Goal: Complete application form: Complete application form

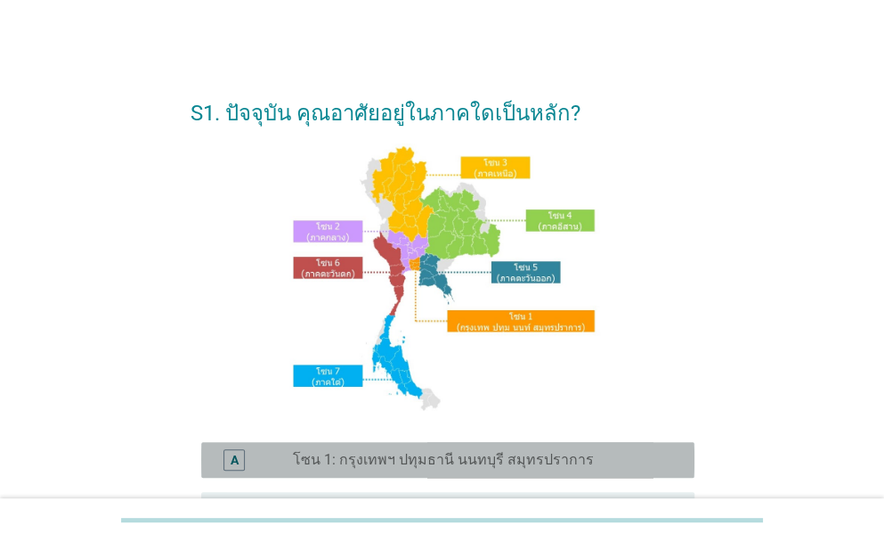
click at [468, 457] on label "โซน 1: กรุงเทพฯ ปทุมธานี นนทบุรี สมุทรปราการ" at bounding box center [443, 460] width 301 height 18
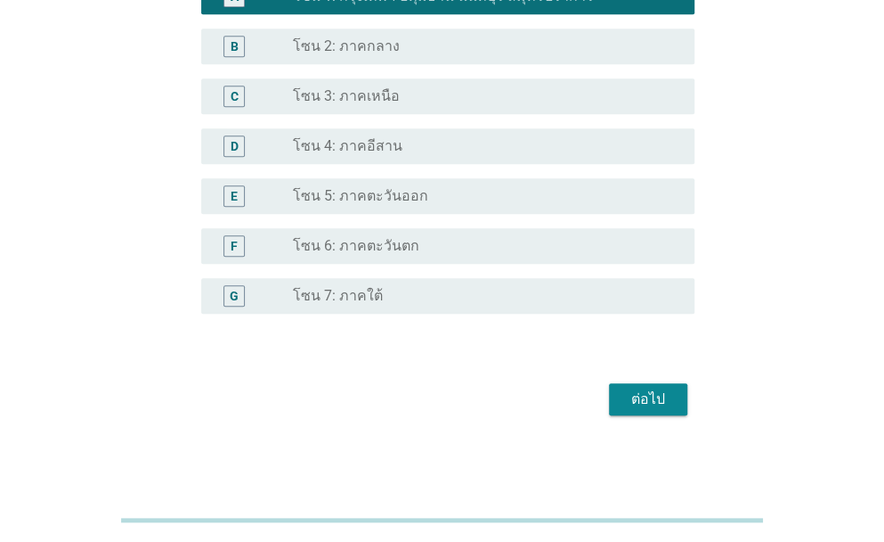
scroll to position [465, 0]
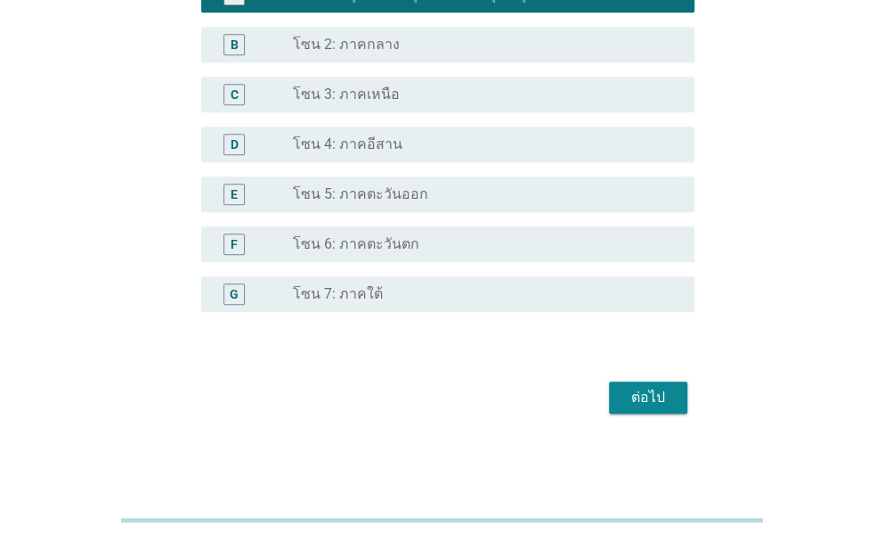
click at [644, 397] on div "ต่อไป" at bounding box center [648, 397] width 50 height 21
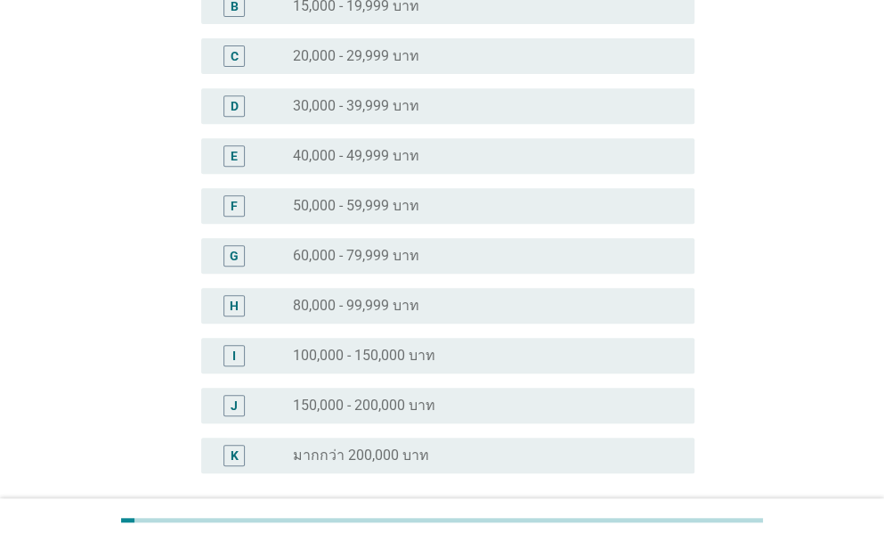
scroll to position [267, 0]
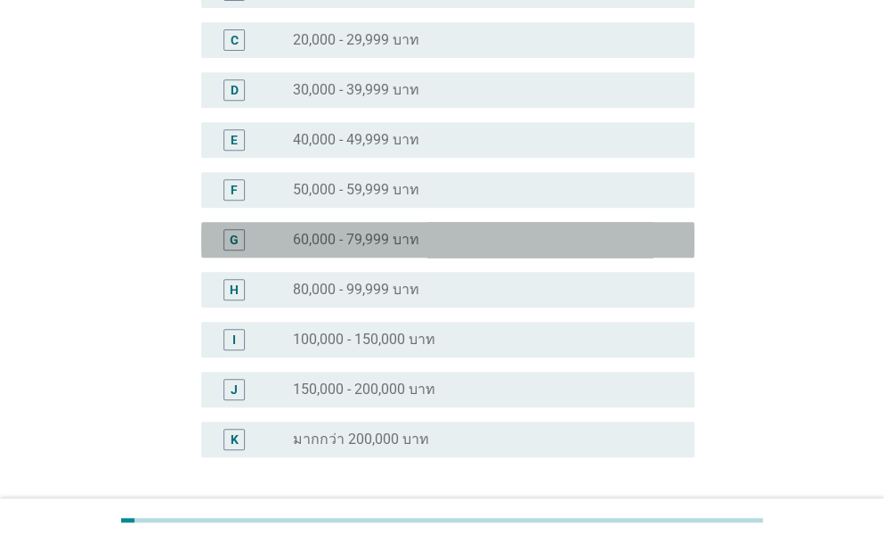
click at [445, 240] on div "radio_button_unchecked 60,000 - 79,999 บาท" at bounding box center [479, 240] width 373 height 18
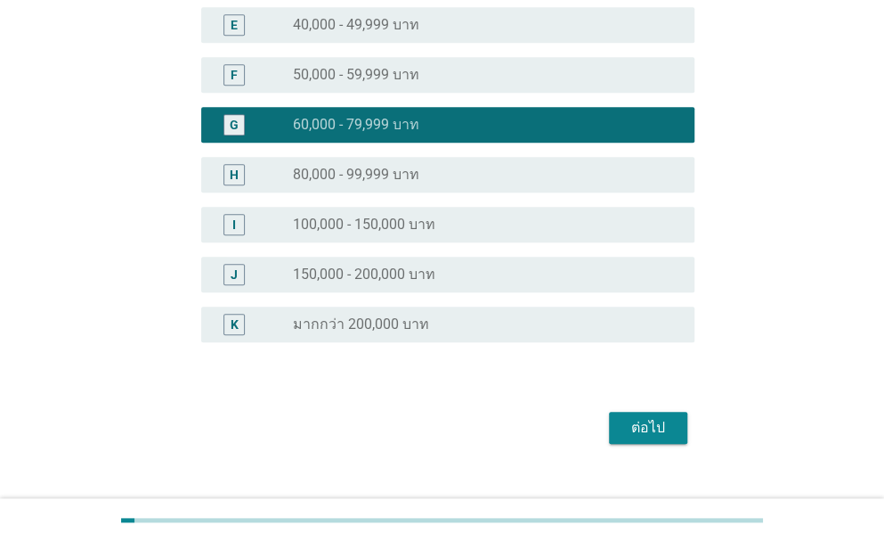
scroll to position [411, 0]
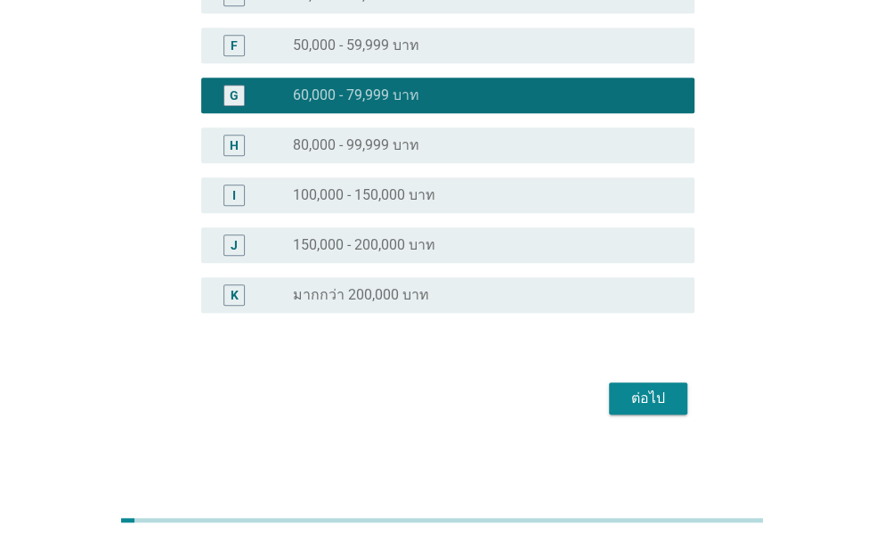
click at [638, 392] on div "ต่อไป" at bounding box center [648, 397] width 50 height 21
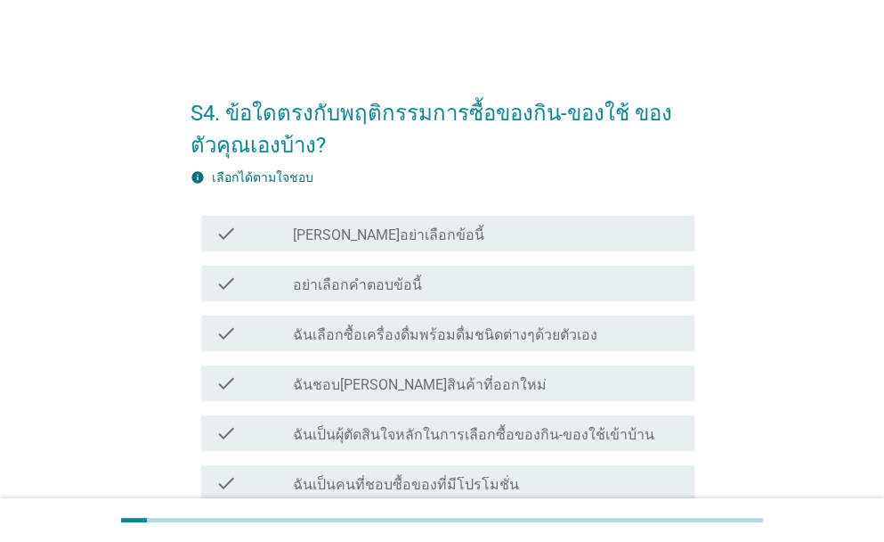
scroll to position [89, 0]
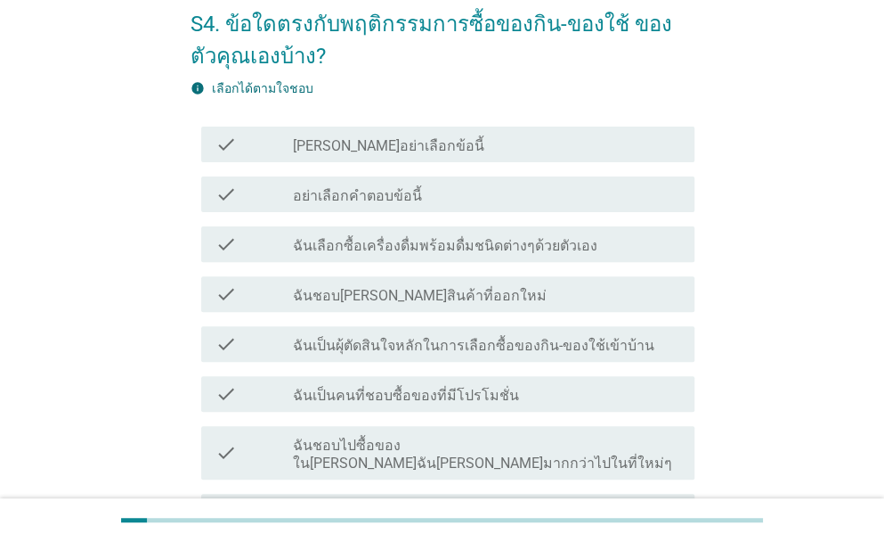
click at [575, 241] on label "ฉันเลือกซื้อเครื่องดื่มพร้อมดื่มชนิดต่างๆด้วยตัวเอง" at bounding box center [445, 246] width 305 height 18
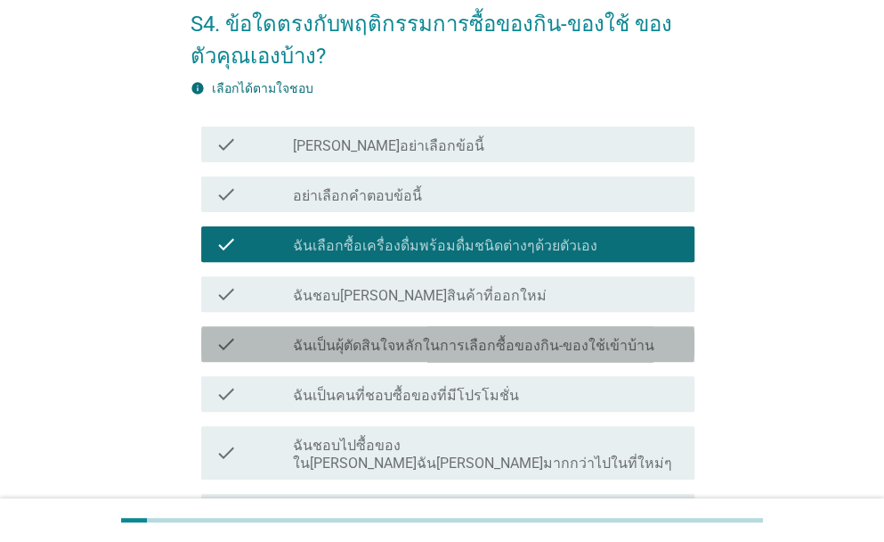
click at [582, 346] on label "ฉันเป็นผุ้ตัดสินใจหลักในการเลือกซื้อของกิน-ของใช้เข้าบ้าน" at bounding box center [474, 346] width 362 height 18
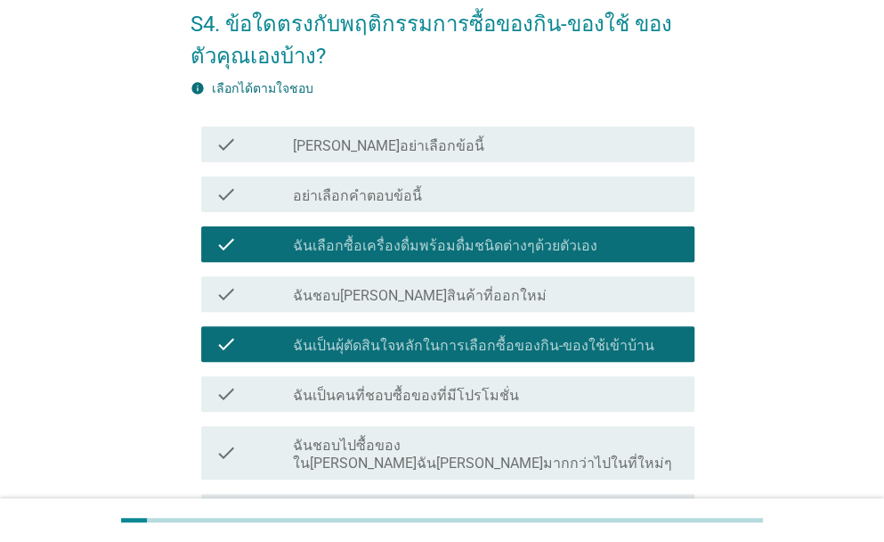
scroll to position [178, 0]
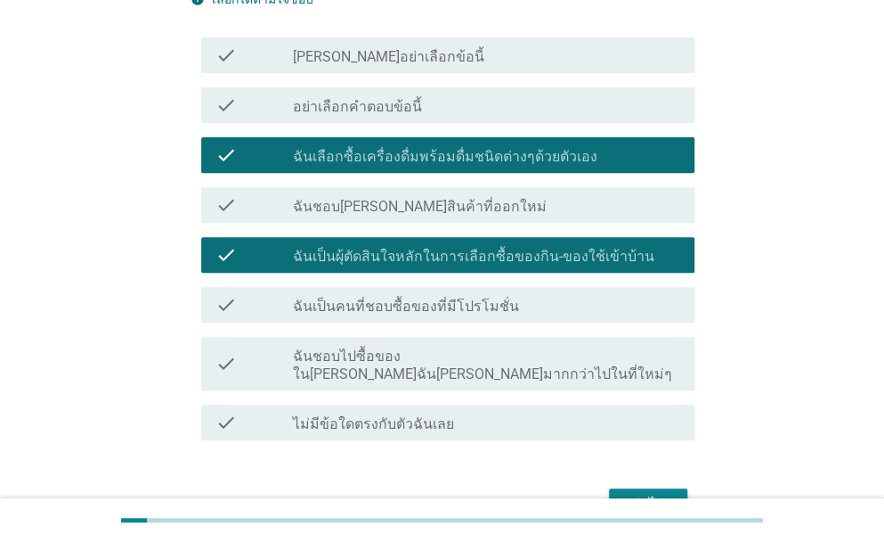
click at [582, 304] on div "check_box_outline_blank ฉันเป็นคนที่ชอบซื้อของที่มีโปรโมชั่น" at bounding box center [486, 304] width 387 height 21
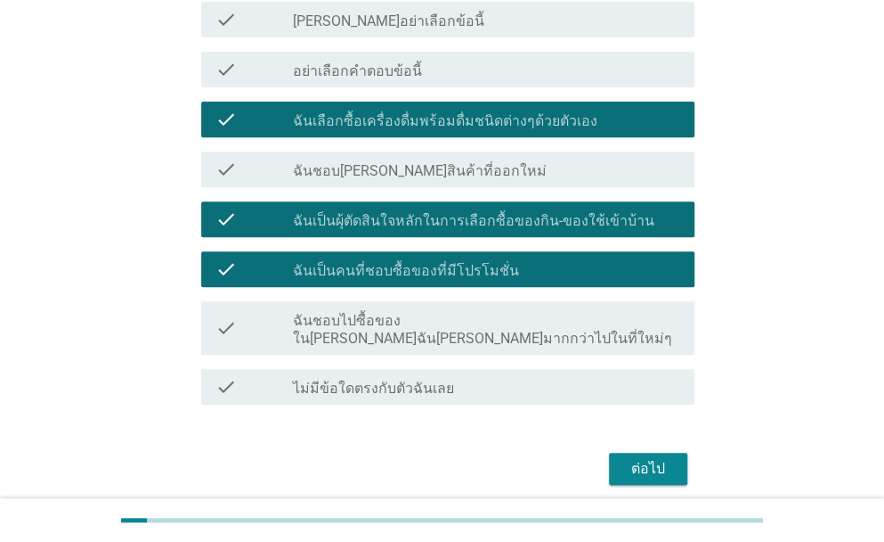
scroll to position [266, 0]
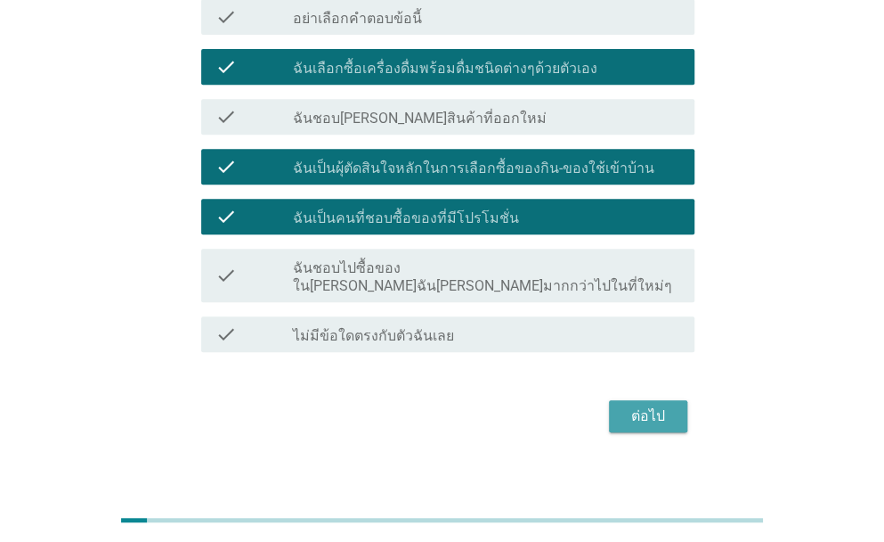
click at [657, 405] on div "ต่อไป" at bounding box center [648, 415] width 50 height 21
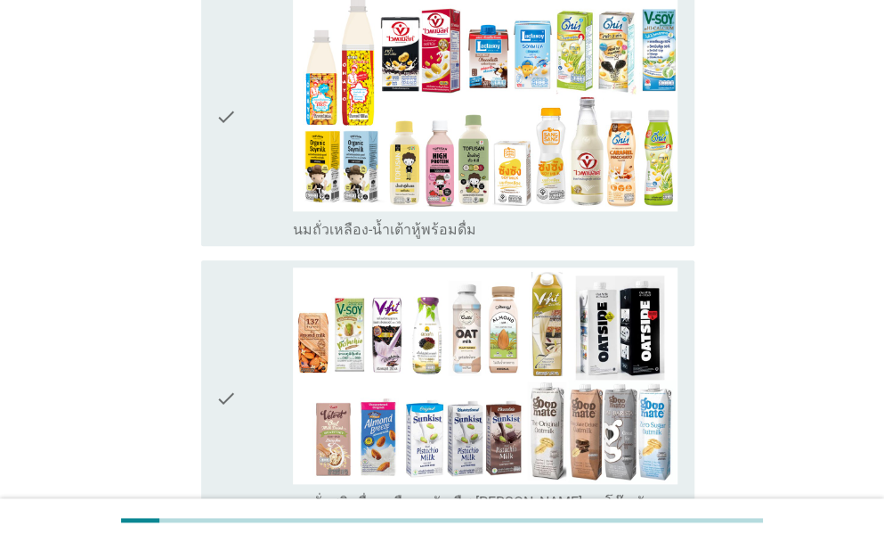
scroll to position [445, 0]
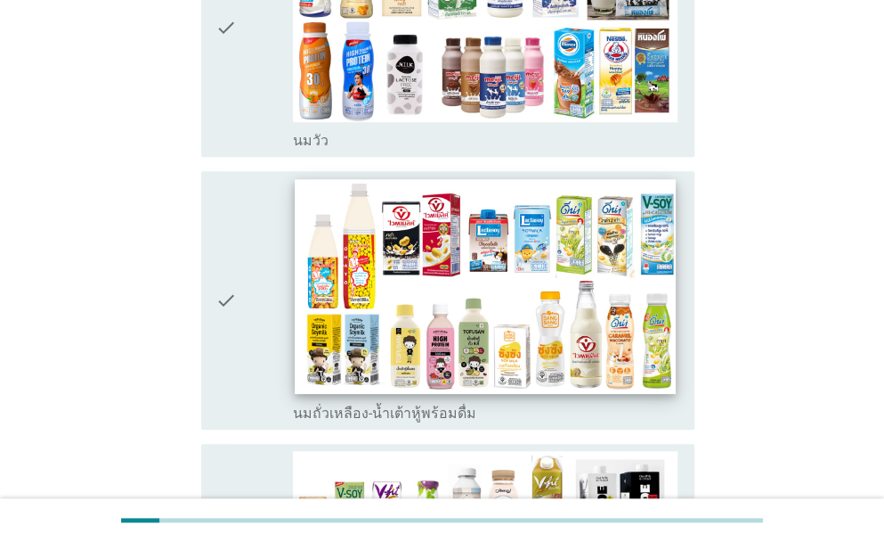
click at [605, 271] on img at bounding box center [485, 286] width 381 height 215
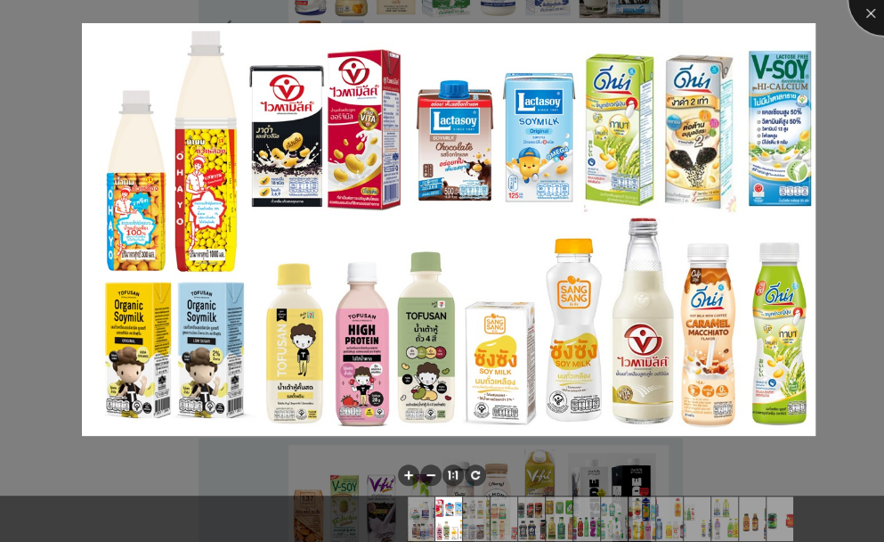
click at [869, 12] on div at bounding box center [884, -1] width 71 height 71
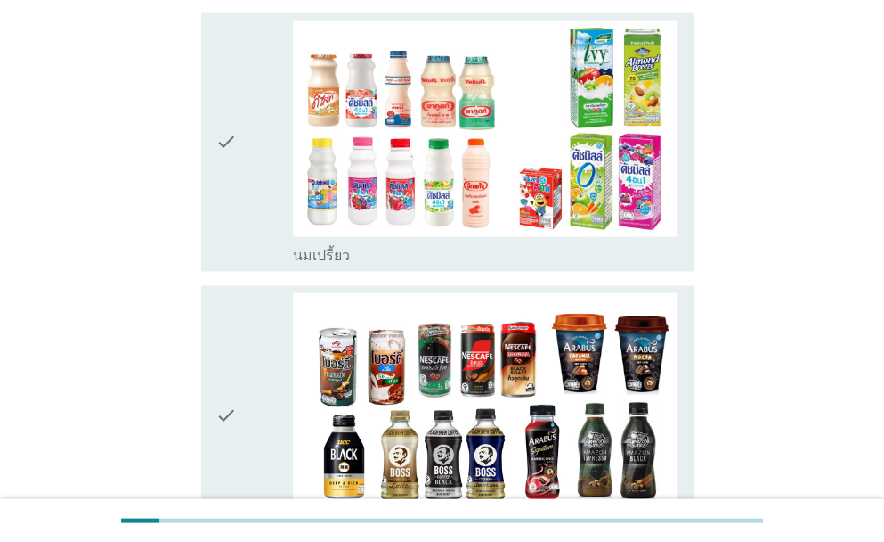
scroll to position [1066, 0]
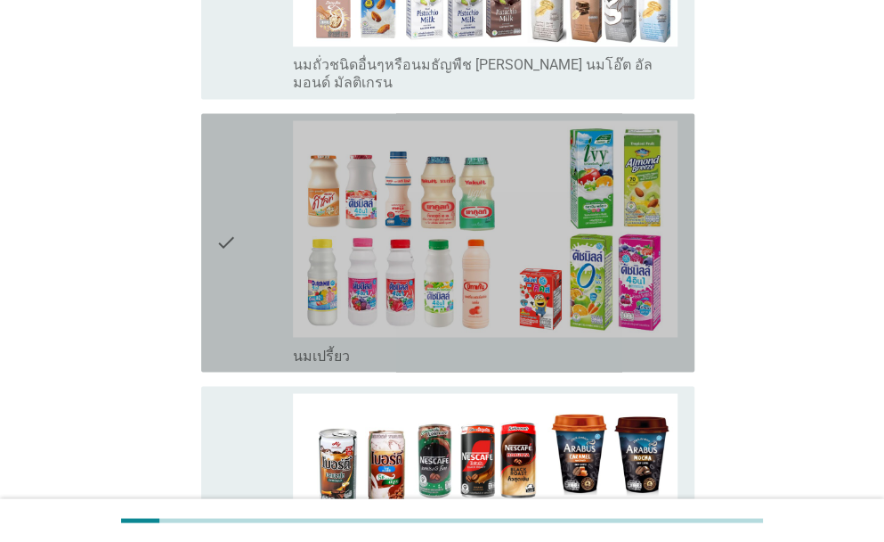
click at [225, 202] on icon "check" at bounding box center [226, 242] width 21 height 244
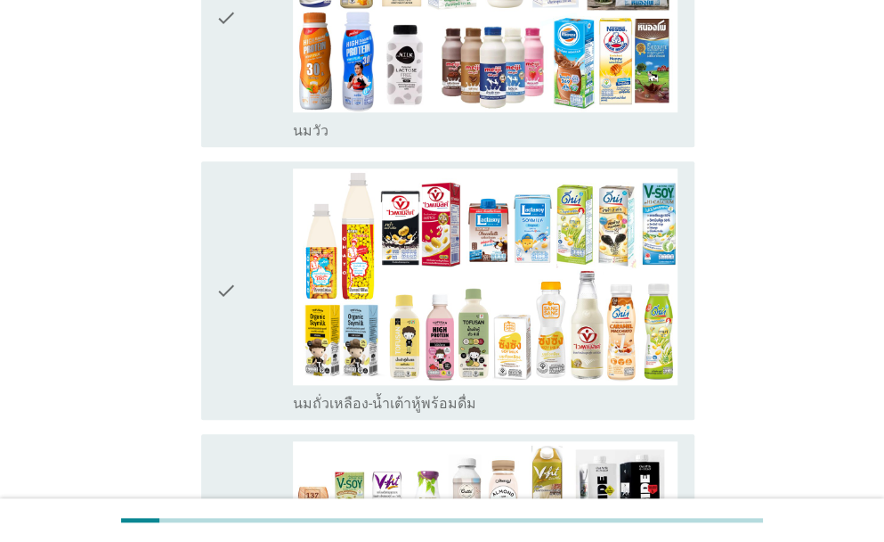
scroll to position [443, 0]
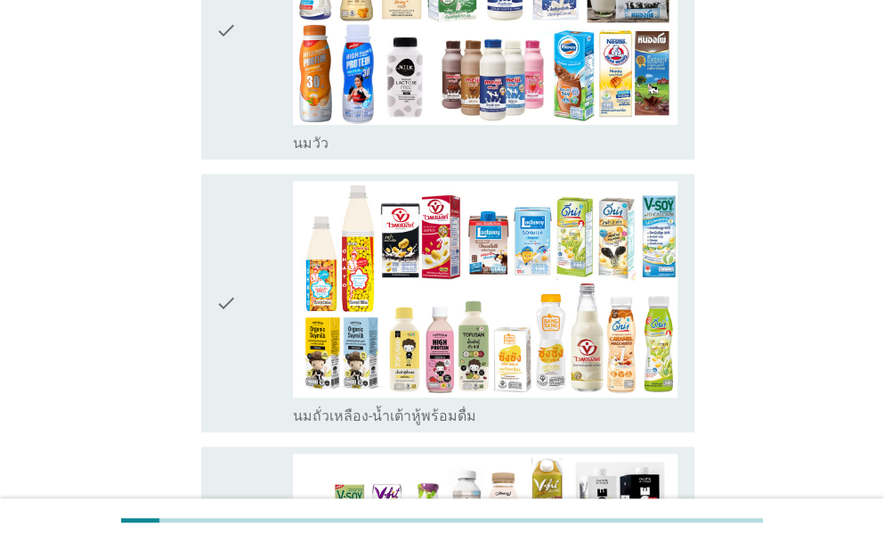
click at [239, 237] on div "check" at bounding box center [254, 303] width 77 height 244
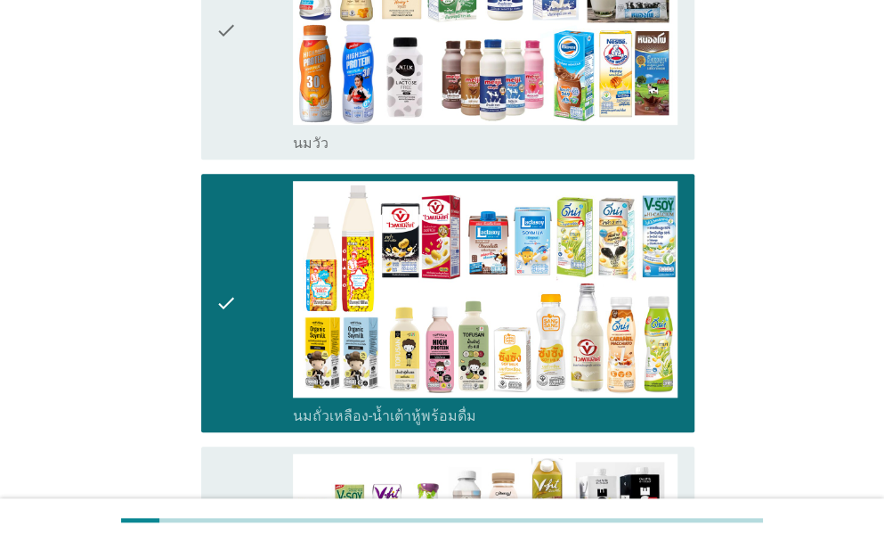
scroll to position [175, 0]
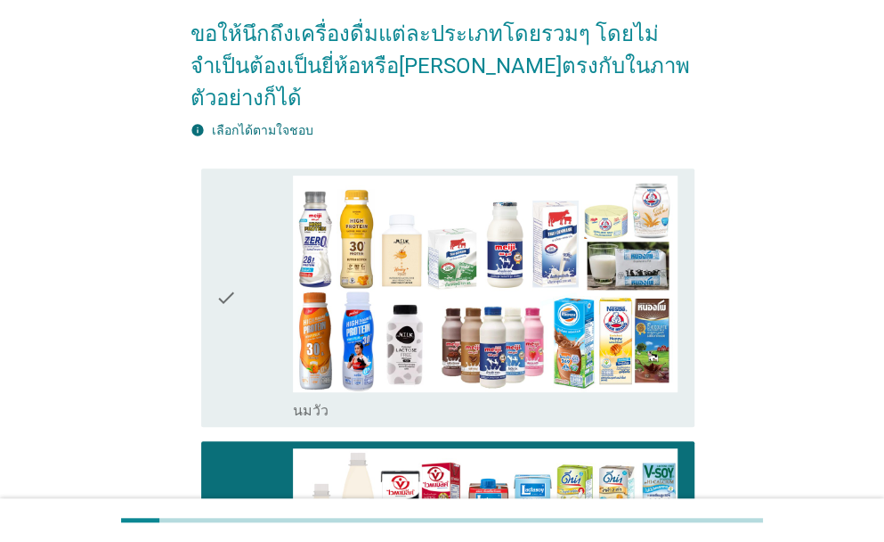
click at [230, 245] on icon "check" at bounding box center [226, 297] width 21 height 244
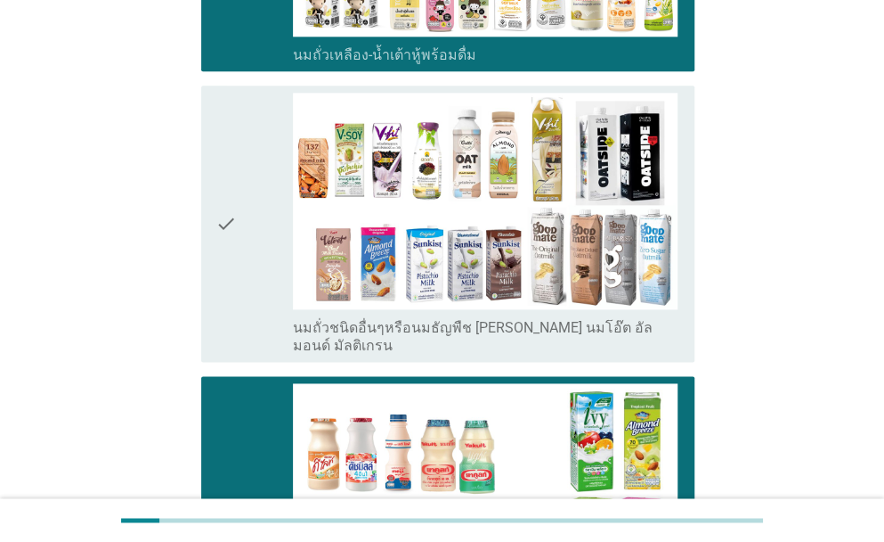
scroll to position [799, 0]
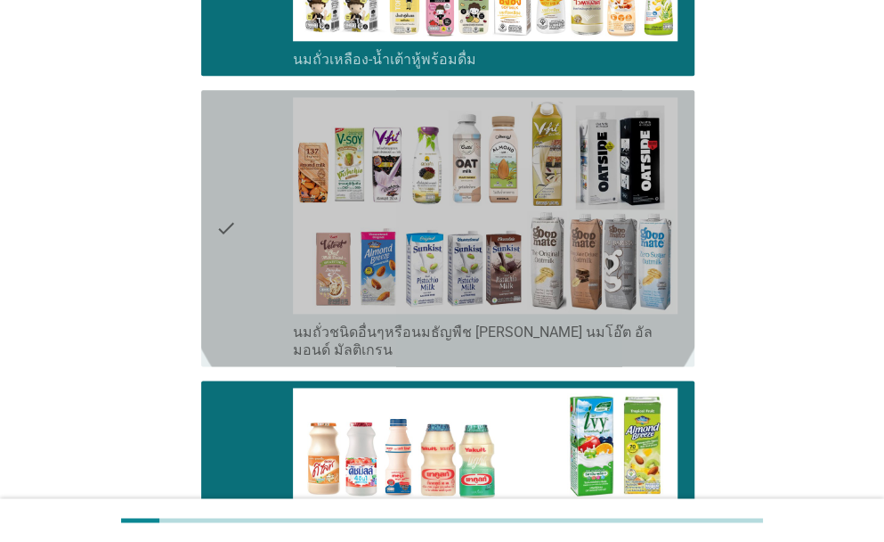
click at [236, 241] on icon "check" at bounding box center [226, 228] width 21 height 262
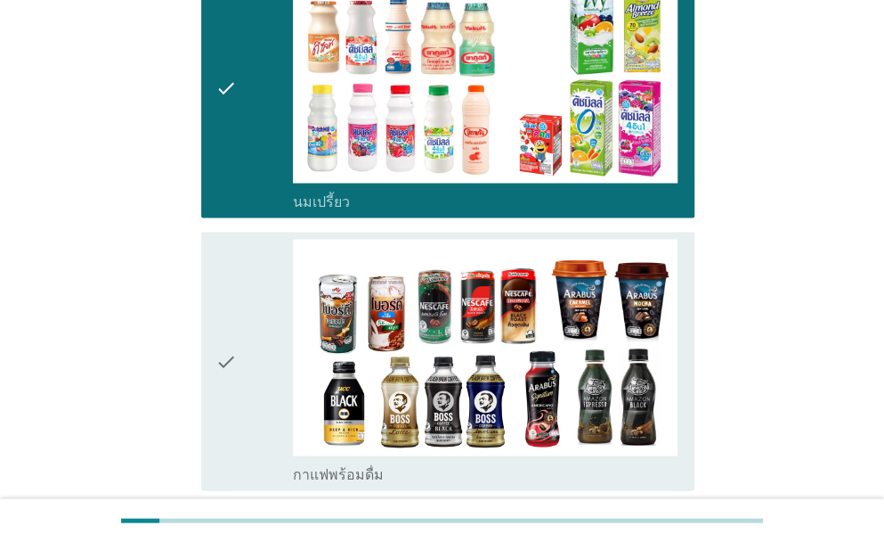
scroll to position [1244, 0]
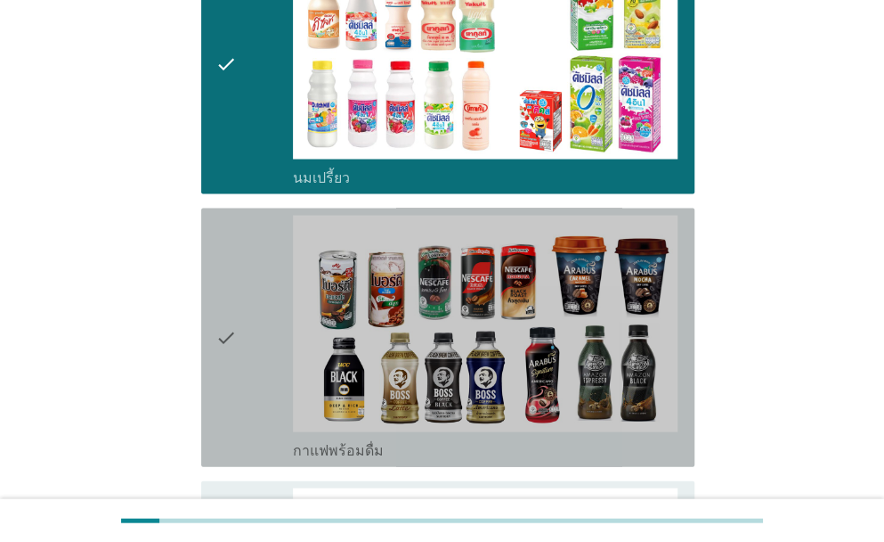
click at [262, 333] on div "check" at bounding box center [254, 337] width 77 height 244
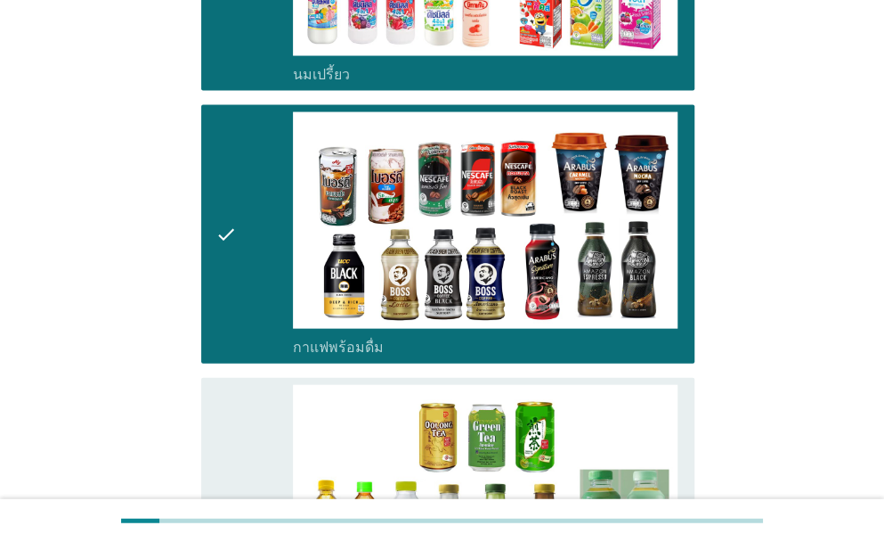
scroll to position [1511, 0]
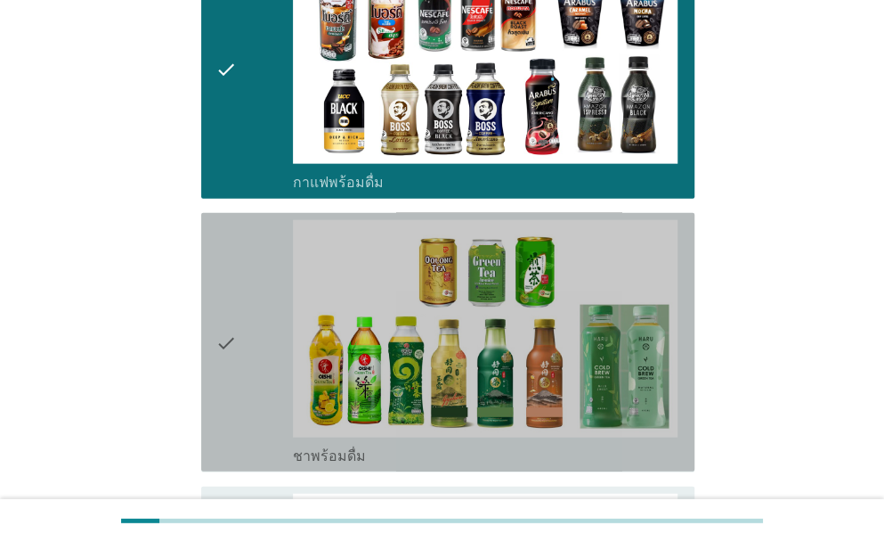
click at [239, 303] on div "check" at bounding box center [254, 342] width 77 height 244
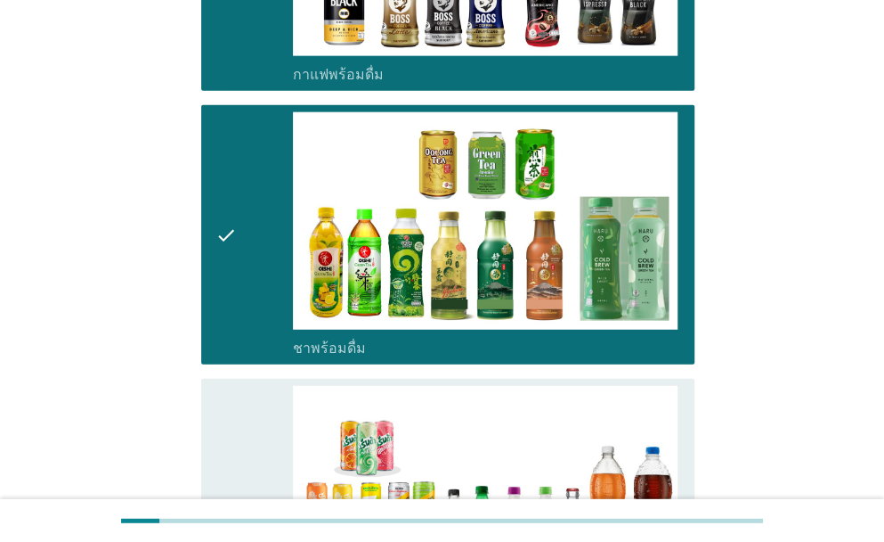
scroll to position [1779, 0]
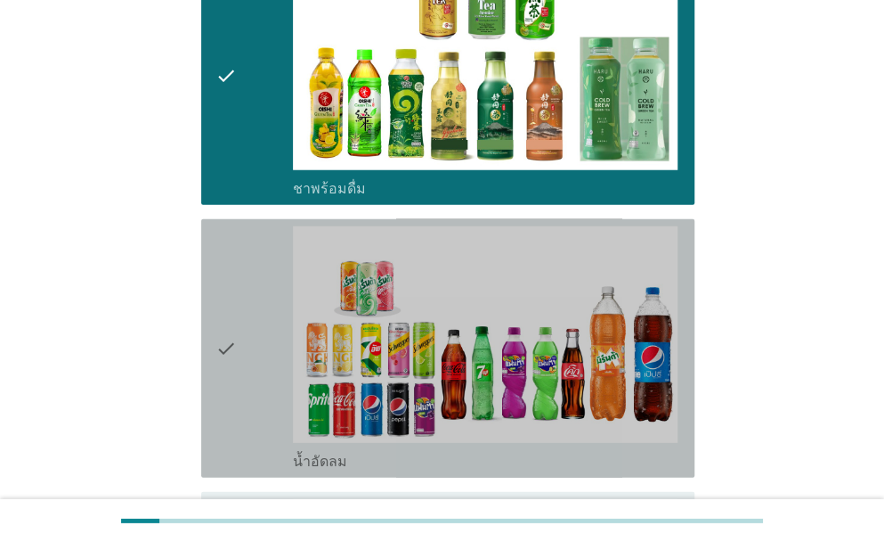
click at [212, 337] on div "check check_box_outline_blank น้ำอัดลม" at bounding box center [447, 348] width 493 height 258
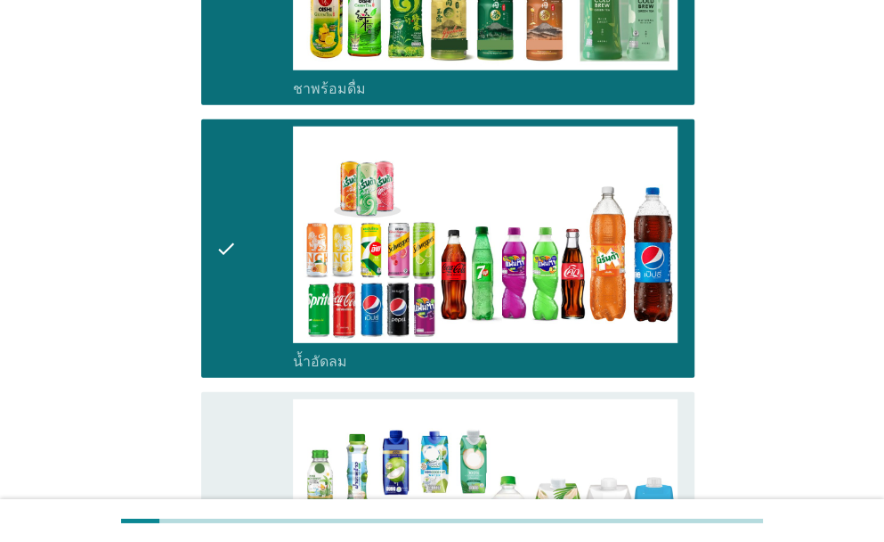
scroll to position [2135, 0]
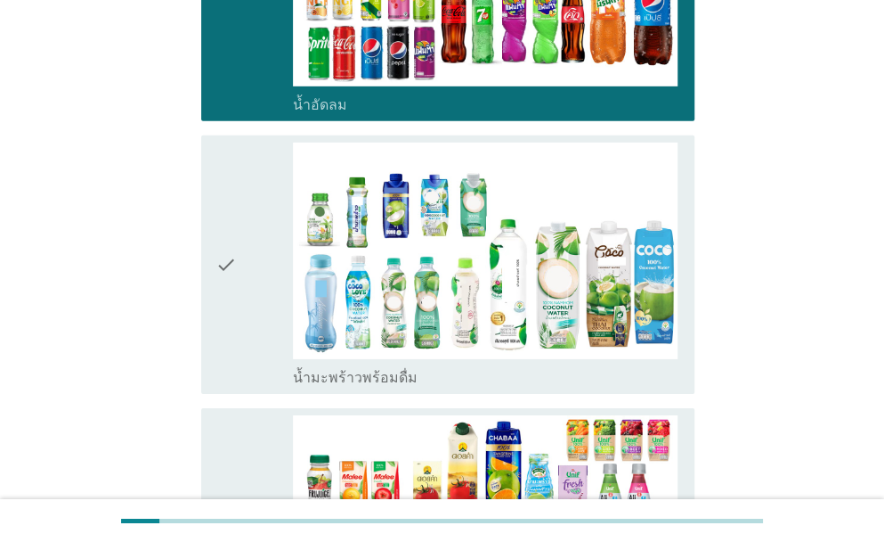
click at [224, 272] on icon "check" at bounding box center [226, 265] width 21 height 244
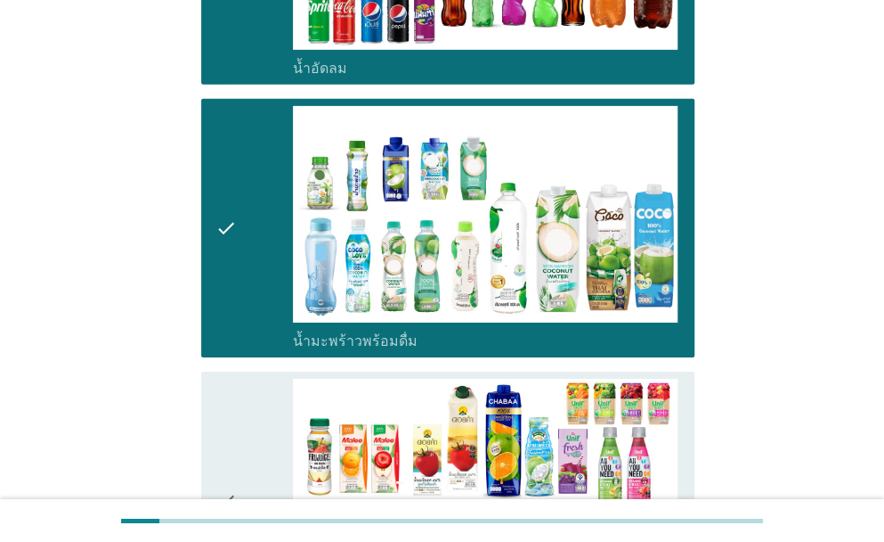
scroll to position [2402, 0]
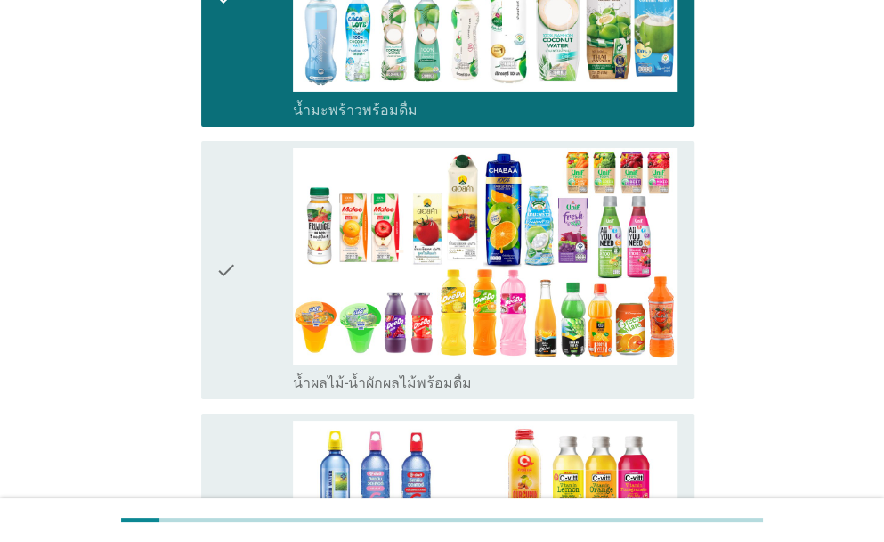
click at [242, 234] on div "check" at bounding box center [254, 270] width 77 height 244
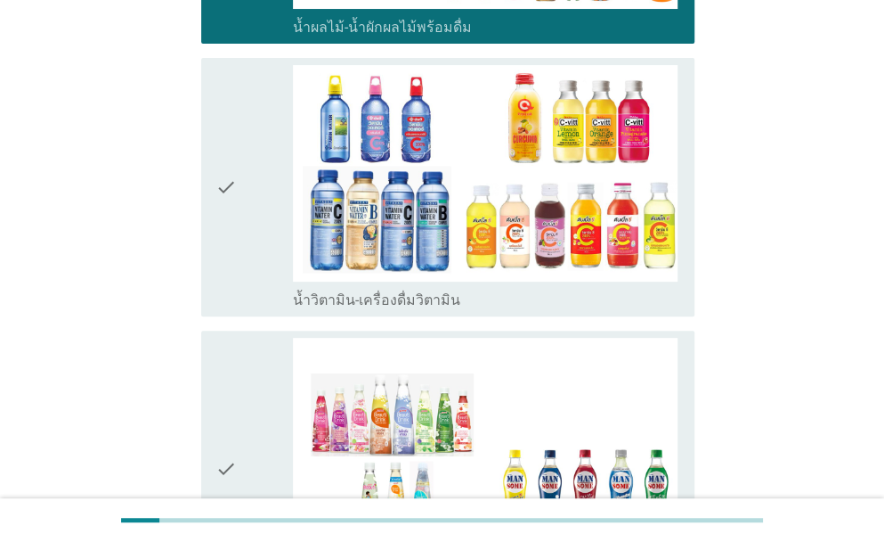
scroll to position [2758, 0]
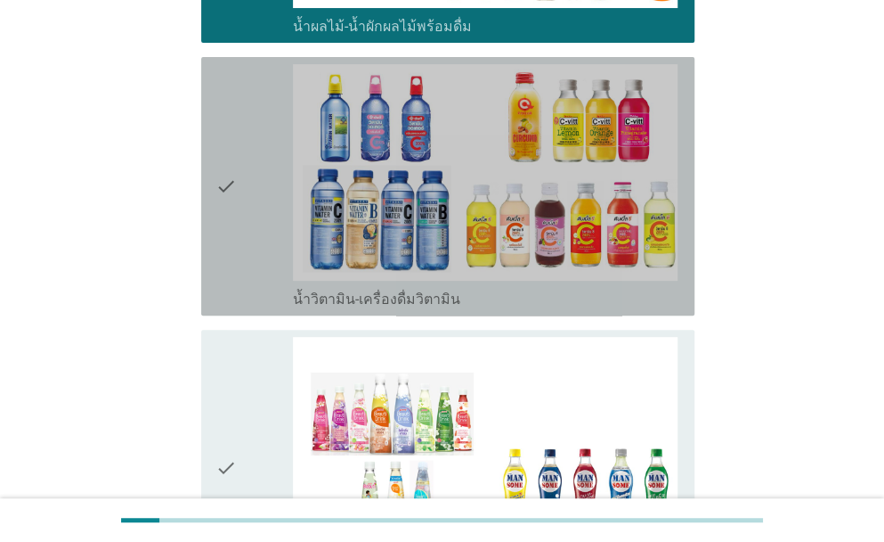
click at [235, 175] on icon "check" at bounding box center [226, 186] width 21 height 244
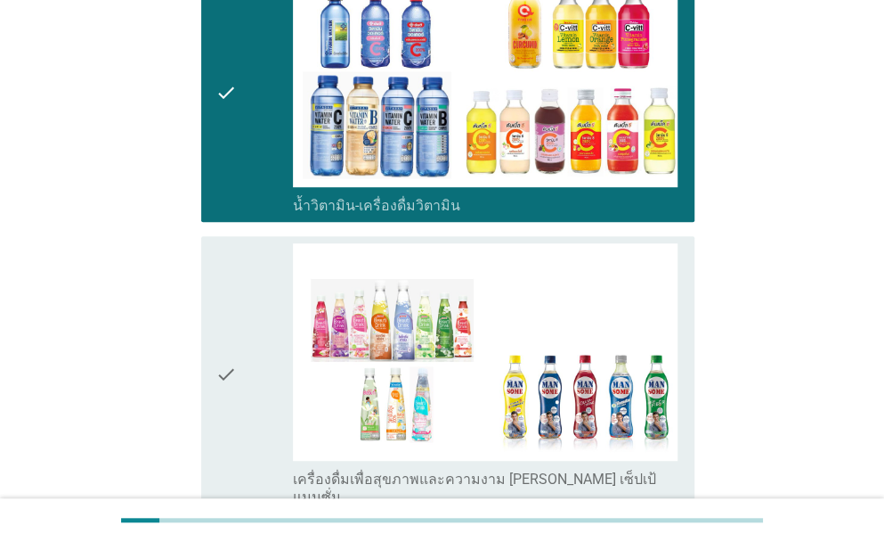
scroll to position [2936, 0]
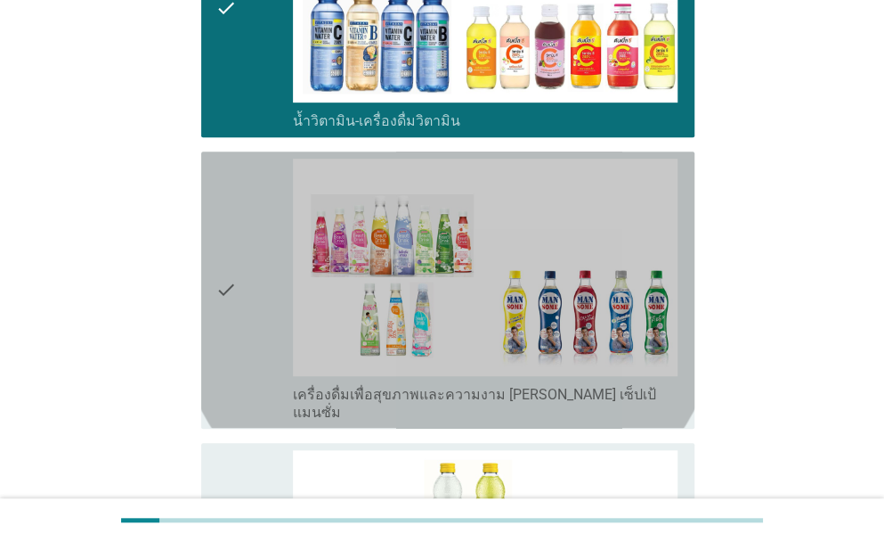
click at [244, 285] on div "check" at bounding box center [254, 290] width 77 height 262
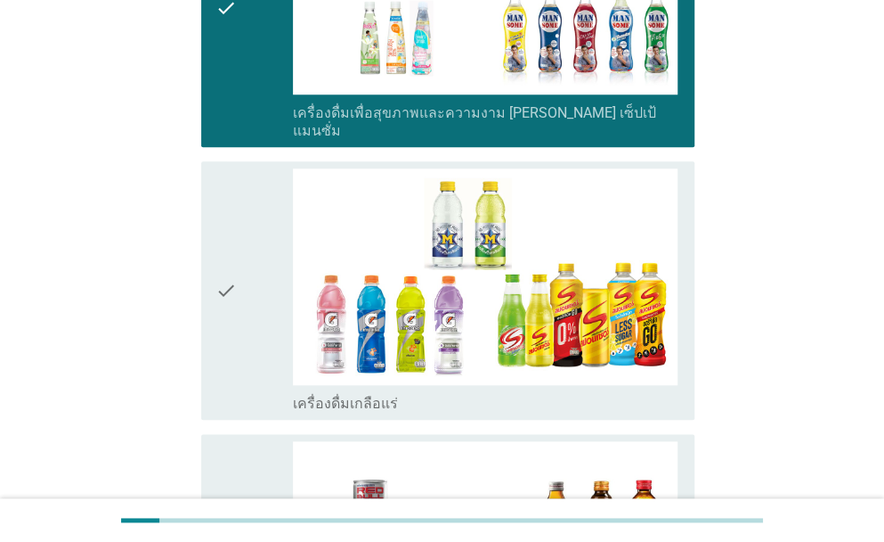
scroll to position [3293, 0]
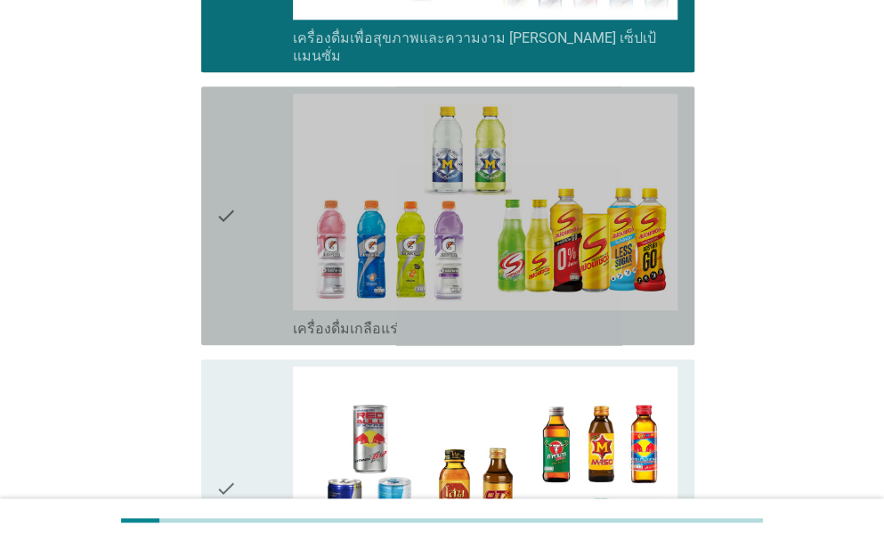
click at [230, 182] on icon "check" at bounding box center [226, 216] width 21 height 244
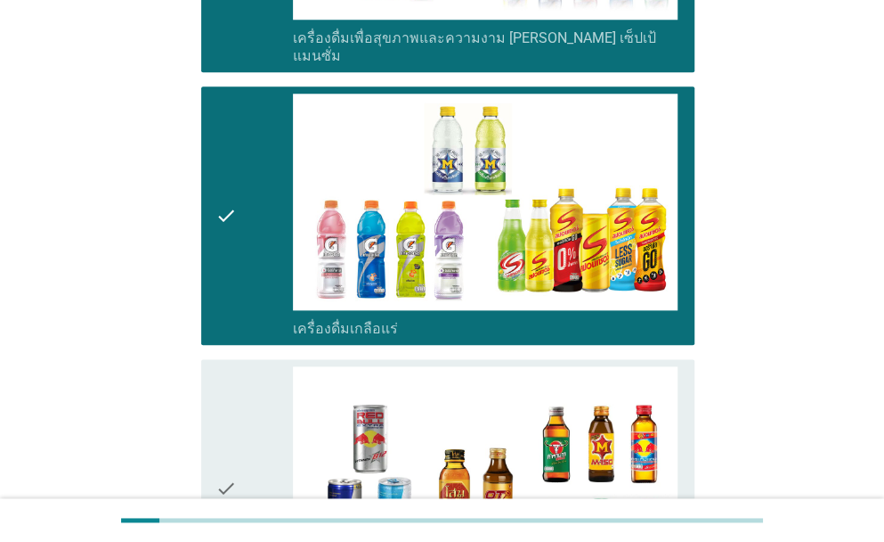
click at [253, 391] on div "check" at bounding box center [254, 488] width 77 height 244
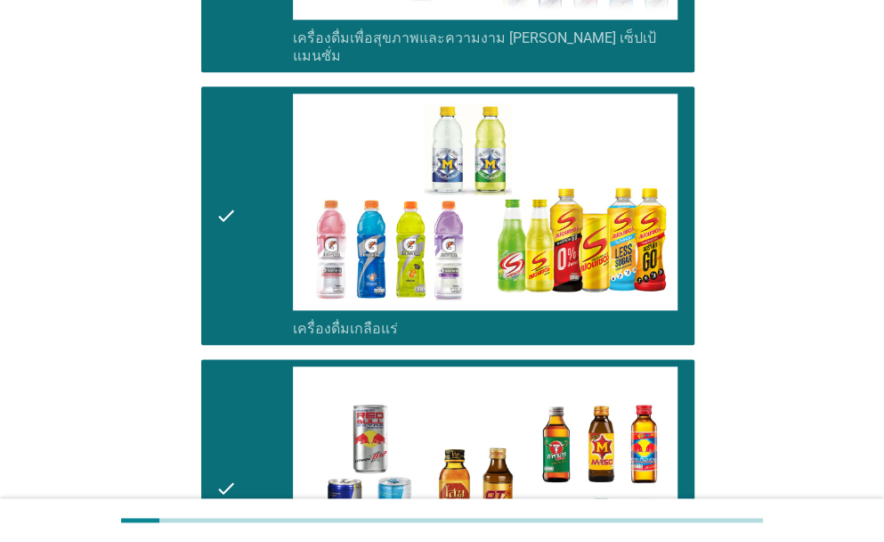
scroll to position [3649, 0]
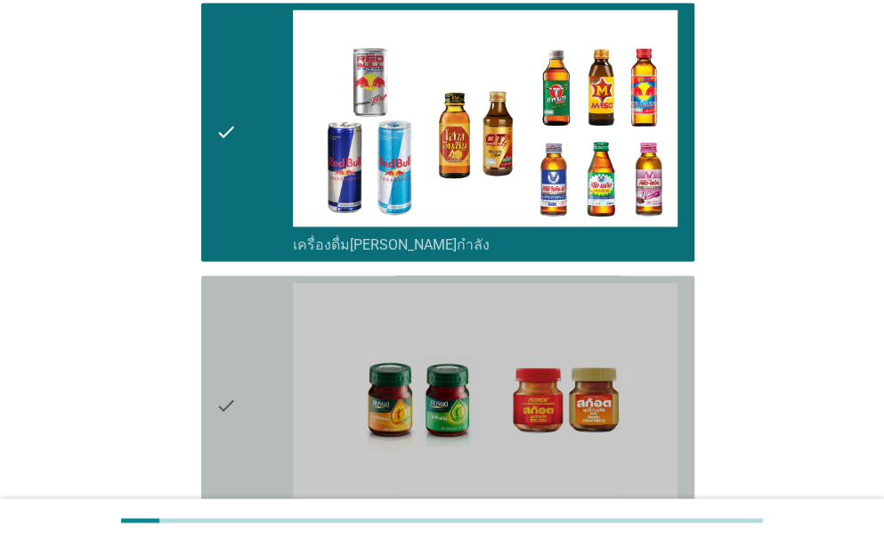
click at [221, 345] on icon "check" at bounding box center [226, 404] width 21 height 244
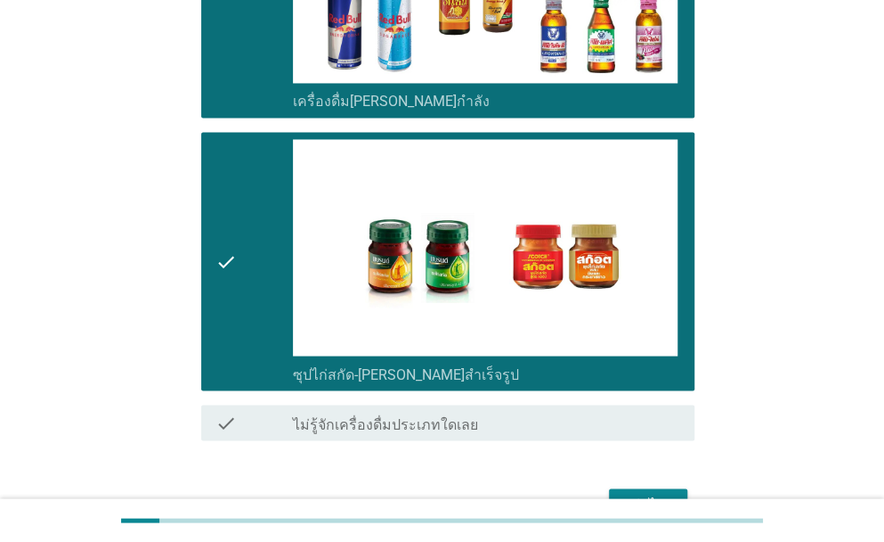
scroll to position [3827, 0]
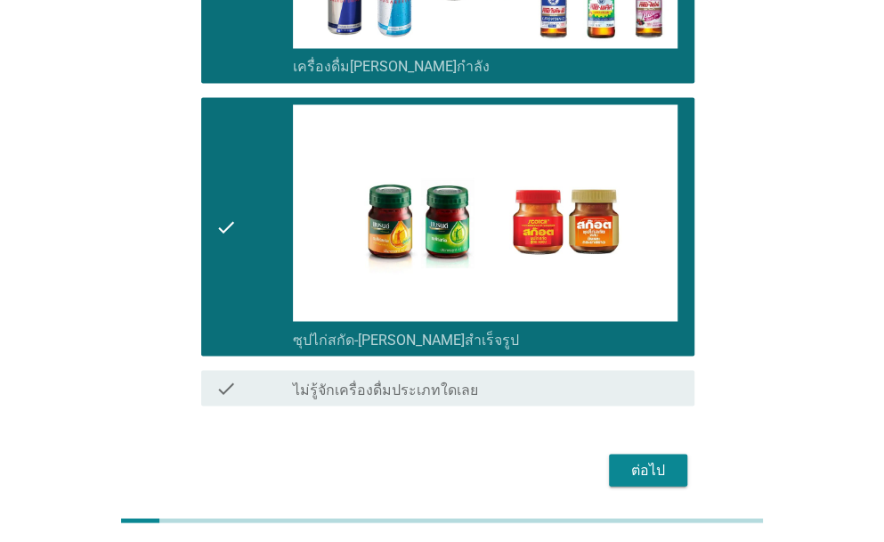
click at [675, 453] on button "ต่อไป" at bounding box center [648, 469] width 78 height 32
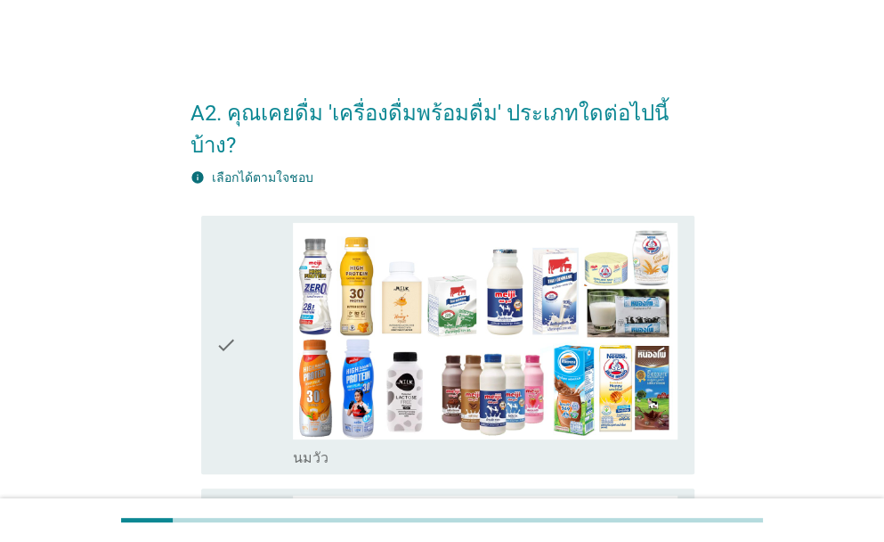
click at [257, 338] on div "check" at bounding box center [254, 345] width 77 height 244
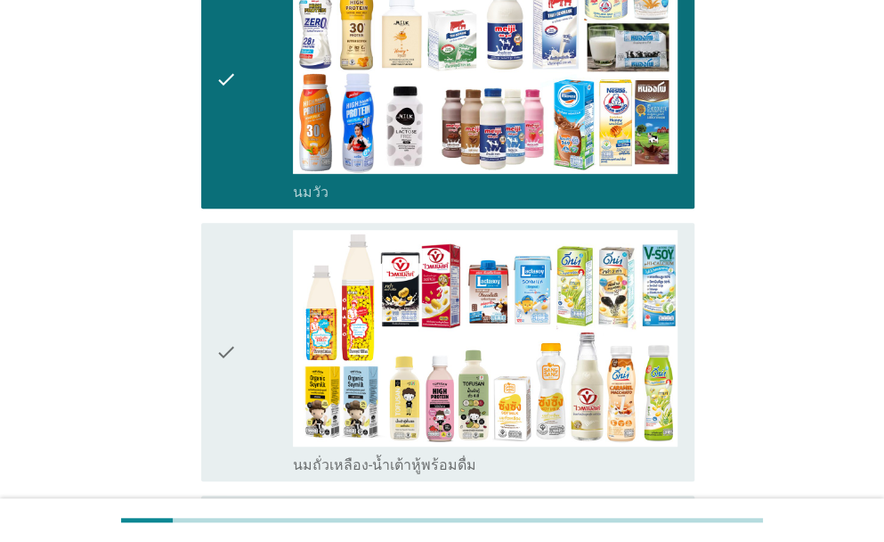
scroll to position [267, 0]
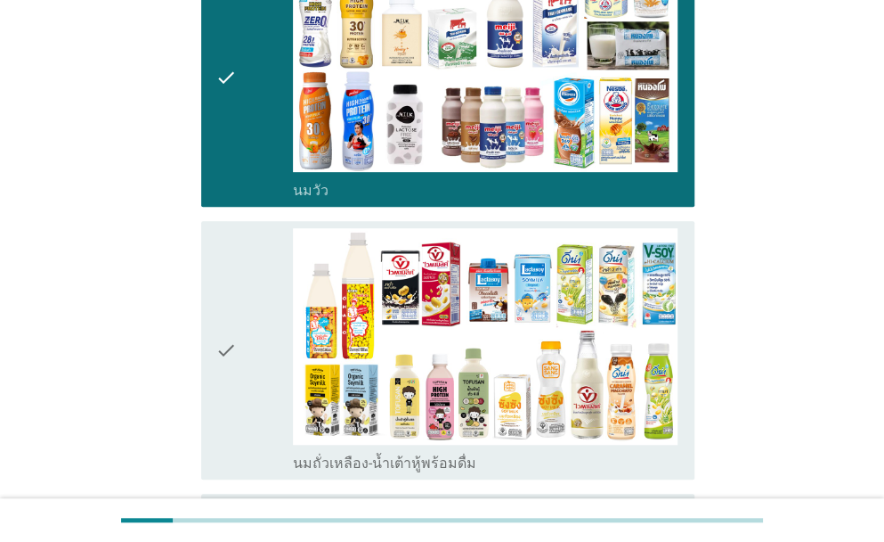
click at [235, 382] on icon "check" at bounding box center [226, 350] width 21 height 244
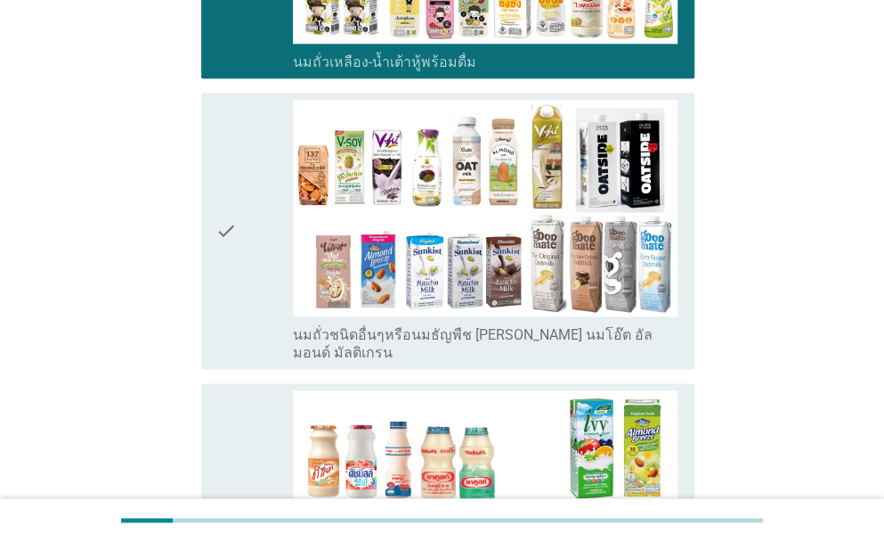
scroll to position [802, 0]
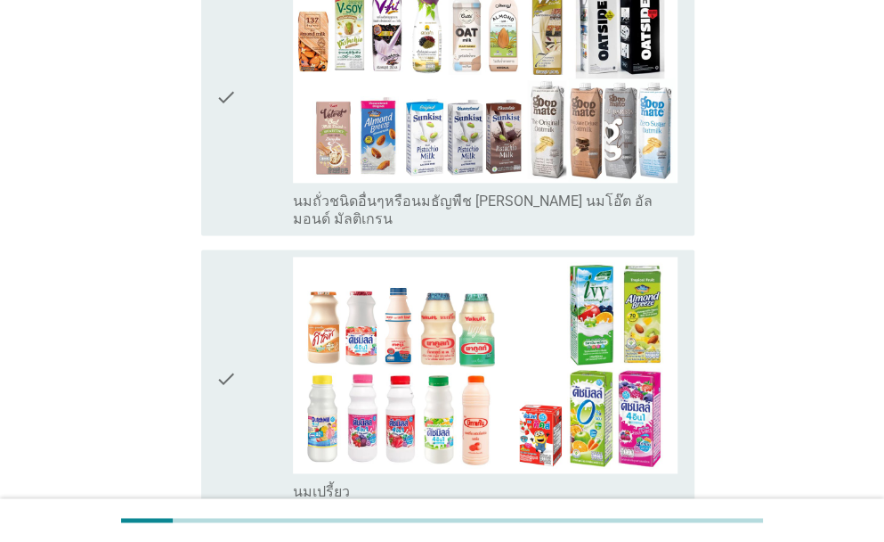
click at [251, 369] on div "check" at bounding box center [254, 379] width 77 height 244
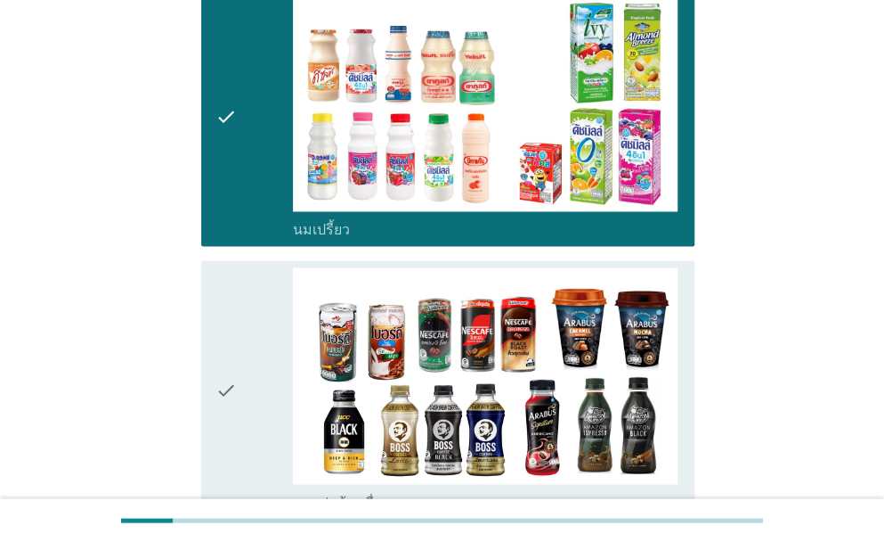
scroll to position [1069, 0]
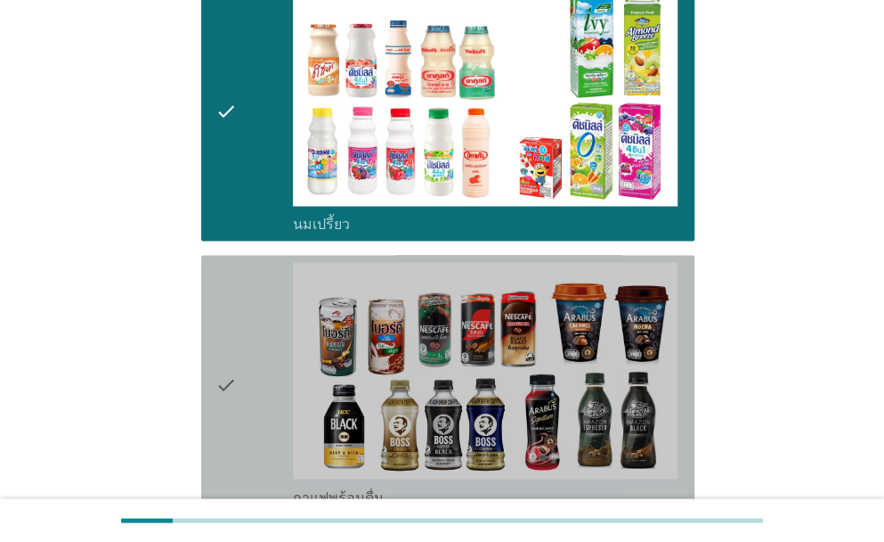
click at [245, 372] on div "check" at bounding box center [254, 384] width 77 height 244
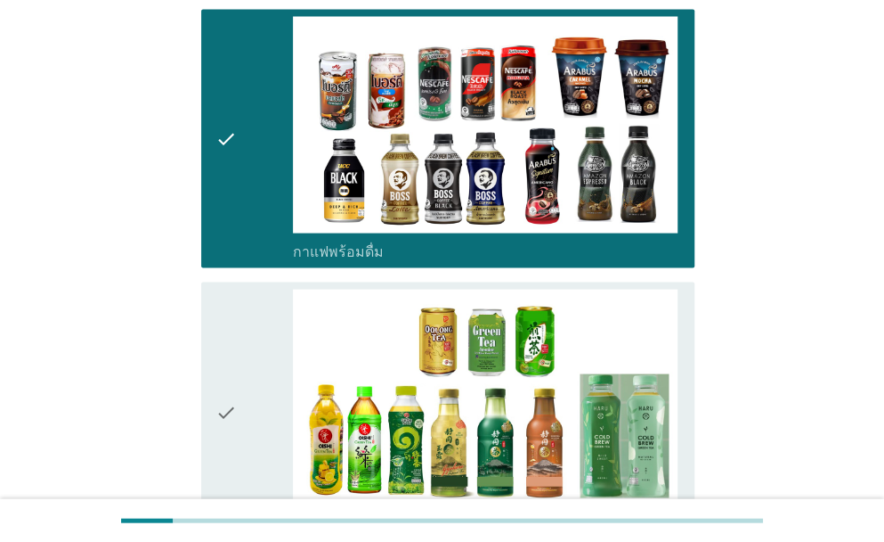
scroll to position [1336, 0]
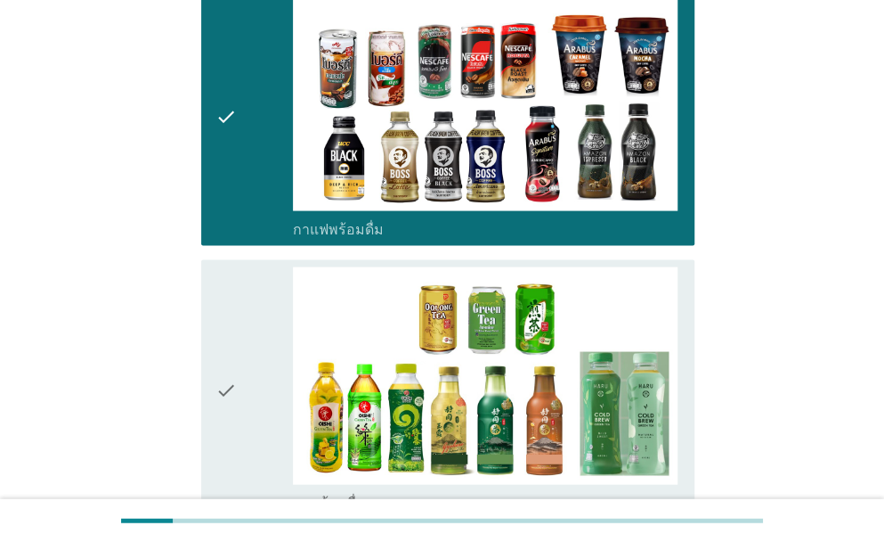
click at [244, 387] on div "check" at bounding box center [254, 389] width 77 height 244
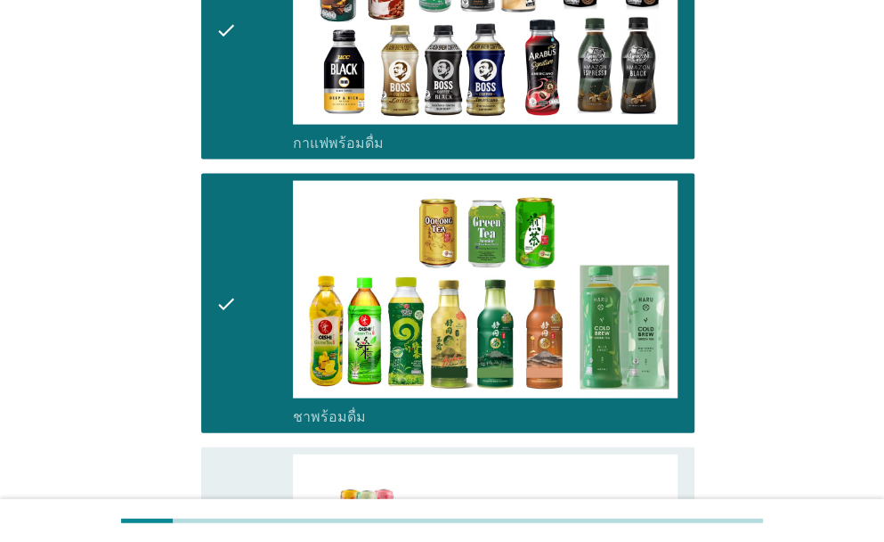
scroll to position [1603, 0]
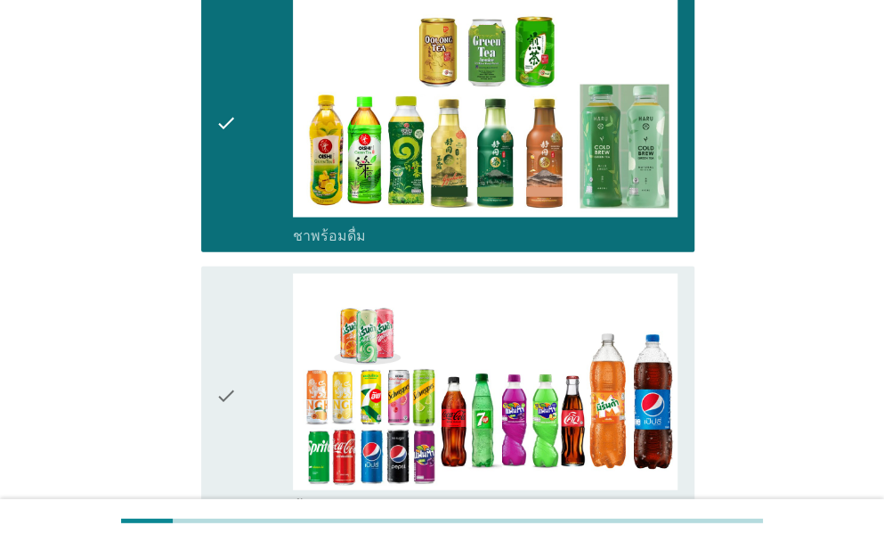
click at [244, 387] on div "check" at bounding box center [254, 395] width 77 height 244
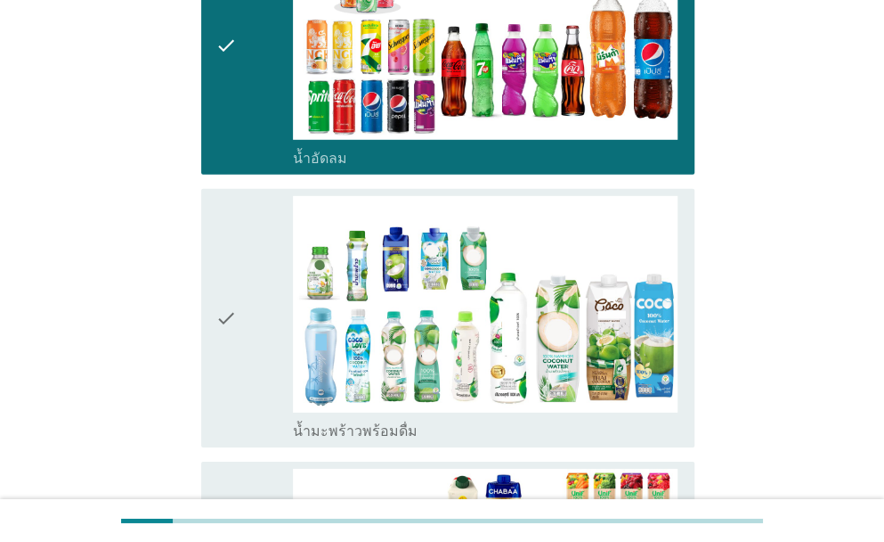
scroll to position [1959, 0]
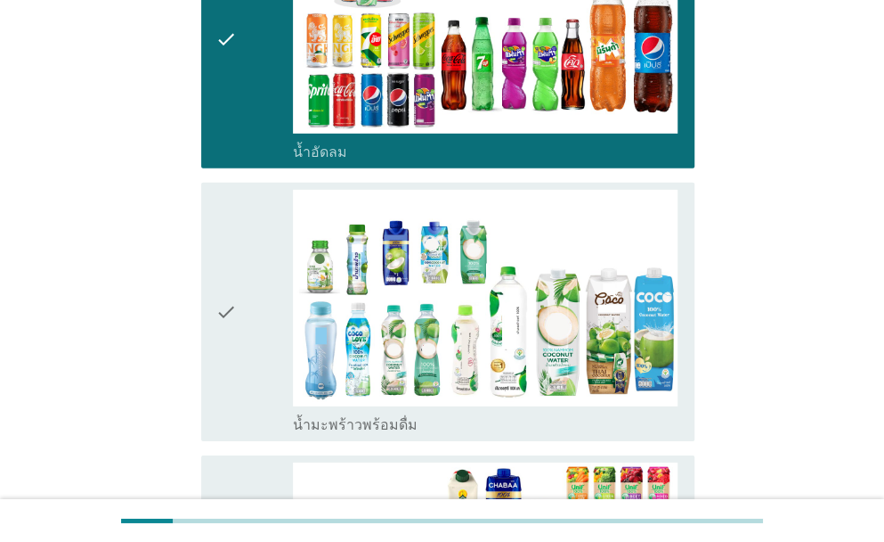
click at [243, 341] on div "check" at bounding box center [254, 312] width 77 height 244
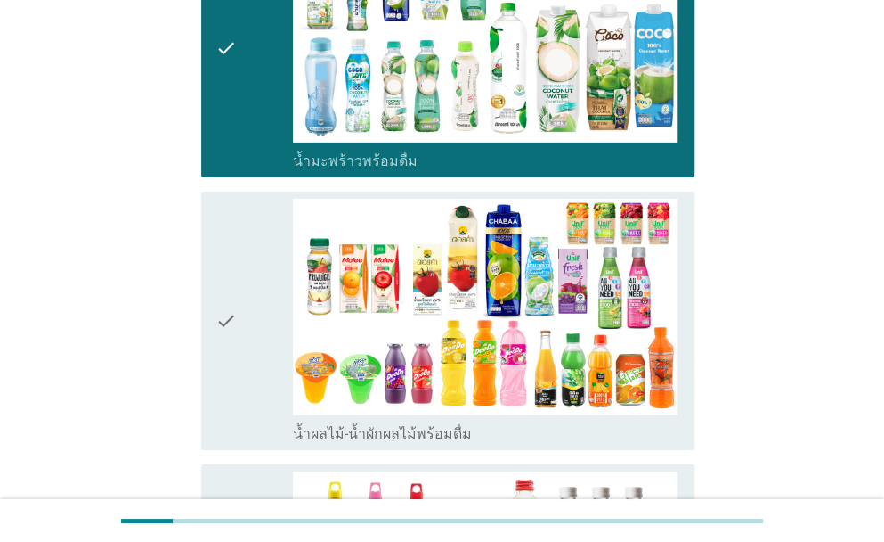
scroll to position [2227, 0]
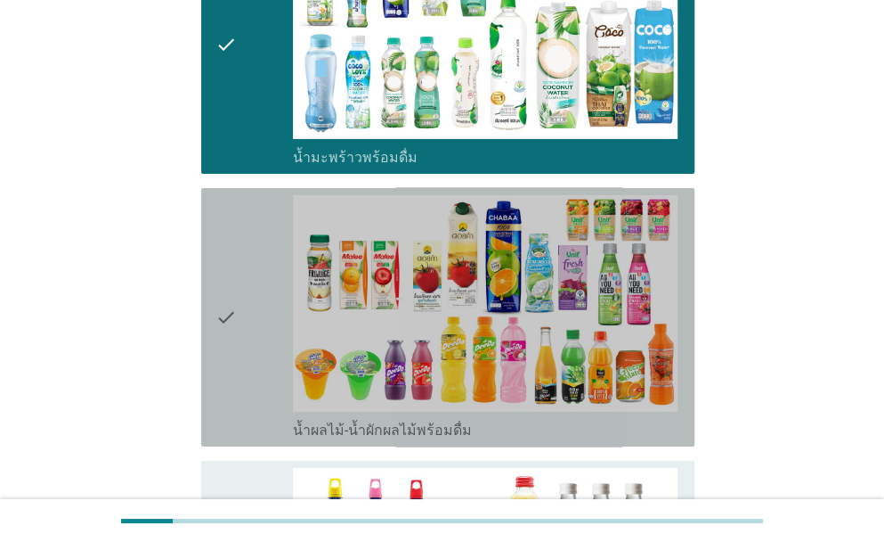
click at [249, 303] on div "check" at bounding box center [254, 317] width 77 height 244
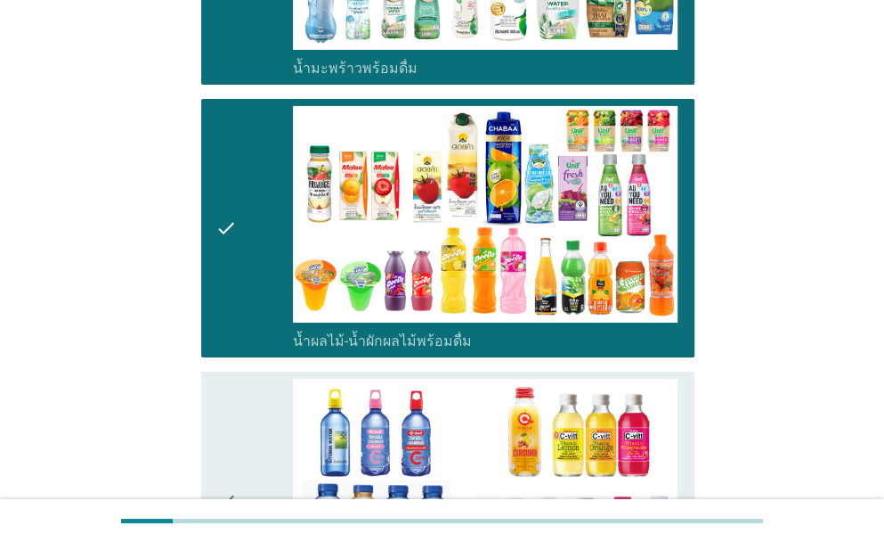
scroll to position [2405, 0]
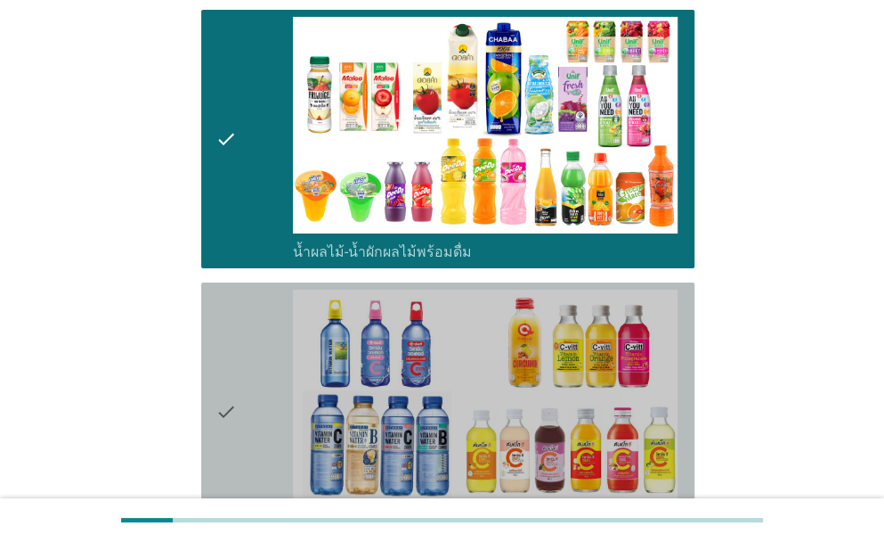
click at [262, 300] on div "check" at bounding box center [254, 411] width 77 height 244
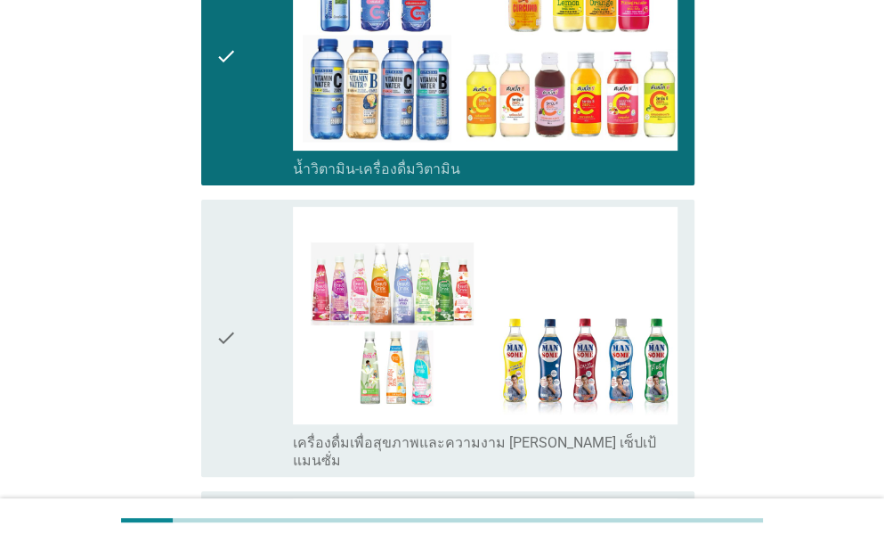
scroll to position [2761, 0]
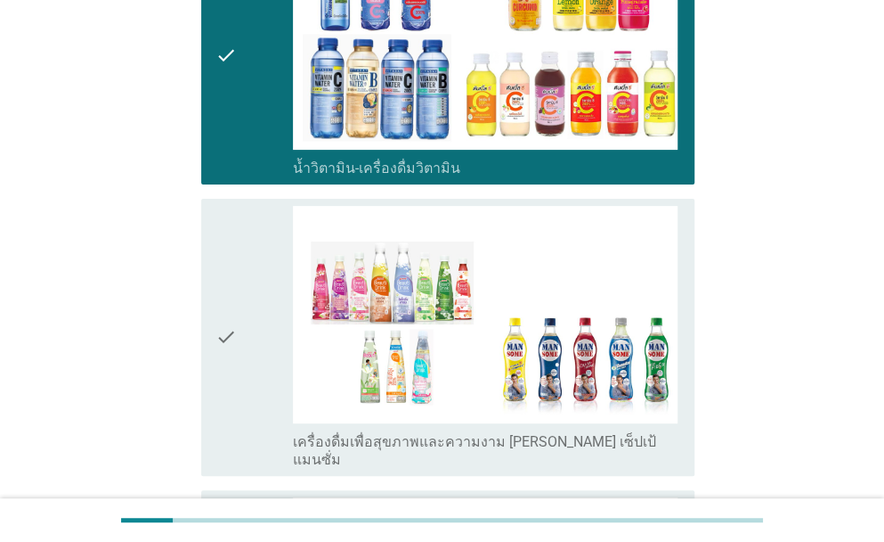
click at [264, 321] on div "check" at bounding box center [254, 337] width 77 height 262
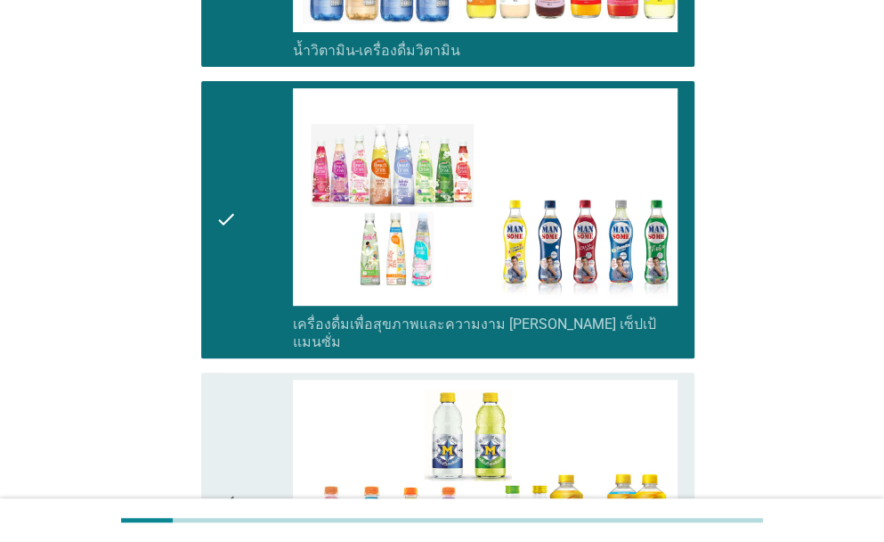
scroll to position [3028, 0]
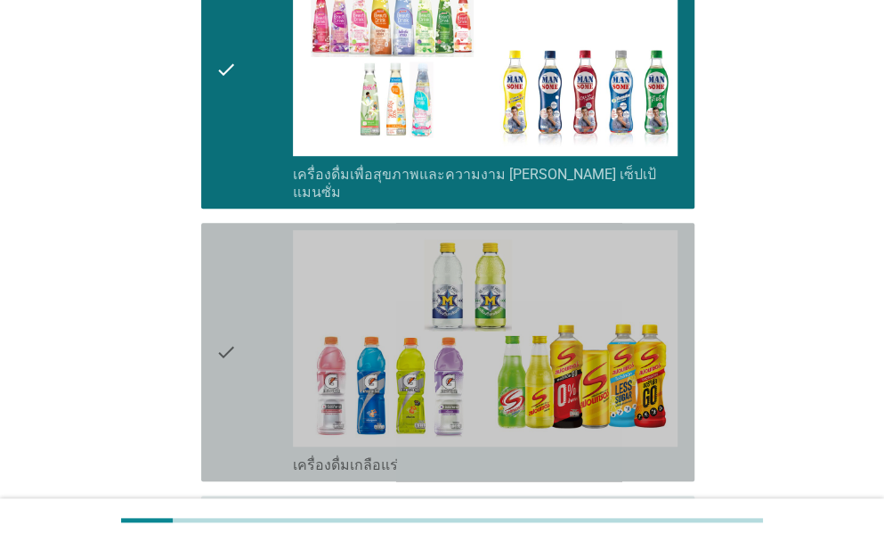
click at [264, 326] on div "check" at bounding box center [254, 352] width 77 height 244
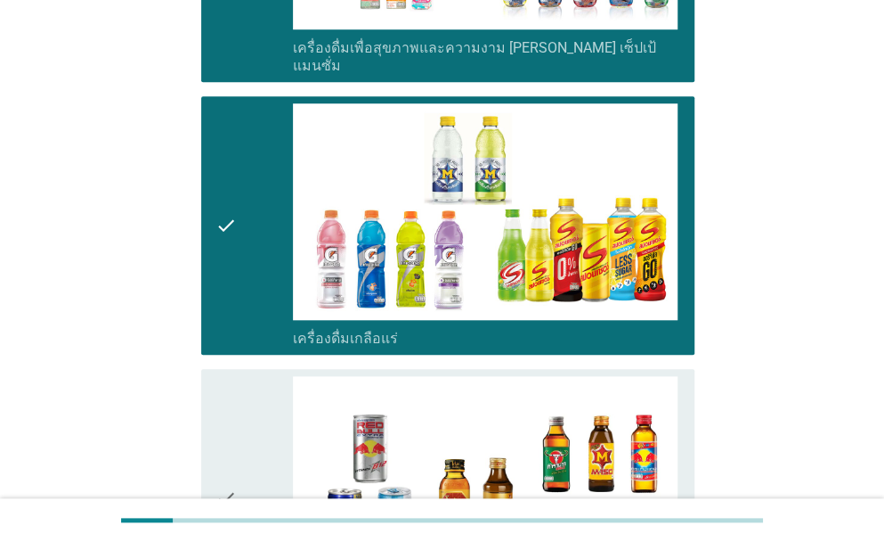
scroll to position [3384, 0]
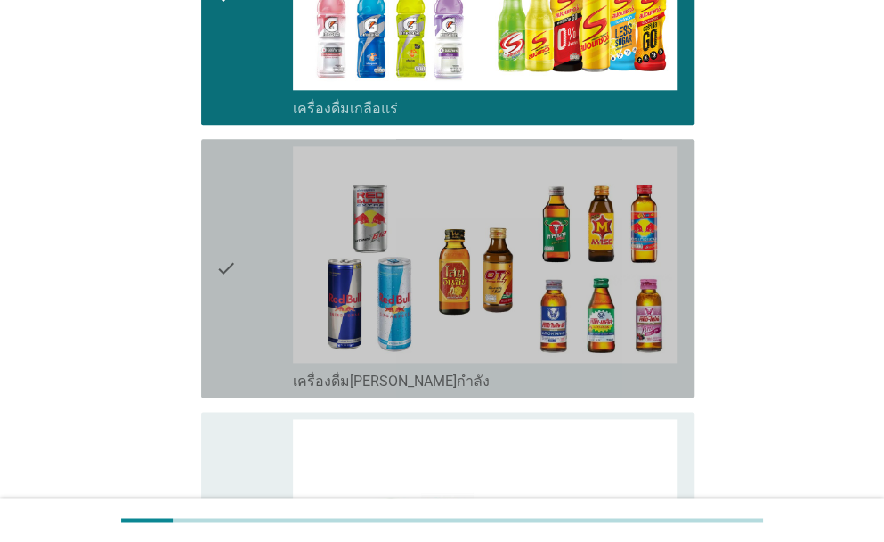
click at [260, 261] on div "check" at bounding box center [254, 268] width 77 height 244
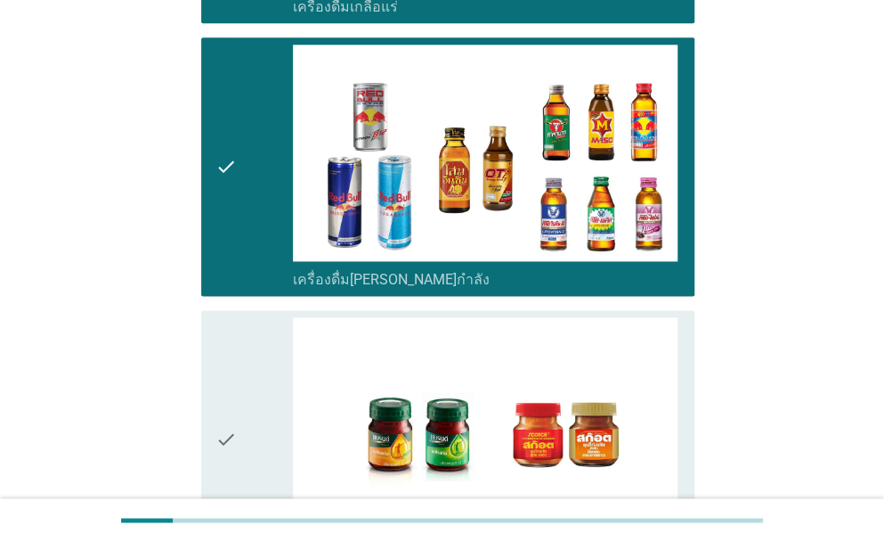
scroll to position [3652, 0]
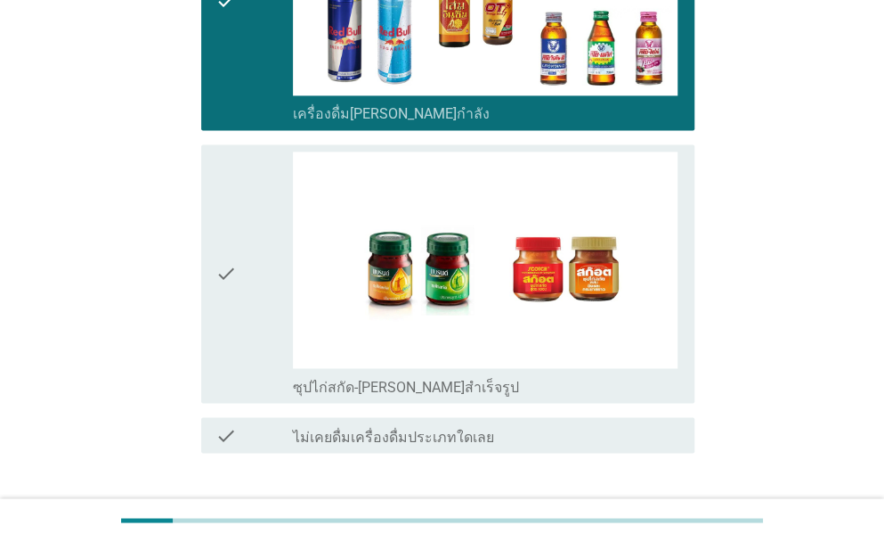
click at [254, 254] on div "check" at bounding box center [254, 273] width 77 height 244
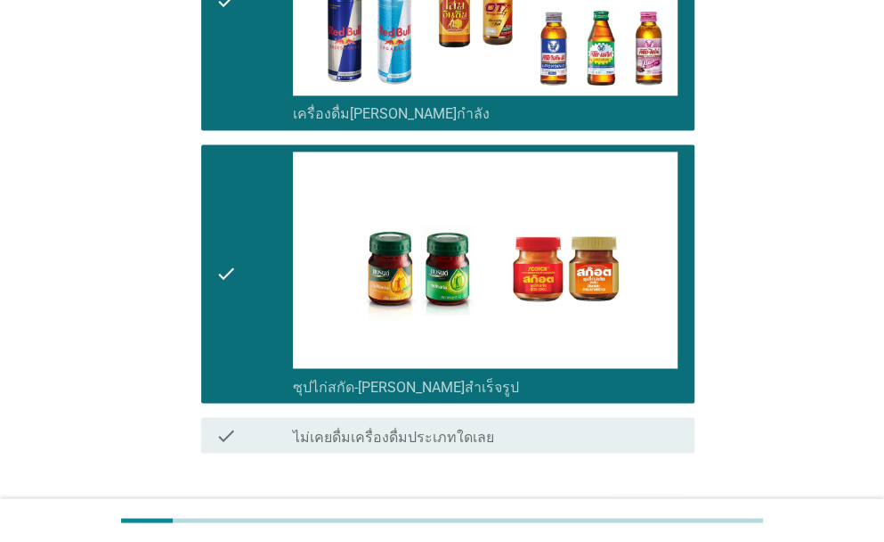
click at [656, 506] on div "ต่อไป" at bounding box center [648, 516] width 50 height 21
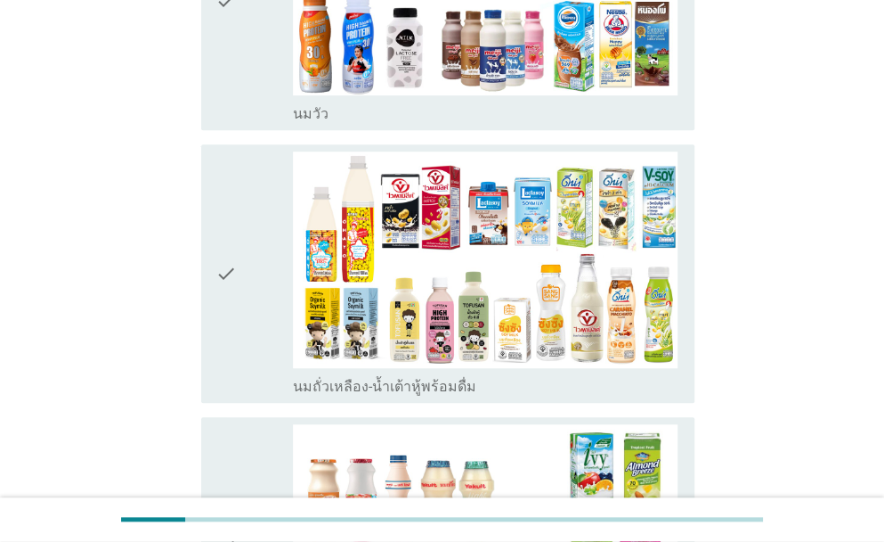
scroll to position [356, 0]
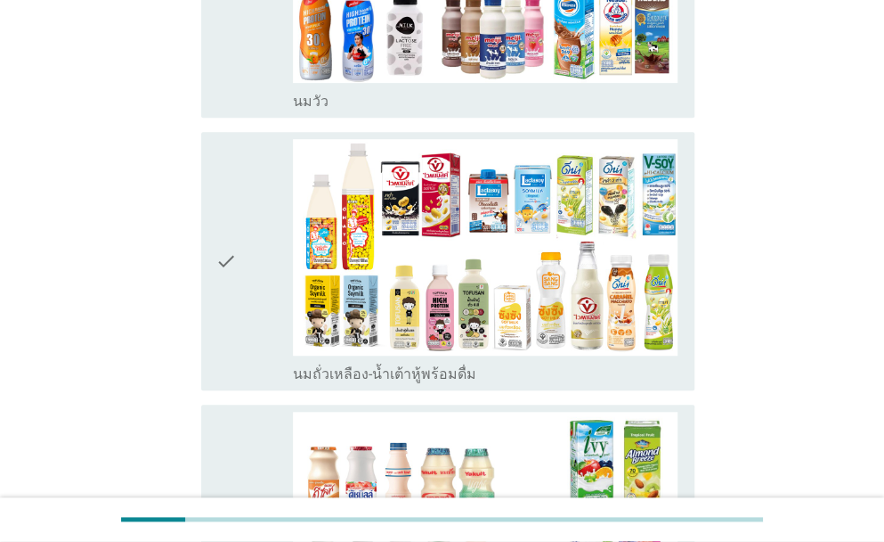
click at [258, 317] on div "check" at bounding box center [254, 261] width 77 height 244
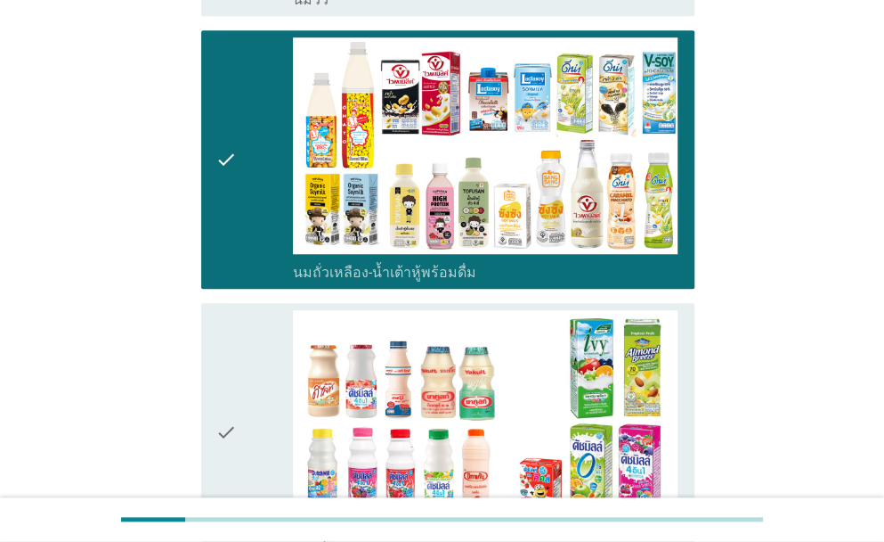
scroll to position [534, 0]
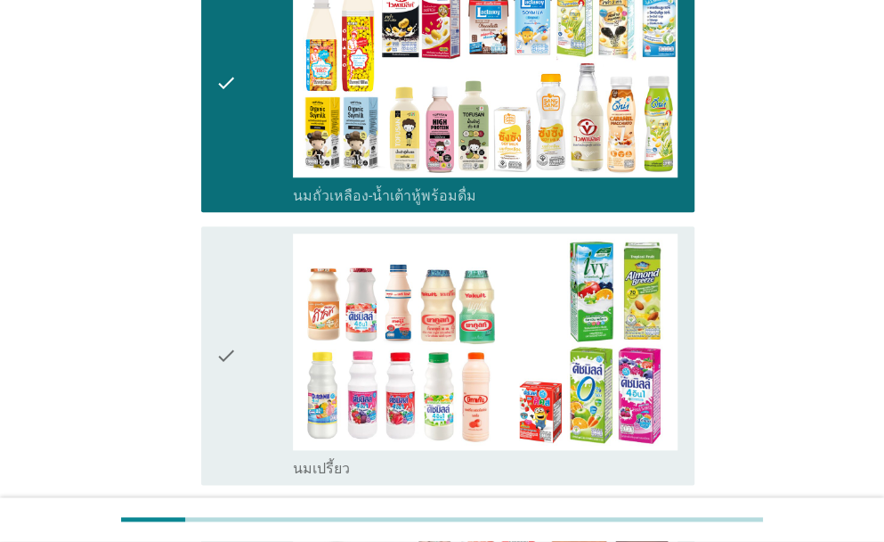
click at [239, 389] on div "check" at bounding box center [254, 355] width 77 height 244
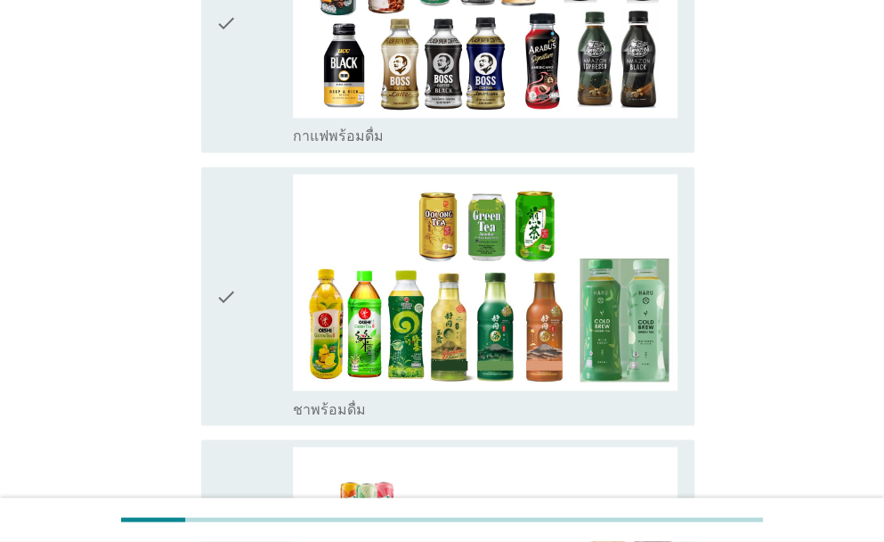
scroll to position [1158, 0]
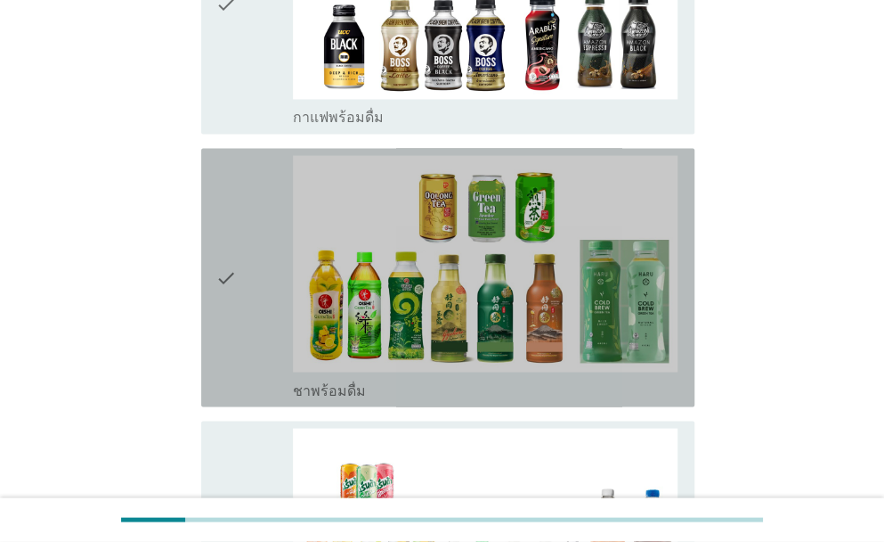
click at [240, 352] on div "check" at bounding box center [254, 277] width 77 height 244
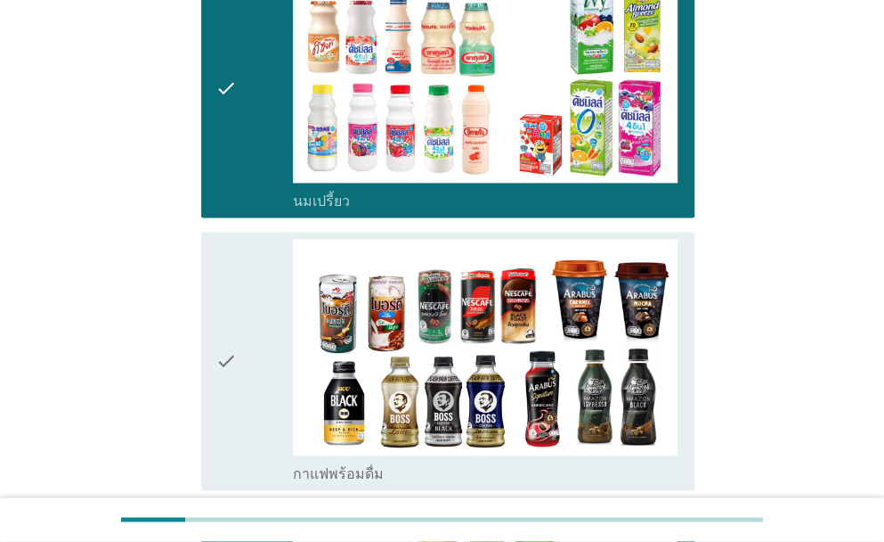
click at [240, 352] on div "check" at bounding box center [254, 361] width 77 height 244
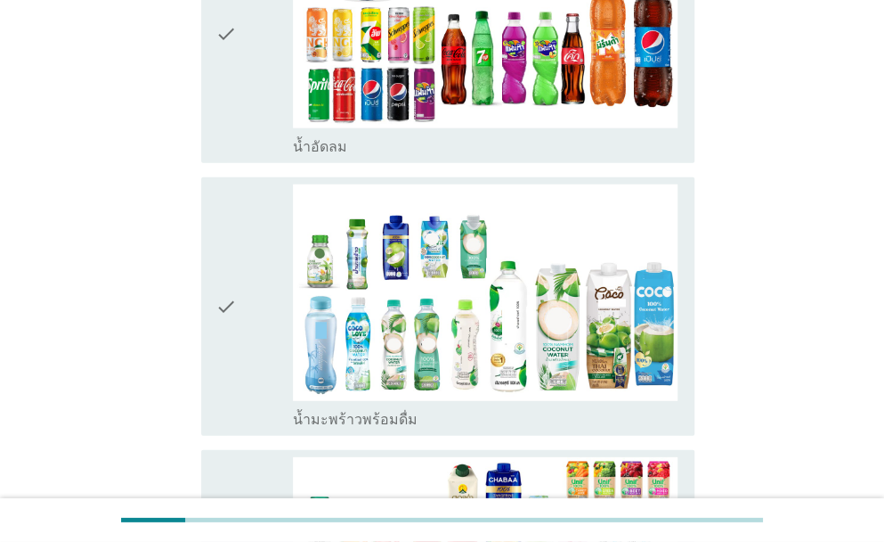
scroll to position [1692, 0]
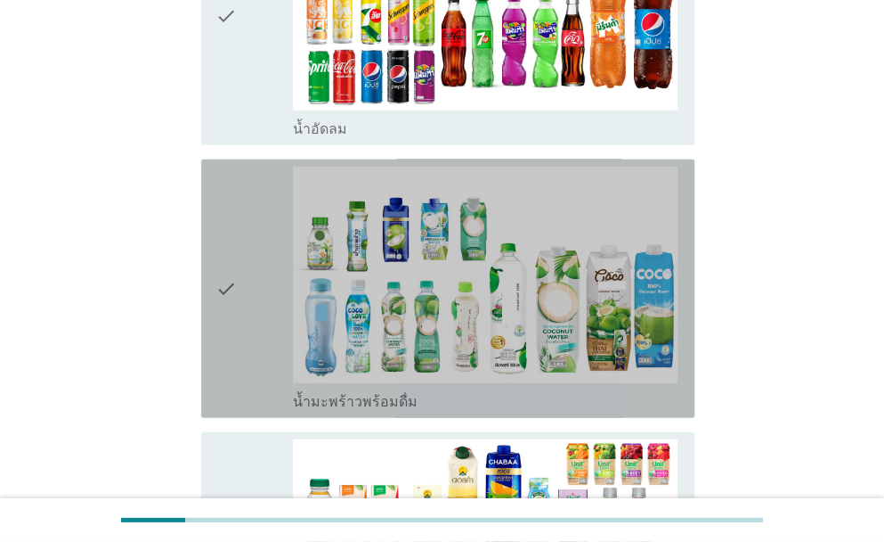
click at [260, 337] on div "check" at bounding box center [254, 289] width 77 height 244
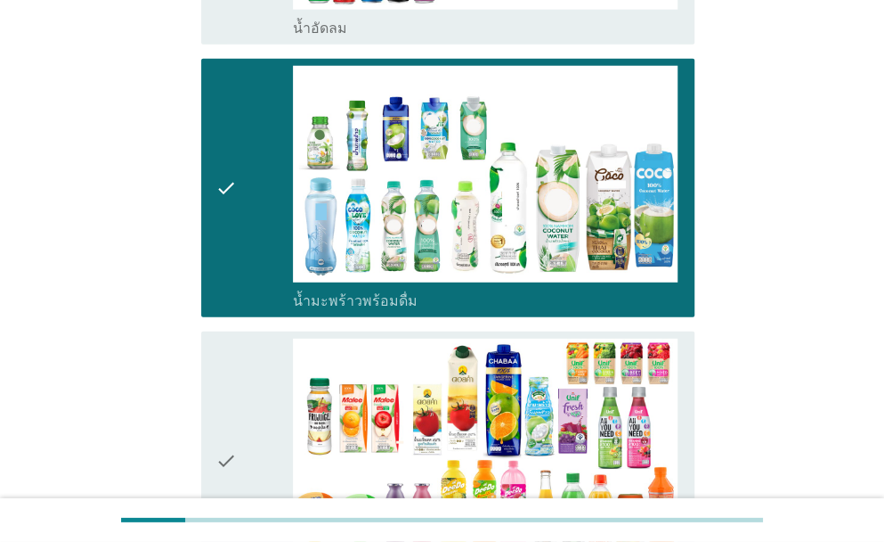
scroll to position [1959, 0]
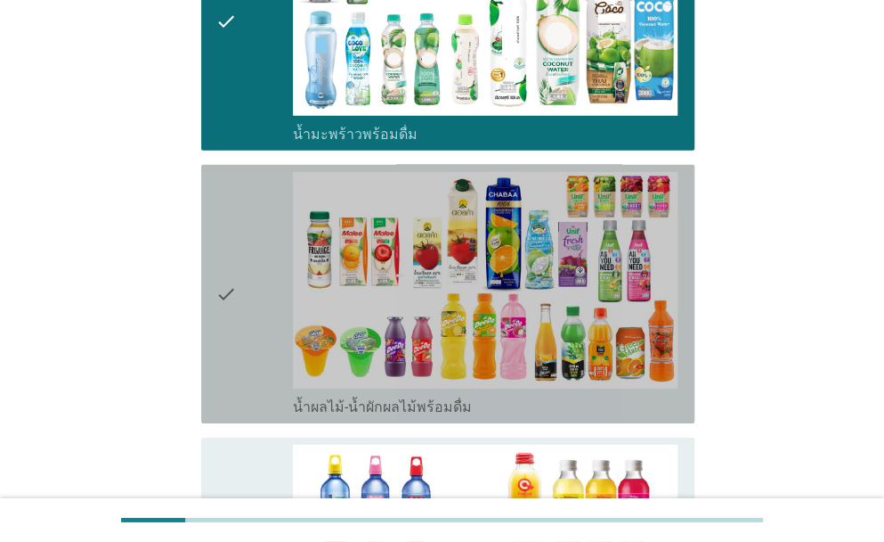
click at [251, 348] on div "check" at bounding box center [254, 294] width 77 height 244
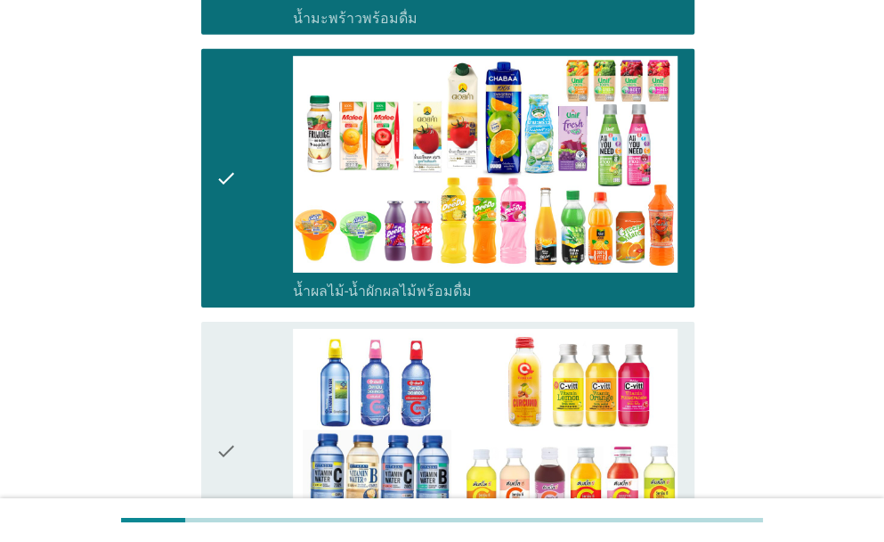
scroll to position [2227, 0]
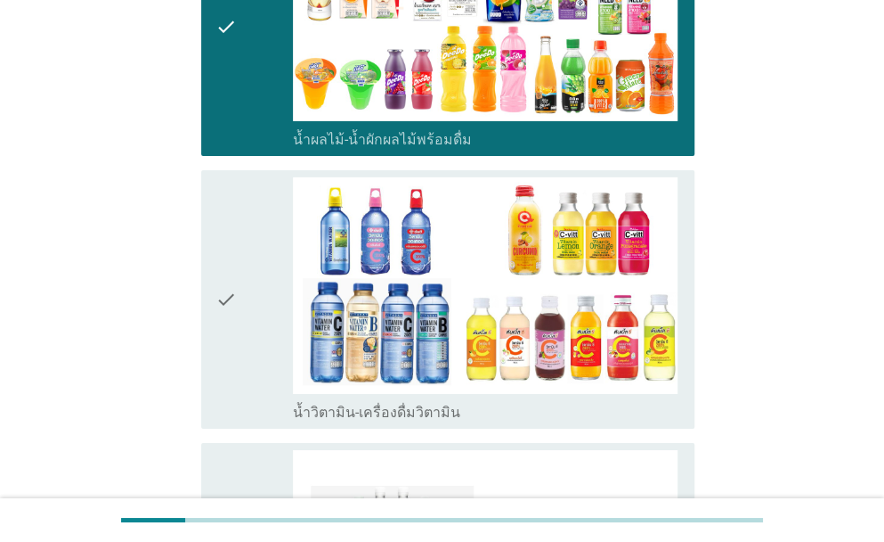
click at [246, 358] on div "check" at bounding box center [254, 299] width 77 height 244
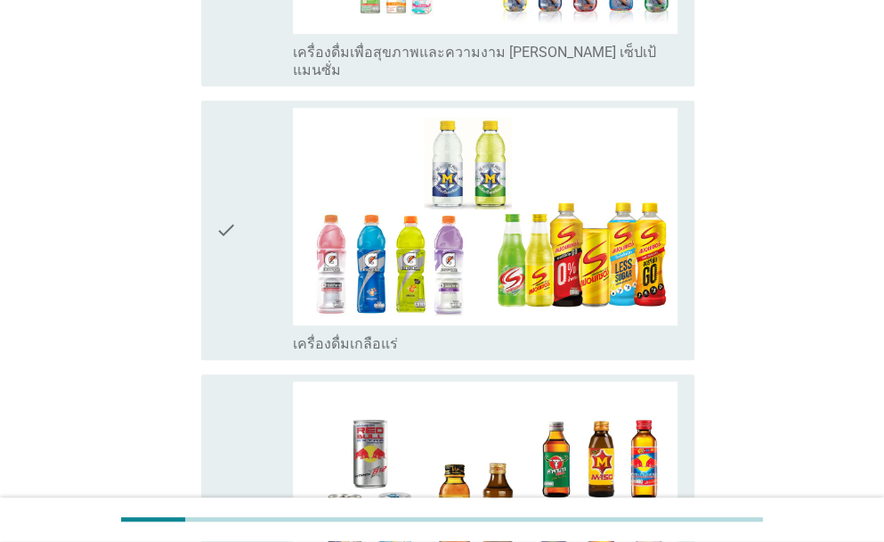
scroll to position [3028, 0]
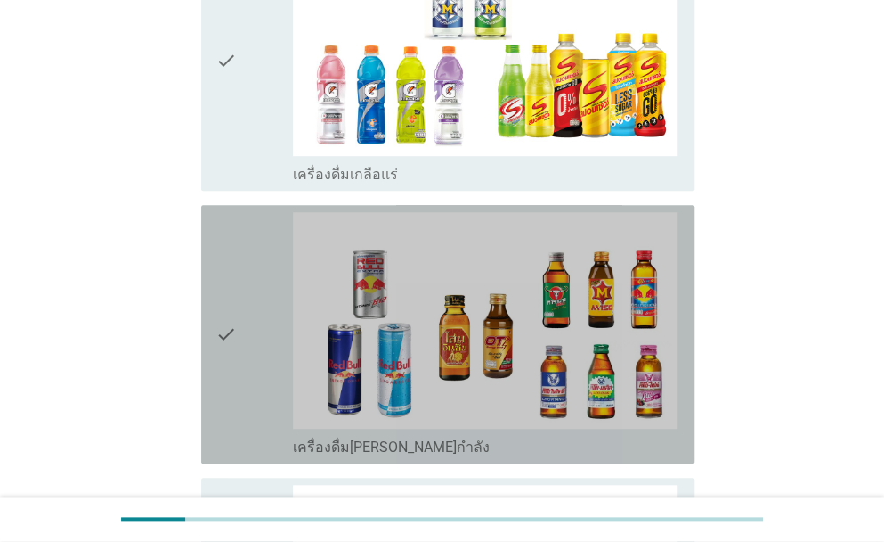
click at [248, 357] on div "check" at bounding box center [254, 334] width 77 height 244
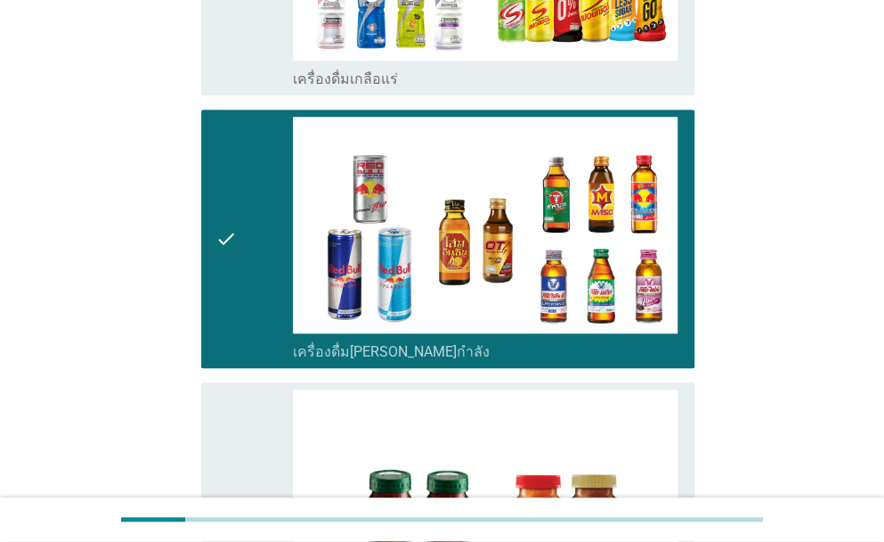
scroll to position [3384, 0]
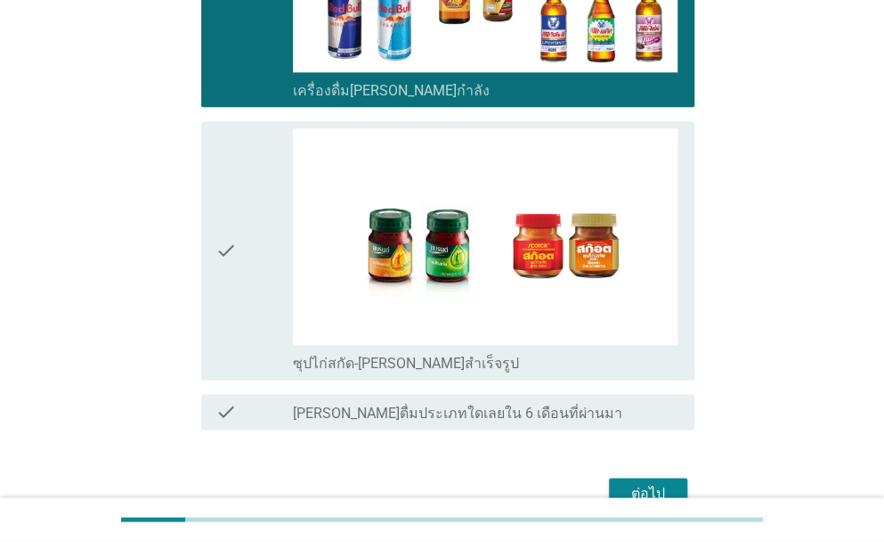
click at [237, 291] on div "check" at bounding box center [254, 250] width 77 height 244
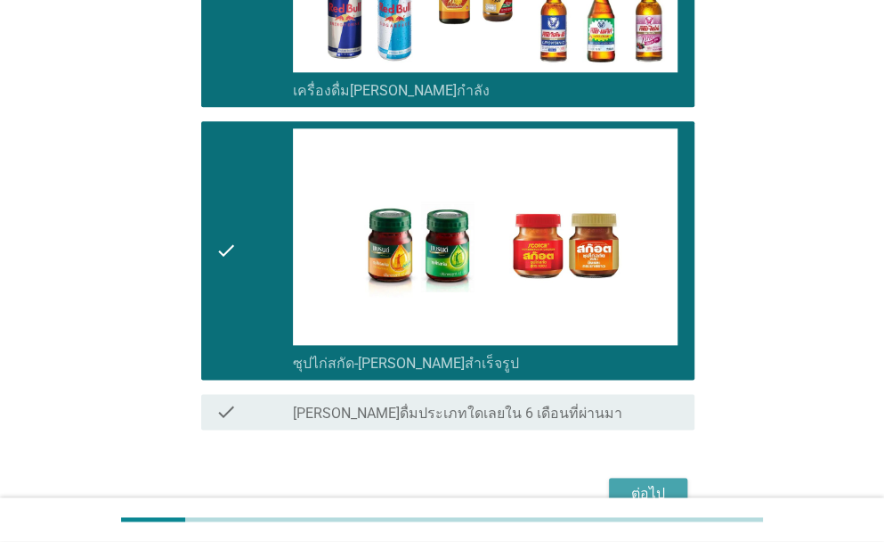
click at [679, 477] on button "ต่อไป" at bounding box center [648, 493] width 78 height 32
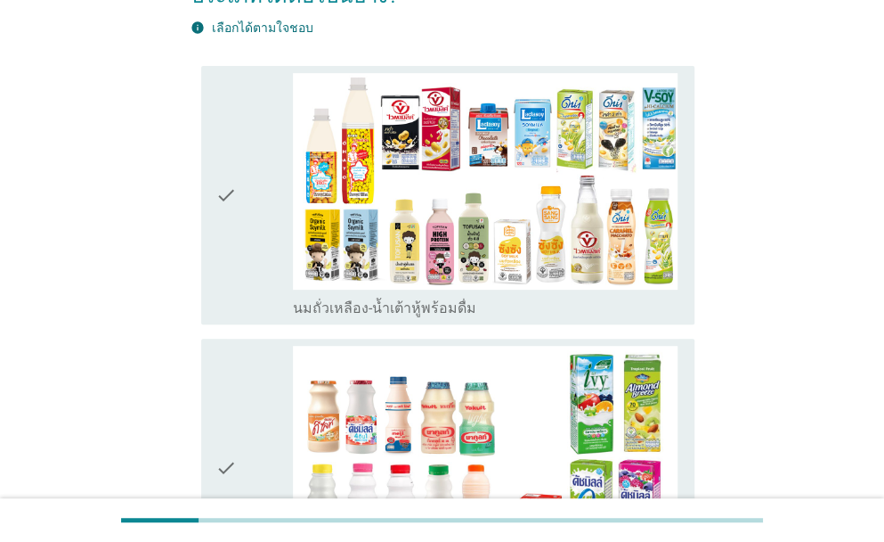
scroll to position [178, 0]
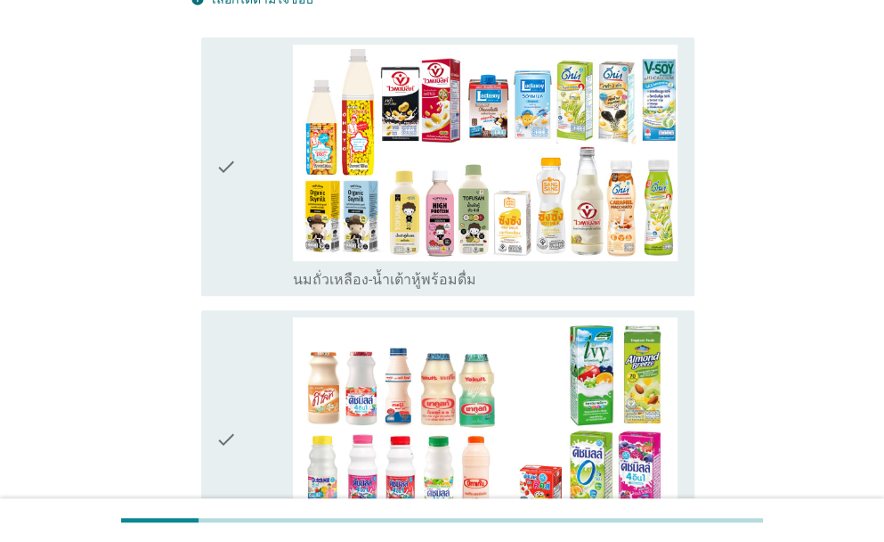
click at [240, 237] on div "check" at bounding box center [254, 167] width 77 height 244
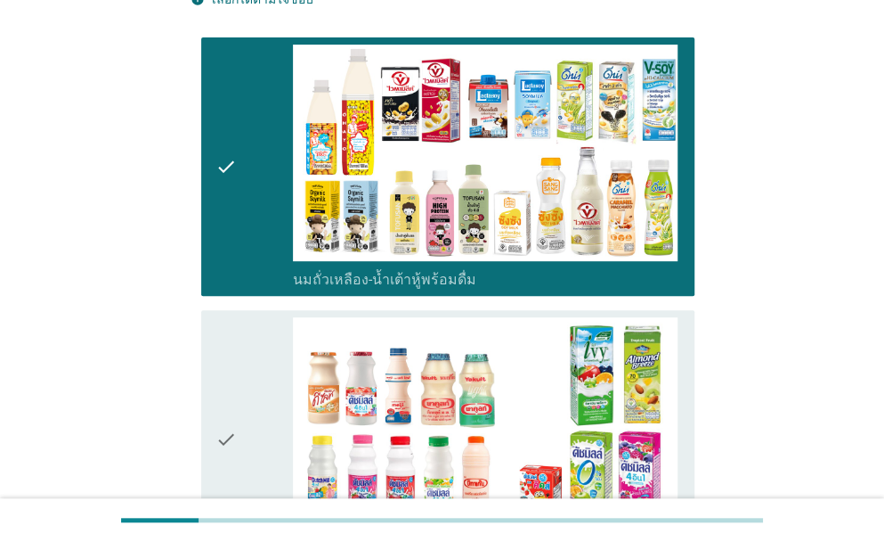
click at [240, 325] on div "check" at bounding box center [254, 439] width 77 height 244
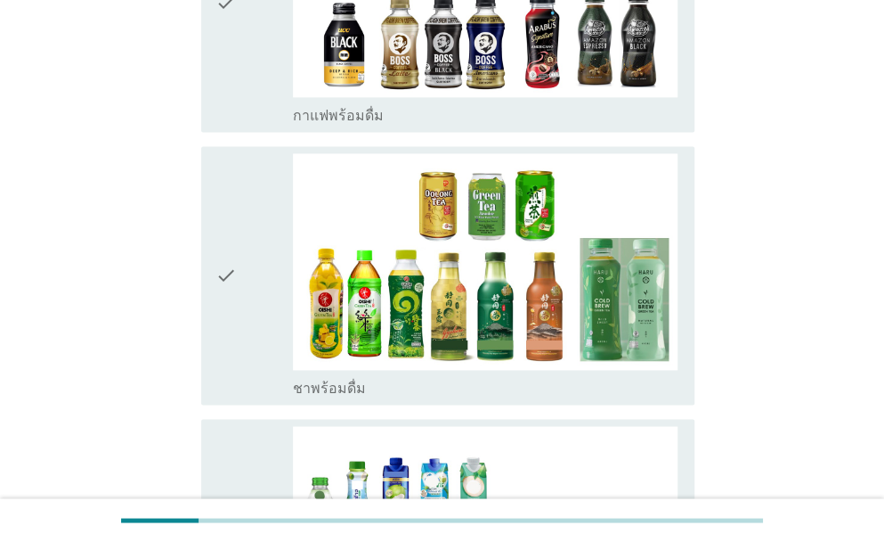
scroll to position [891, 0]
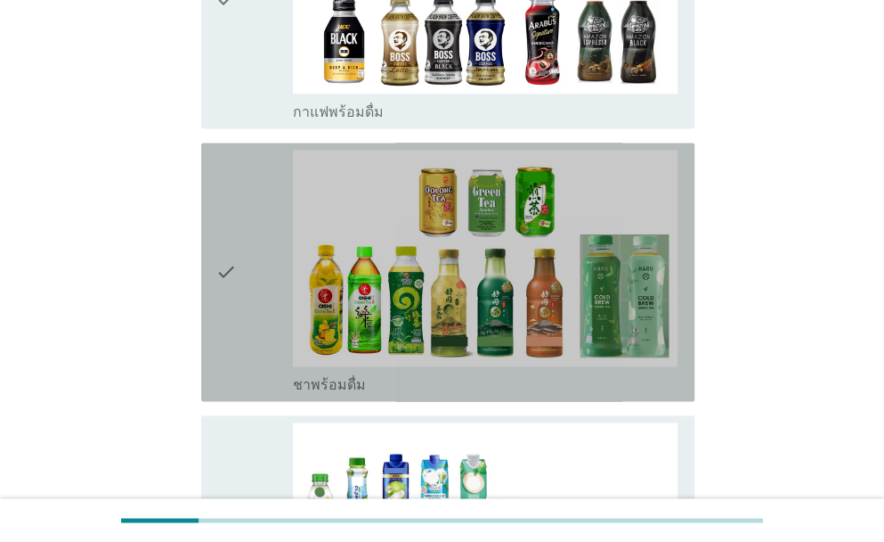
click at [243, 342] on div "check" at bounding box center [254, 272] width 77 height 244
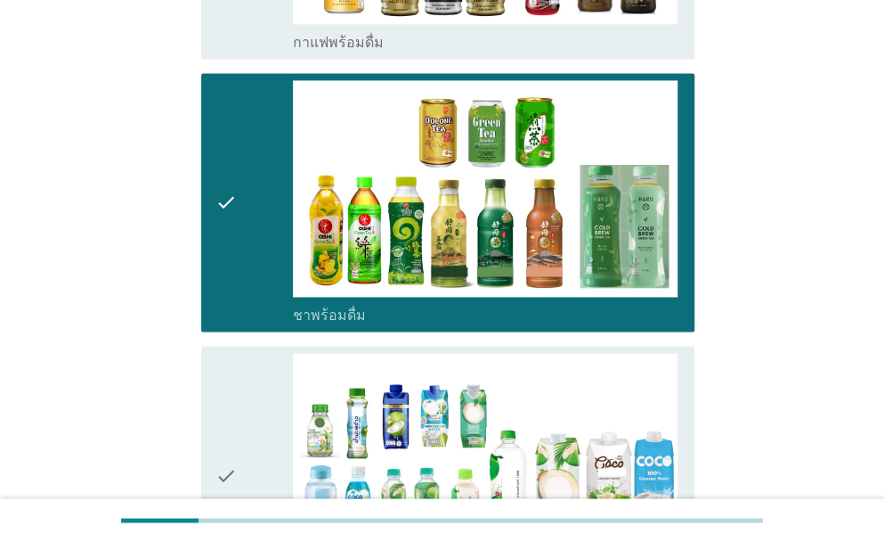
scroll to position [1158, 0]
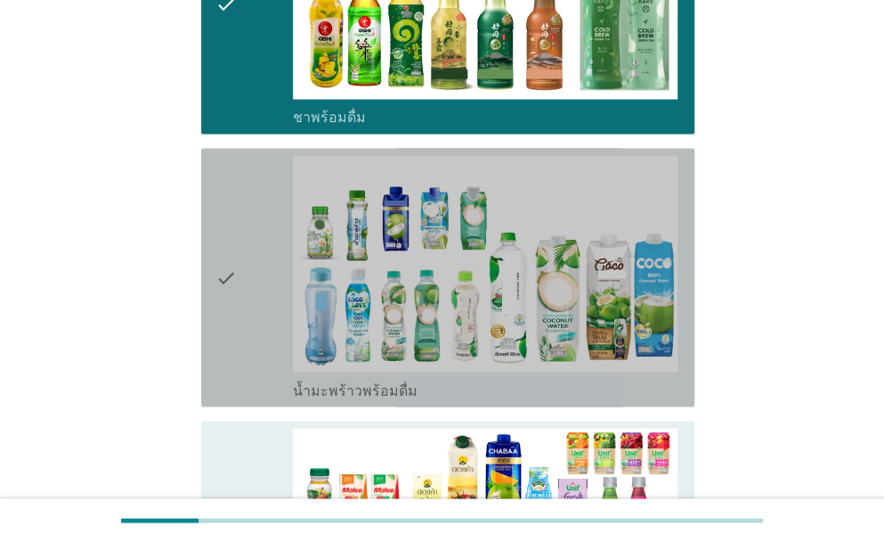
click at [249, 317] on div "check" at bounding box center [254, 277] width 77 height 244
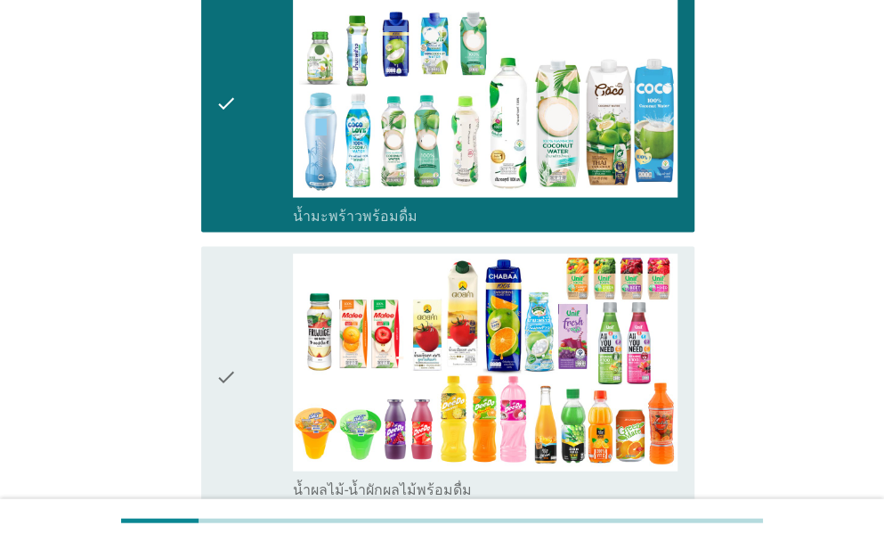
scroll to position [1336, 0]
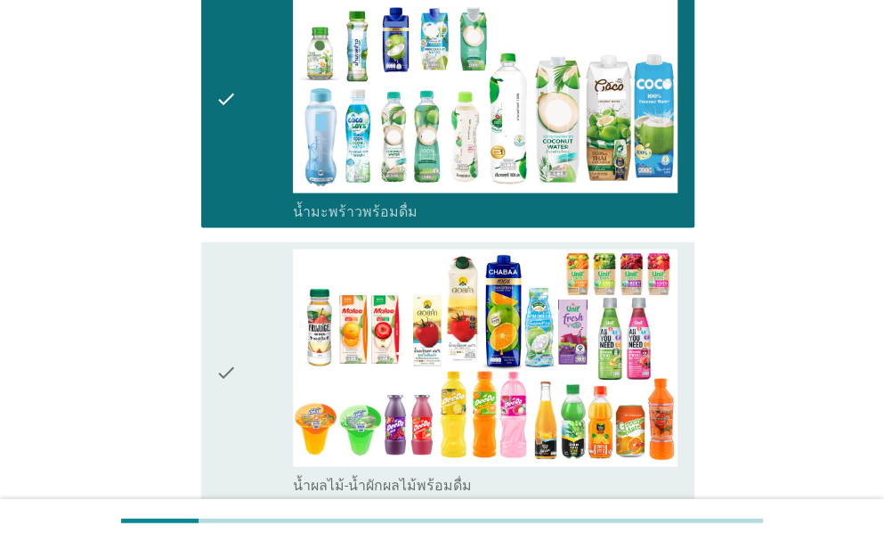
click at [248, 354] on div "check" at bounding box center [254, 371] width 77 height 244
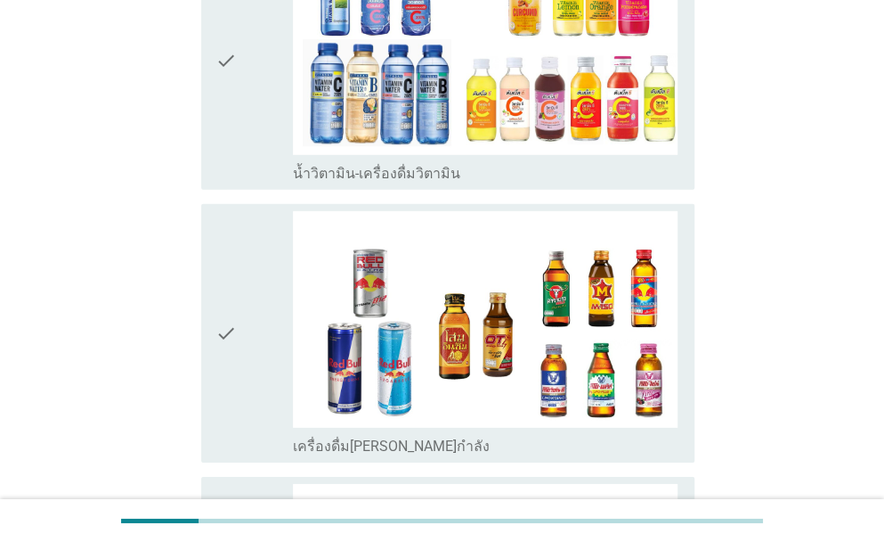
scroll to position [1959, 0]
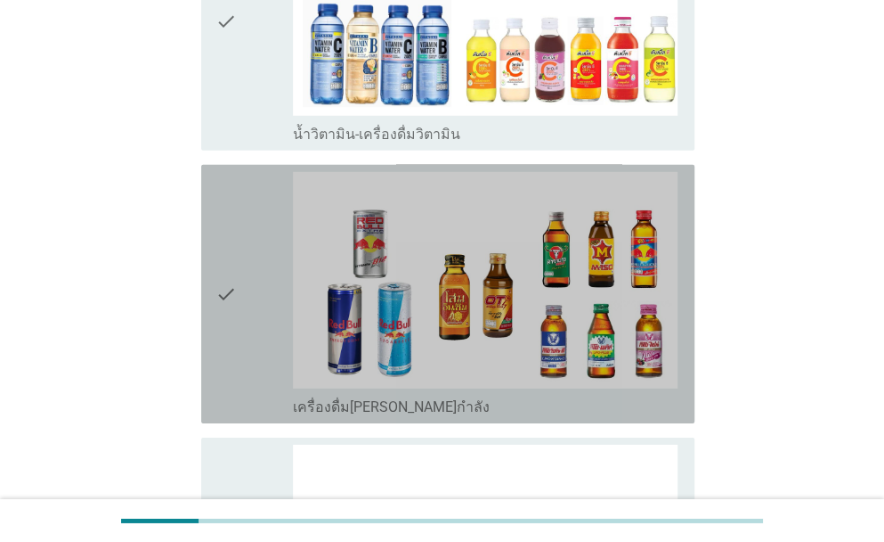
click at [248, 333] on div "check" at bounding box center [254, 294] width 77 height 244
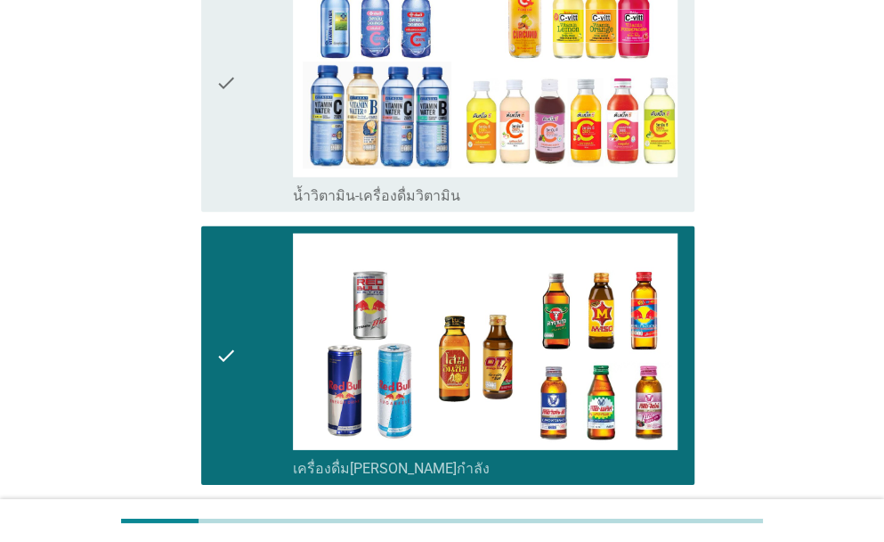
scroll to position [2138, 0]
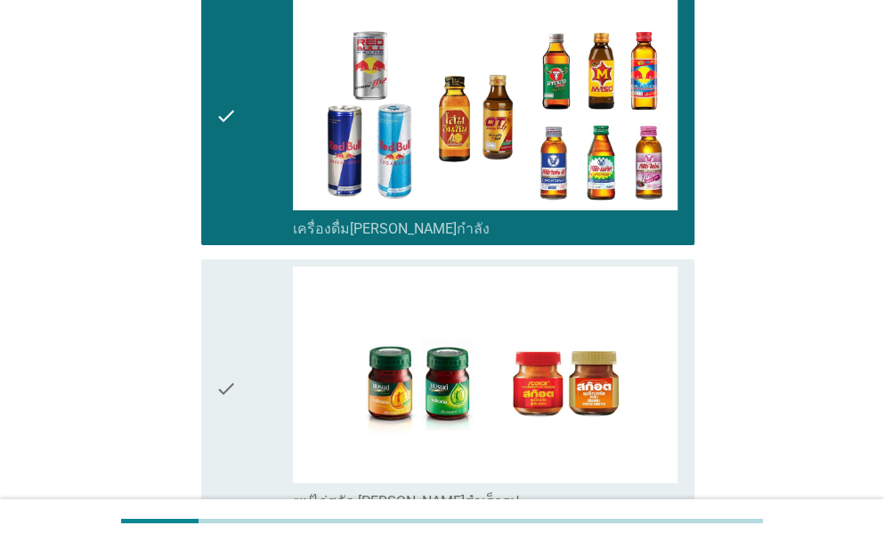
click at [246, 391] on div "check" at bounding box center [254, 388] width 77 height 244
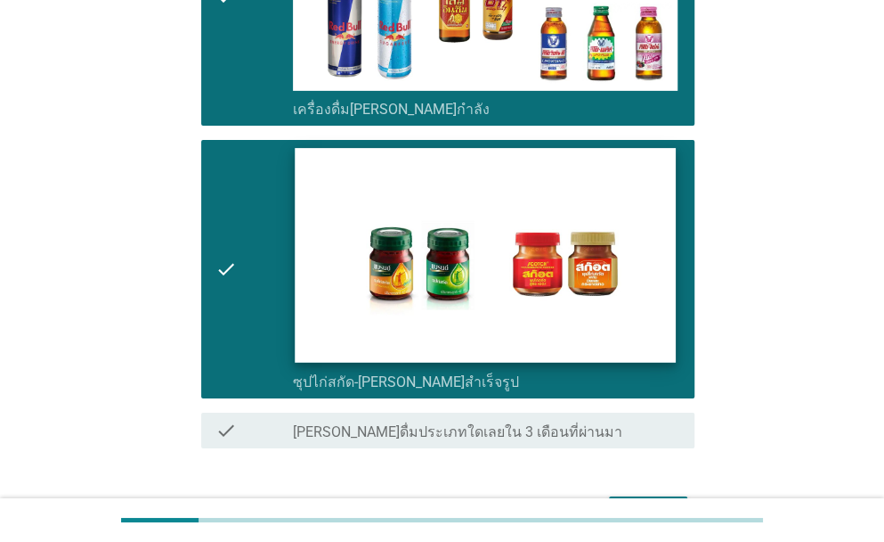
scroll to position [2369, 0]
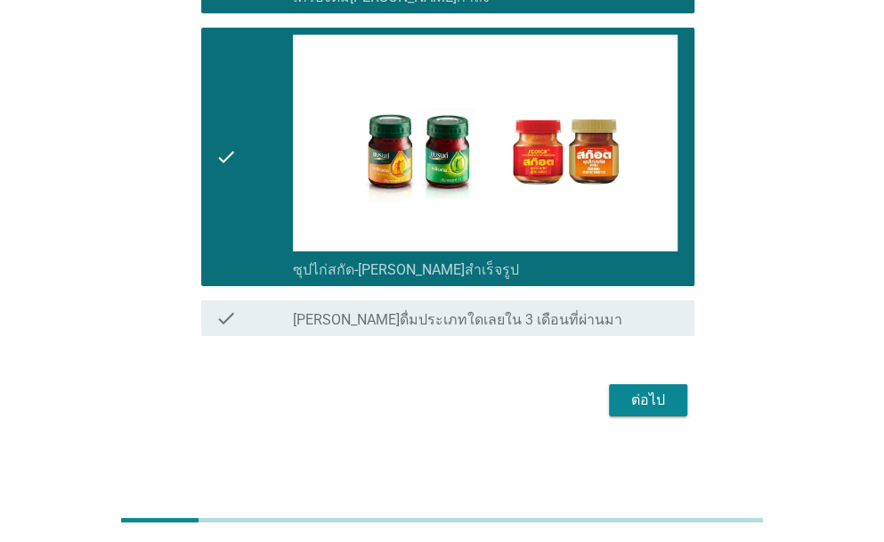
click at [639, 396] on div "ต่อไป" at bounding box center [648, 399] width 50 height 21
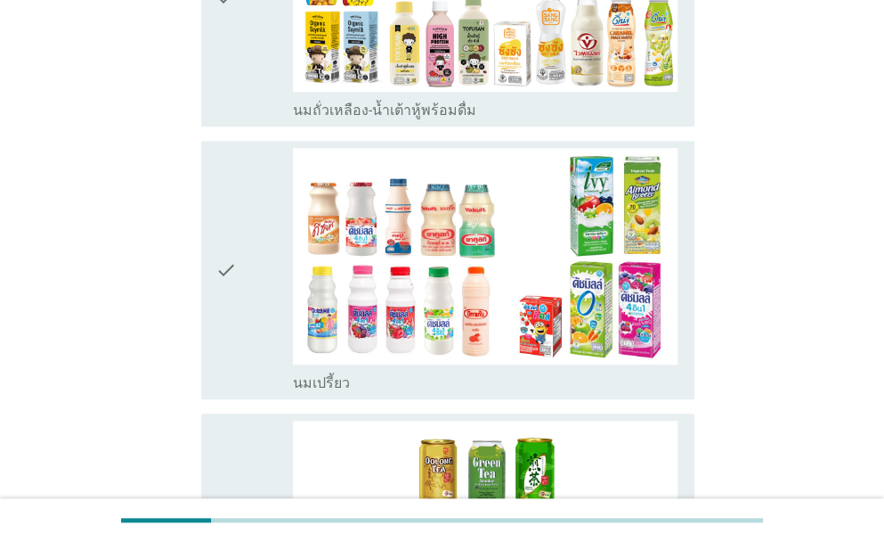
scroll to position [356, 0]
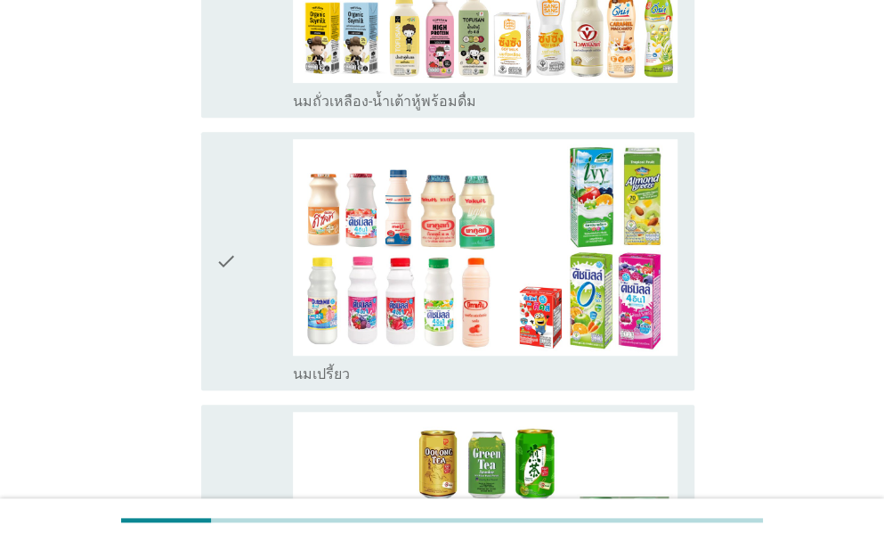
click at [247, 330] on div "check" at bounding box center [254, 261] width 77 height 244
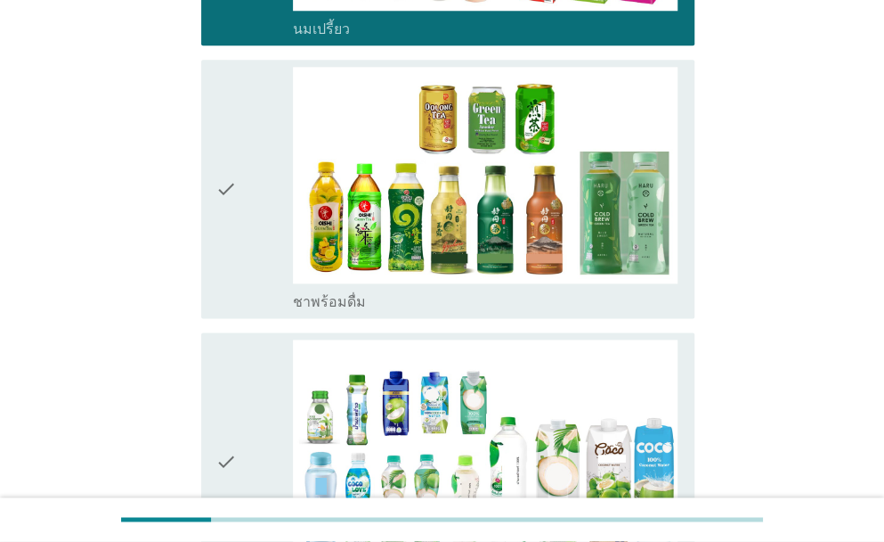
scroll to position [802, 0]
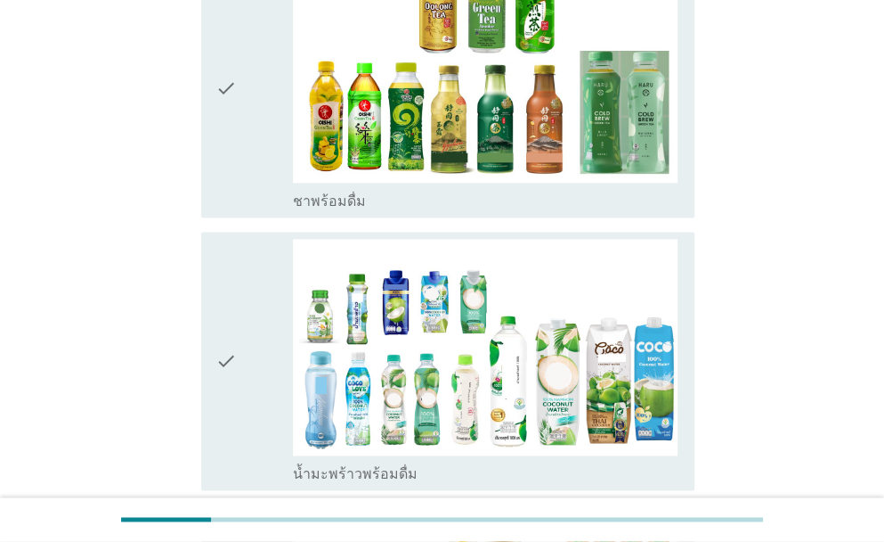
click at [240, 366] on div "check" at bounding box center [254, 361] width 77 height 244
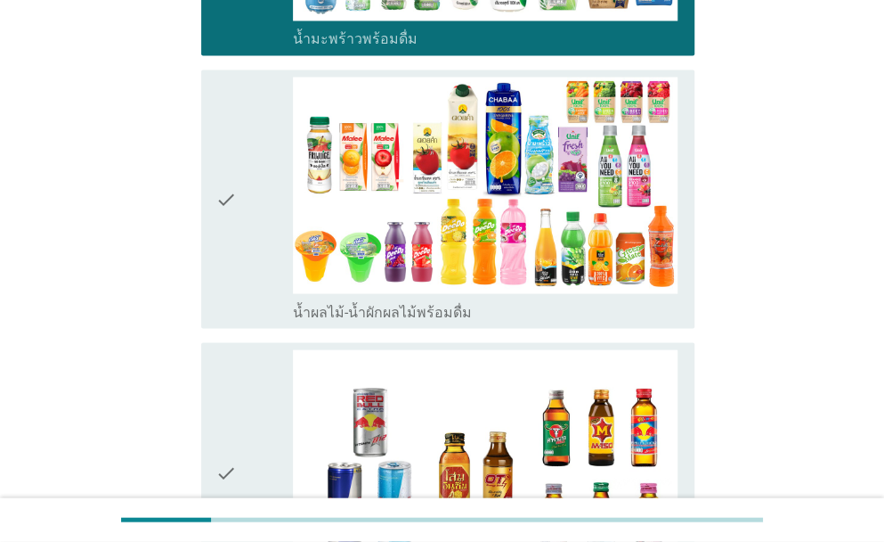
scroll to position [1336, 0]
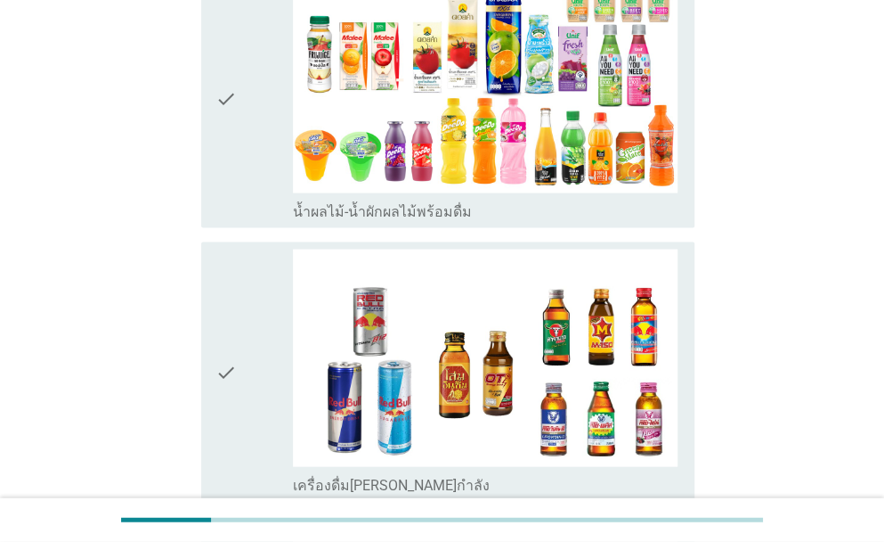
click at [247, 168] on div "check" at bounding box center [254, 99] width 77 height 244
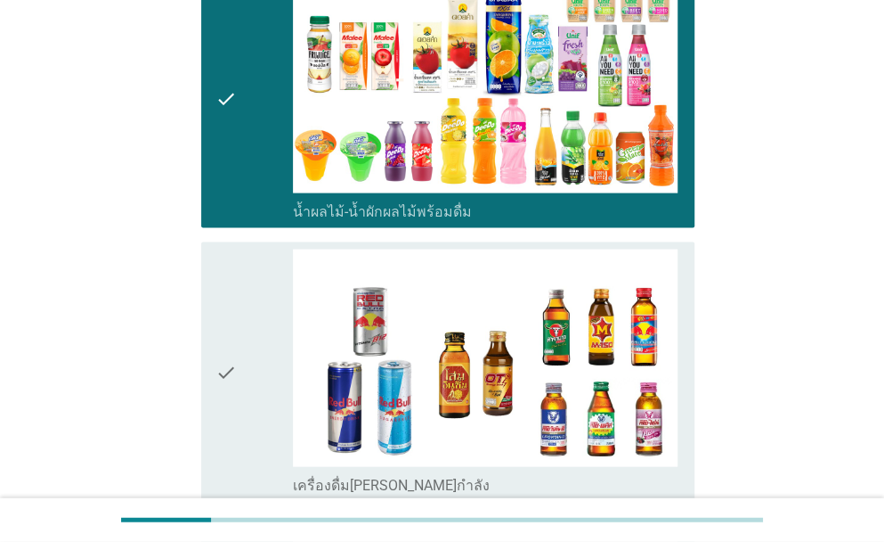
click at [253, 318] on div "check" at bounding box center [254, 371] width 77 height 244
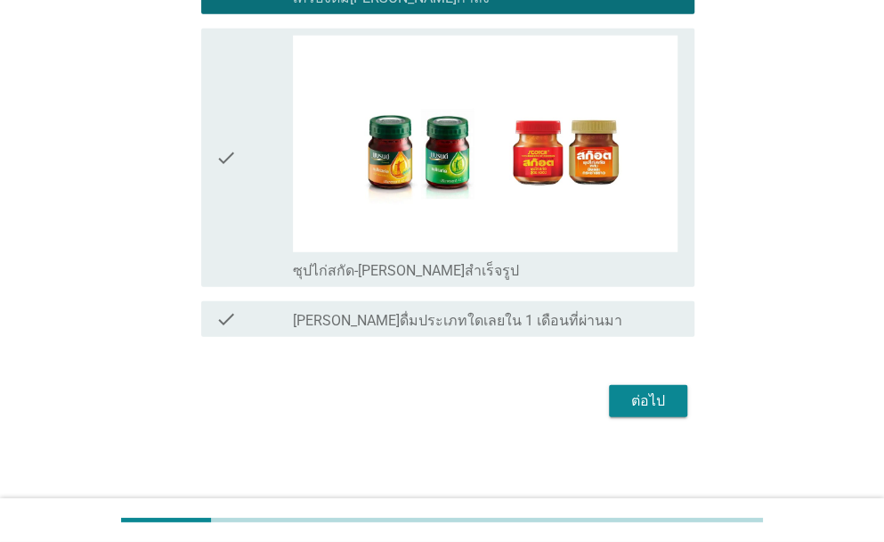
scroll to position [1824, 0]
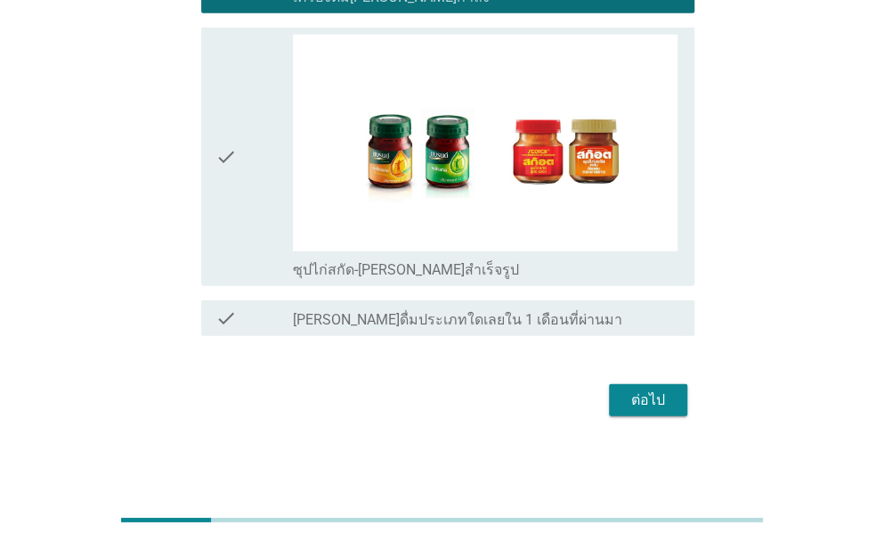
click at [232, 191] on icon "check" at bounding box center [226, 157] width 21 height 244
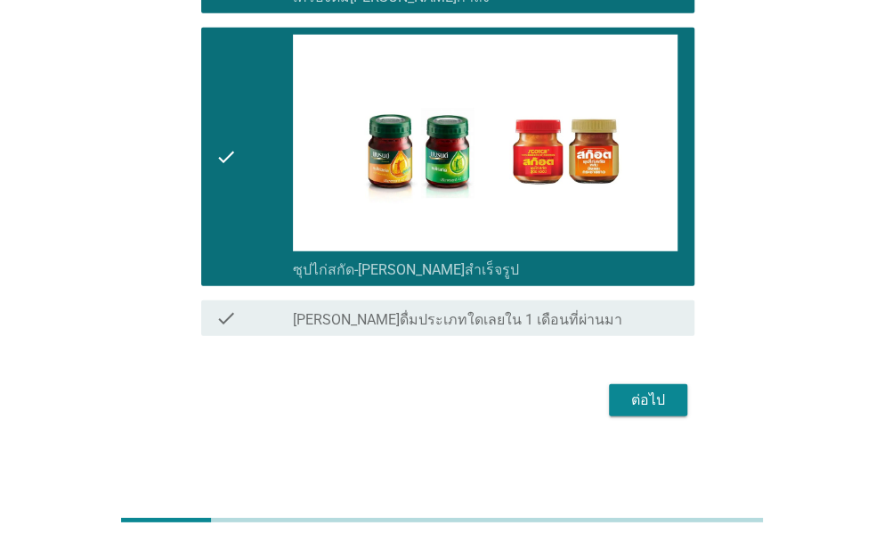
click at [664, 406] on div "ต่อไป" at bounding box center [648, 399] width 50 height 21
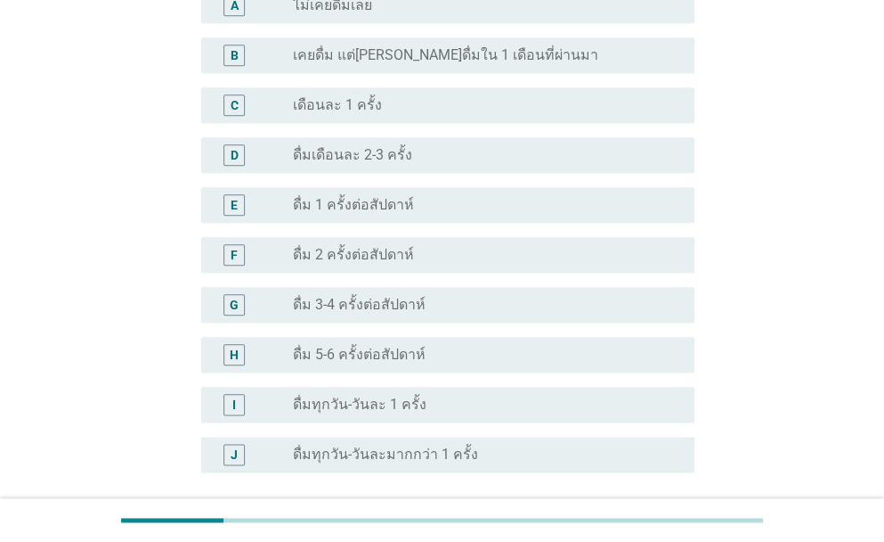
scroll to position [623, 0]
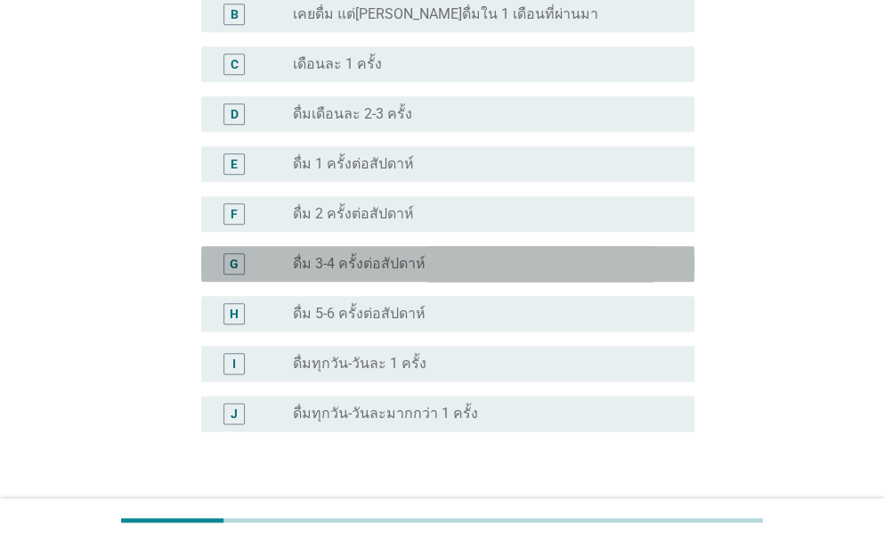
click at [394, 255] on label "ดื่ม 3-4 ครั้งต่อสัปดาห์" at bounding box center [359, 264] width 133 height 18
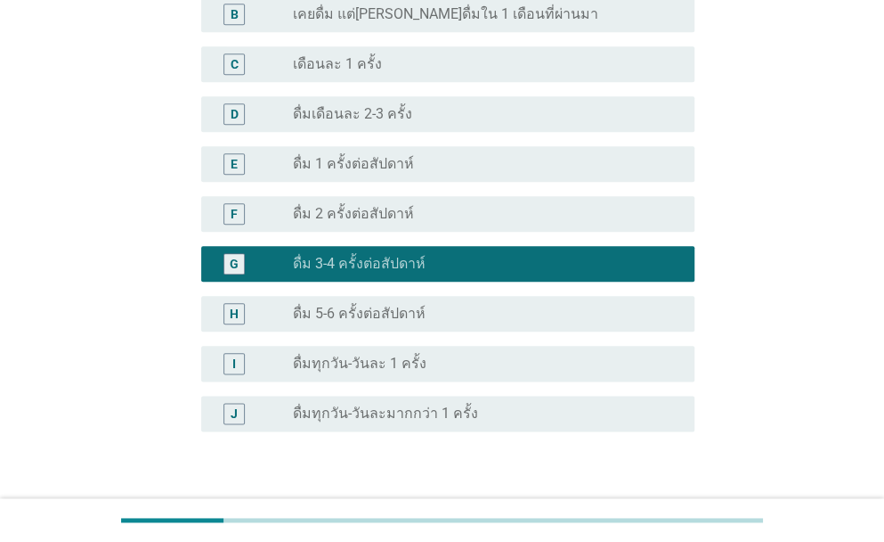
click at [647, 506] on div "ต่อไป" at bounding box center [648, 516] width 50 height 21
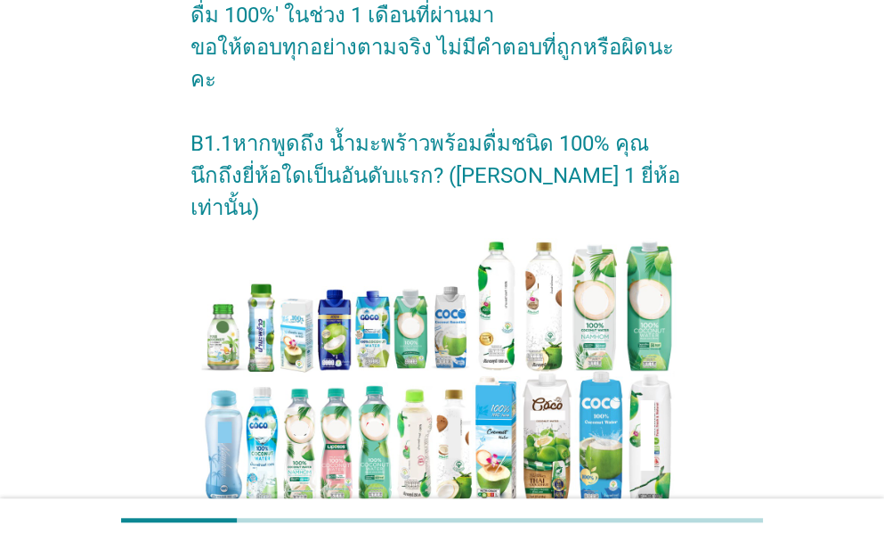
scroll to position [267, 0]
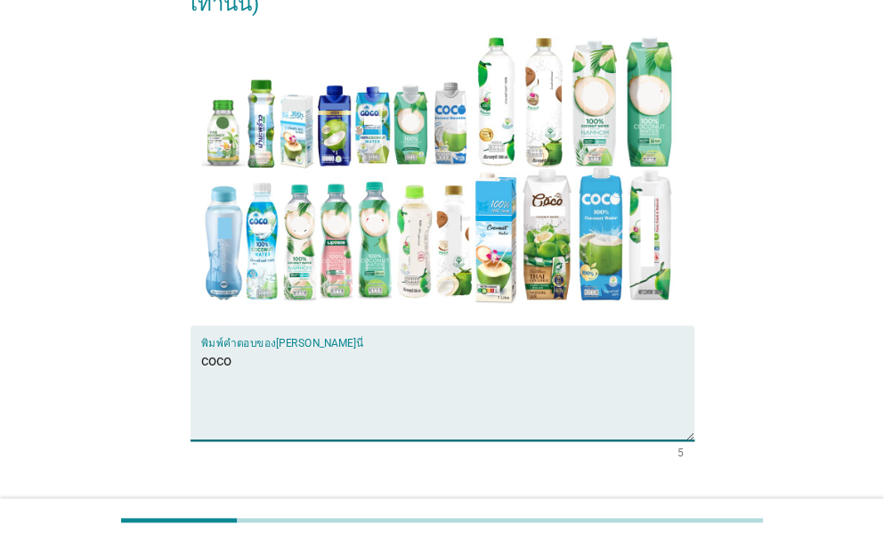
scroll to position [458, 0]
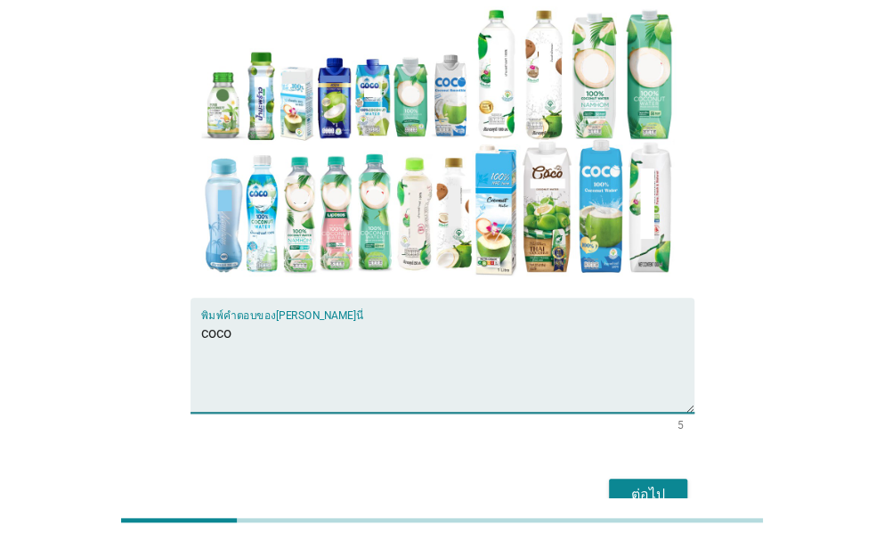
type textarea "coco"
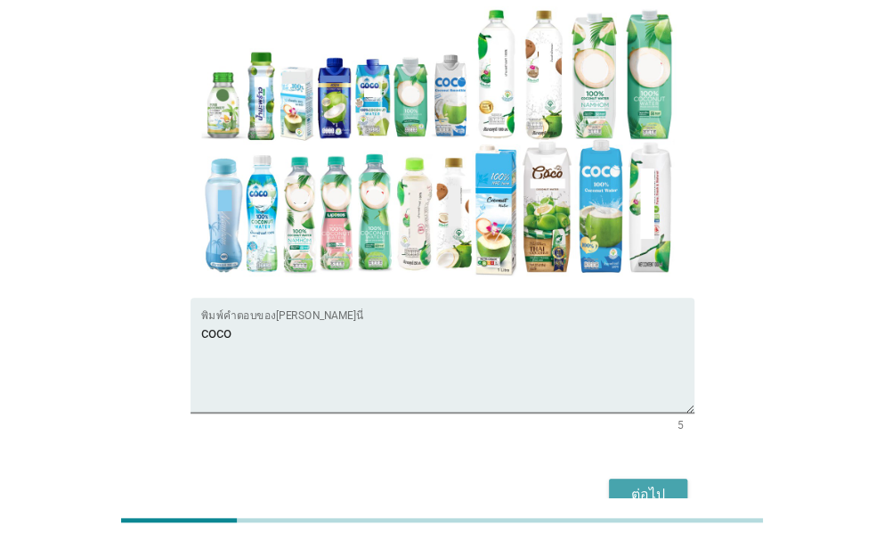
click at [651, 484] on div "ต่อไป" at bounding box center [648, 494] width 50 height 21
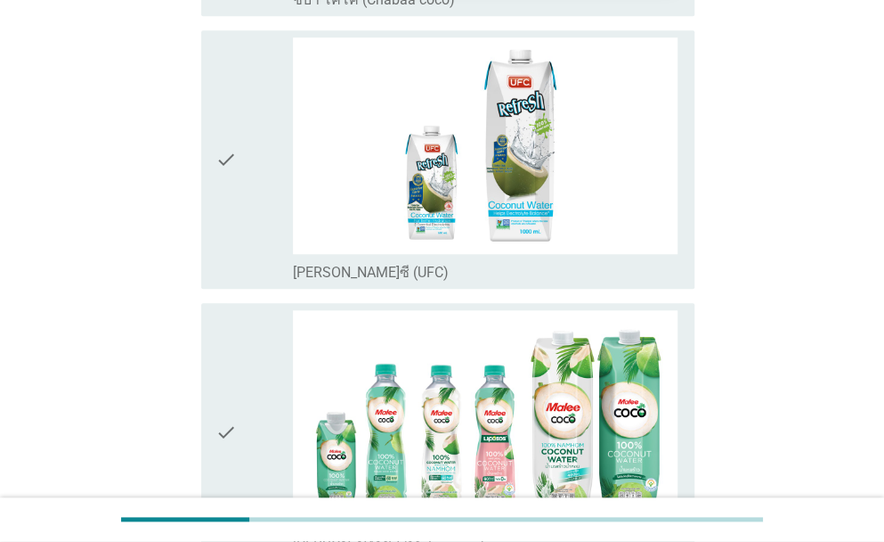
scroll to position [0, 0]
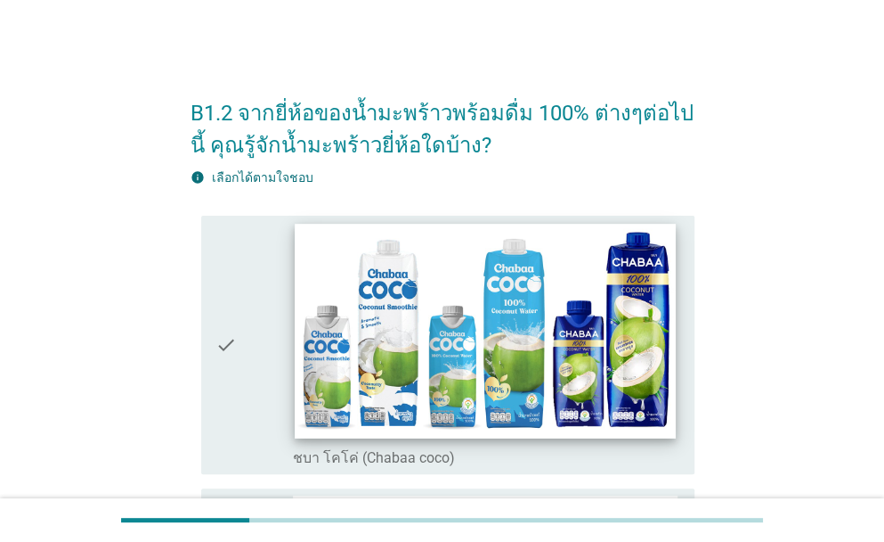
click at [549, 396] on img at bounding box center [485, 331] width 381 height 215
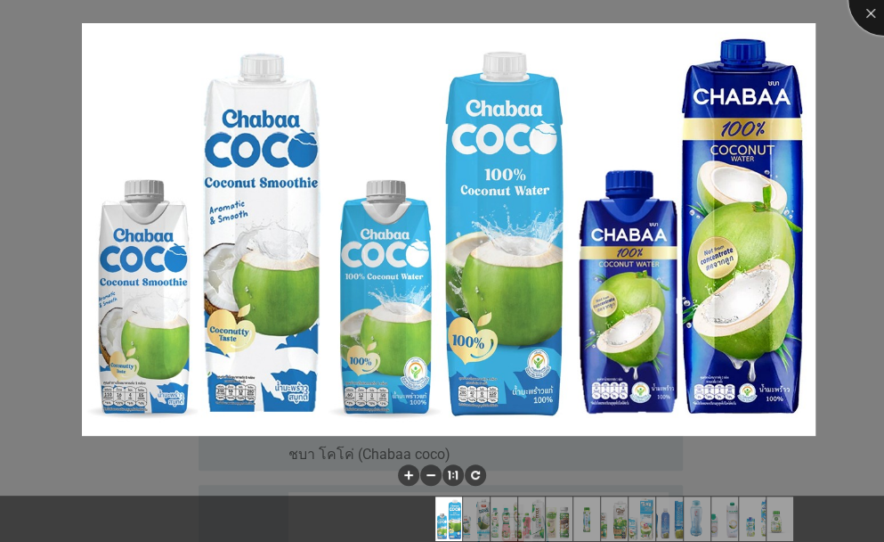
click at [869, 12] on div at bounding box center [884, -1] width 71 height 71
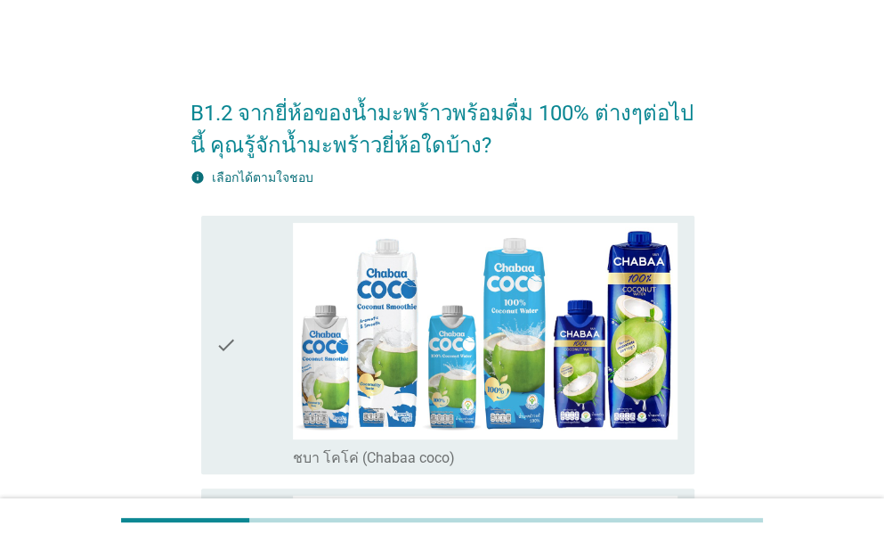
click at [237, 384] on div "check" at bounding box center [254, 345] width 77 height 244
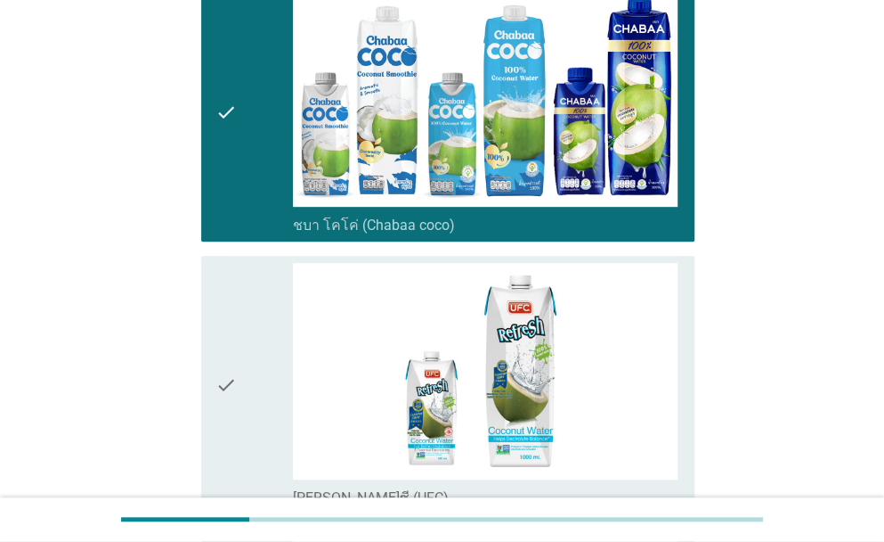
scroll to position [267, 0]
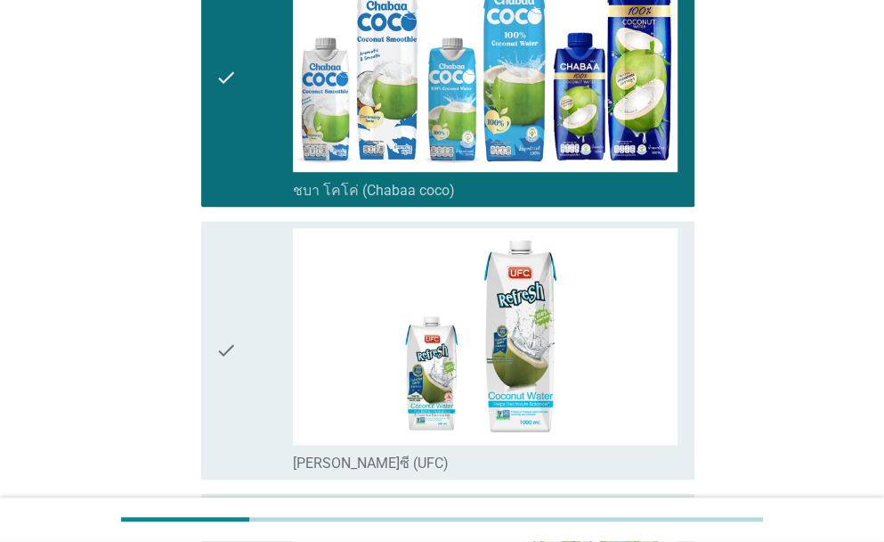
click at [264, 404] on div "check" at bounding box center [254, 350] width 77 height 244
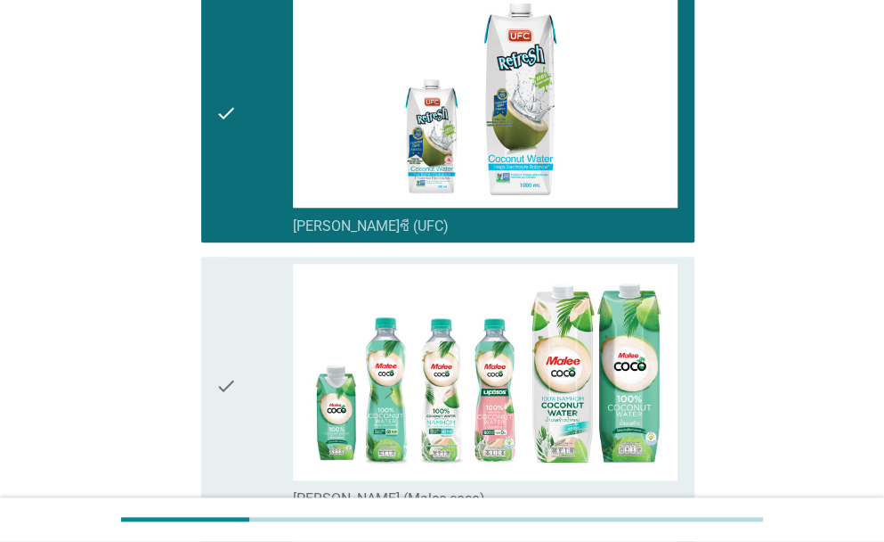
scroll to position [534, 0]
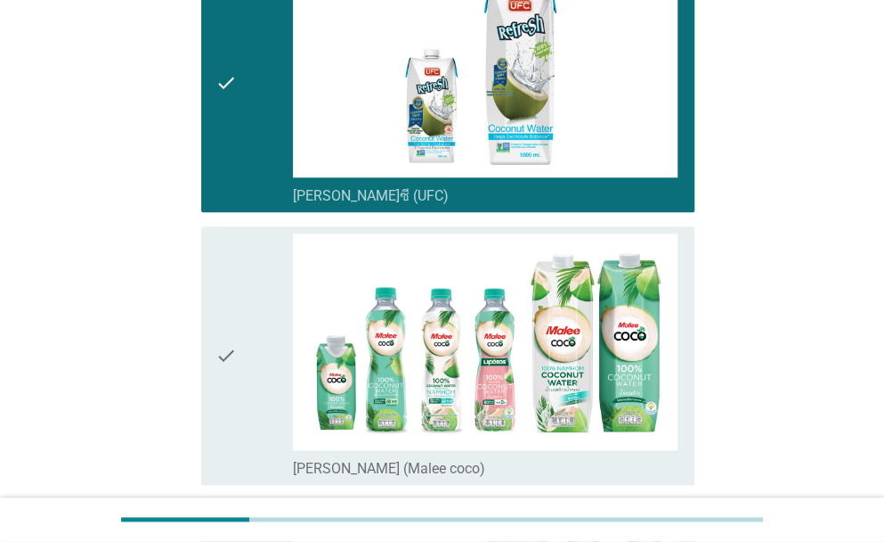
click at [217, 411] on icon "check" at bounding box center [226, 355] width 21 height 244
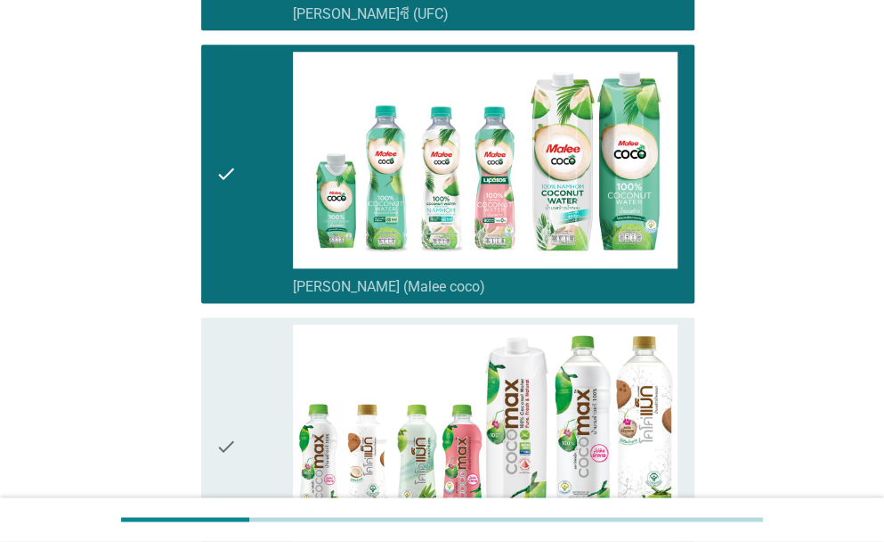
scroll to position [802, 0]
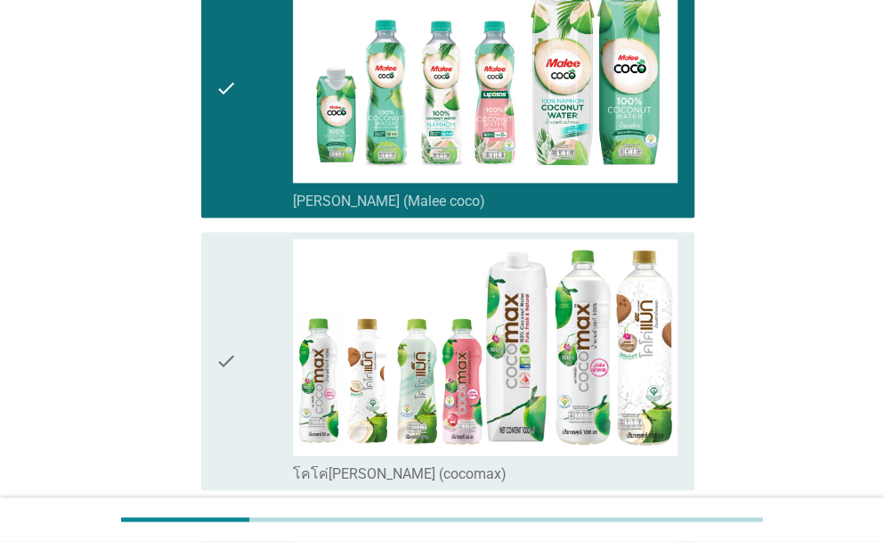
click at [235, 425] on icon "check" at bounding box center [226, 361] width 21 height 244
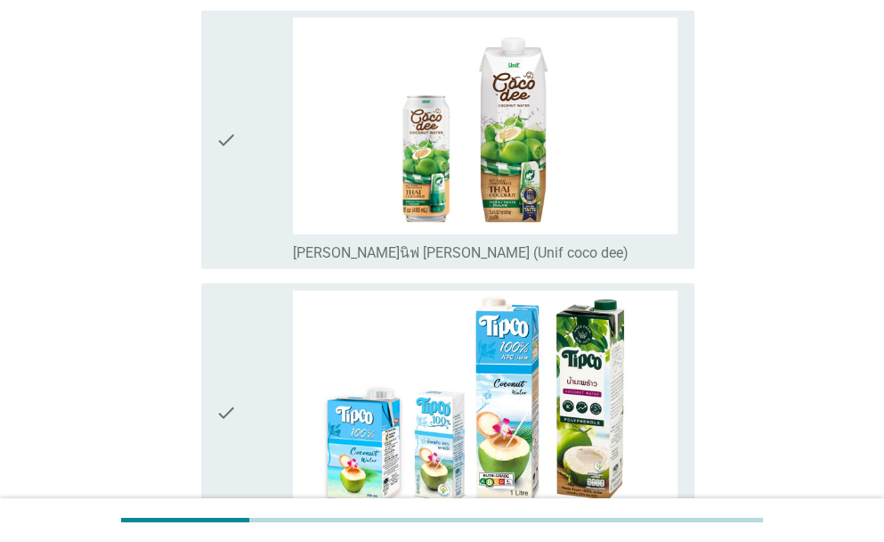
scroll to position [1870, 0]
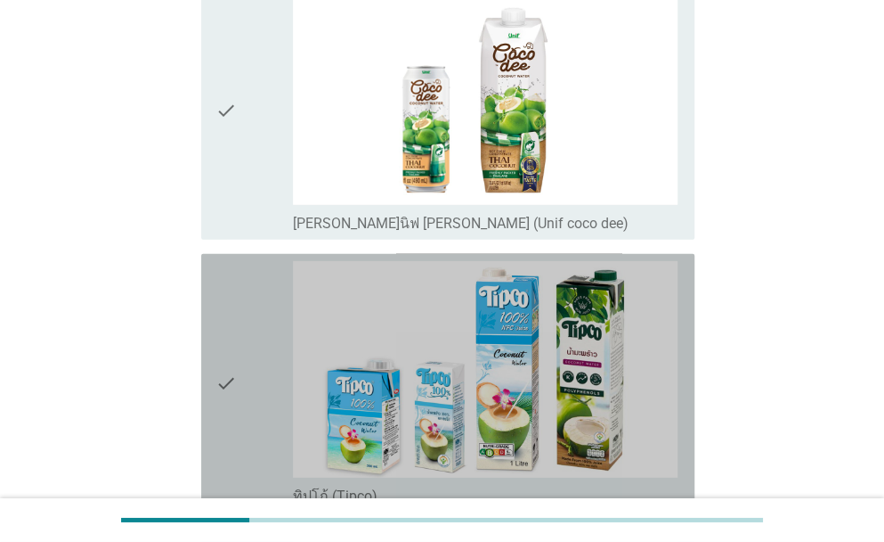
click at [242, 413] on div "check" at bounding box center [254, 383] width 77 height 244
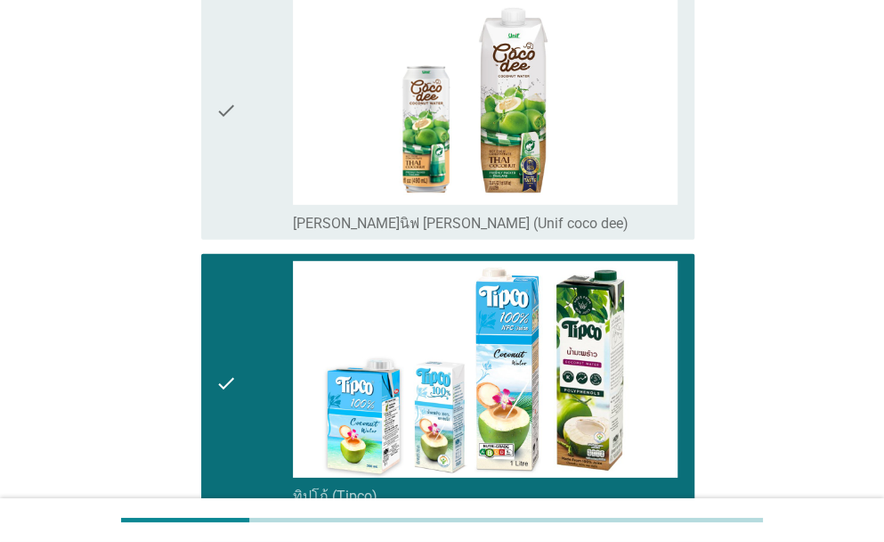
click at [232, 169] on icon "check" at bounding box center [226, 110] width 21 height 244
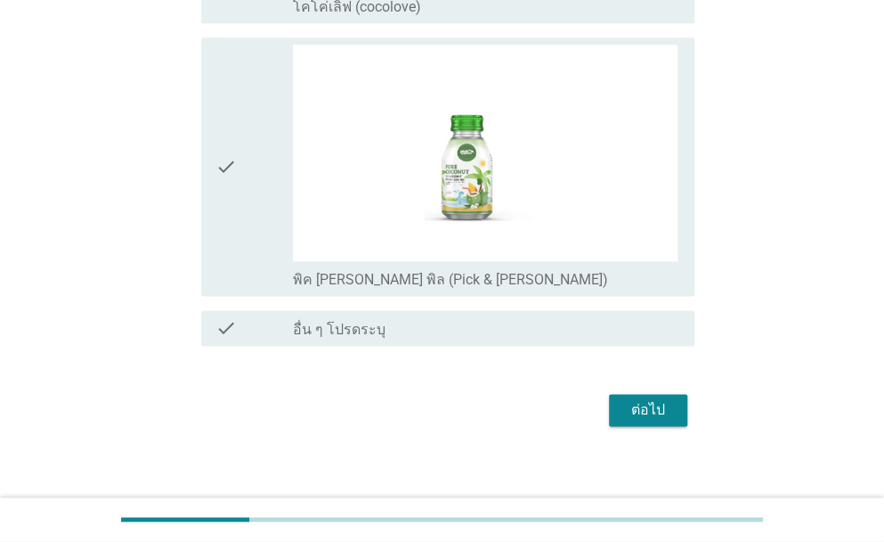
scroll to position [3458, 0]
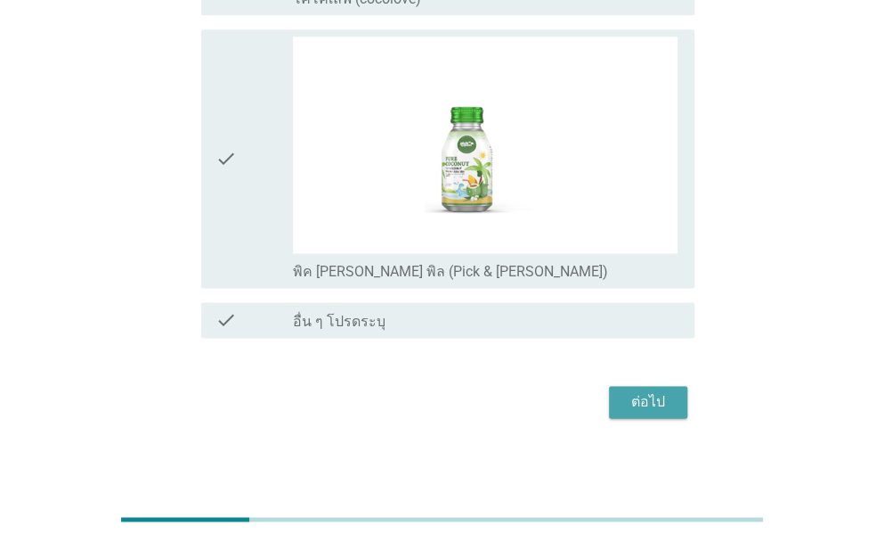
click at [648, 400] on div "ต่อไป" at bounding box center [648, 401] width 50 height 21
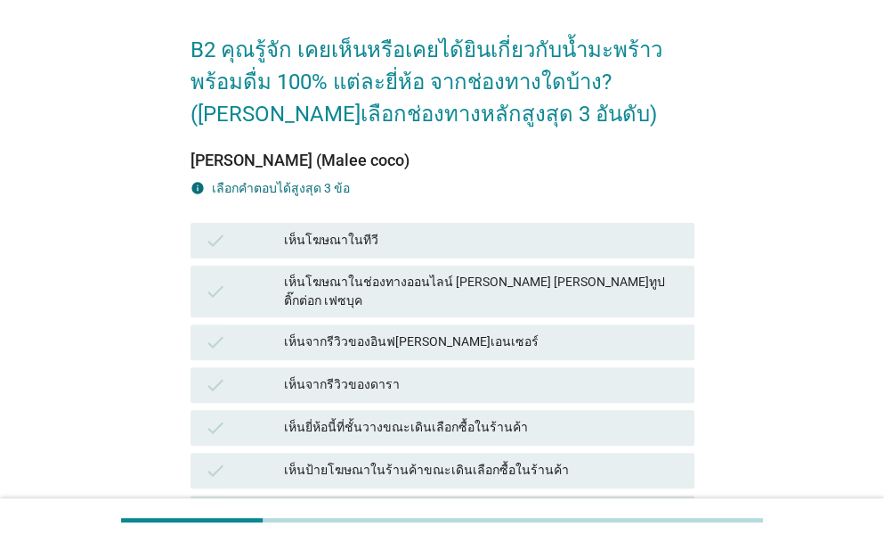
scroll to position [89, 0]
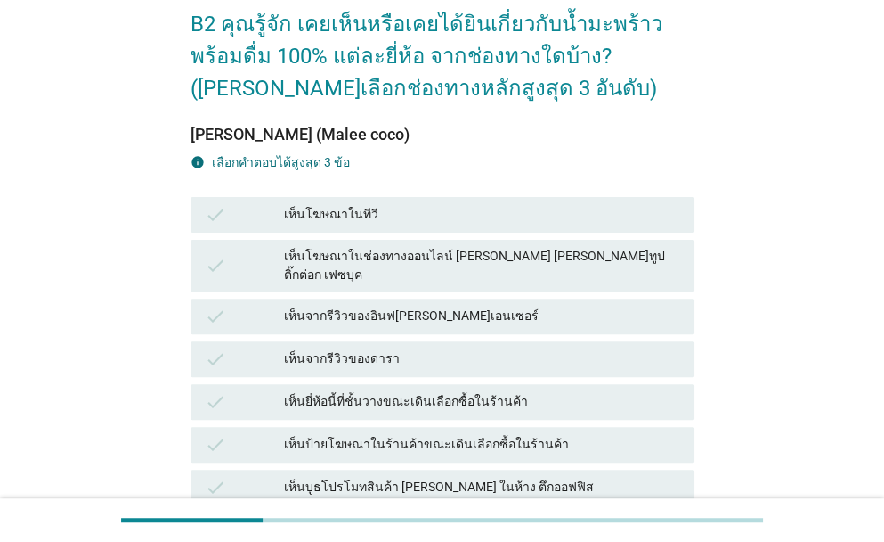
click at [376, 206] on div "เห็นโฆษณาในทีวี" at bounding box center [482, 214] width 396 height 21
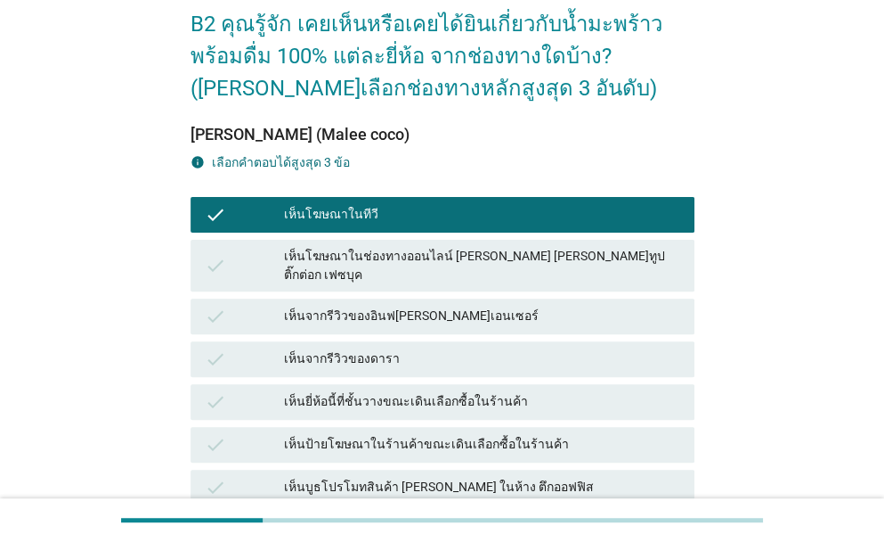
click at [252, 391] on div "check" at bounding box center [244, 401] width 79 height 21
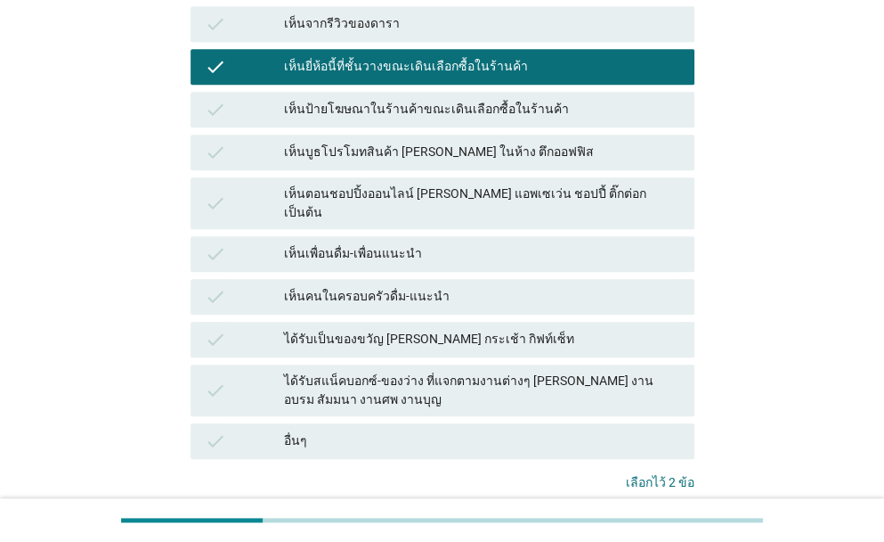
scroll to position [528, 0]
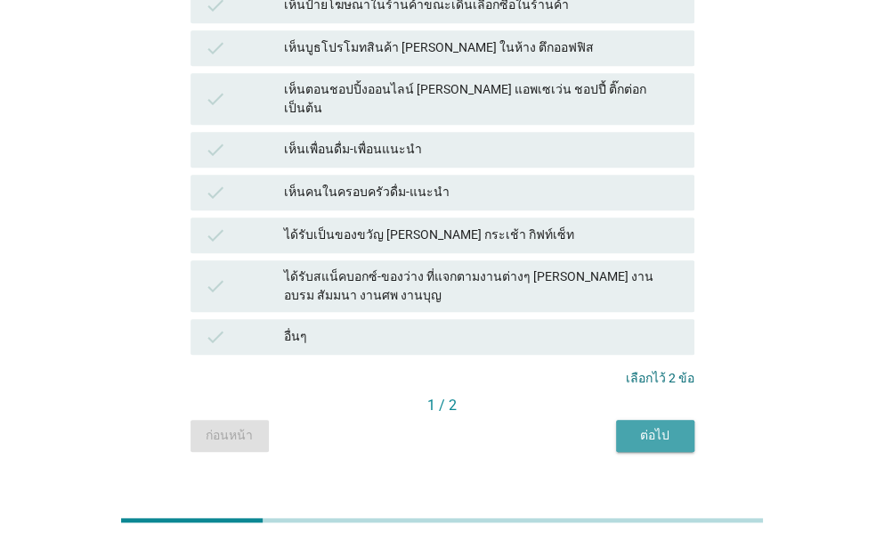
click at [681, 419] on button "ต่อไป" at bounding box center [655, 435] width 78 height 32
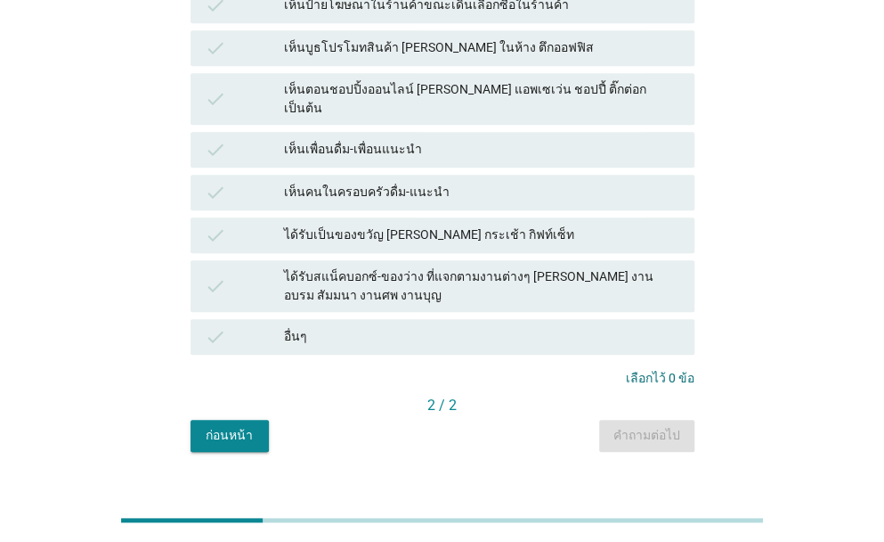
scroll to position [0, 0]
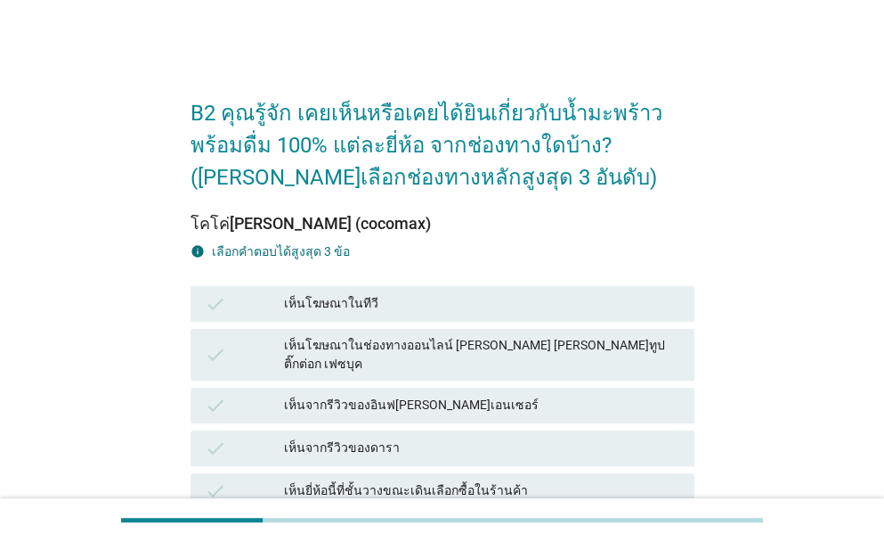
click at [429, 299] on div "เห็นโฆษณาในทีวี" at bounding box center [482, 303] width 396 height 21
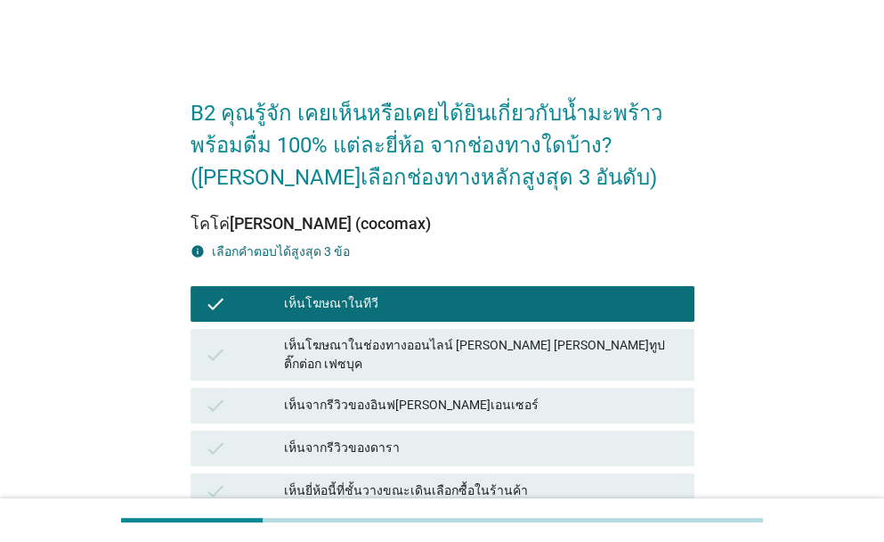
click at [577, 352] on div "เห็นโฆษณาในช่องทางออนไลน์ [PERSON_NAME] [PERSON_NAME]ทูป ติ๊กต่อก เฟซบุค" at bounding box center [482, 354] width 396 height 37
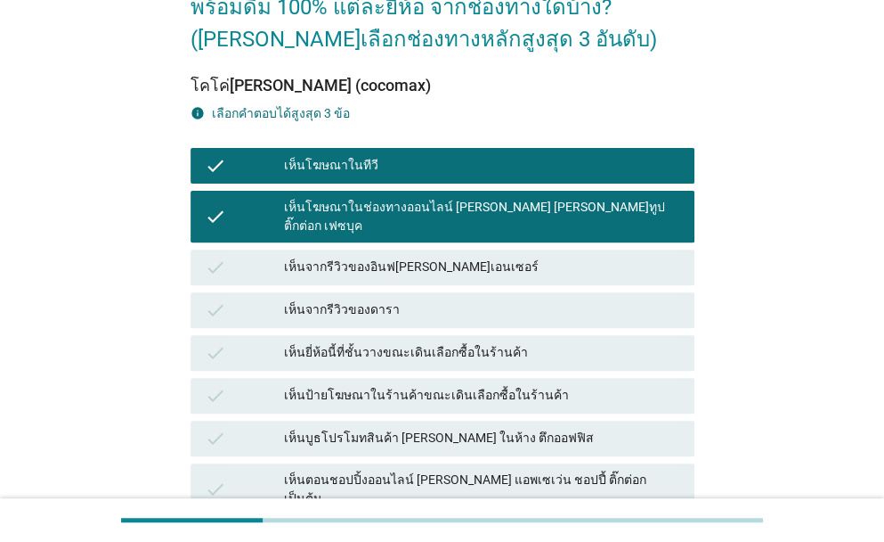
scroll to position [178, 0]
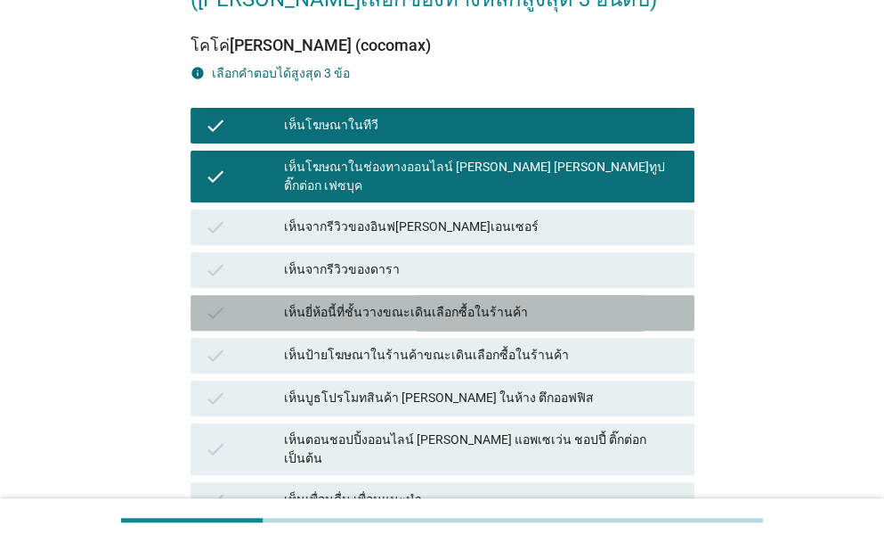
click at [512, 302] on div "เห็นยี่ห้อนี้ที่ชั้นวางขณะเดินเลือกซื้อในร้านค้า" at bounding box center [482, 312] width 396 height 21
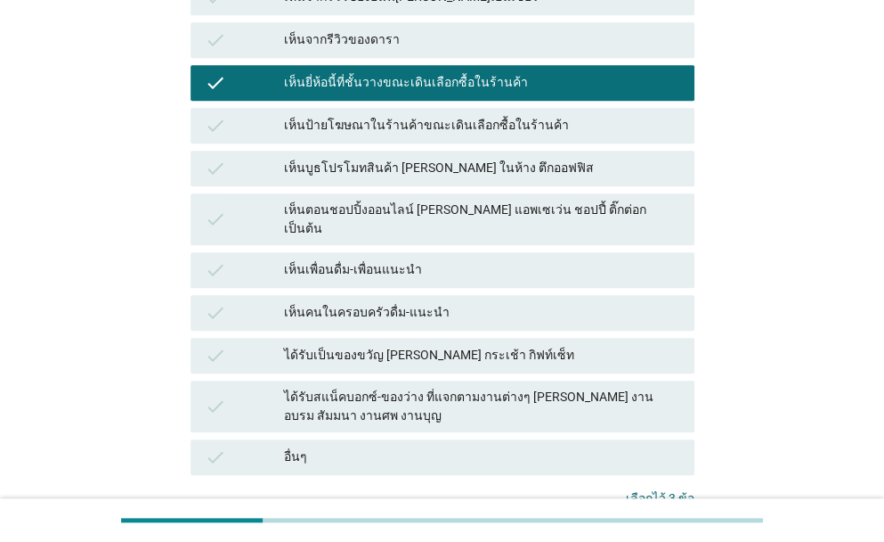
scroll to position [445, 0]
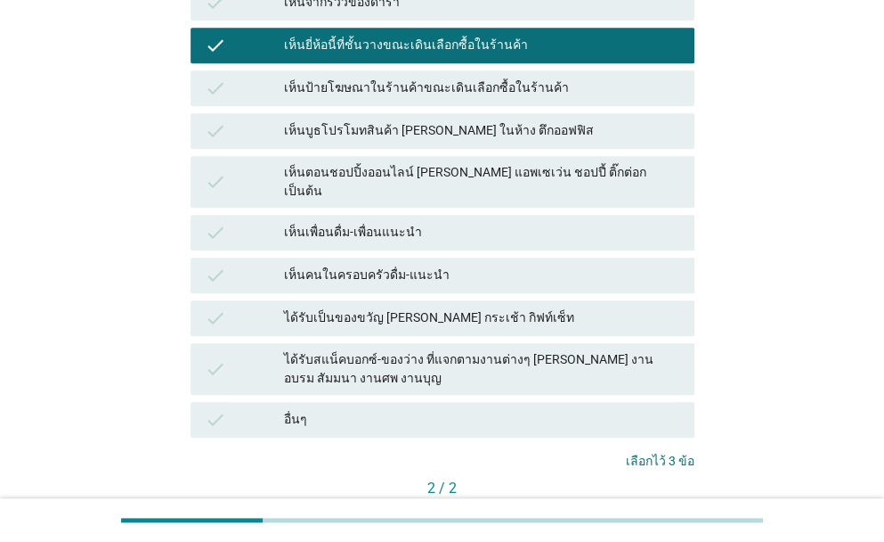
click at [658, 502] on button "คำถามต่อไป" at bounding box center [646, 518] width 95 height 32
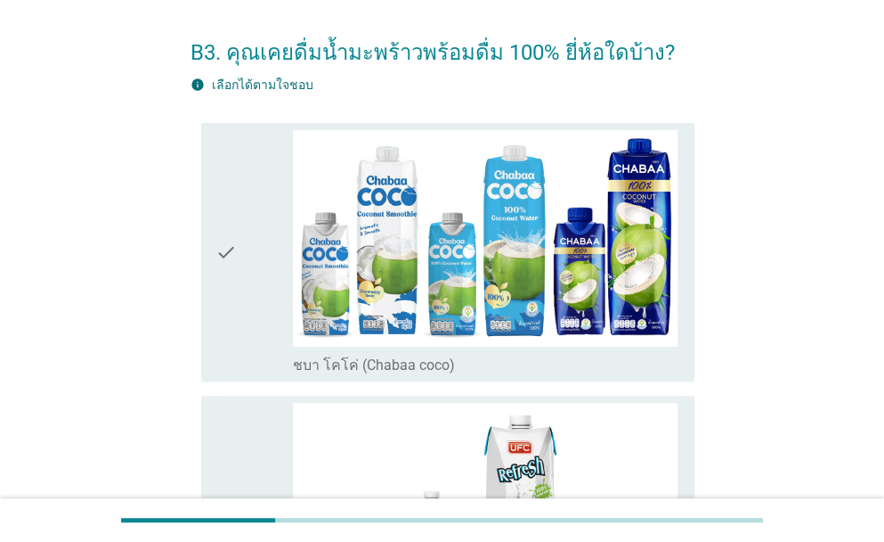
scroll to position [89, 0]
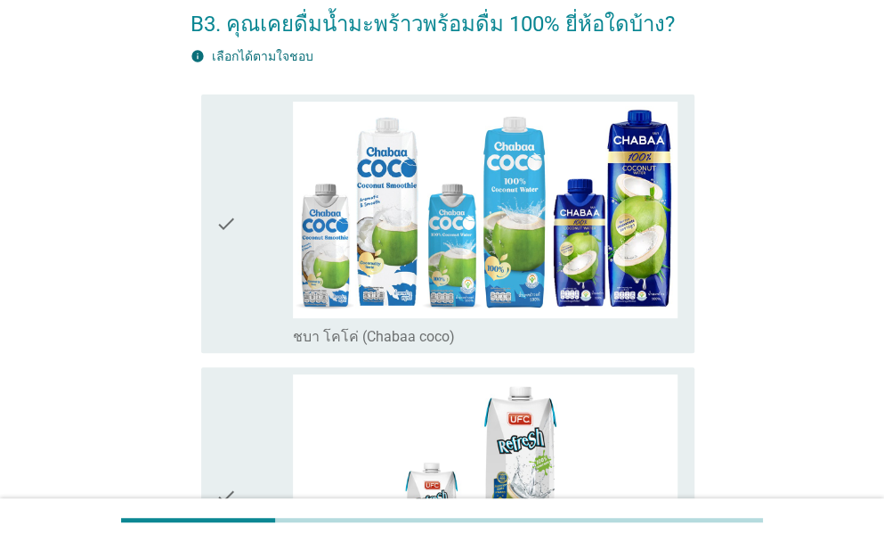
click at [246, 270] on div "check" at bounding box center [254, 224] width 77 height 244
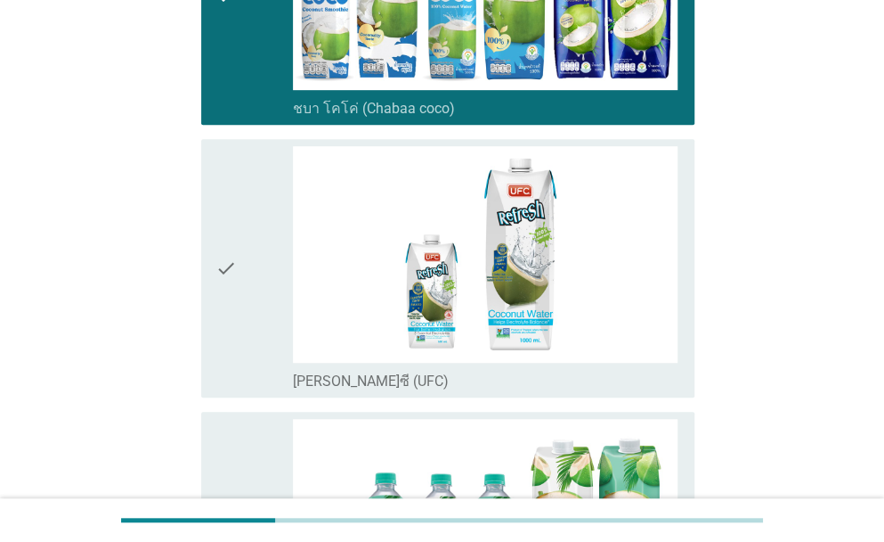
scroll to position [356, 0]
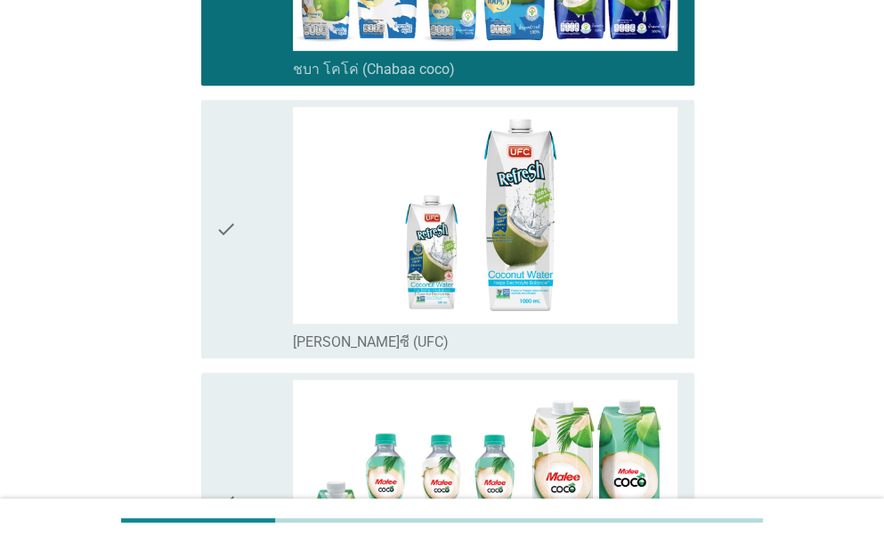
click at [246, 283] on div "check" at bounding box center [254, 229] width 77 height 244
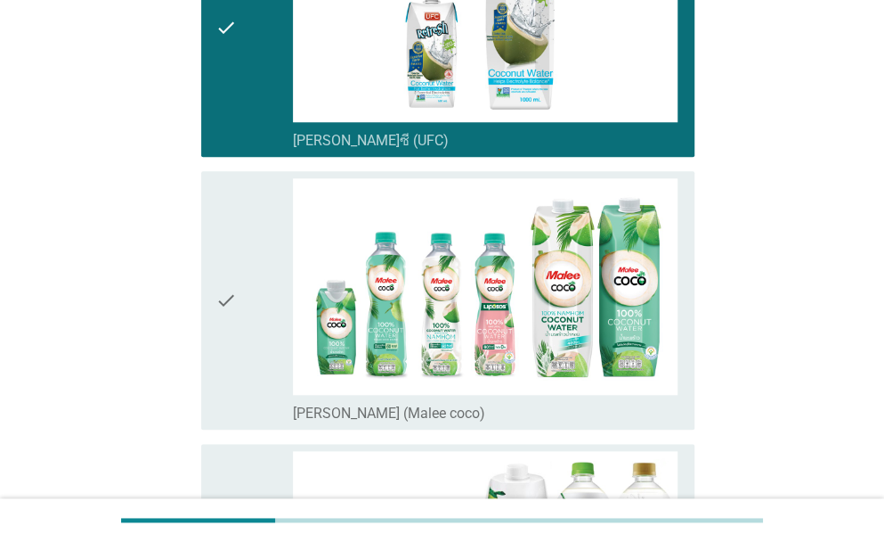
scroll to position [623, 0]
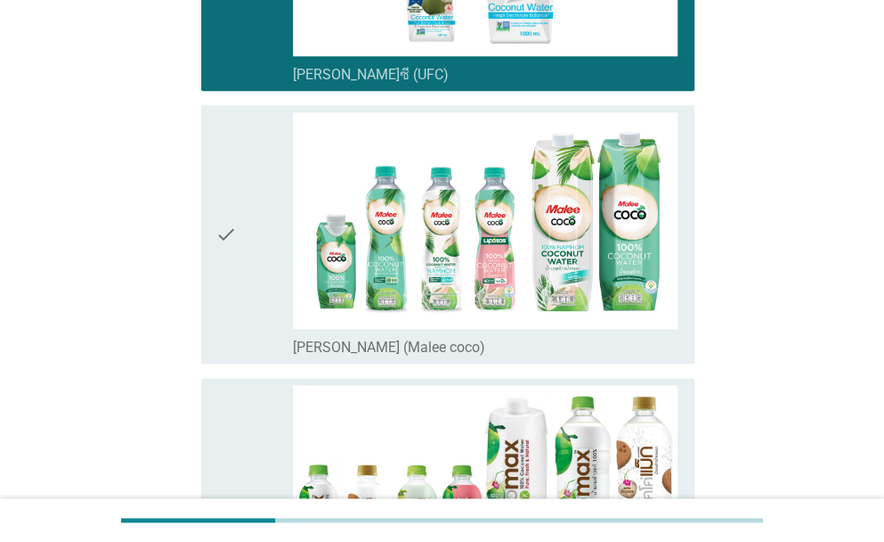
click at [251, 233] on div "check" at bounding box center [254, 234] width 77 height 244
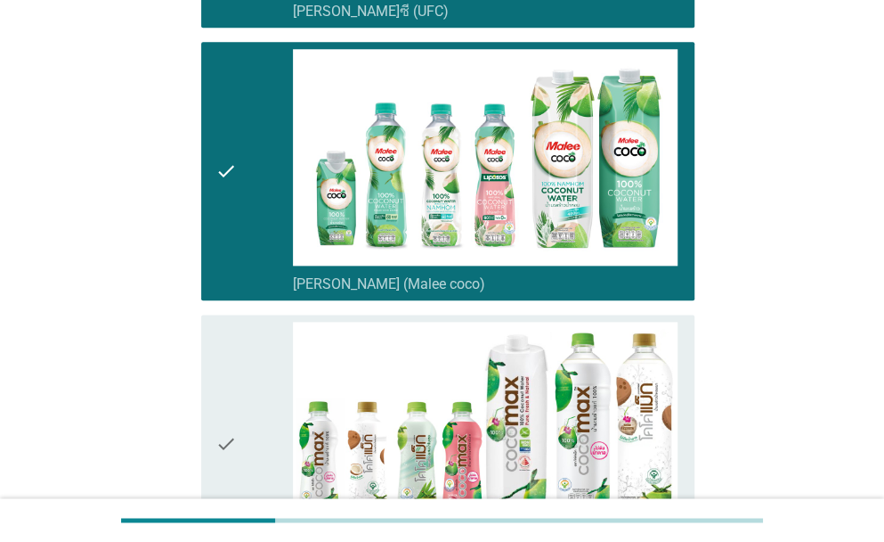
scroll to position [802, 0]
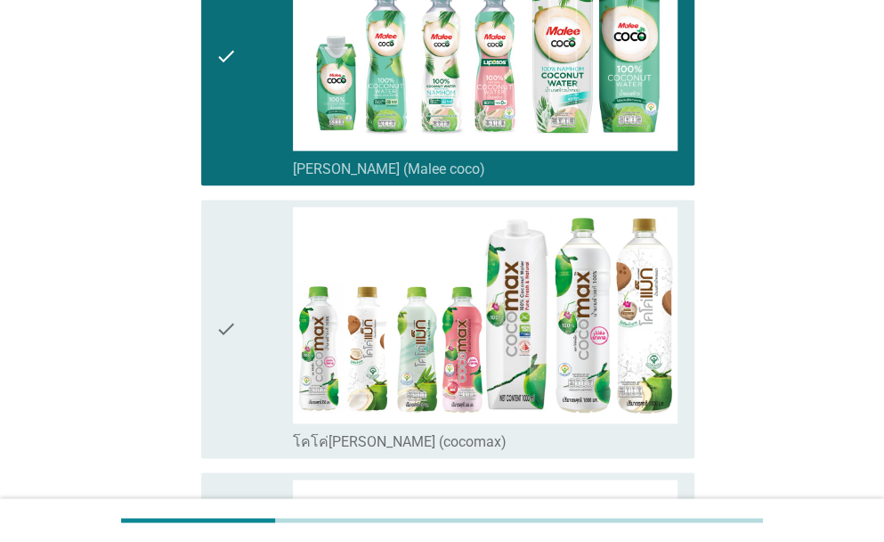
click at [242, 307] on div "check" at bounding box center [254, 329] width 77 height 244
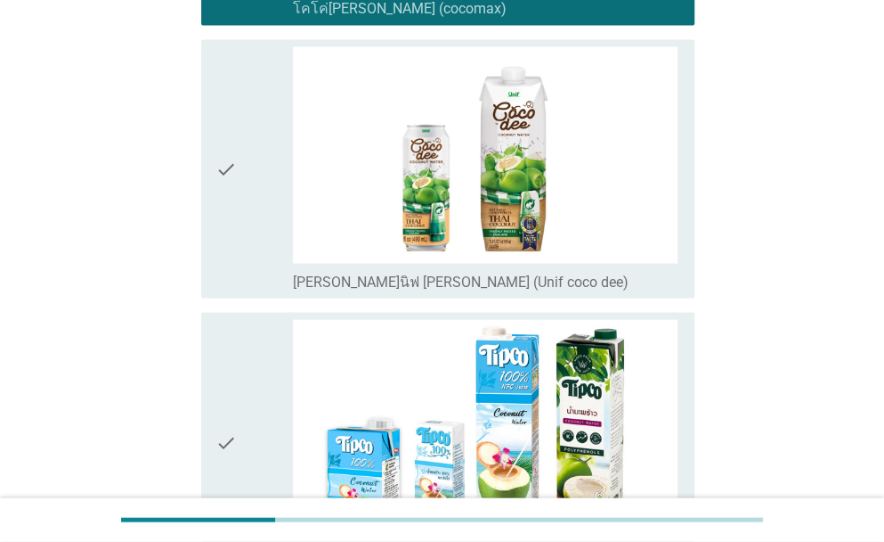
scroll to position [1336, 0]
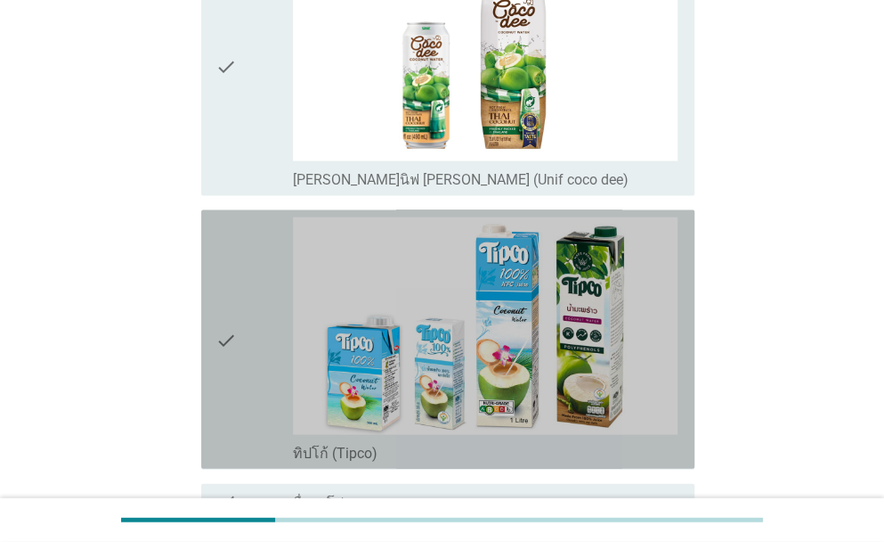
click at [237, 350] on div "check" at bounding box center [254, 339] width 77 height 244
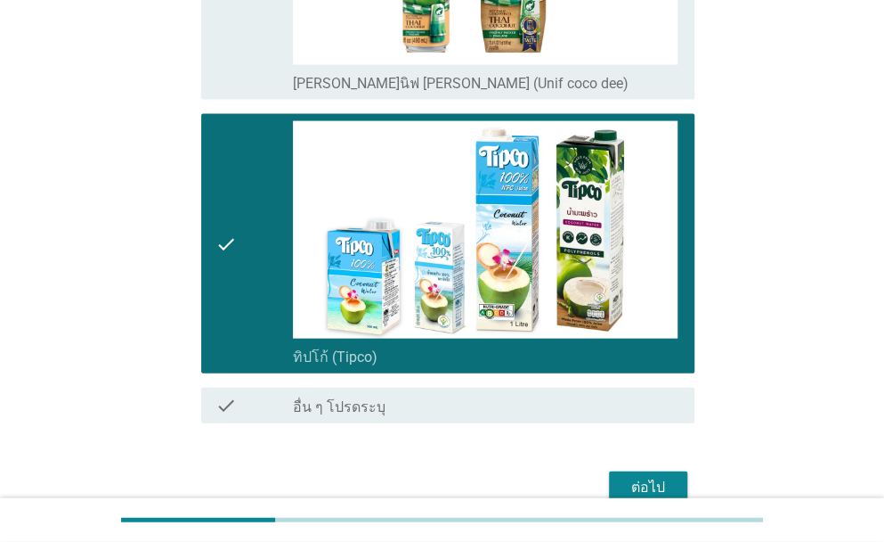
scroll to position [1519, 0]
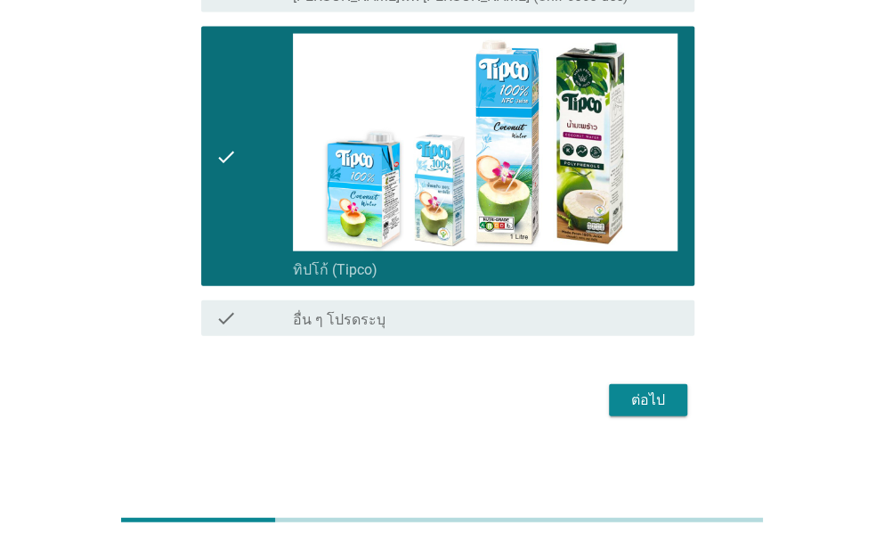
click at [650, 389] on div "ต่อไป" at bounding box center [648, 399] width 50 height 21
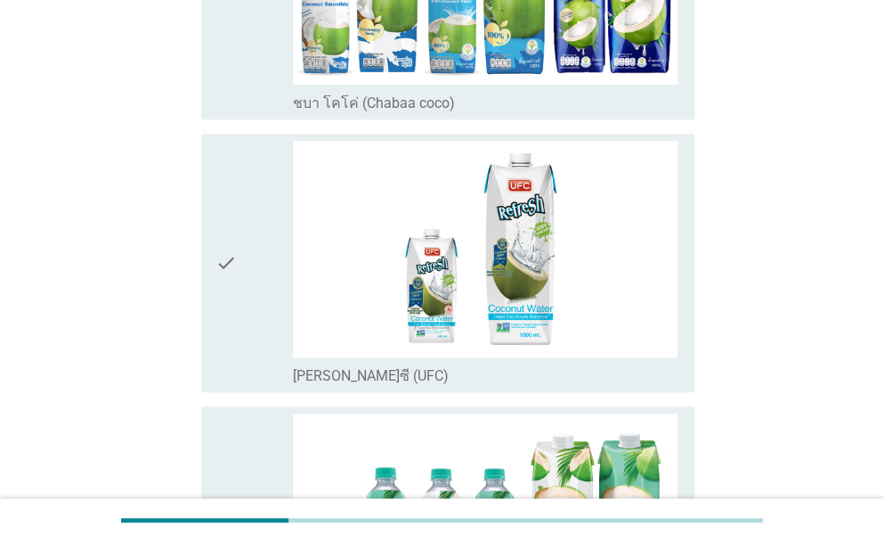
scroll to position [356, 0]
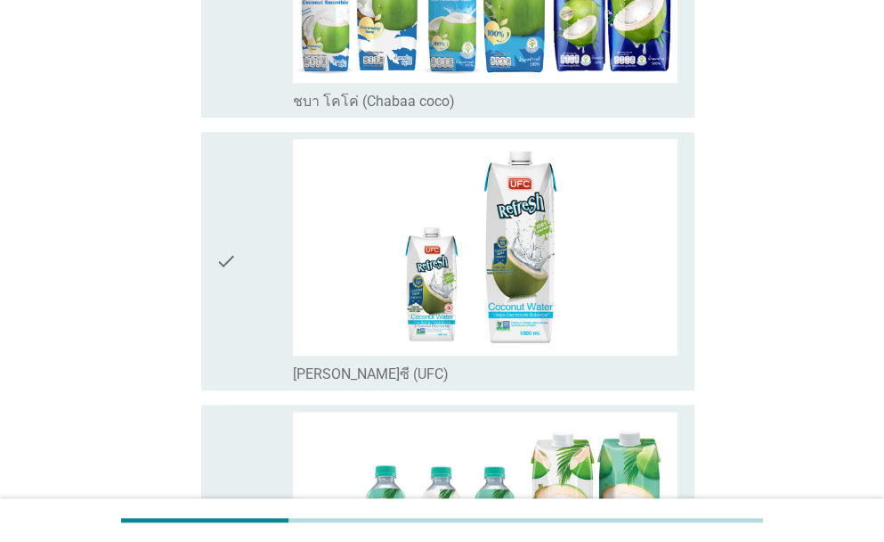
click at [250, 314] on div "check" at bounding box center [254, 261] width 77 height 244
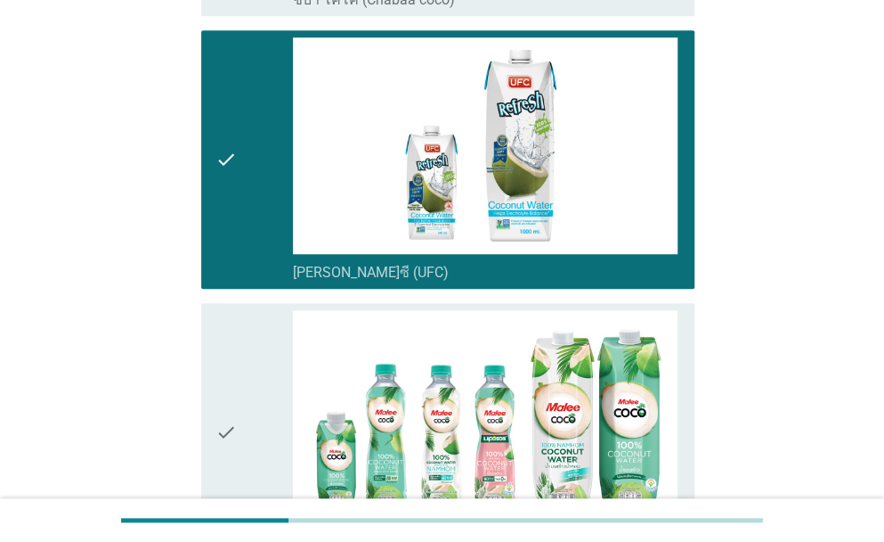
scroll to position [534, 0]
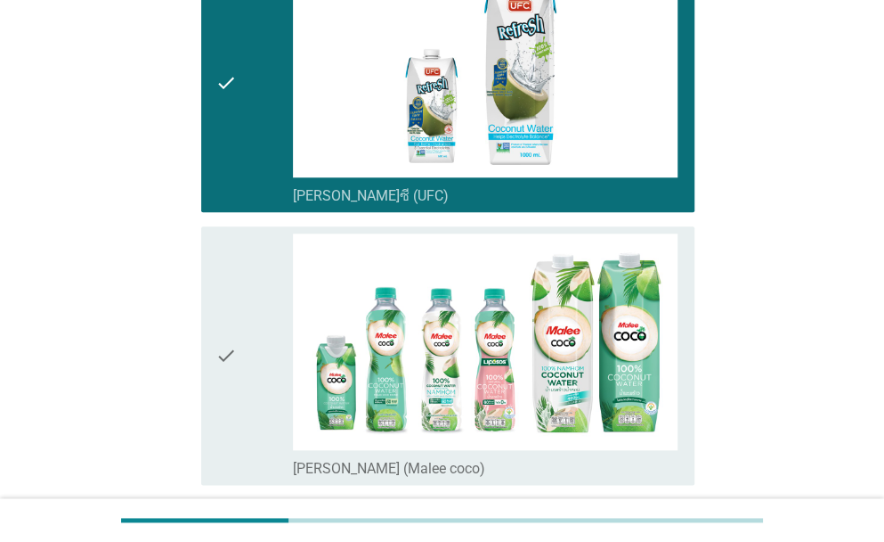
click at [250, 312] on div "check" at bounding box center [254, 355] width 77 height 244
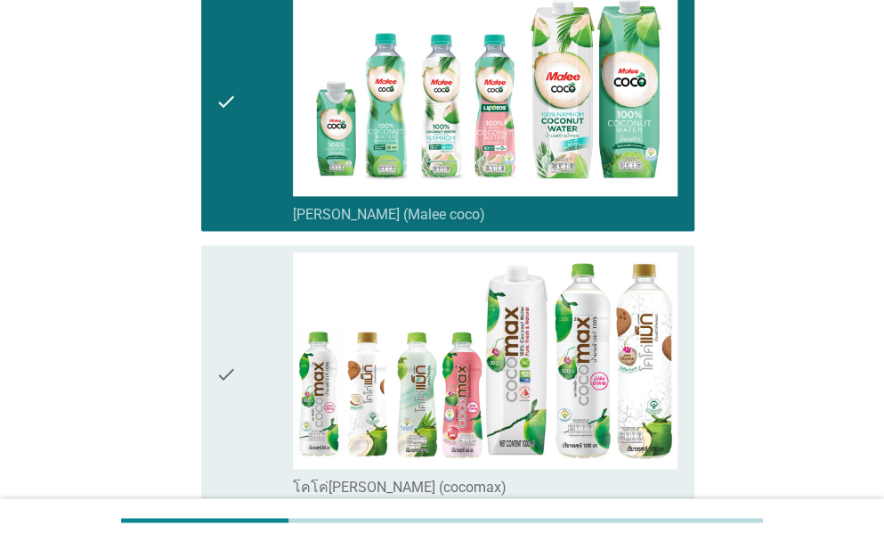
scroll to position [802, 0]
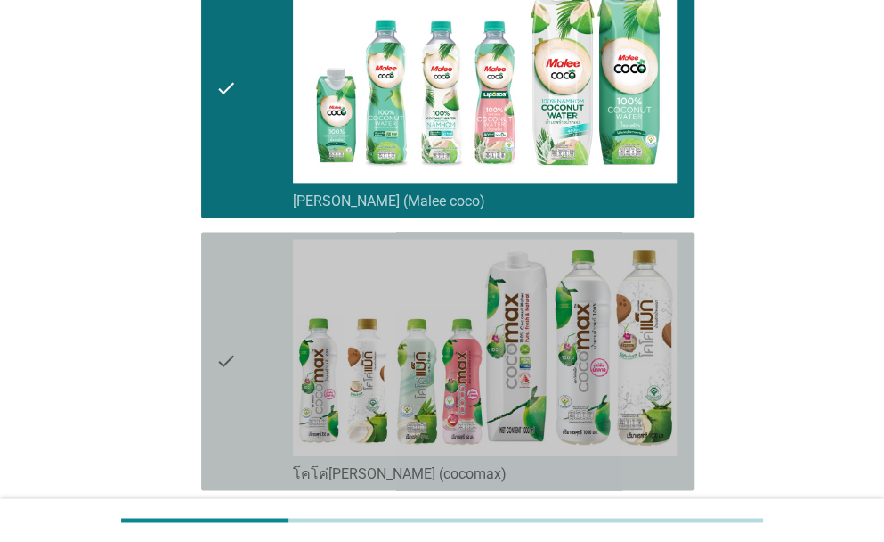
click at [240, 348] on div "check" at bounding box center [254, 361] width 77 height 244
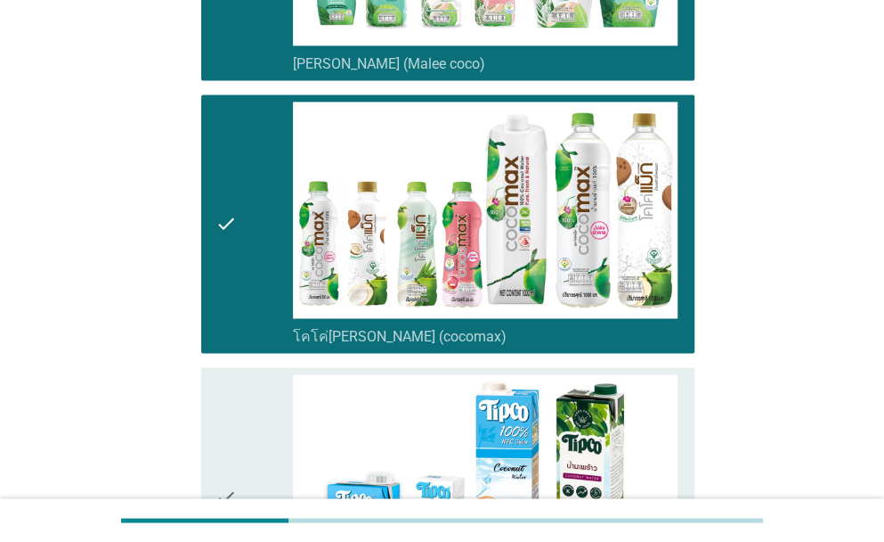
scroll to position [1158, 0]
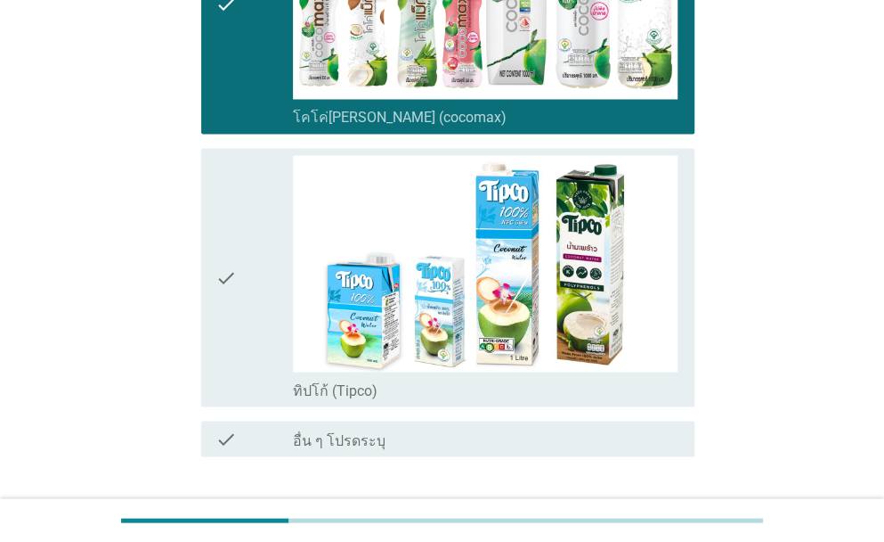
click at [224, 317] on icon "check" at bounding box center [226, 277] width 21 height 244
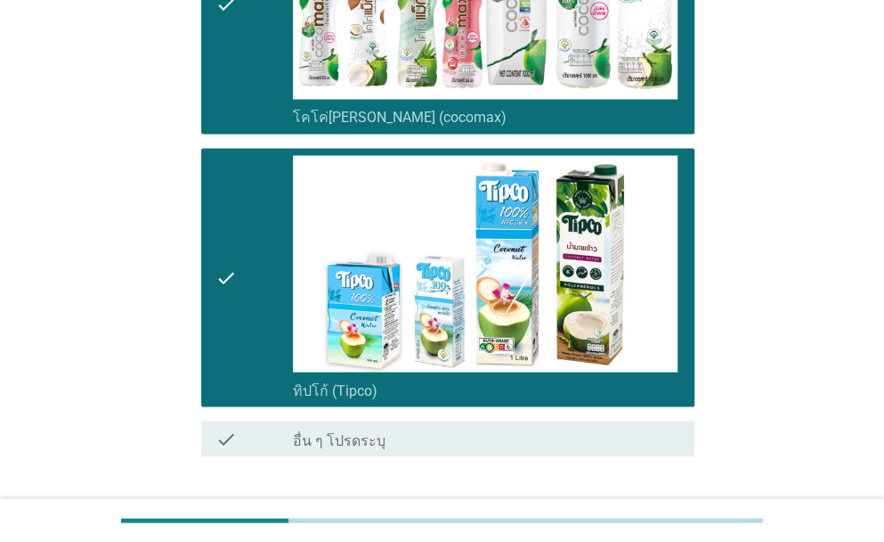
scroll to position [1279, 0]
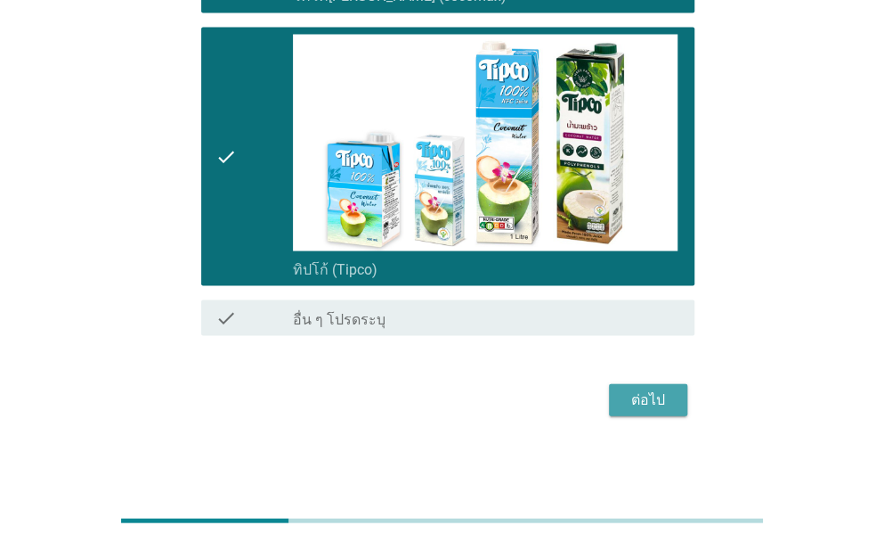
click at [647, 389] on div "ต่อไป" at bounding box center [648, 398] width 50 height 21
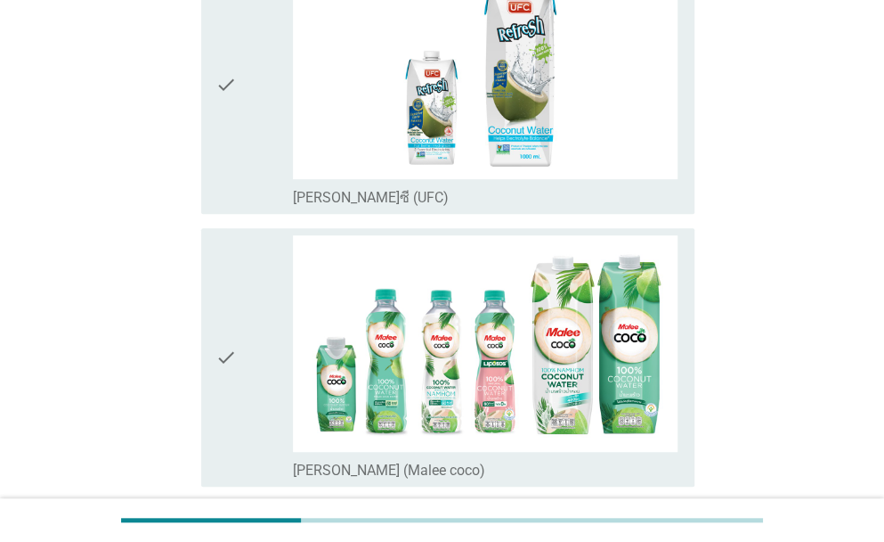
scroll to position [267, 0]
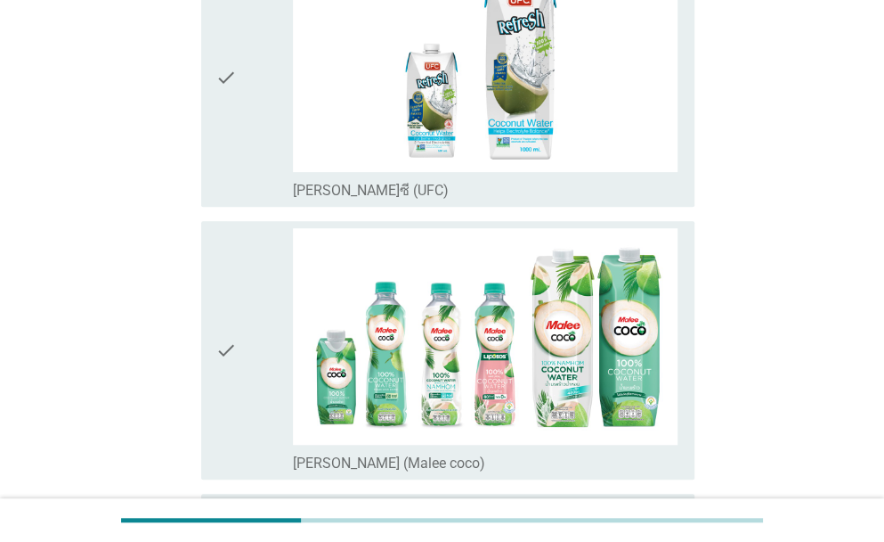
click at [226, 371] on icon "check" at bounding box center [226, 350] width 21 height 244
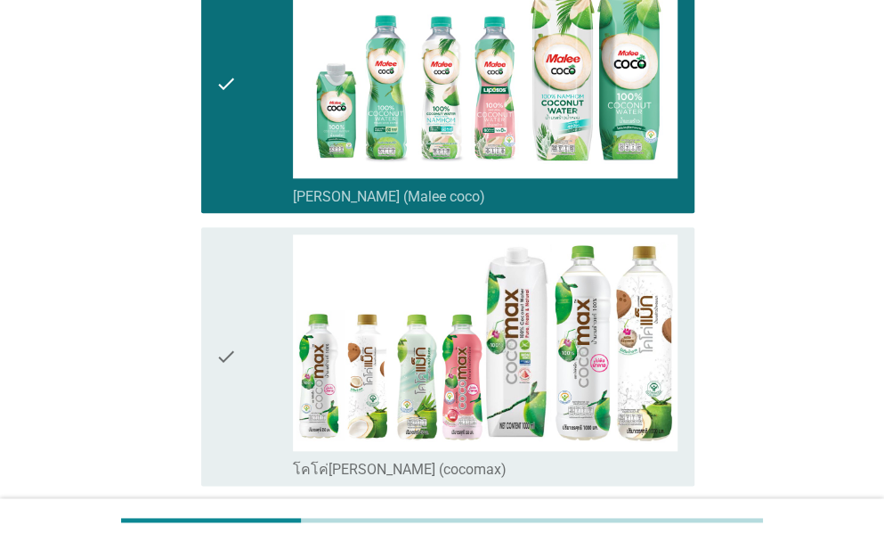
scroll to position [534, 0]
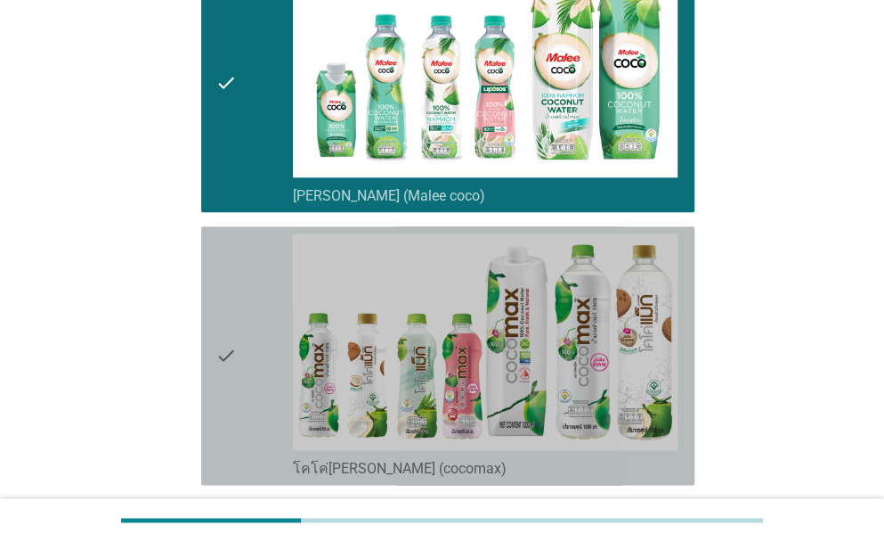
click at [234, 398] on icon "check" at bounding box center [226, 355] width 21 height 244
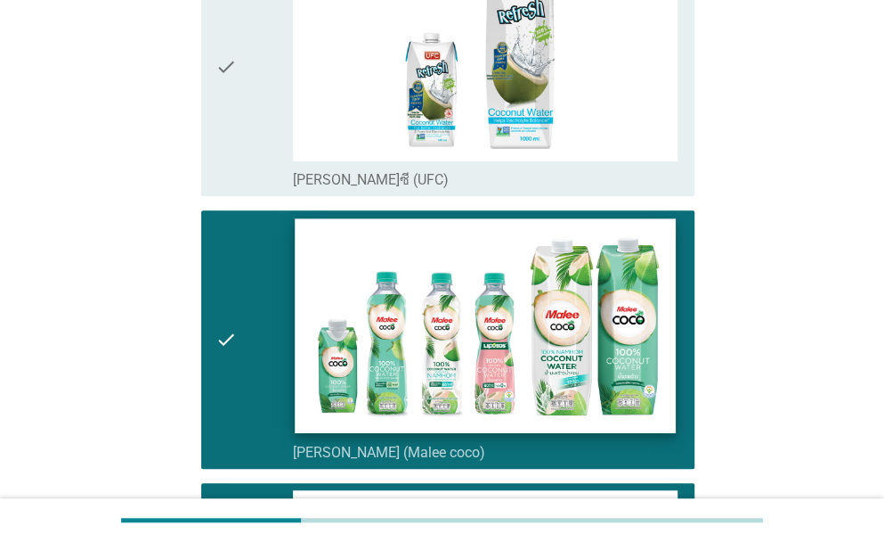
scroll to position [267, 0]
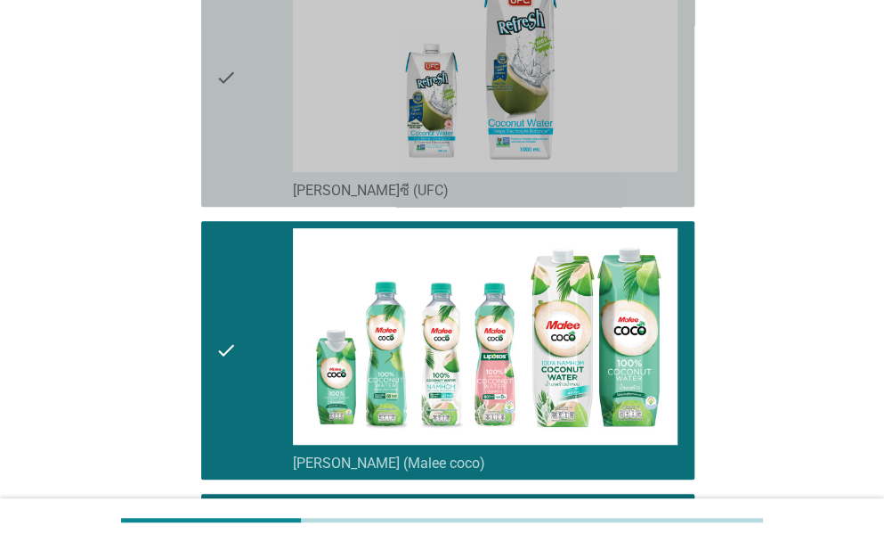
click at [253, 146] on div "check" at bounding box center [254, 77] width 77 height 244
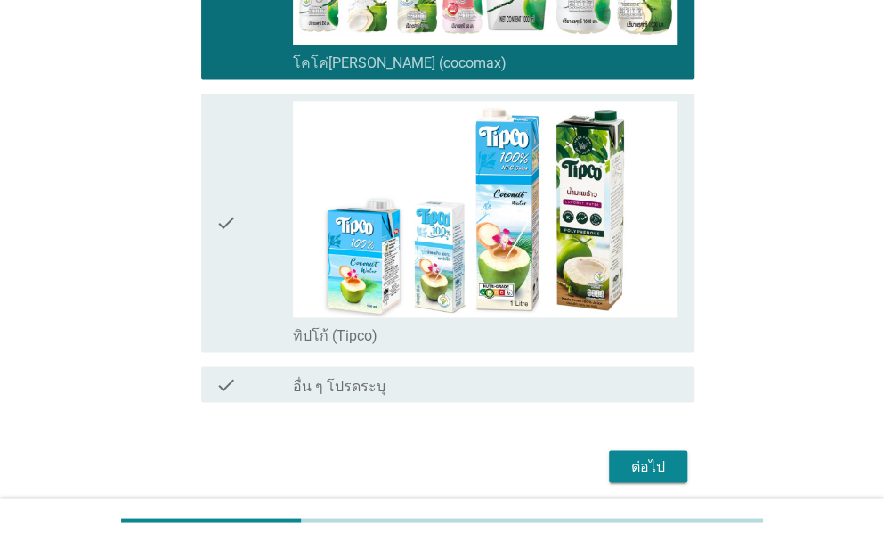
scroll to position [1006, 0]
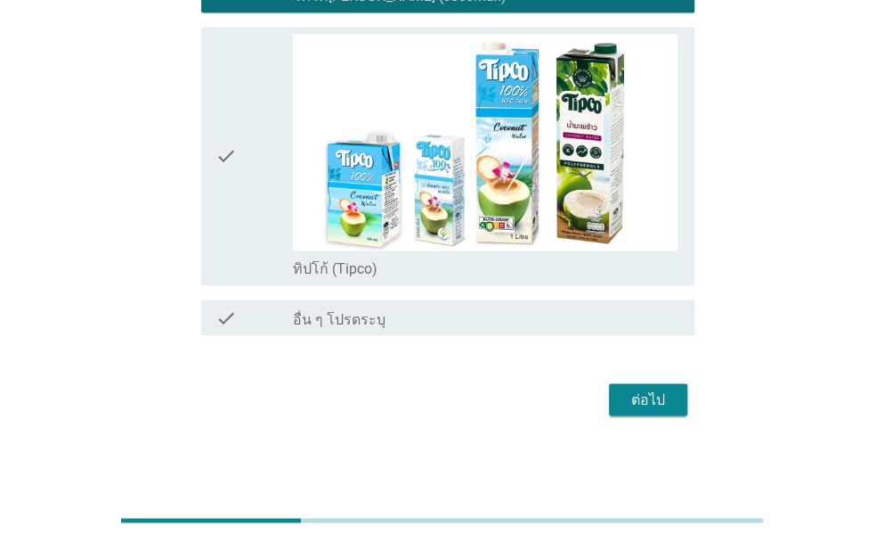
click at [628, 388] on div "ต่อไป" at bounding box center [648, 398] width 50 height 21
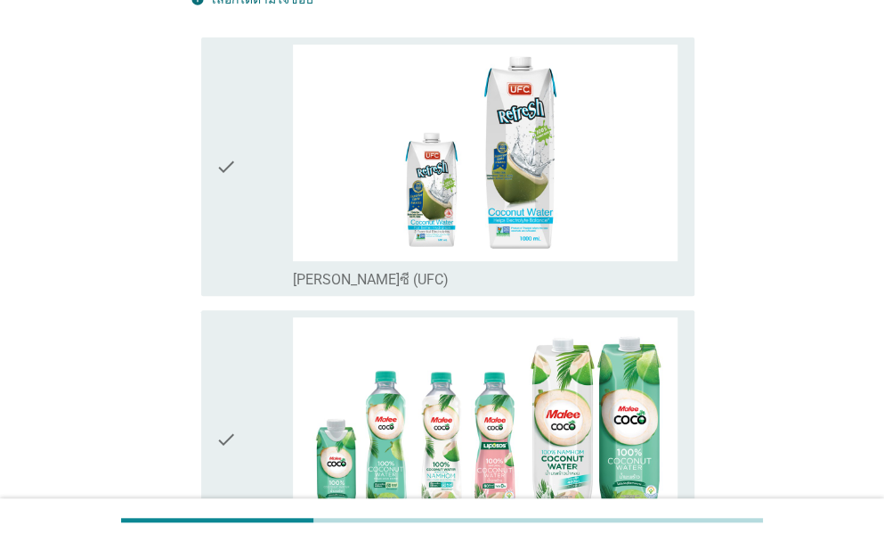
scroll to position [267, 0]
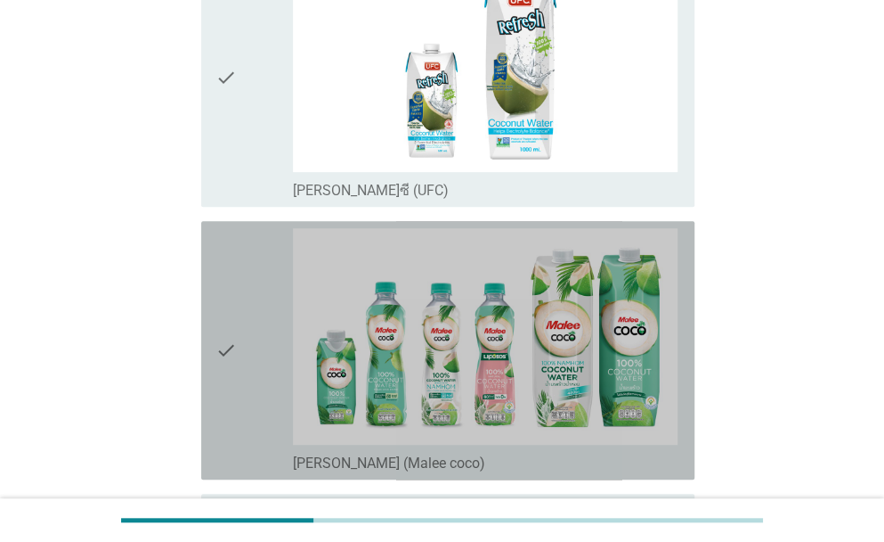
click at [233, 394] on icon "check" at bounding box center [226, 350] width 21 height 244
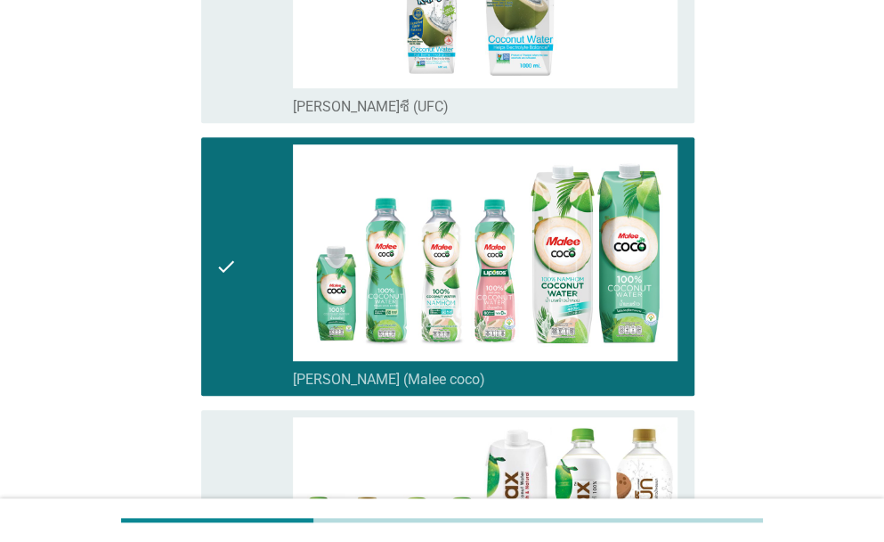
scroll to position [623, 0]
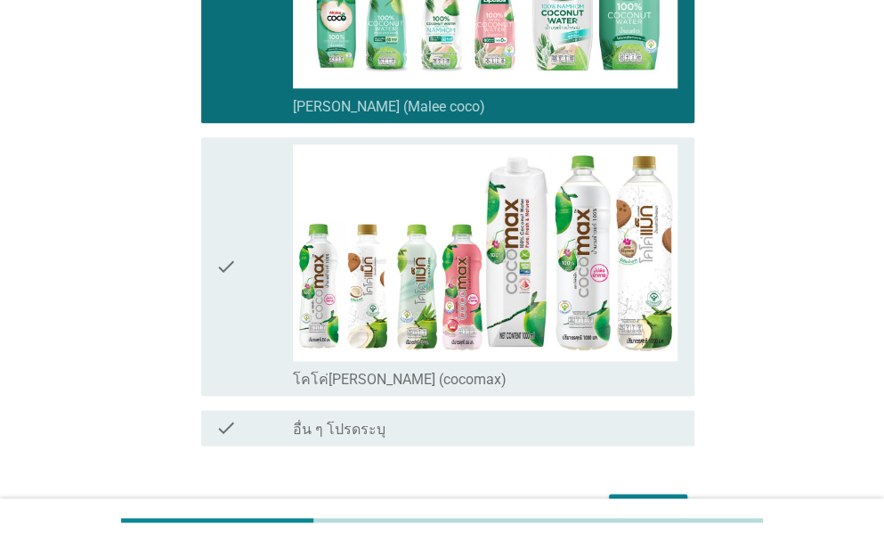
click at [244, 311] on div "check" at bounding box center [254, 266] width 77 height 244
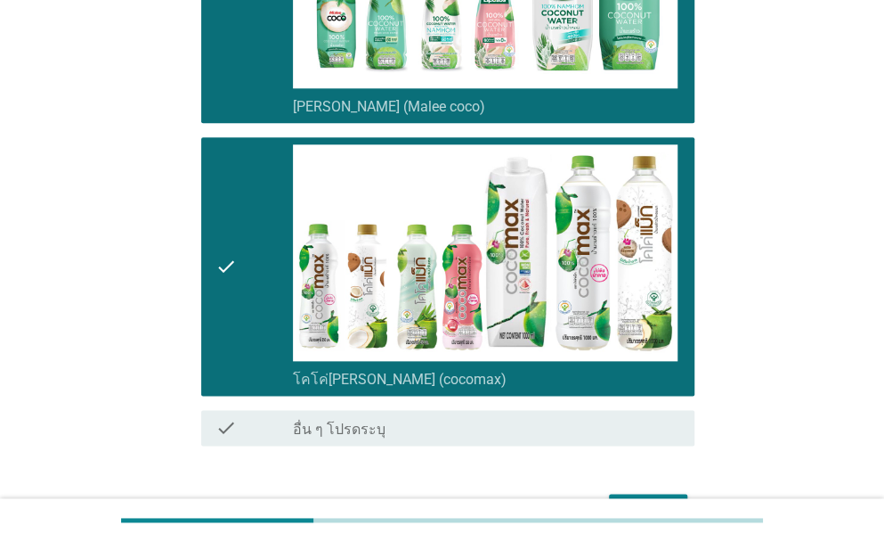
scroll to position [734, 0]
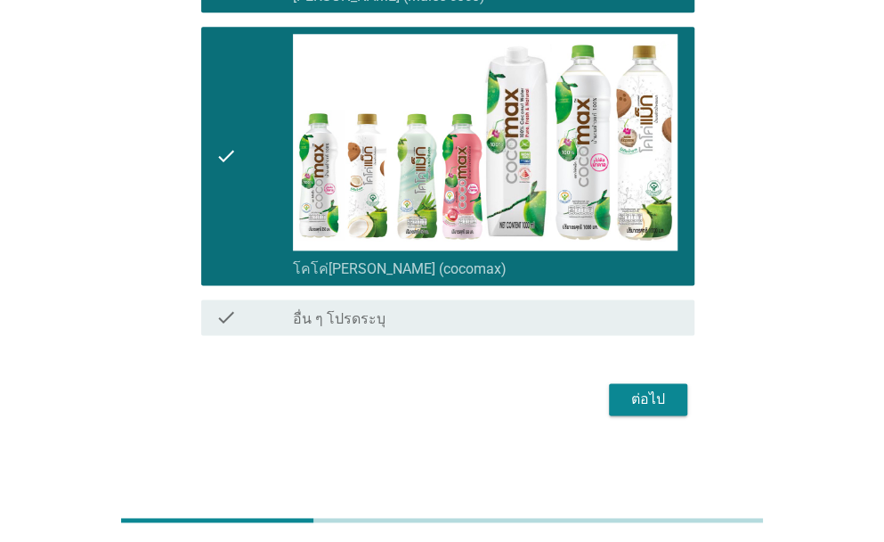
click at [639, 402] on div "ต่อไป" at bounding box center [648, 398] width 50 height 21
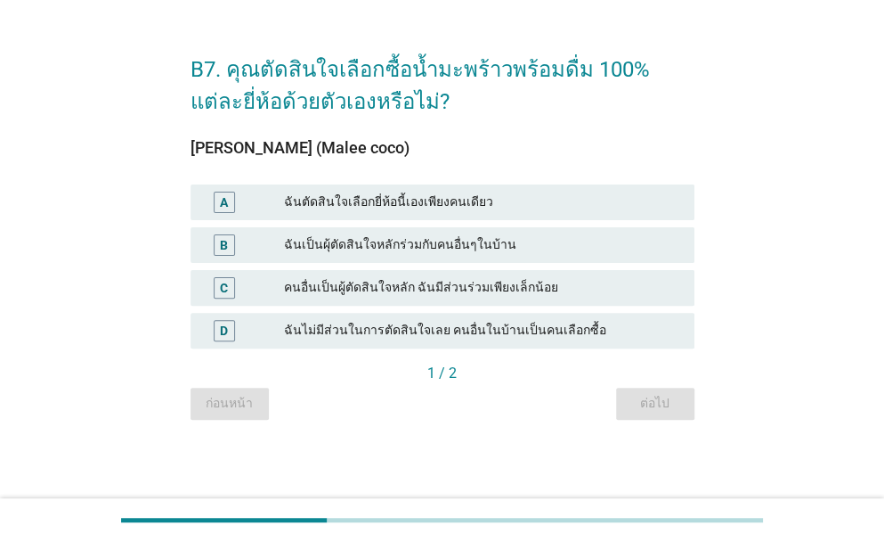
scroll to position [0, 0]
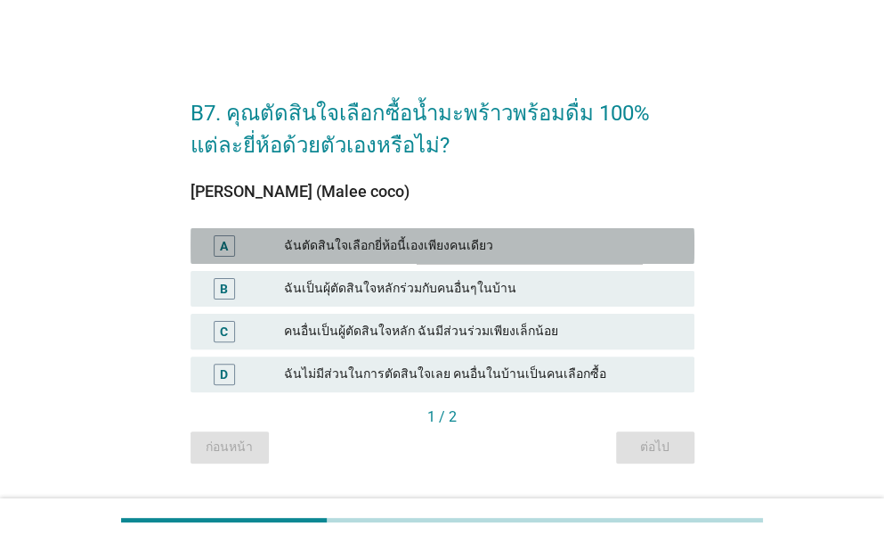
click at [488, 237] on div "ฉันตัดสินใจเลือกยี่ห้อนี้เองเพียงคนเดียว" at bounding box center [482, 245] width 396 height 21
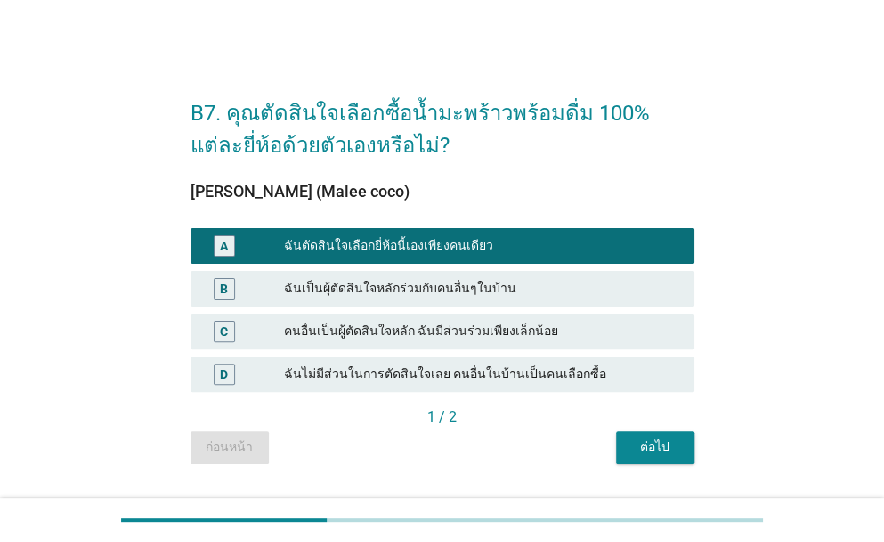
click at [648, 436] on button "ต่อไป" at bounding box center [655, 447] width 78 height 32
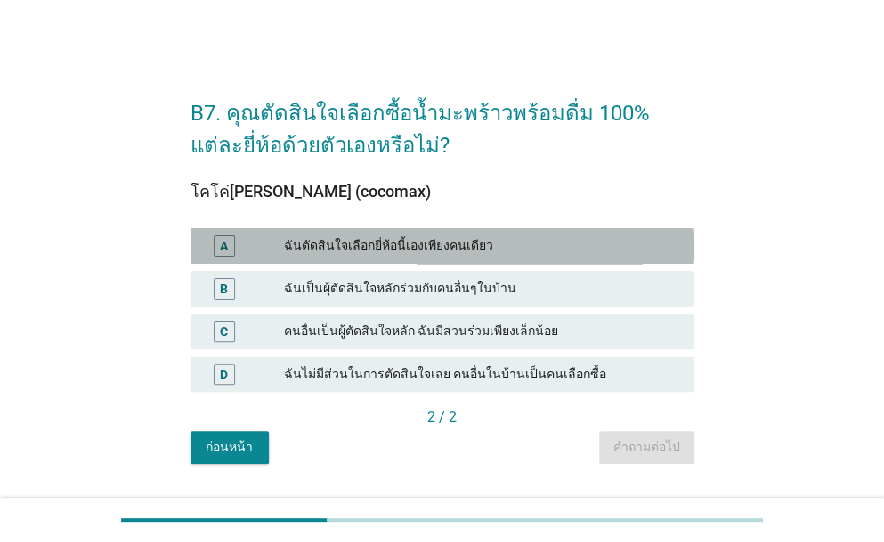
click at [534, 247] on div "ฉันตัดสินใจเลือกยี่ห้อนี้เองเพียงคนเดียว" at bounding box center [482, 245] width 396 height 21
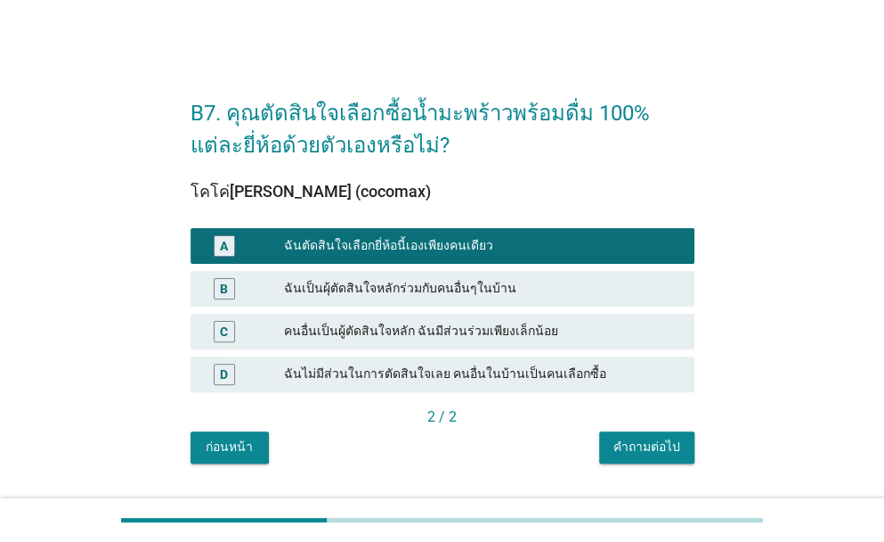
click at [642, 451] on div "คำถามต่อไป" at bounding box center [647, 446] width 67 height 19
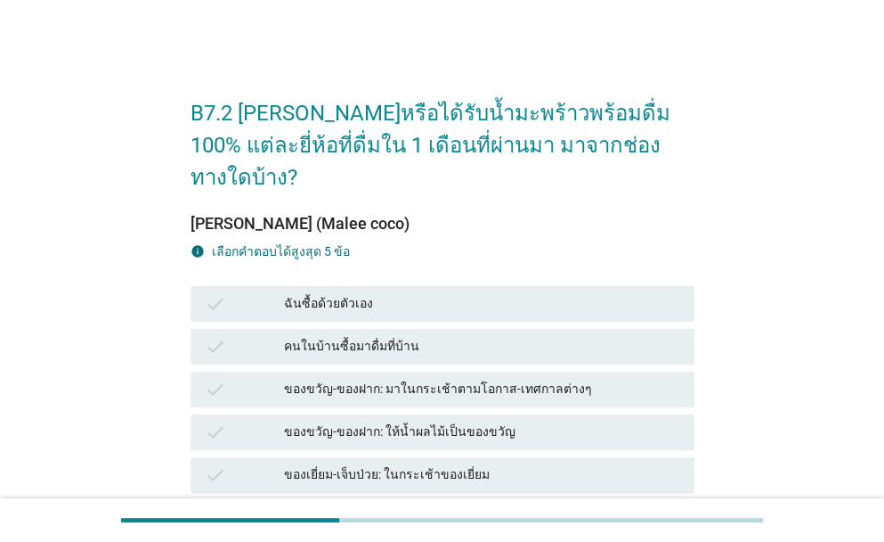
click at [488, 293] on div "ฉันซื้อด้วยตัวเอง" at bounding box center [482, 303] width 396 height 21
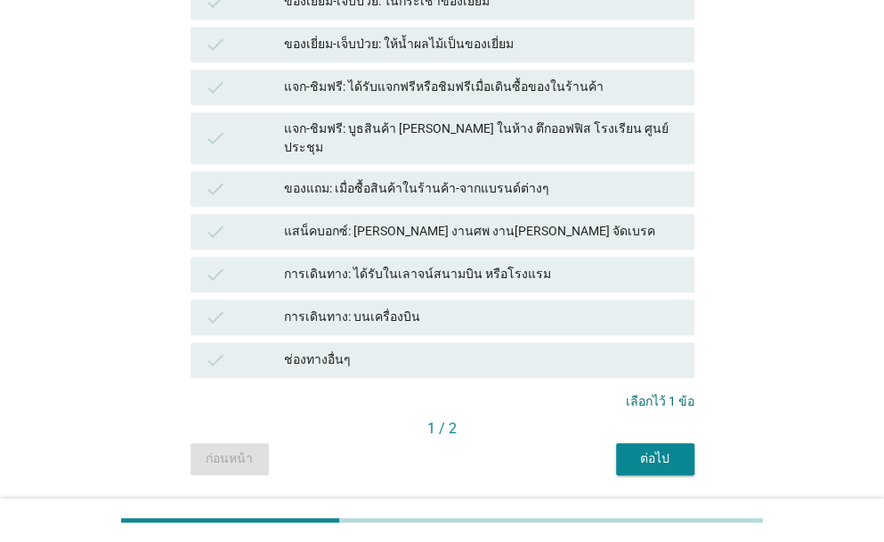
scroll to position [480, 0]
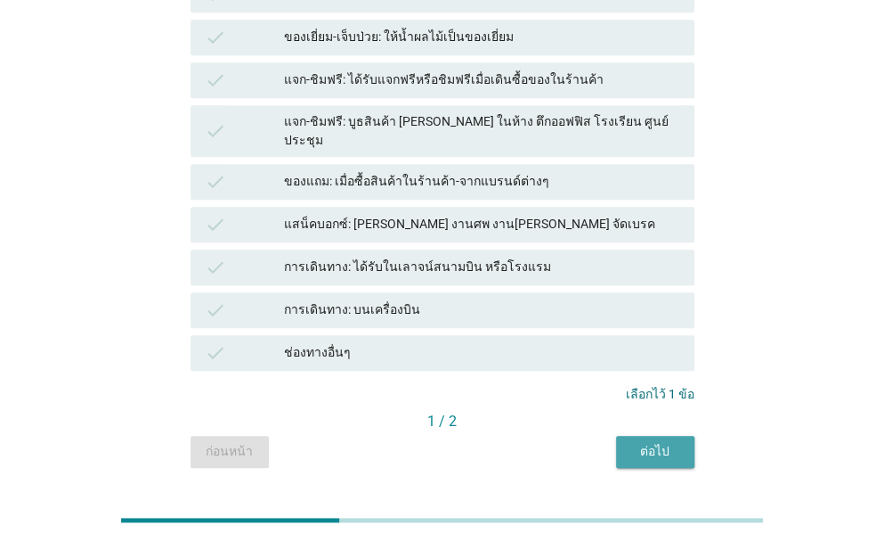
click at [680, 436] on button "ต่อไป" at bounding box center [655, 452] width 78 height 32
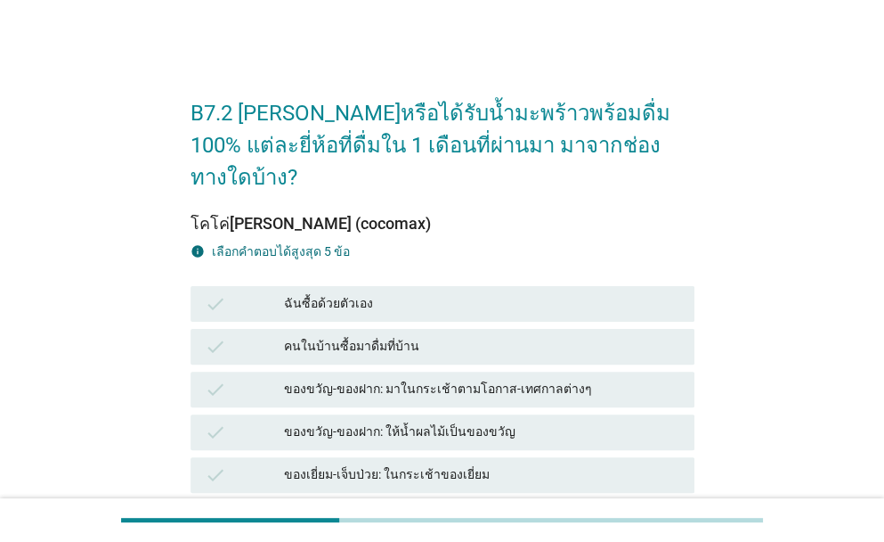
click at [451, 293] on div "ฉันซื้อด้วยตัวเอง" at bounding box center [482, 303] width 396 height 21
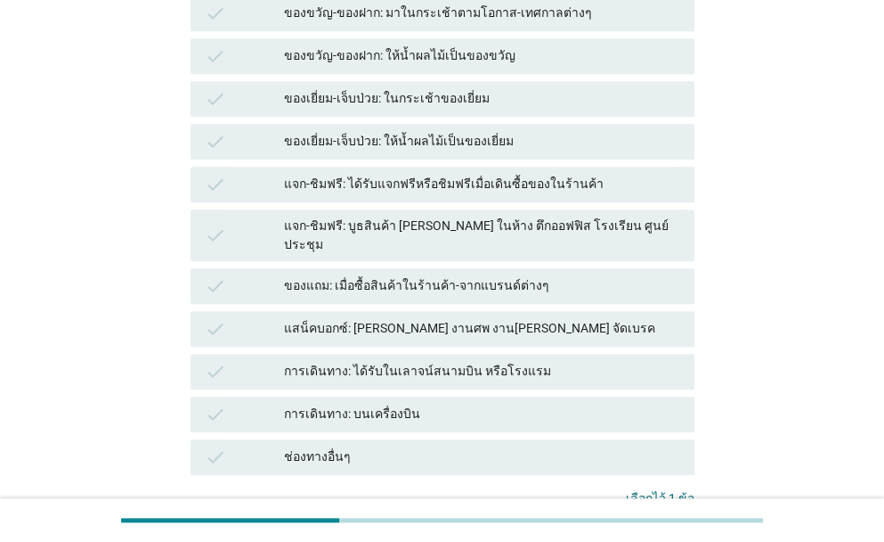
scroll to position [480, 0]
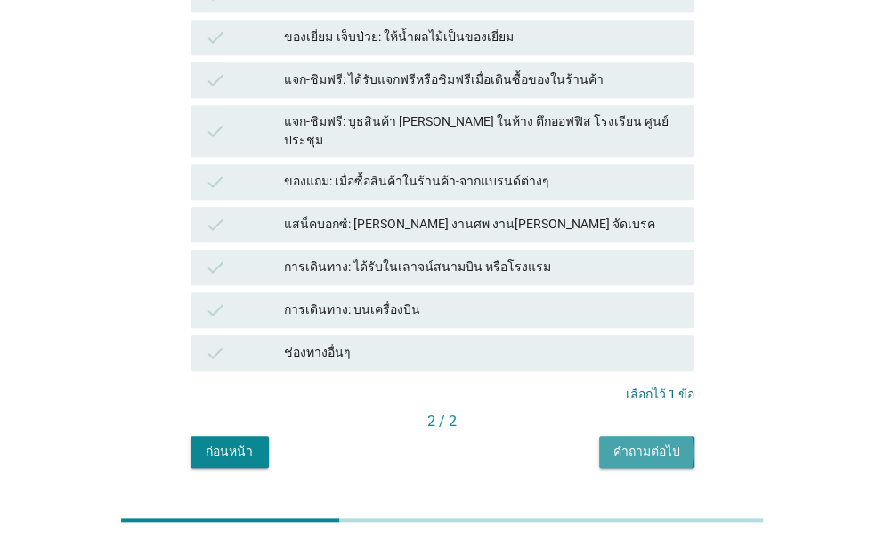
click at [664, 442] on div "คำถามต่อไป" at bounding box center [647, 451] width 67 height 19
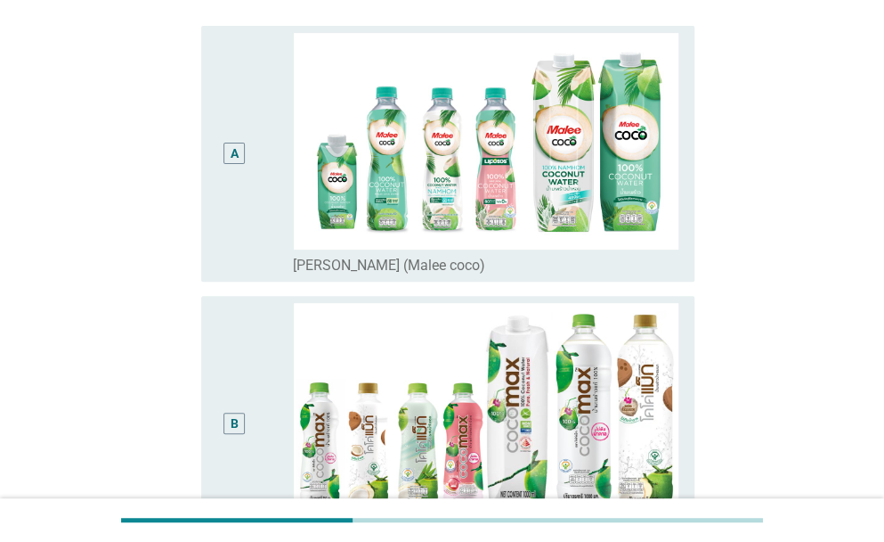
scroll to position [178, 0]
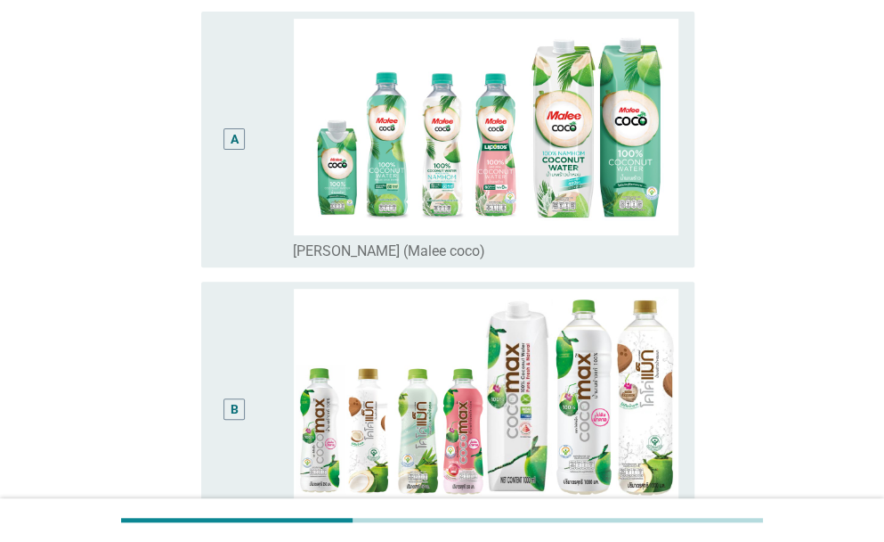
click at [248, 208] on div "A" at bounding box center [235, 139] width 39 height 241
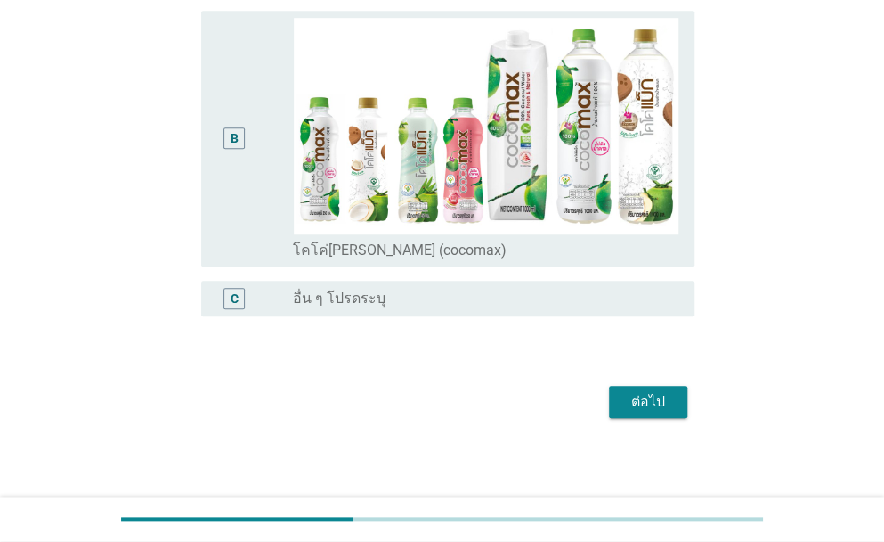
scroll to position [452, 0]
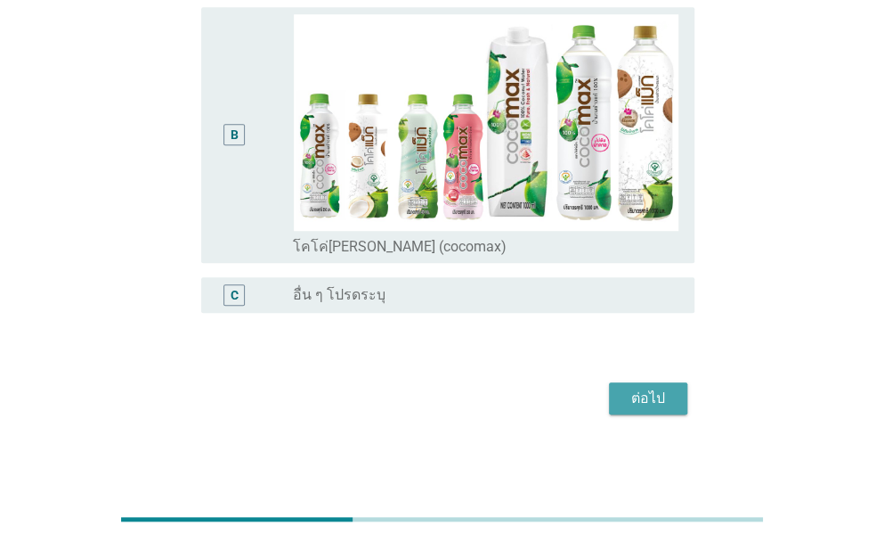
click at [642, 387] on div "ต่อไป" at bounding box center [648, 397] width 50 height 21
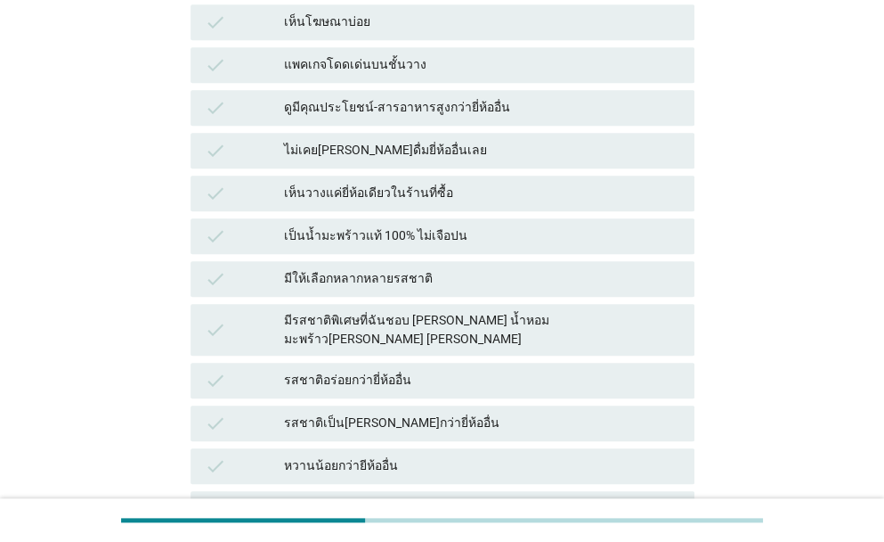
scroll to position [0, 0]
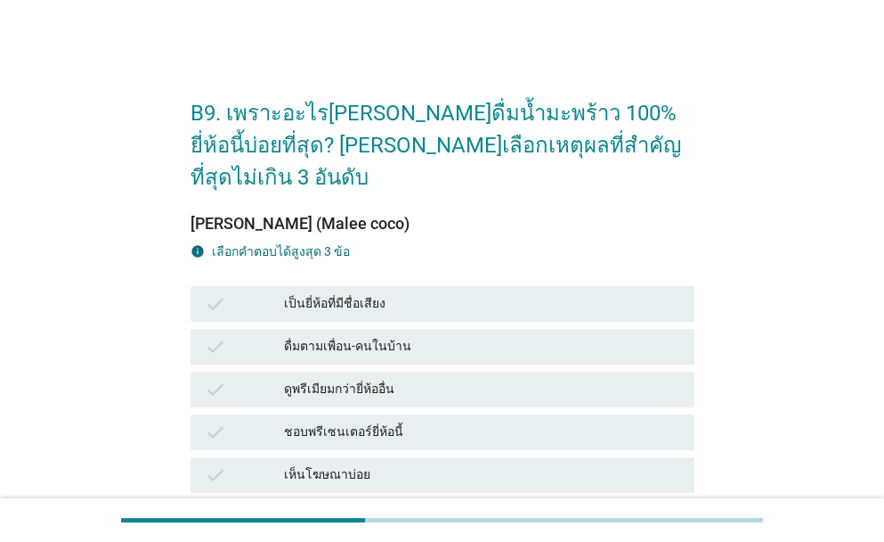
click at [449, 293] on div "เป็นยี่ห้อที่มีชื่อเสียง" at bounding box center [482, 303] width 396 height 21
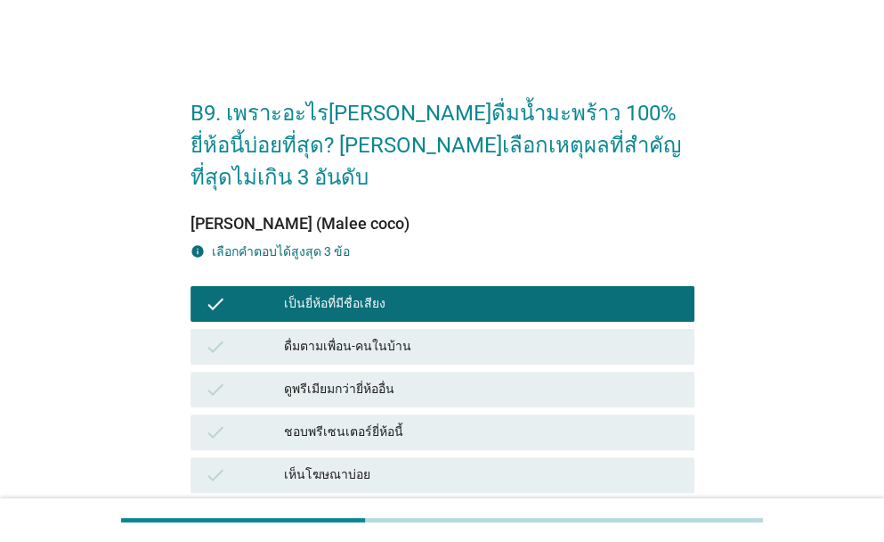
click at [460, 379] on div "ดูพรีเมียมกว่ายี่ห้ออื่น" at bounding box center [482, 389] width 396 height 21
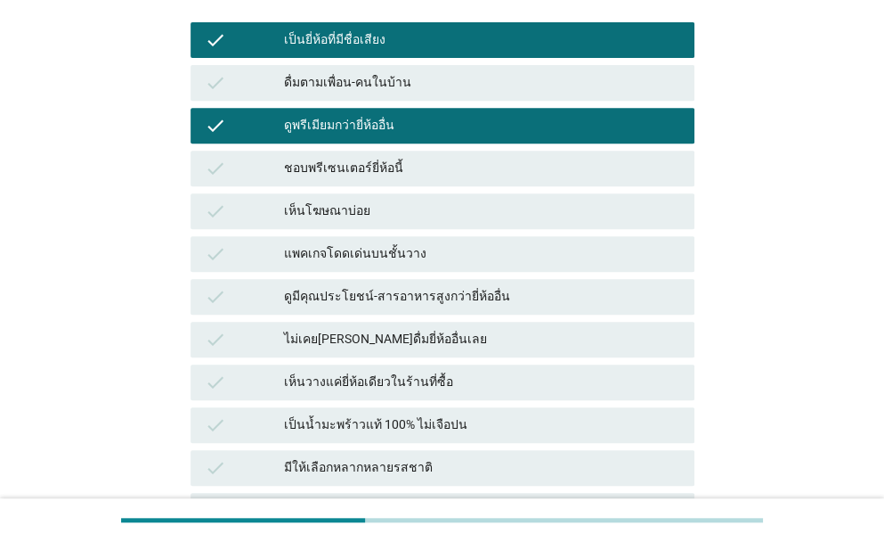
scroll to position [267, 0]
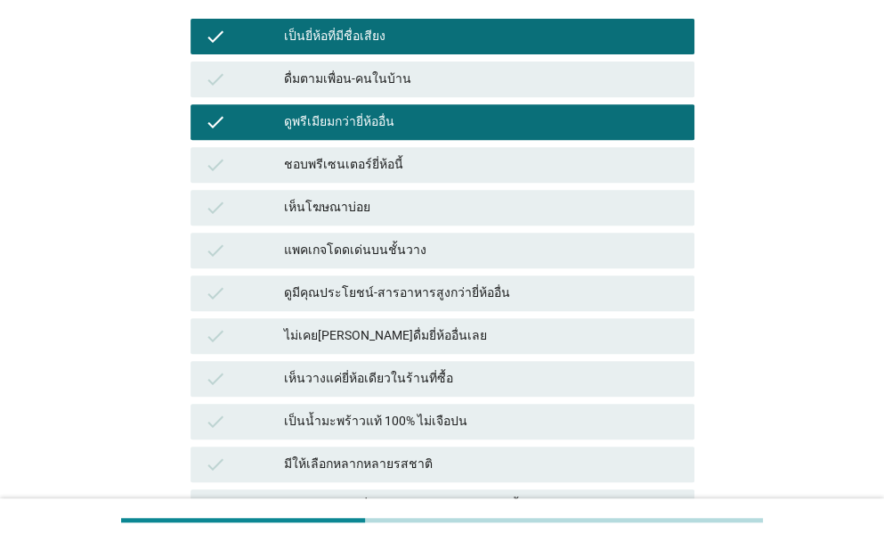
click at [433, 282] on div "ดูมีคุณประโยชน์-สารอาหารสูงกว่ายี่ห้ออื่น" at bounding box center [482, 292] width 396 height 21
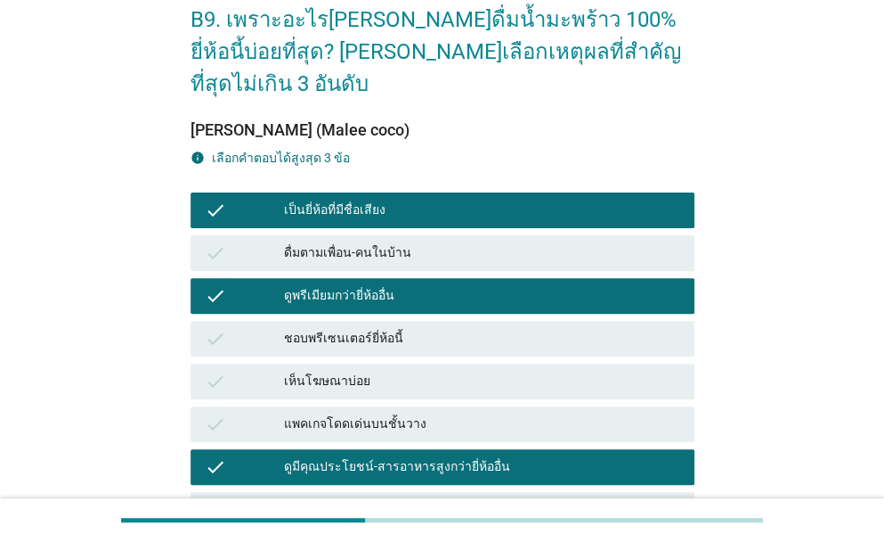
scroll to position [89, 0]
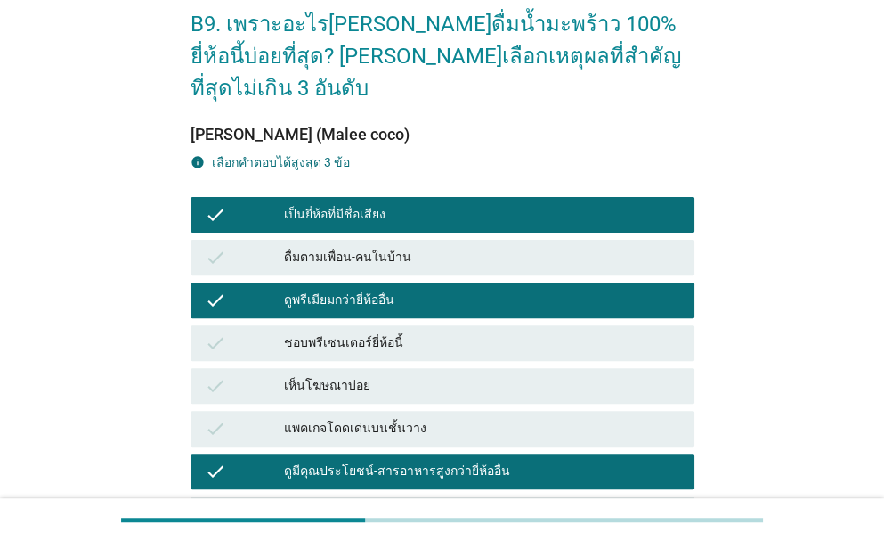
click at [462, 289] on div "ดูพรีเมียมกว่ายี่ห้ออื่น" at bounding box center [482, 299] width 396 height 21
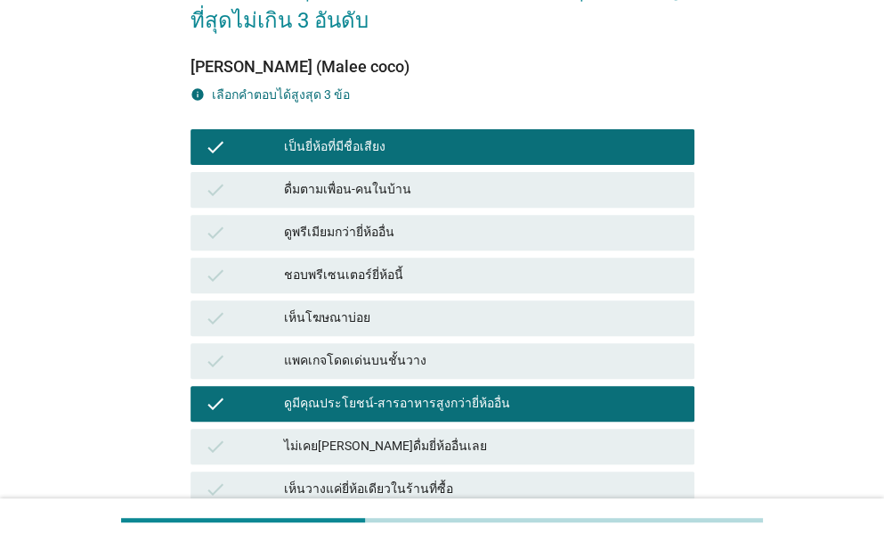
scroll to position [356, 0]
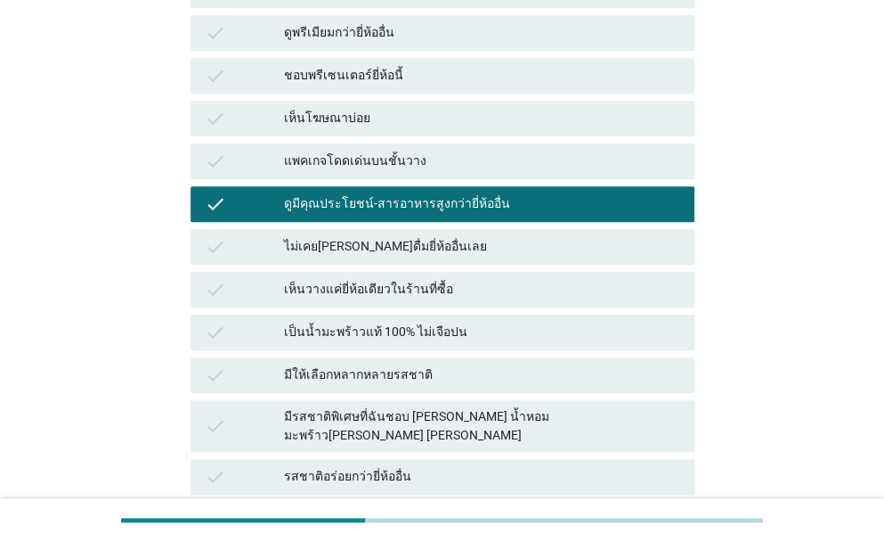
click at [524, 322] on div "เป็นน้ำมะพร้าวแท้ 100% ไม่เจือปน" at bounding box center [482, 332] width 396 height 21
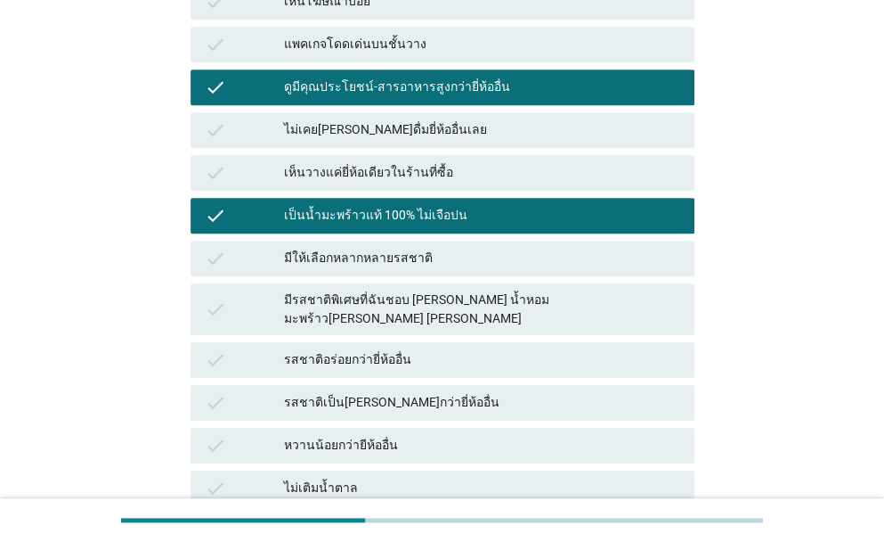
scroll to position [534, 0]
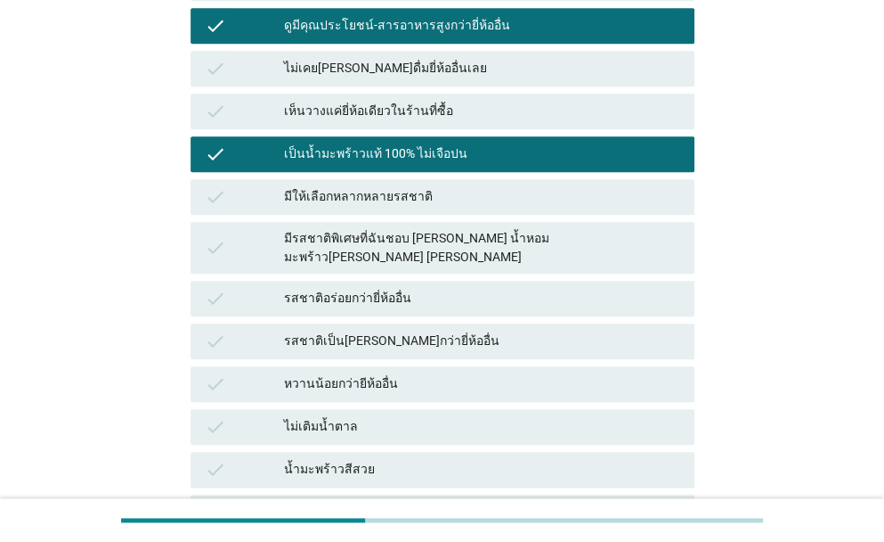
click at [445, 416] on div "ไม่เติมน้ำตาล" at bounding box center [482, 426] width 396 height 21
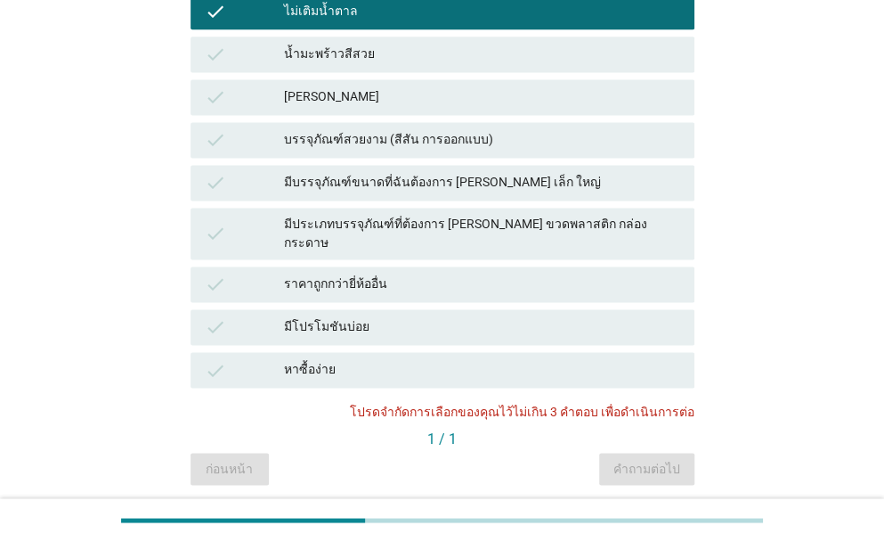
scroll to position [950, 0]
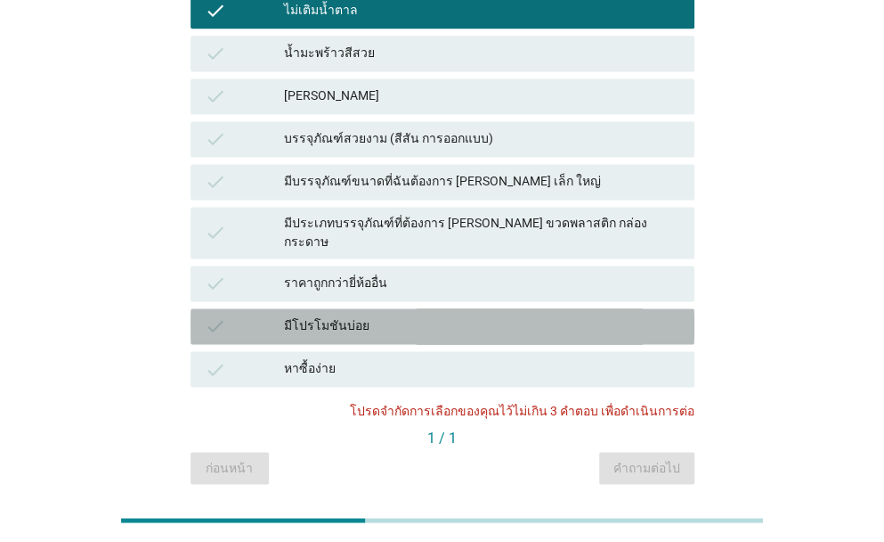
click at [411, 315] on div "มีโปรโมชันบ่อย" at bounding box center [482, 325] width 396 height 21
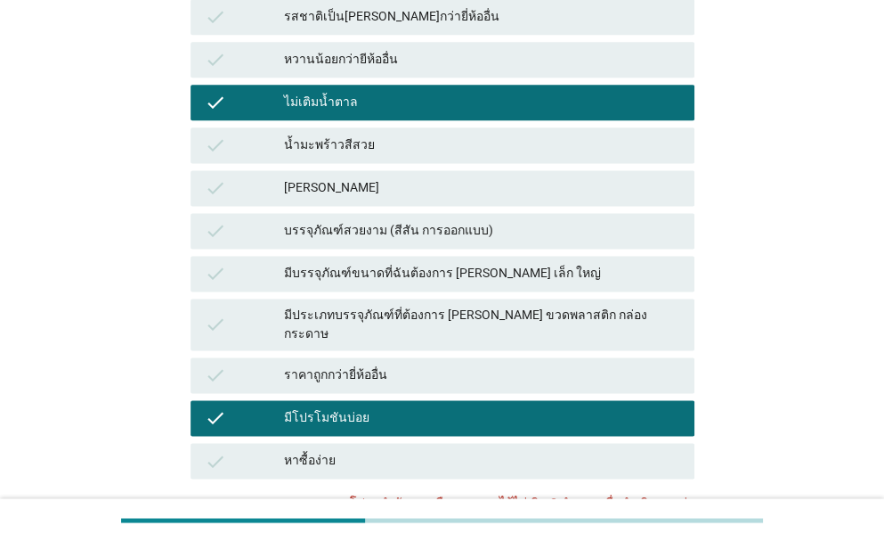
scroll to position [861, 0]
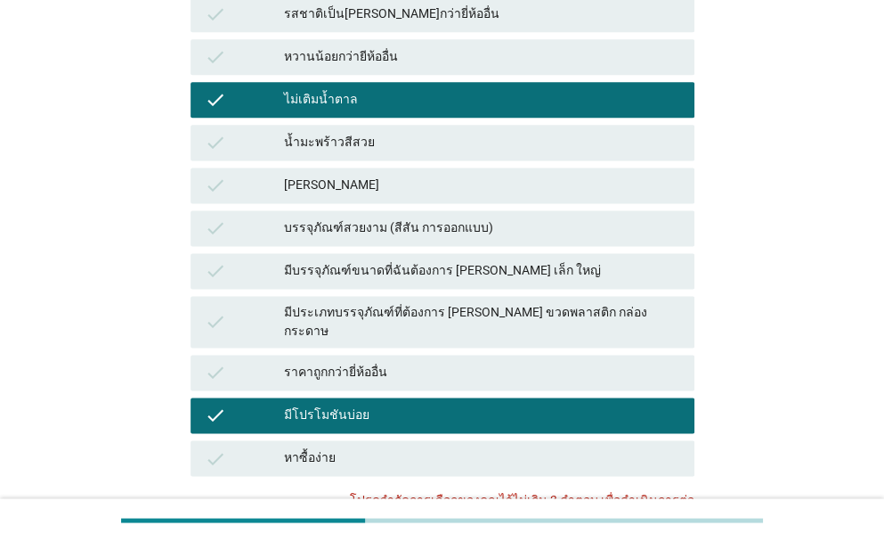
click at [428, 404] on div "มีโปรโมชันบ่อย" at bounding box center [482, 414] width 396 height 21
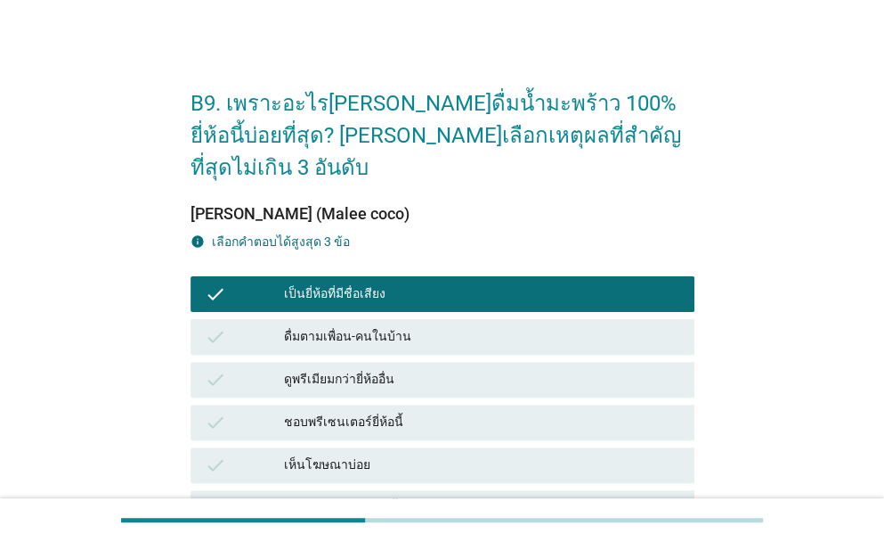
scroll to position [0, 0]
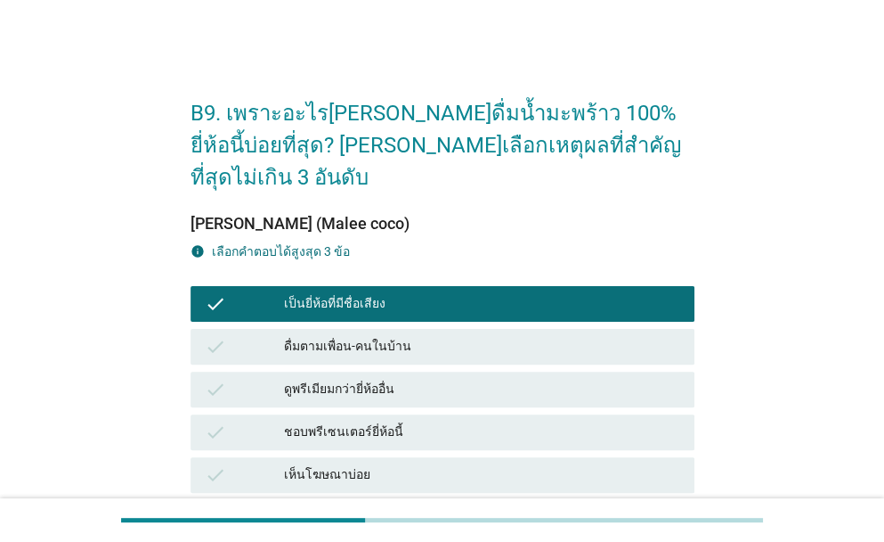
click at [467, 293] on div "เป็นยี่ห้อที่มีชื่อเสียง" at bounding box center [482, 303] width 396 height 21
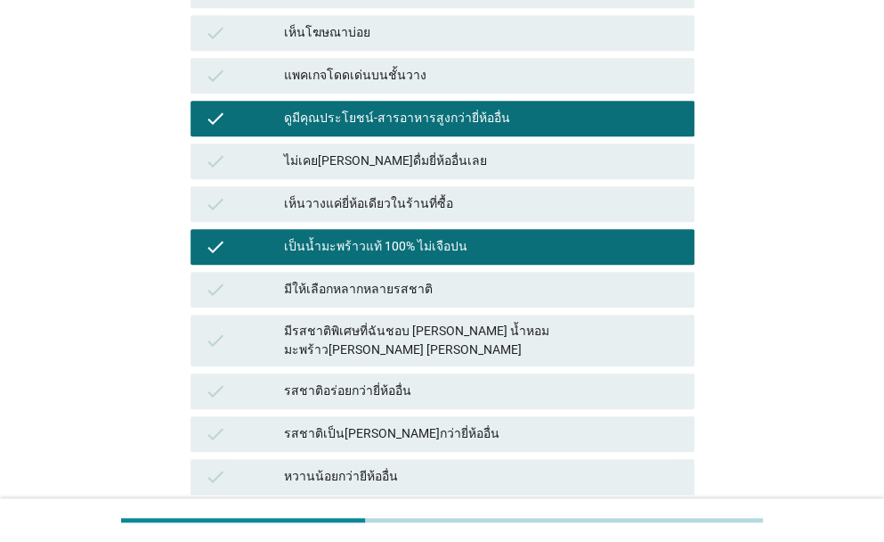
scroll to position [356, 0]
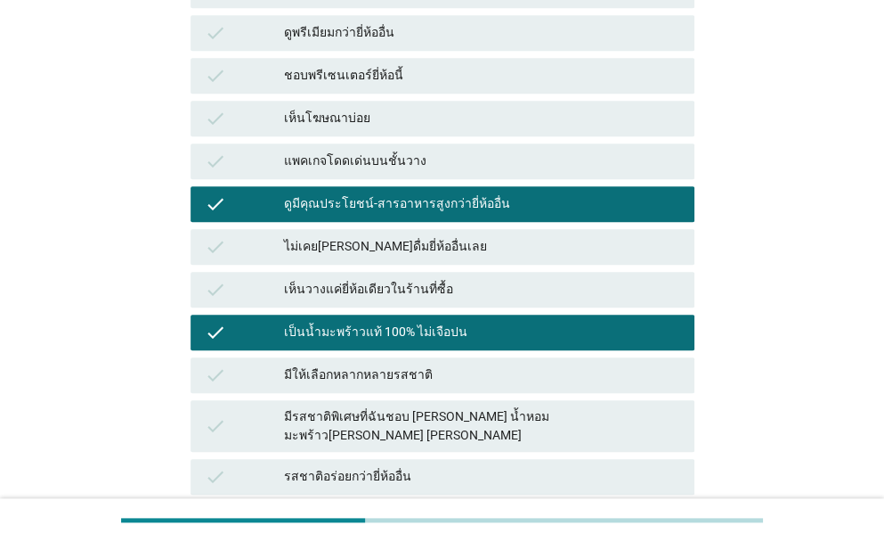
click at [510, 193] on div "ดูมีคุณประโยชน์-สารอาหารสูงกว่ายี่ห้ออื่น" at bounding box center [482, 203] width 396 height 21
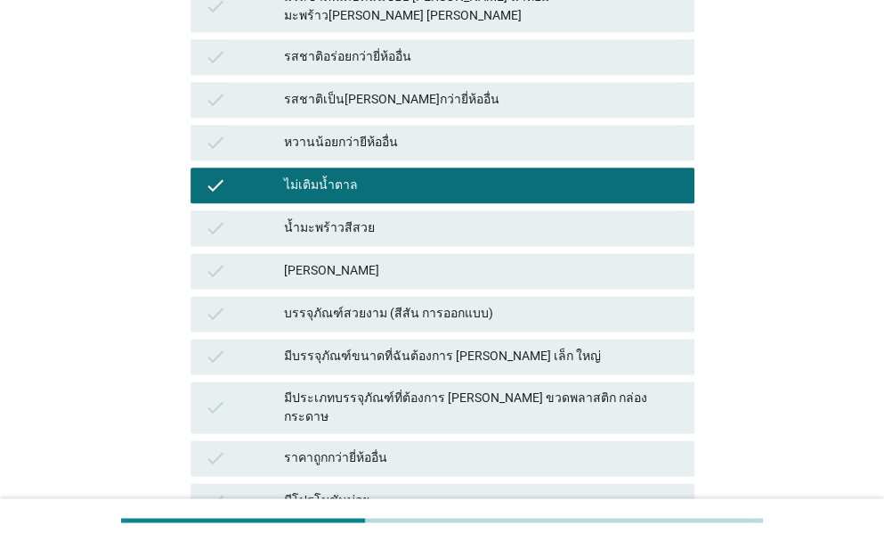
scroll to position [802, 0]
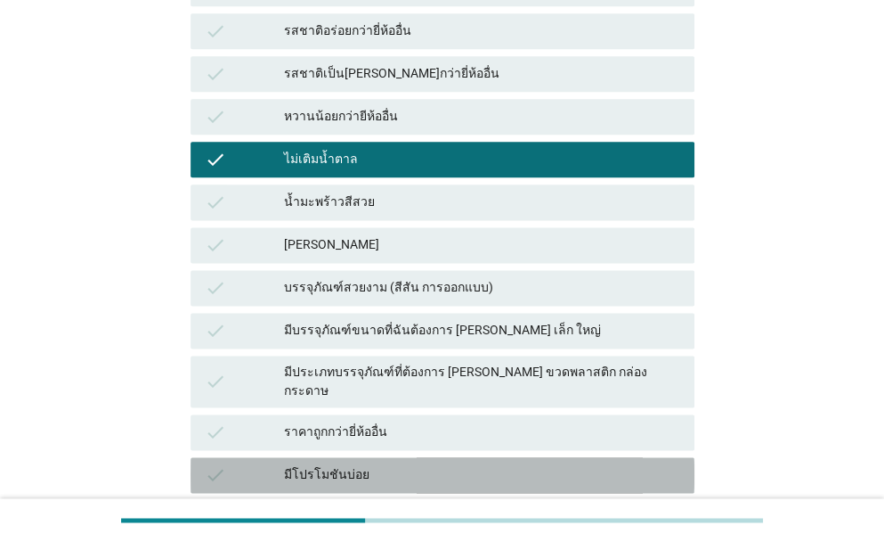
click at [391, 464] on div "มีโปรโมชันบ่อย" at bounding box center [482, 474] width 396 height 21
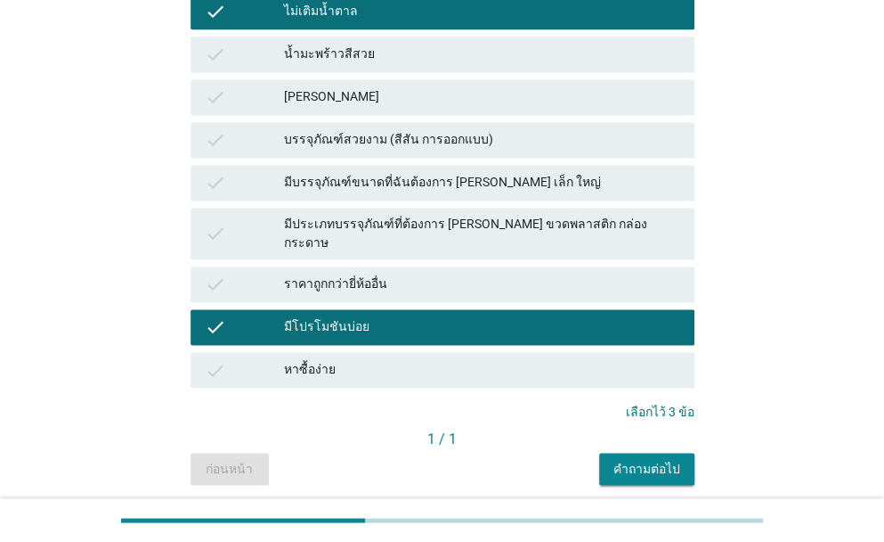
scroll to position [950, 0]
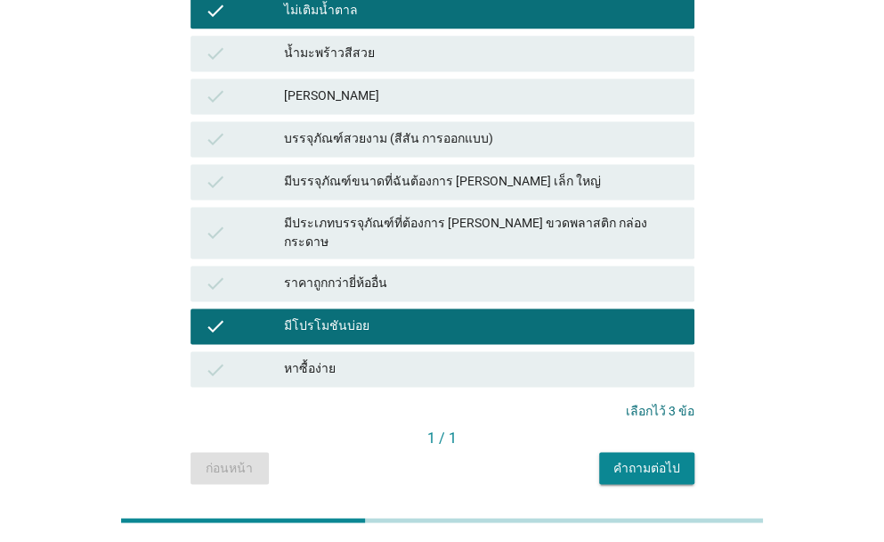
click at [642, 458] on div "คำถามต่อไป" at bounding box center [647, 467] width 67 height 19
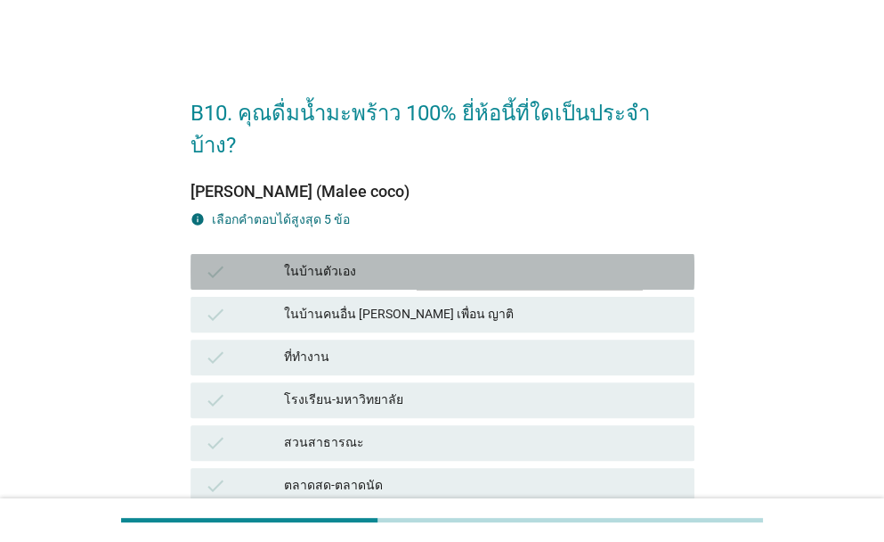
click at [389, 261] on div "ในบ้านตัวเอง" at bounding box center [482, 271] width 396 height 21
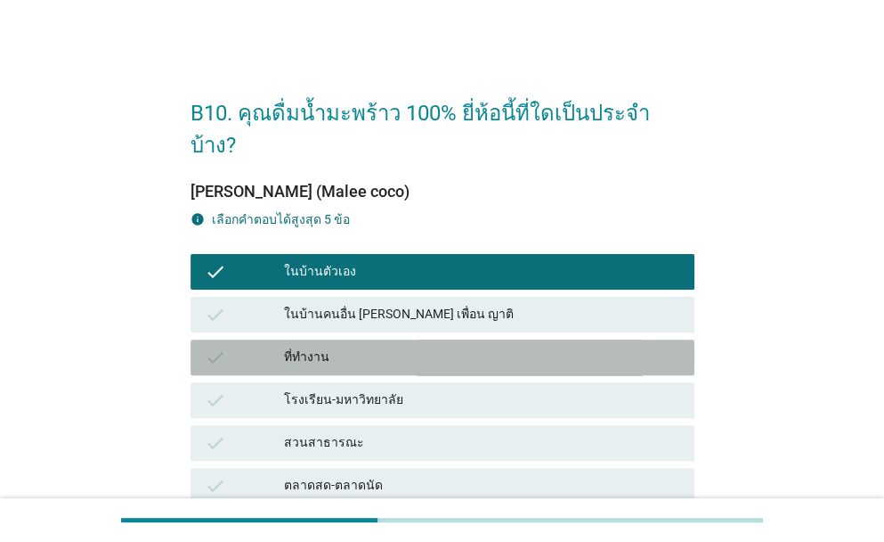
click at [474, 346] on div "ที่ทำงาน" at bounding box center [482, 356] width 396 height 21
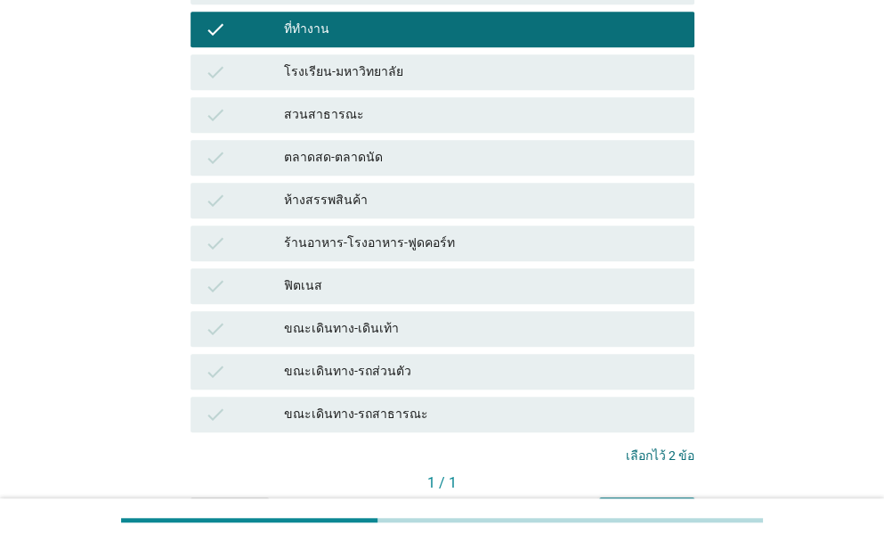
scroll to position [356, 0]
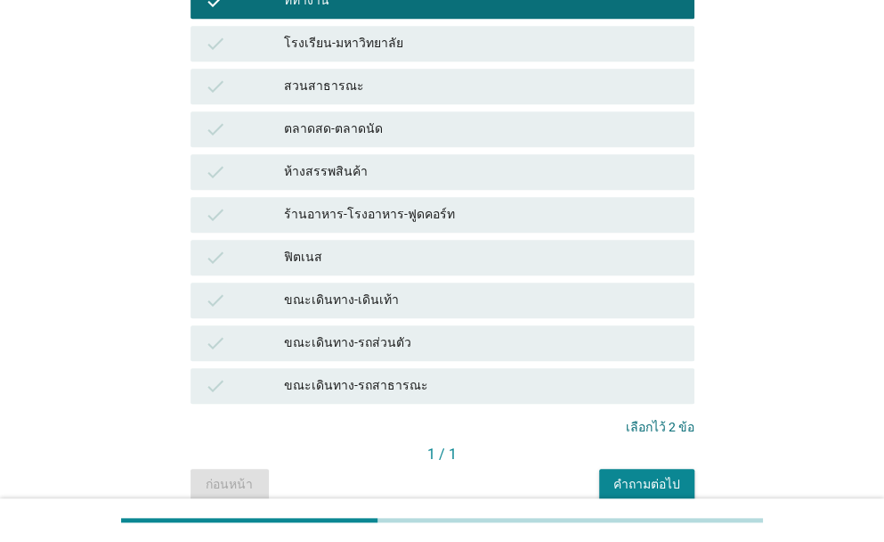
click at [657, 475] on div "คำถามต่อไป" at bounding box center [647, 484] width 67 height 19
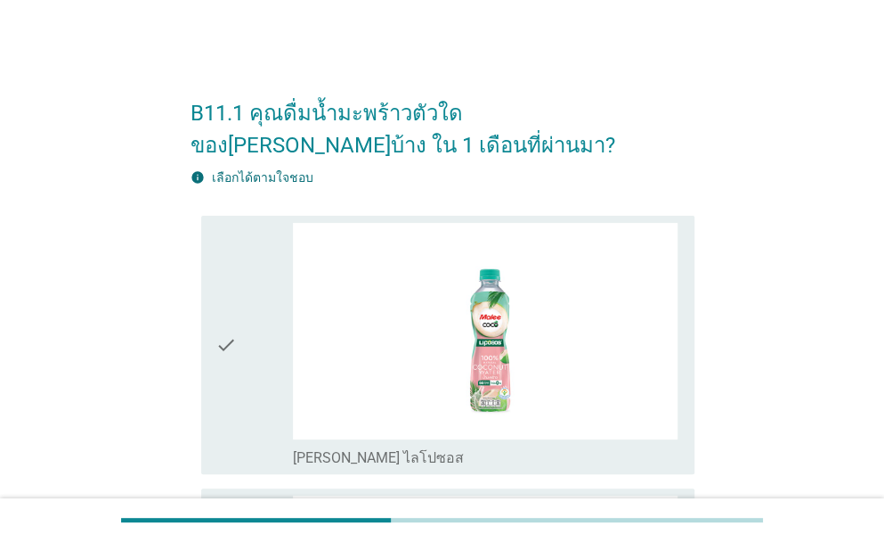
click at [243, 371] on div "check" at bounding box center [254, 345] width 77 height 244
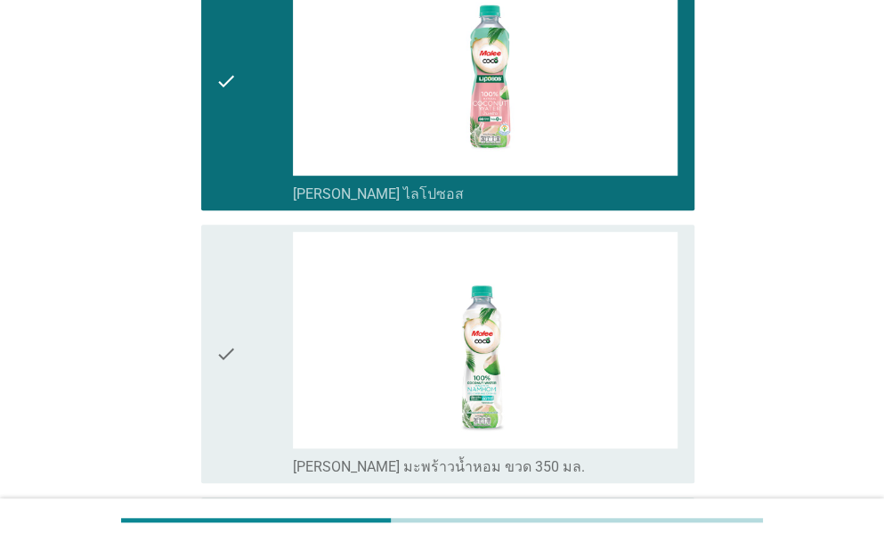
scroll to position [267, 0]
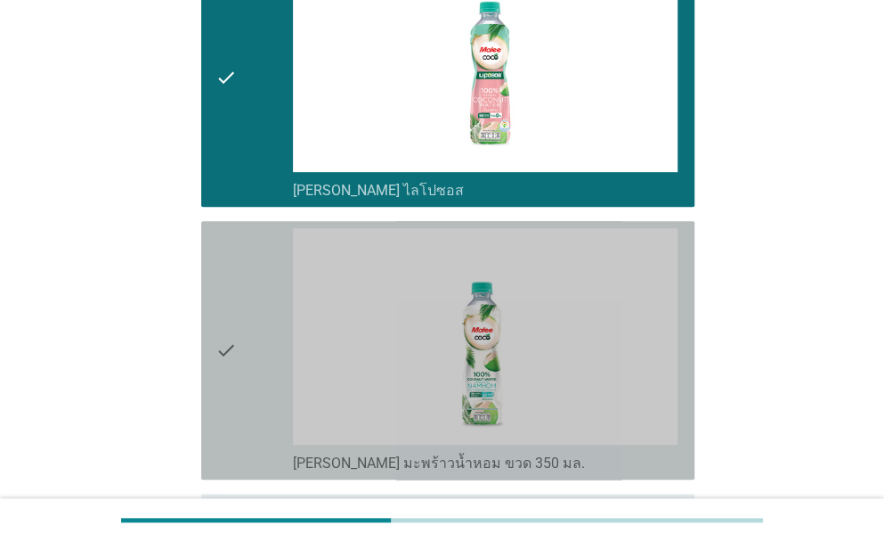
click at [242, 371] on div "check" at bounding box center [254, 350] width 77 height 244
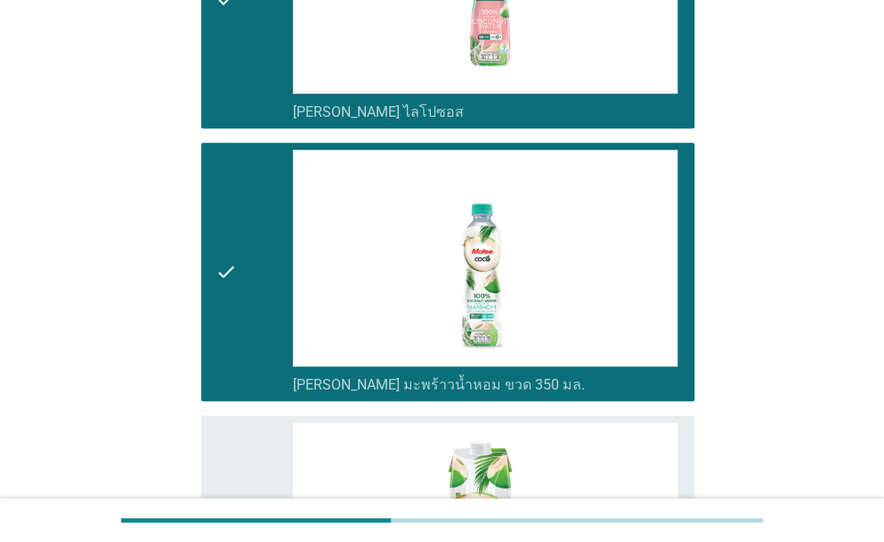
scroll to position [534, 0]
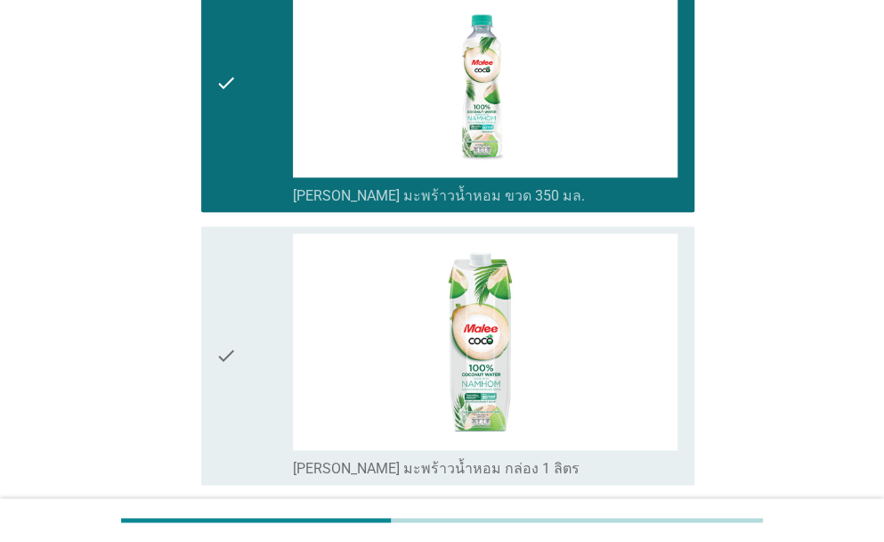
click at [238, 386] on div "check" at bounding box center [254, 355] width 77 height 244
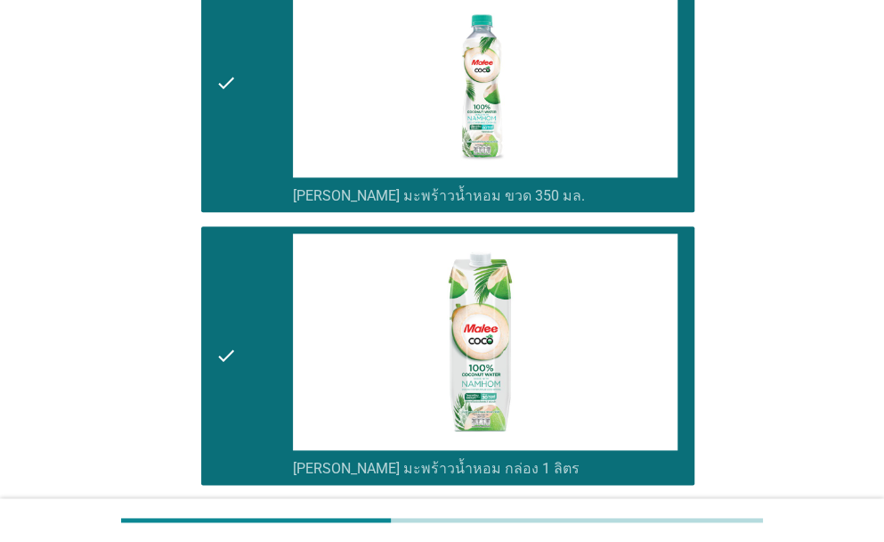
scroll to position [802, 0]
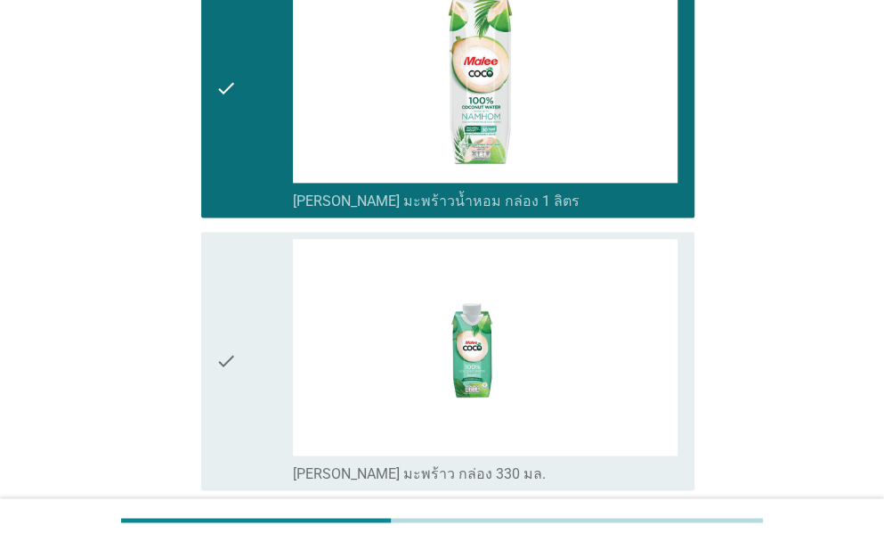
click at [238, 386] on div "check" at bounding box center [254, 361] width 77 height 244
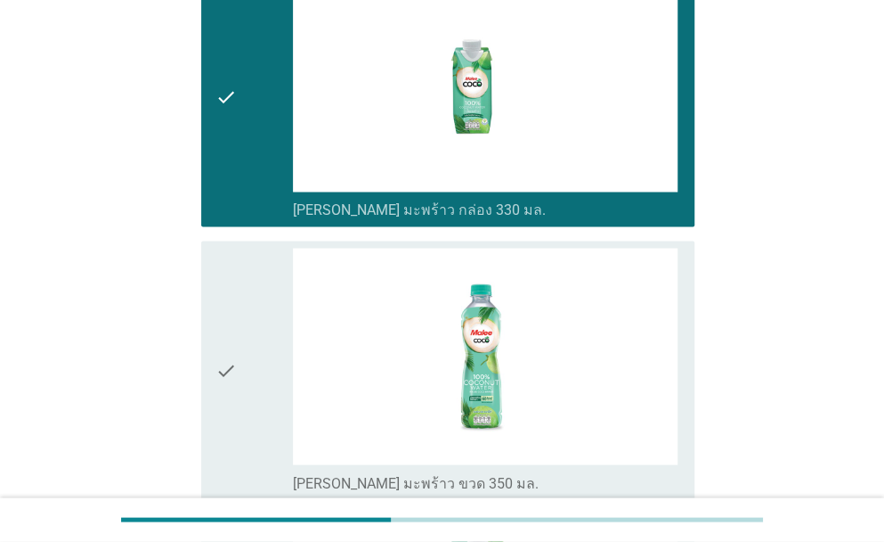
scroll to position [1069, 0]
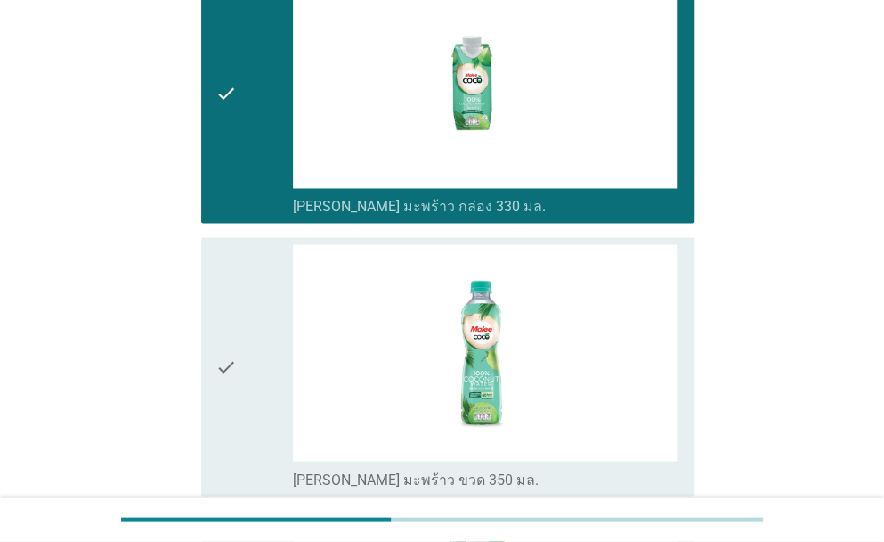
click at [238, 386] on div "check" at bounding box center [254, 366] width 77 height 244
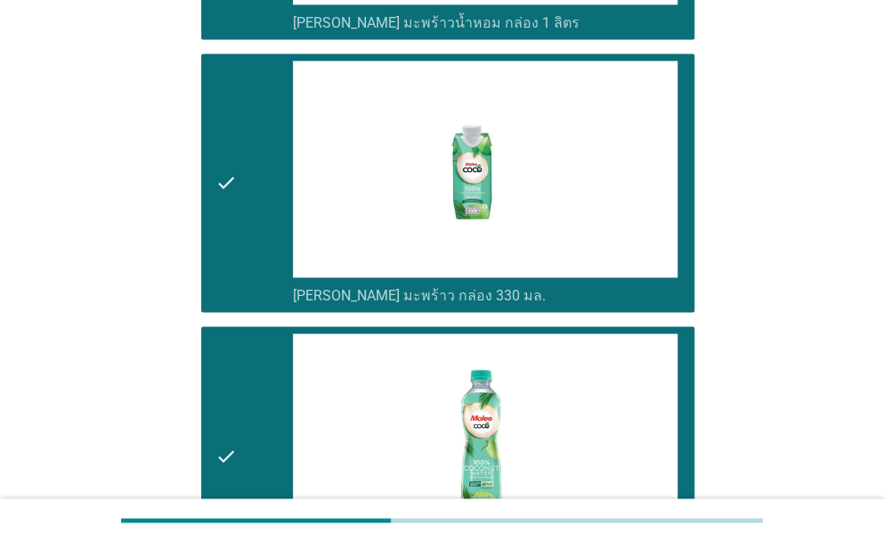
scroll to position [980, 0]
click at [225, 235] on icon "check" at bounding box center [226, 183] width 21 height 244
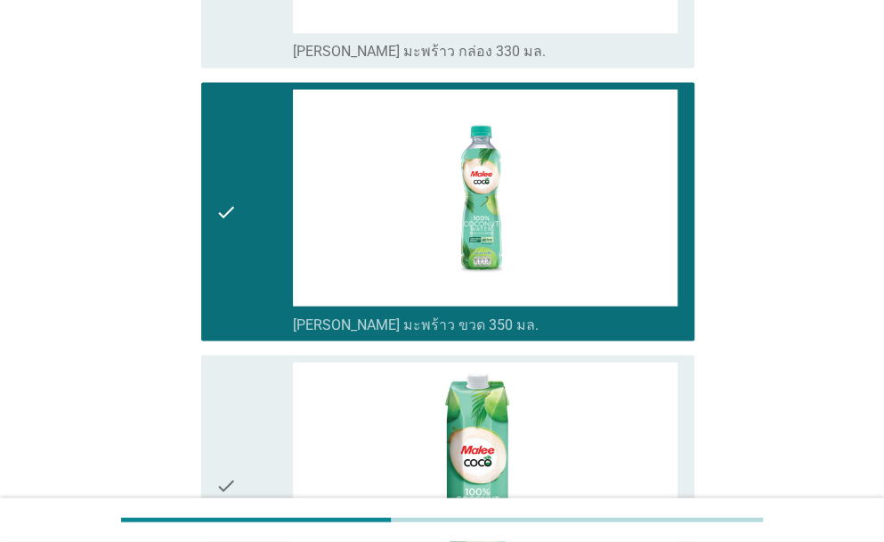
scroll to position [1336, 0]
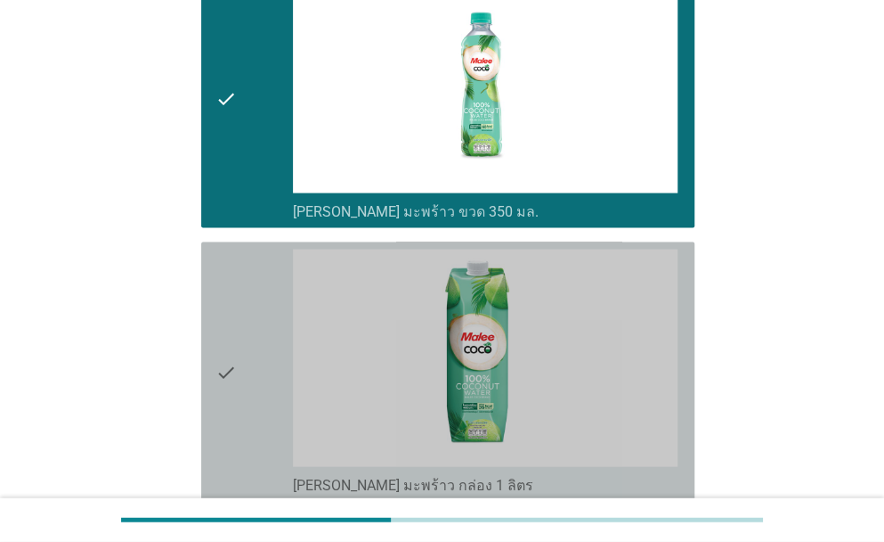
click at [232, 384] on icon "check" at bounding box center [226, 371] width 21 height 244
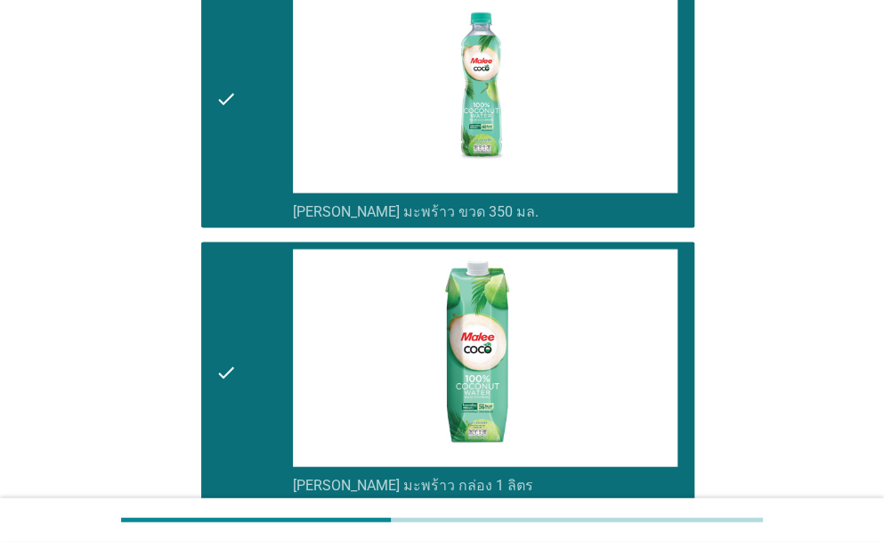
scroll to position [1502, 0]
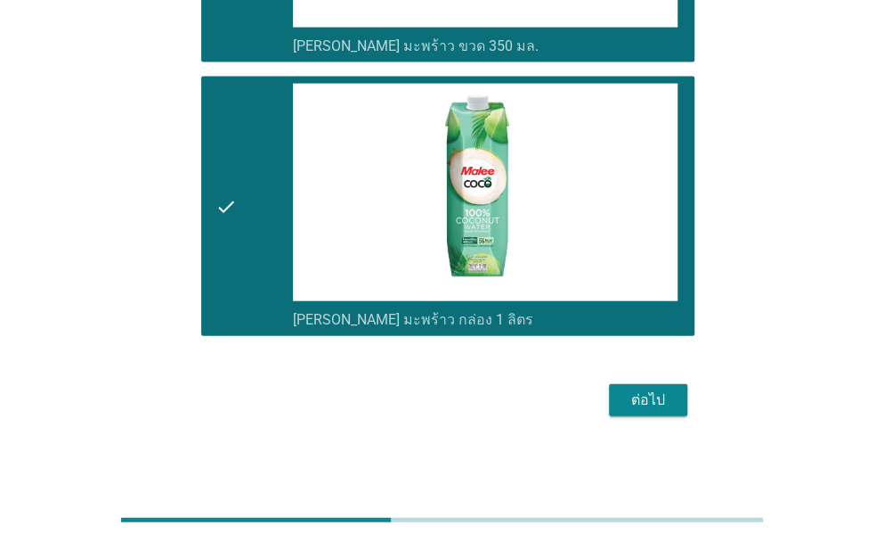
click at [632, 395] on div "ต่อไป" at bounding box center [648, 399] width 50 height 21
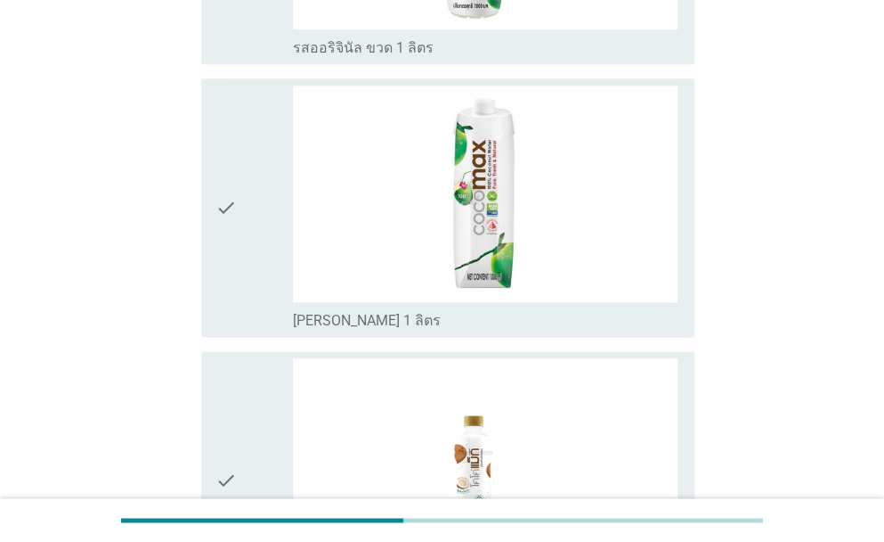
scroll to position [713, 0]
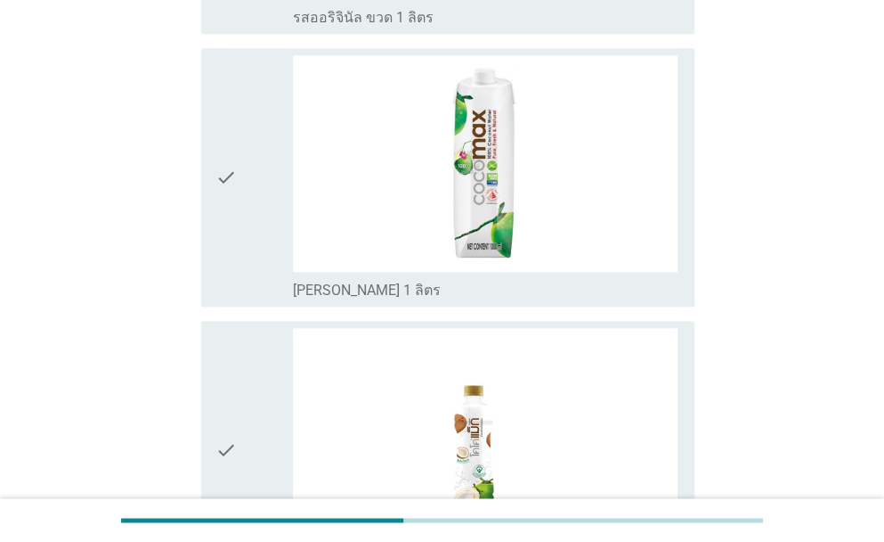
click at [256, 234] on div "check" at bounding box center [254, 177] width 77 height 244
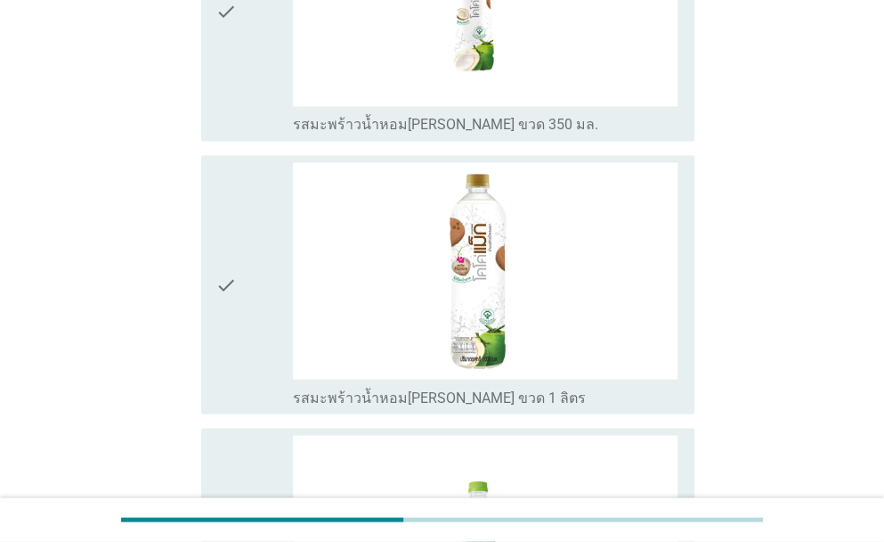
scroll to position [1158, 0]
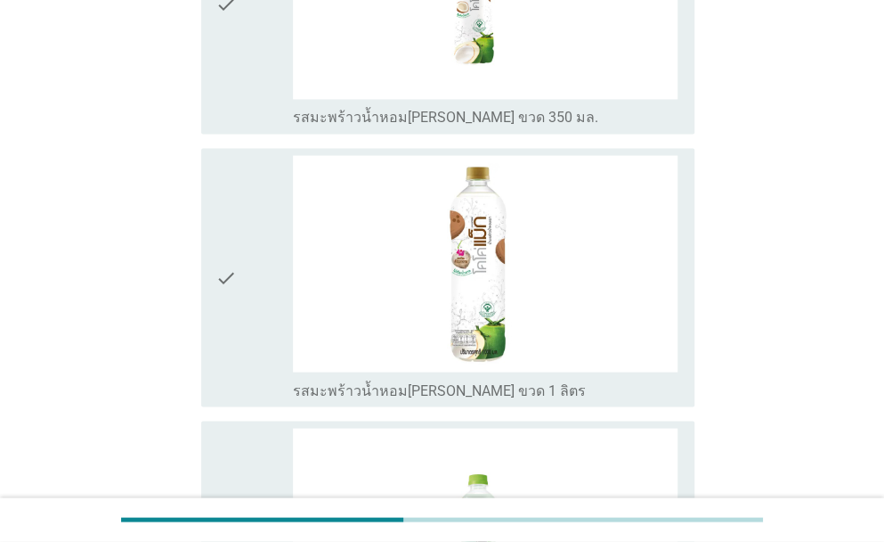
click at [256, 69] on div "check" at bounding box center [254, 4] width 77 height 244
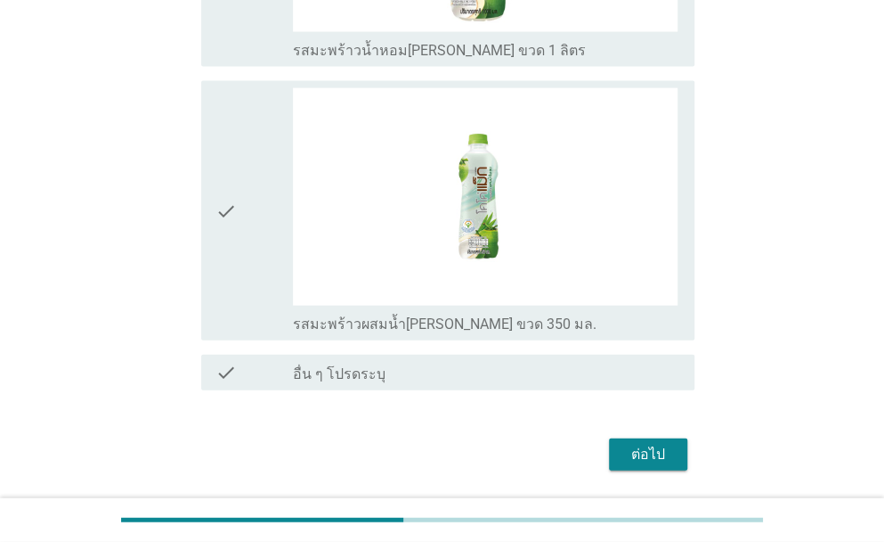
scroll to position [1514, 0]
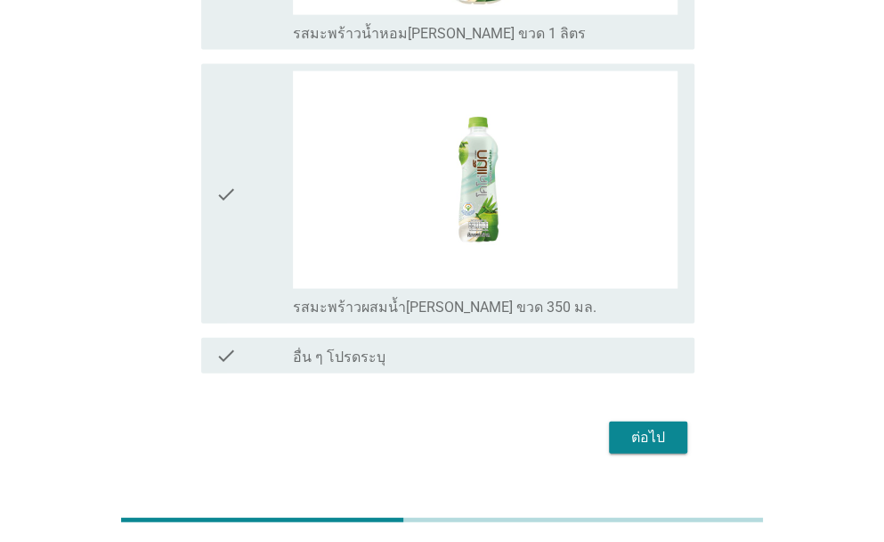
click at [255, 252] on div "check" at bounding box center [254, 193] width 77 height 244
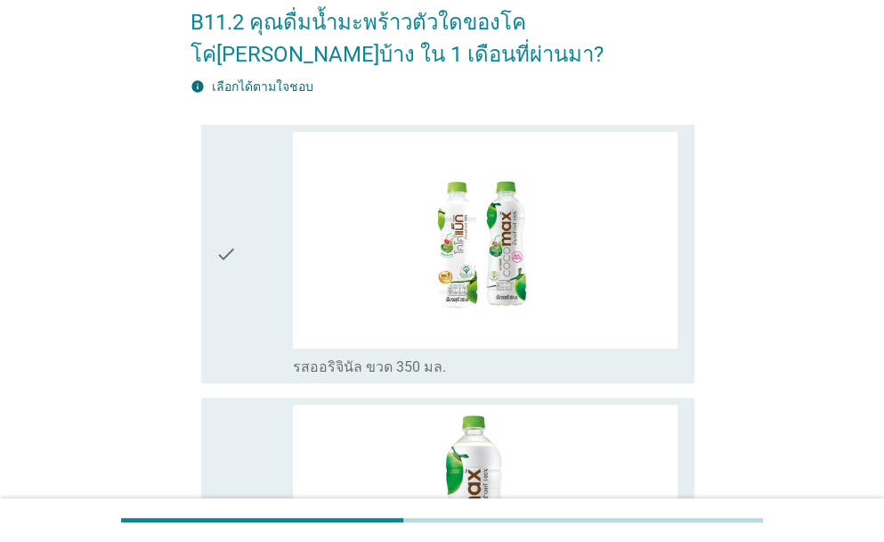
scroll to position [89, 0]
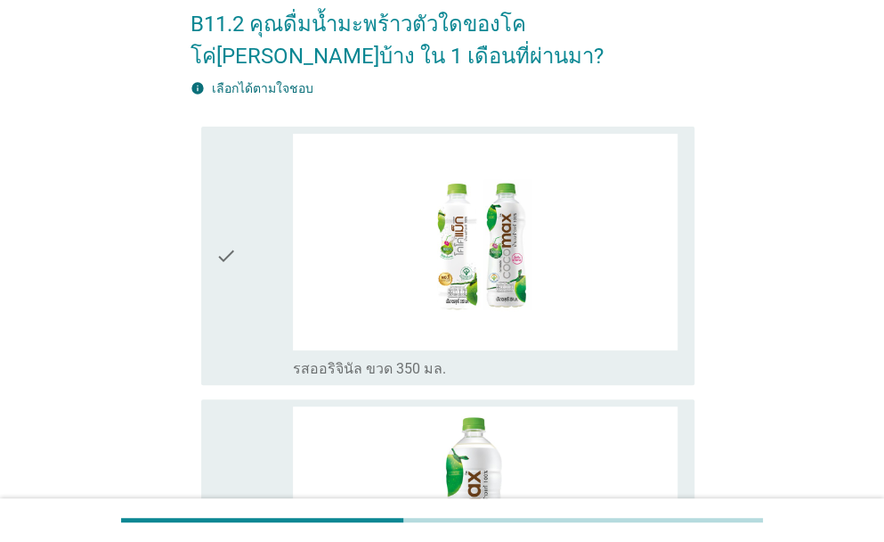
click at [274, 273] on div "check" at bounding box center [254, 256] width 77 height 244
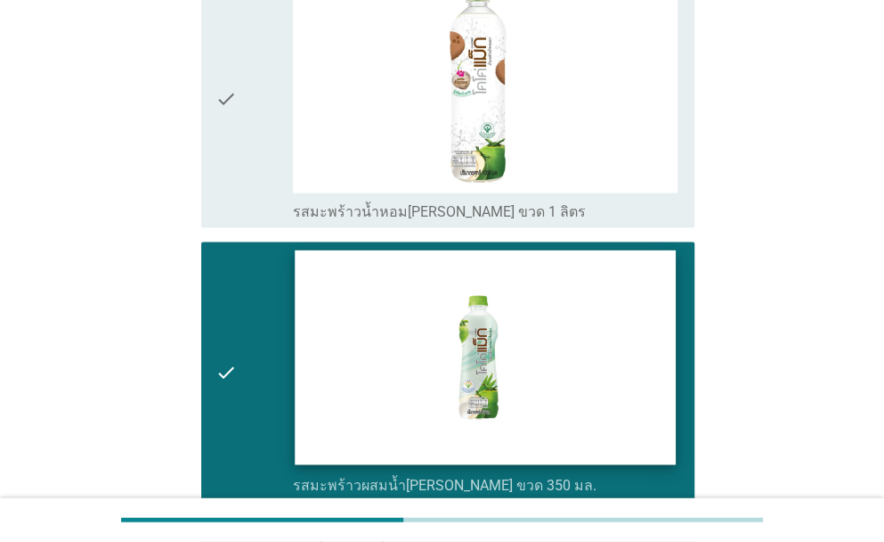
scroll to position [1551, 0]
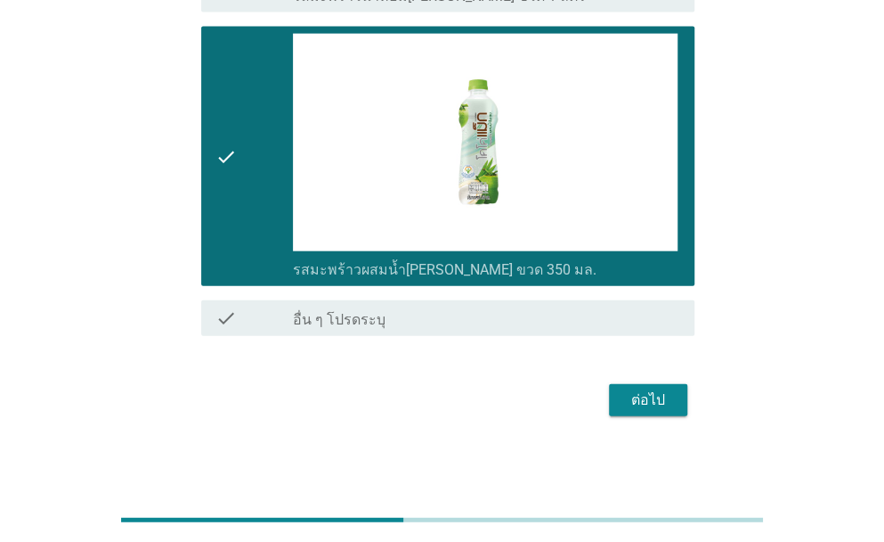
click at [643, 397] on div "ต่อไป" at bounding box center [648, 399] width 50 height 21
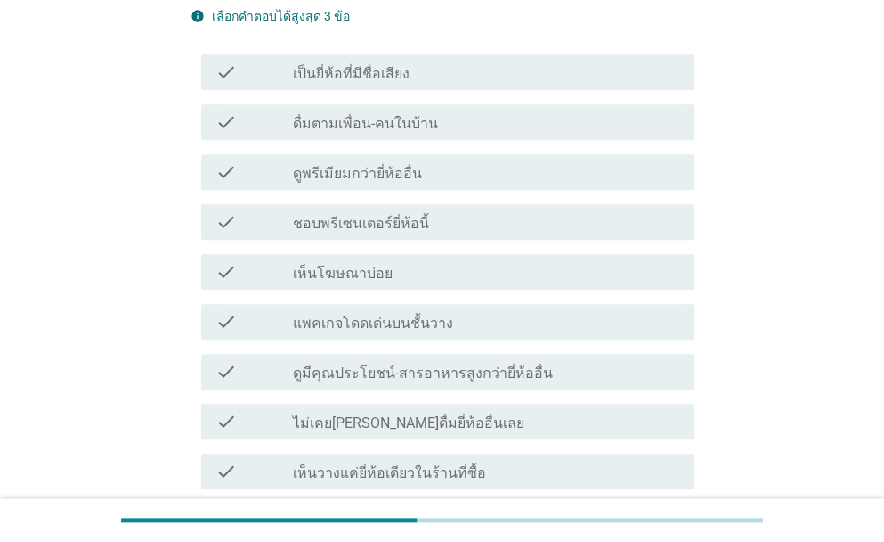
scroll to position [534, 0]
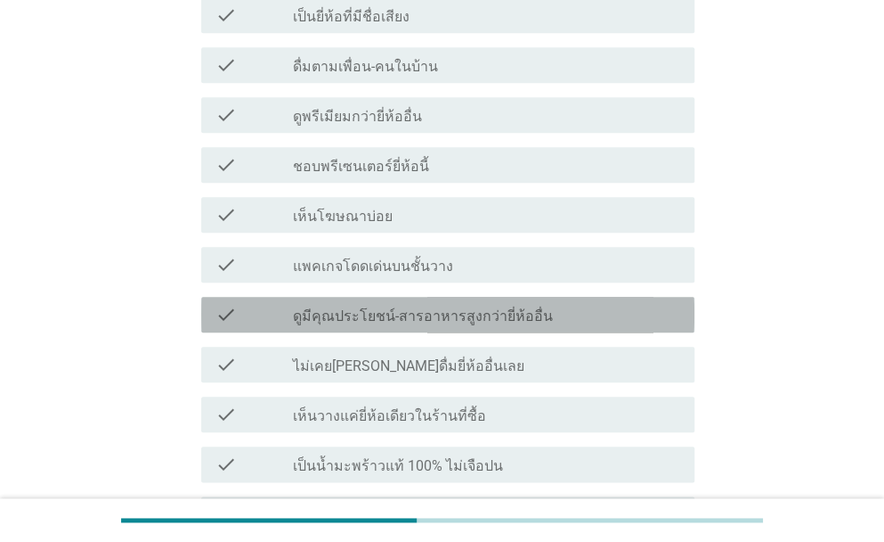
click at [534, 304] on div "check_box_outline_blank ดูมีคุณประโยชน์-สารอาหารสูงกว่ายี่ห้ออื่น" at bounding box center [486, 314] width 387 height 21
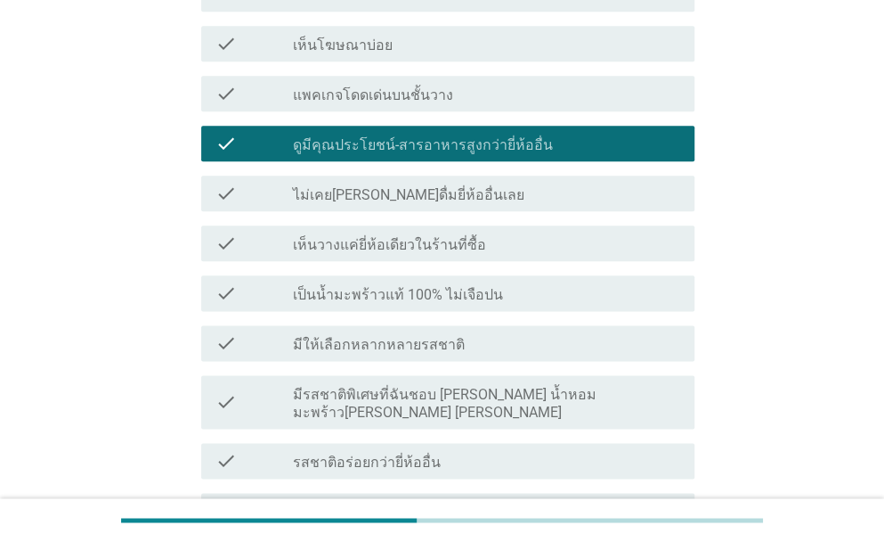
scroll to position [713, 0]
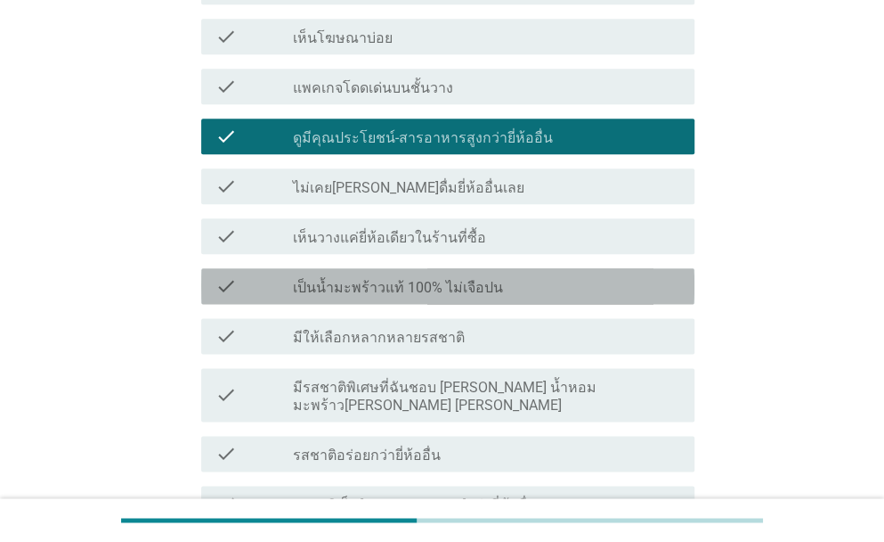
click at [517, 275] on div "check_box_outline_blank เป็นน้ำมะพร้าวแท้ 100% ไม่เจือปน" at bounding box center [486, 285] width 387 height 21
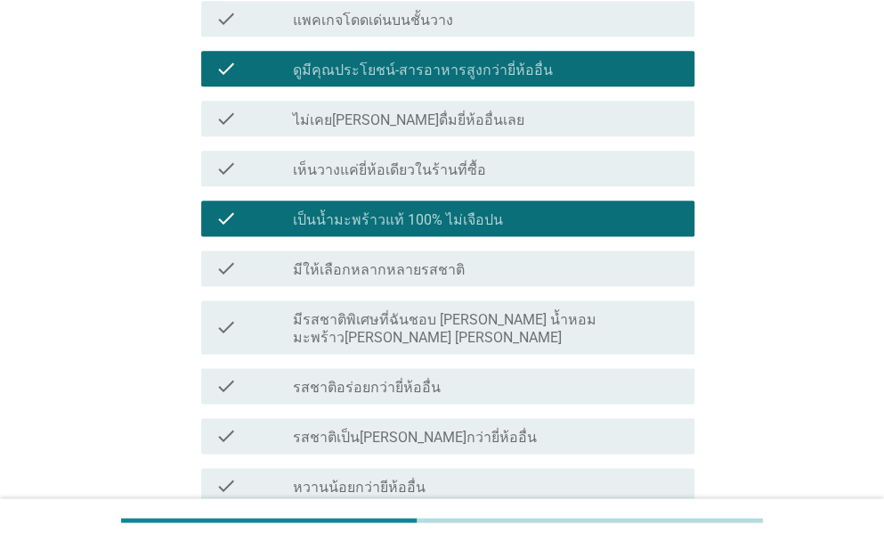
scroll to position [980, 0]
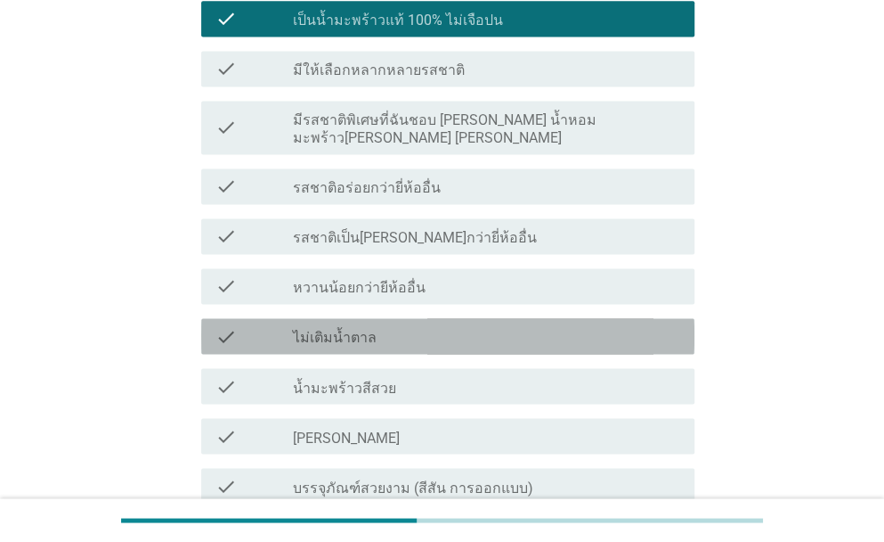
click at [436, 325] on div "check_box_outline_blank ไม่เติมน้ำตาล" at bounding box center [486, 335] width 387 height 21
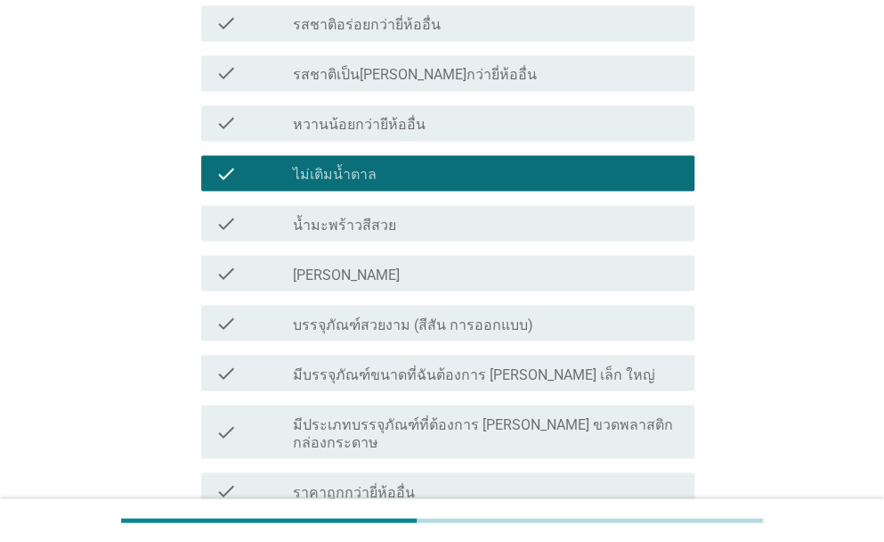
scroll to position [1425, 0]
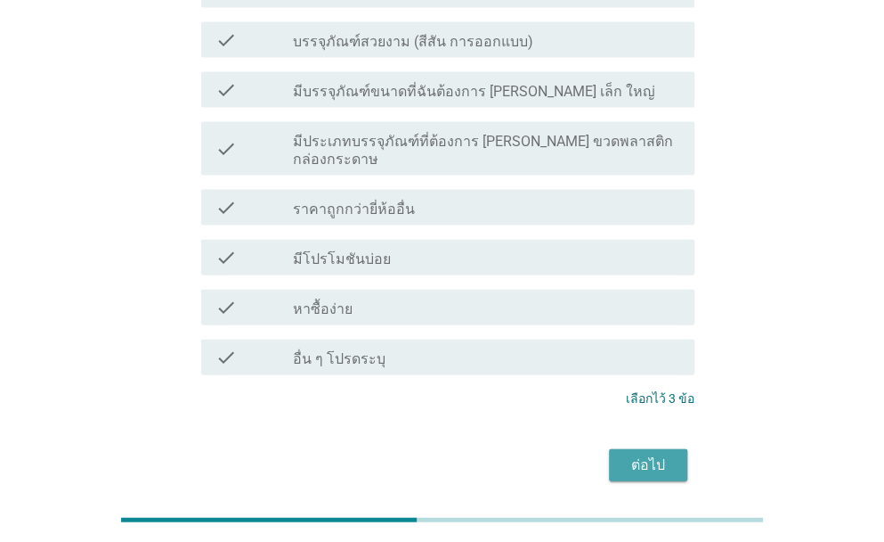
click at [643, 454] on div "ต่อไป" at bounding box center [648, 464] width 50 height 21
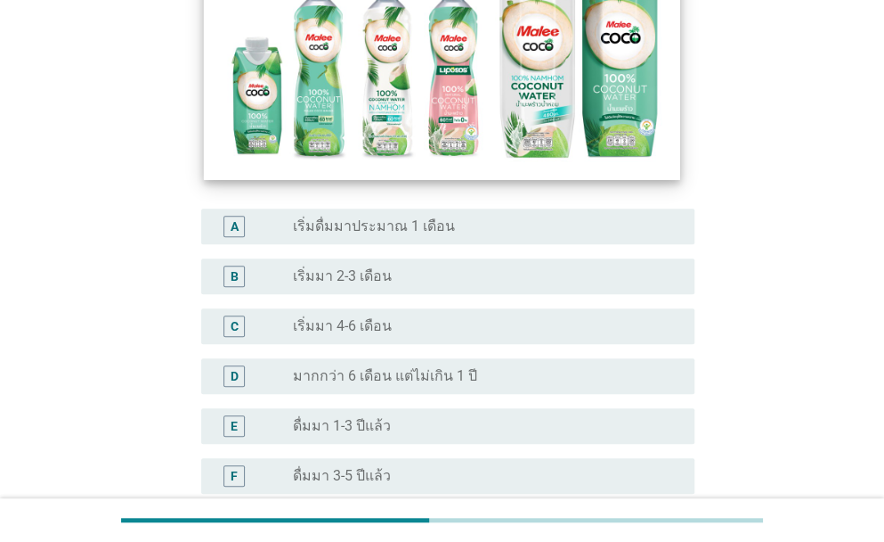
scroll to position [267, 0]
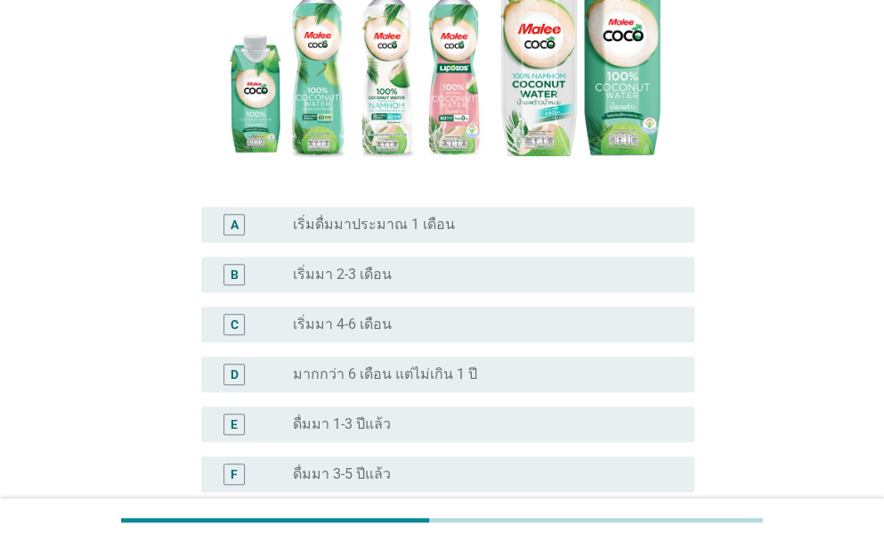
click at [379, 421] on label "ดื่มมา 1-3 ปีแล้ว" at bounding box center [342, 424] width 98 height 18
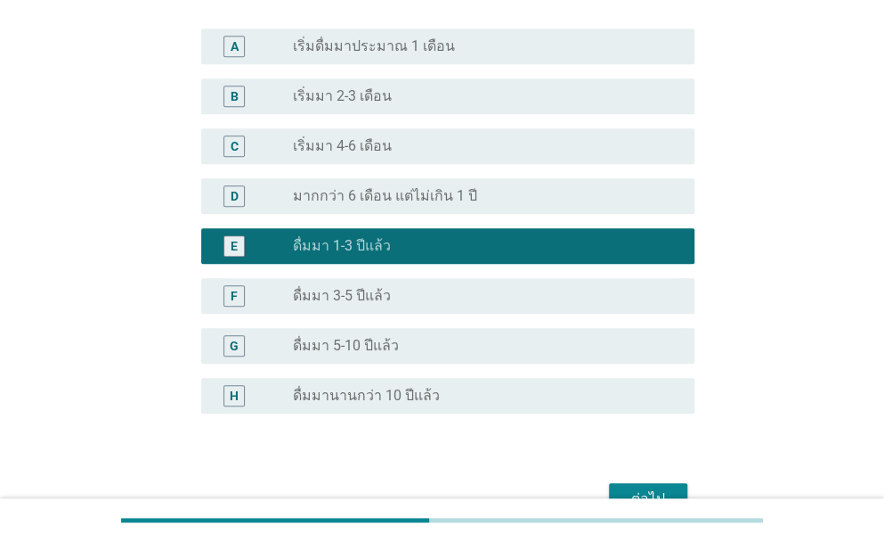
scroll to position [547, 0]
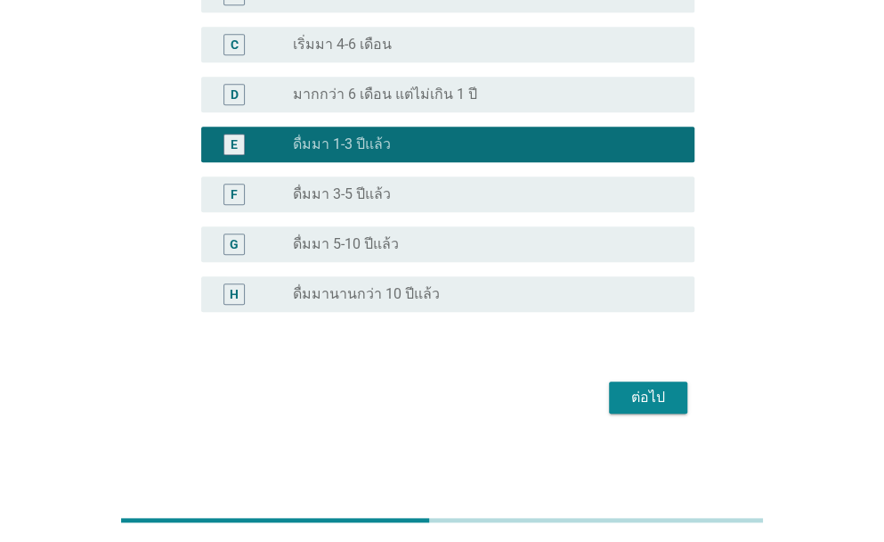
click at [623, 400] on div "ต่อไป" at bounding box center [648, 397] width 50 height 21
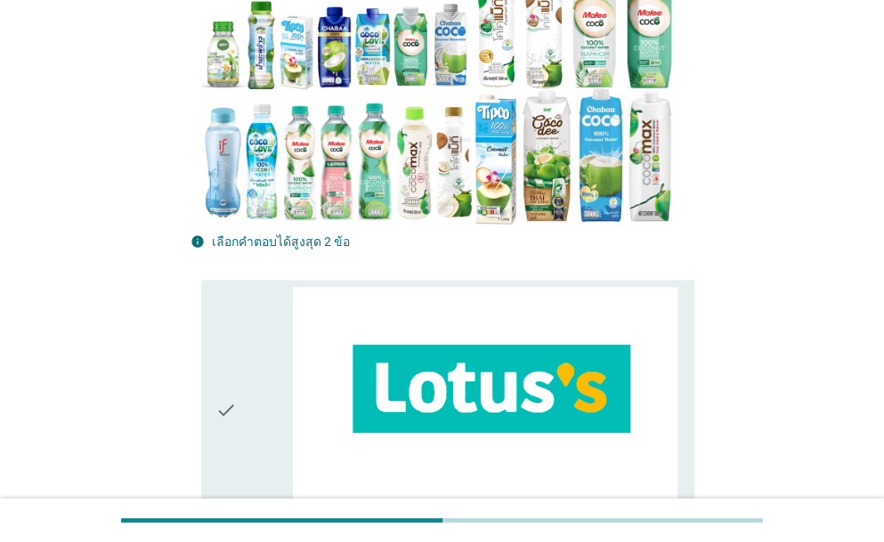
scroll to position [267, 0]
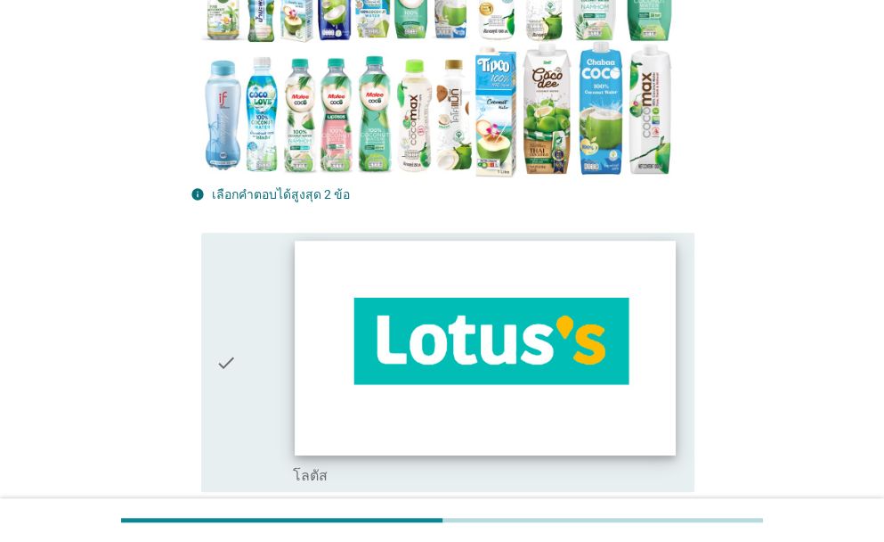
click at [607, 326] on img at bounding box center [485, 348] width 381 height 215
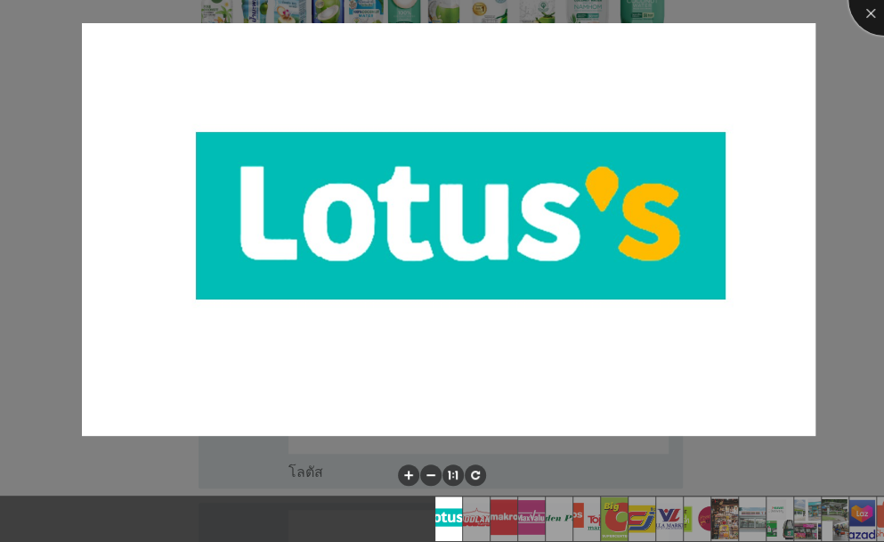
click at [875, 17] on div at bounding box center [884, -1] width 71 height 71
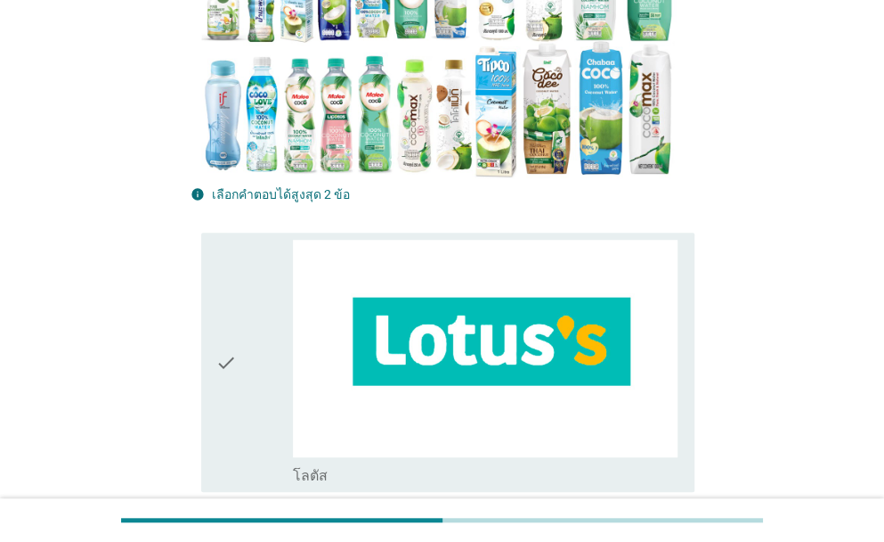
click at [245, 384] on div "check" at bounding box center [254, 362] width 77 height 244
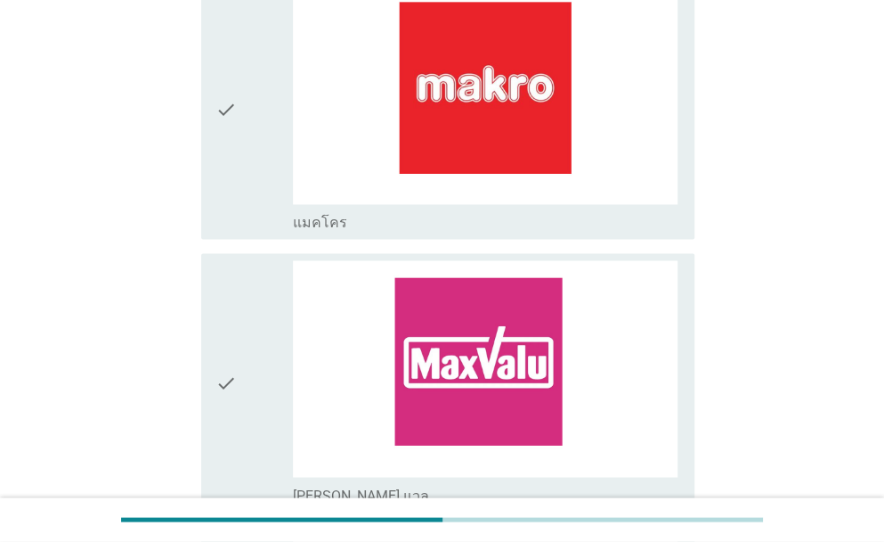
scroll to position [980, 0]
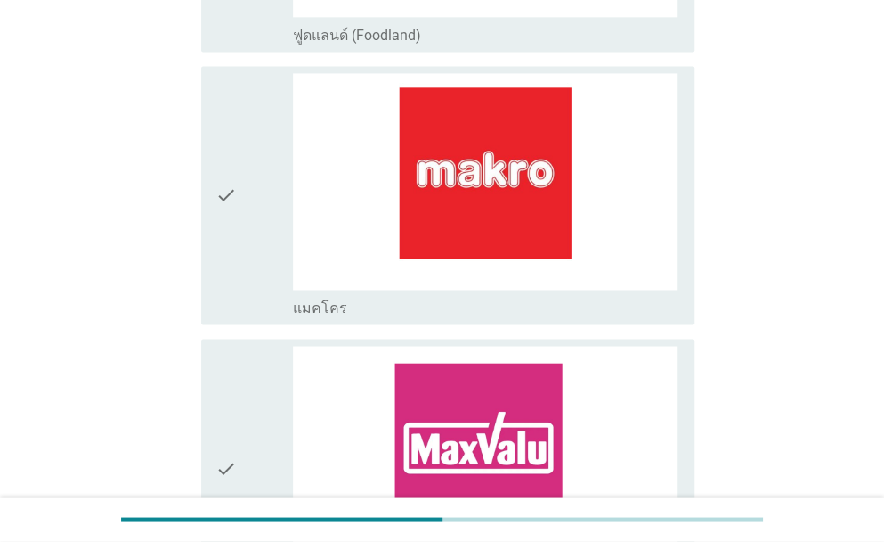
click at [229, 224] on icon "check" at bounding box center [226, 195] width 21 height 244
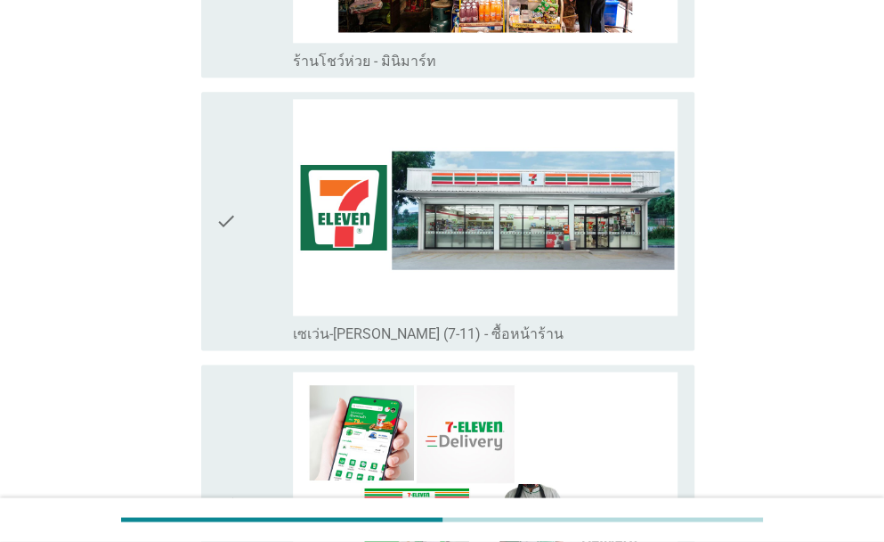
scroll to position [3563, 0]
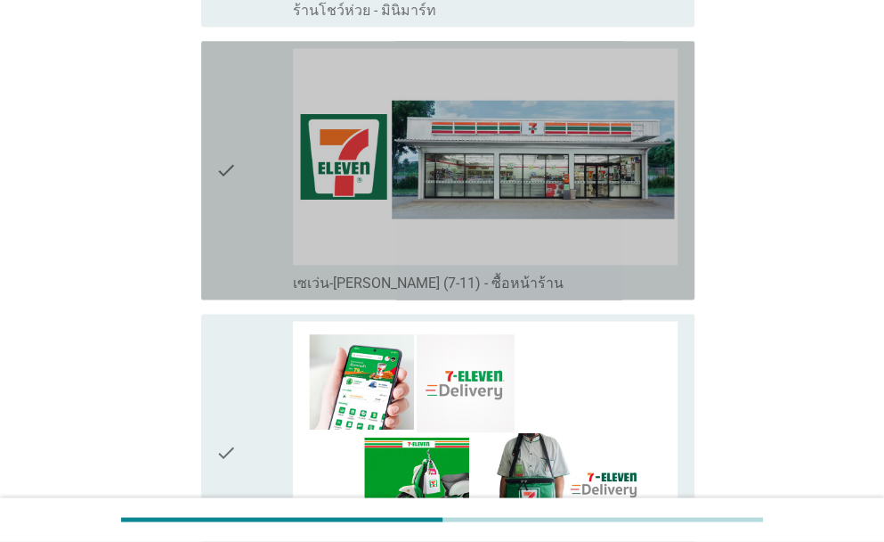
click at [252, 211] on div "check" at bounding box center [254, 170] width 77 height 244
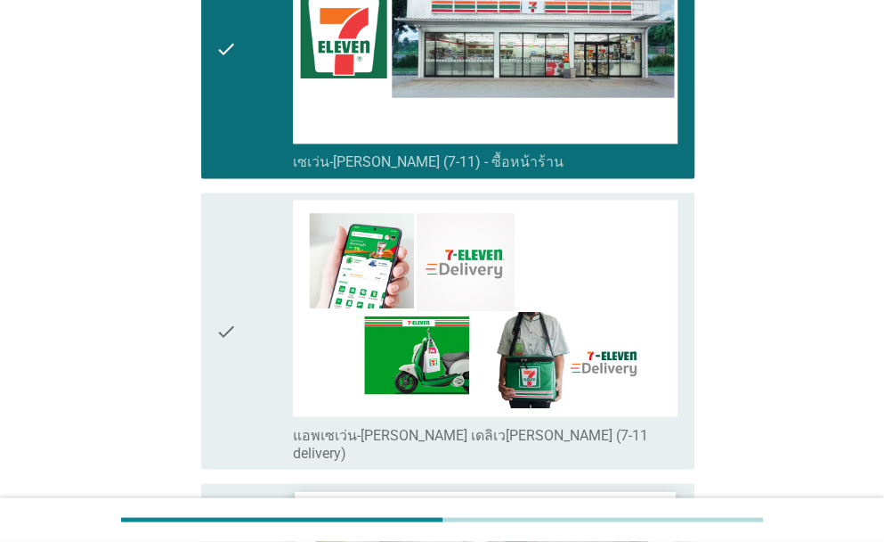
scroll to position [3652, 0]
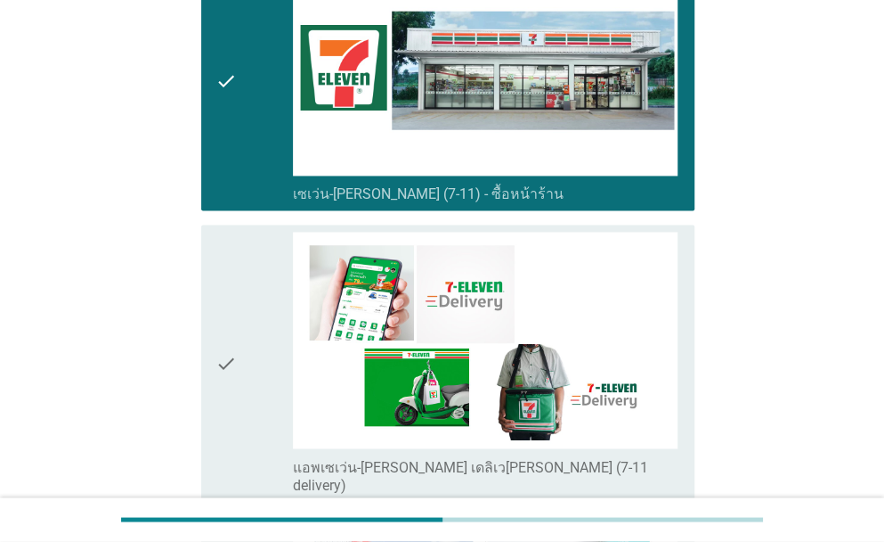
click at [251, 117] on div "check" at bounding box center [254, 81] width 77 height 244
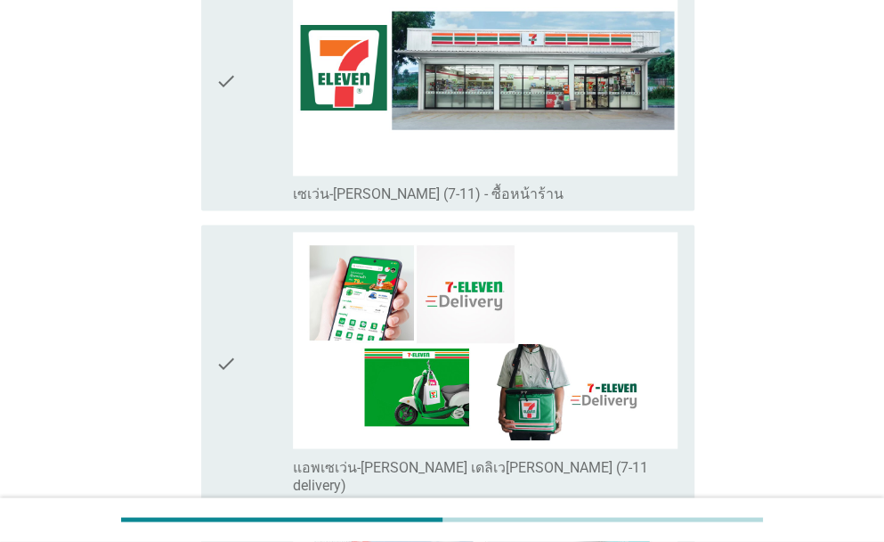
click at [248, 232] on div "check" at bounding box center [254, 363] width 77 height 262
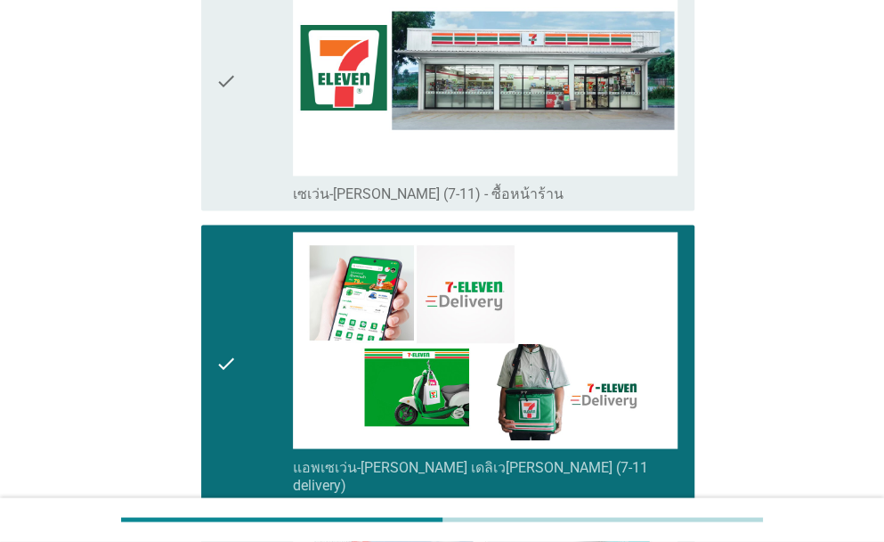
click at [231, 125] on icon "check" at bounding box center [226, 81] width 21 height 244
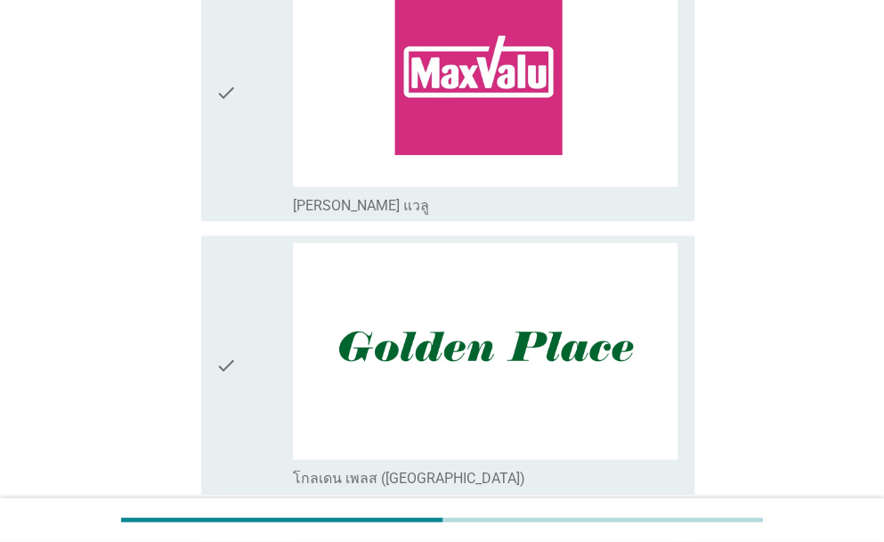
scroll to position [820, 0]
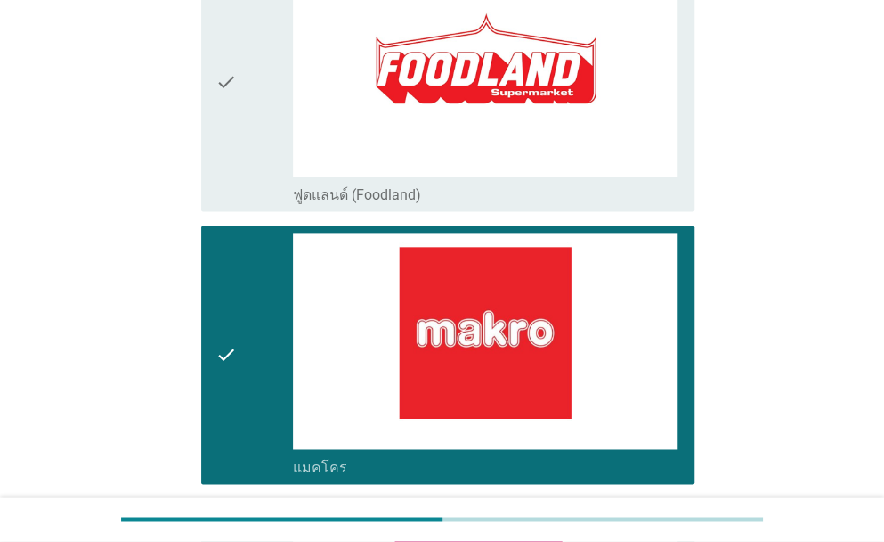
click at [232, 403] on icon "check" at bounding box center [226, 354] width 21 height 244
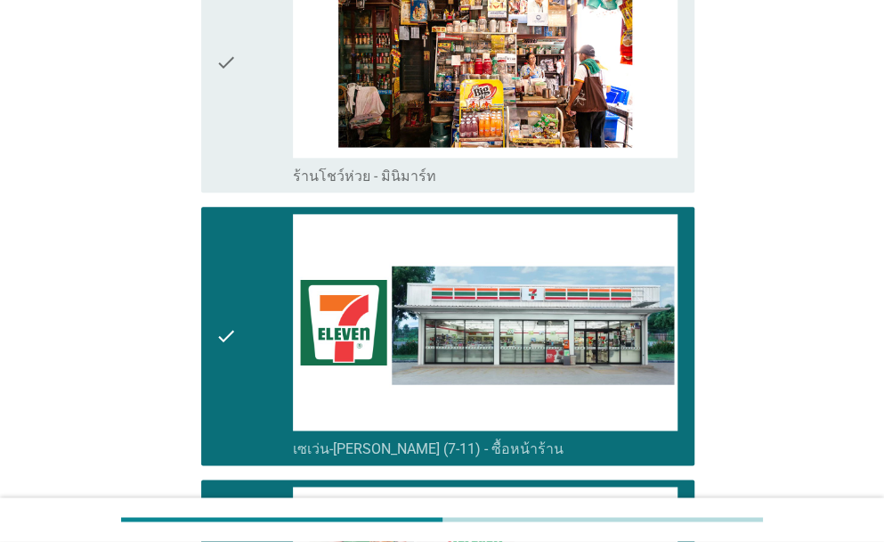
scroll to position [3581, 0]
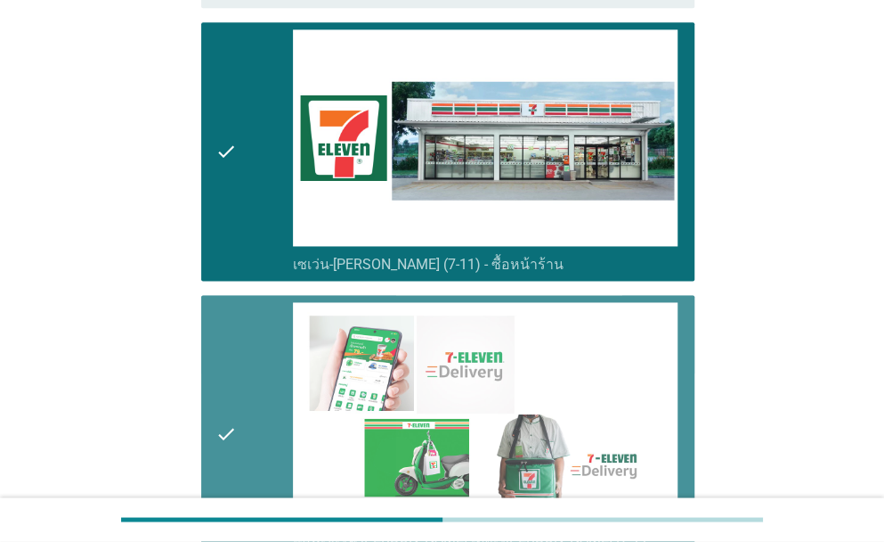
click at [229, 362] on icon "check" at bounding box center [226, 433] width 21 height 262
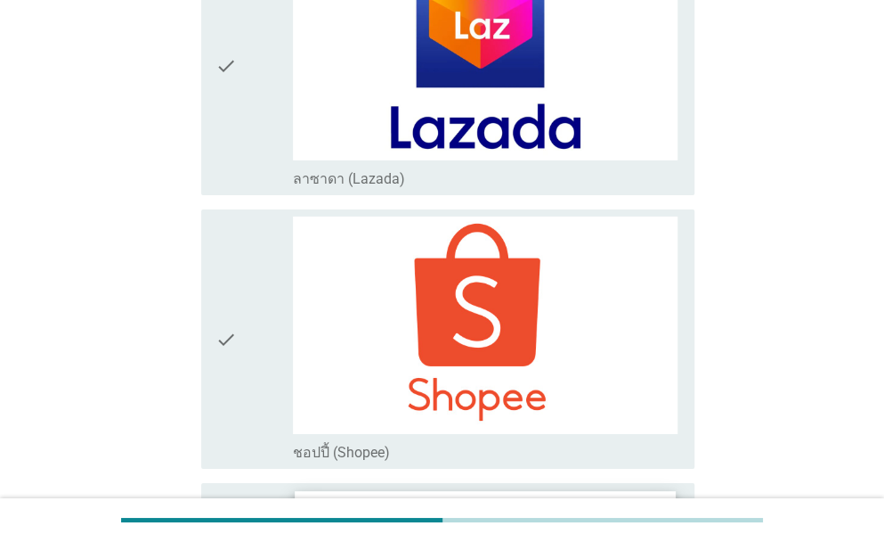
scroll to position [5184, 0]
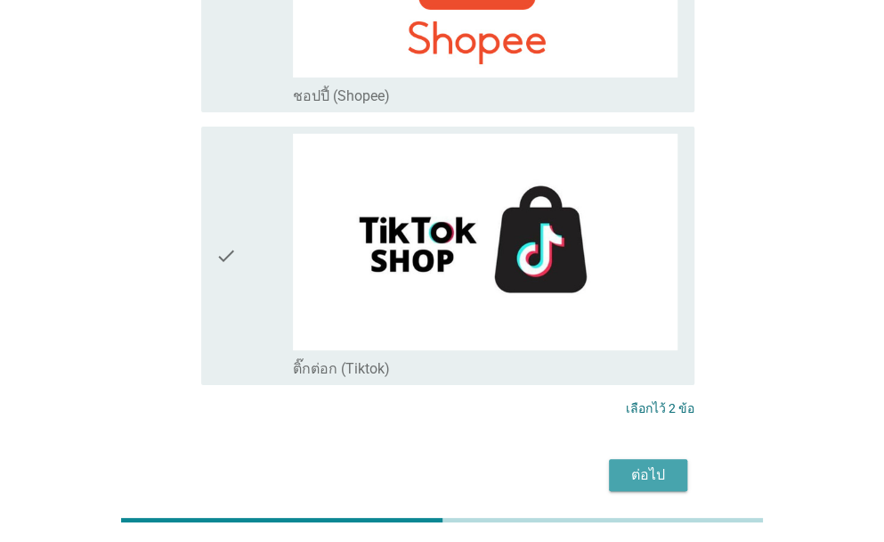
click at [645, 464] on div "ต่อไป" at bounding box center [648, 474] width 50 height 21
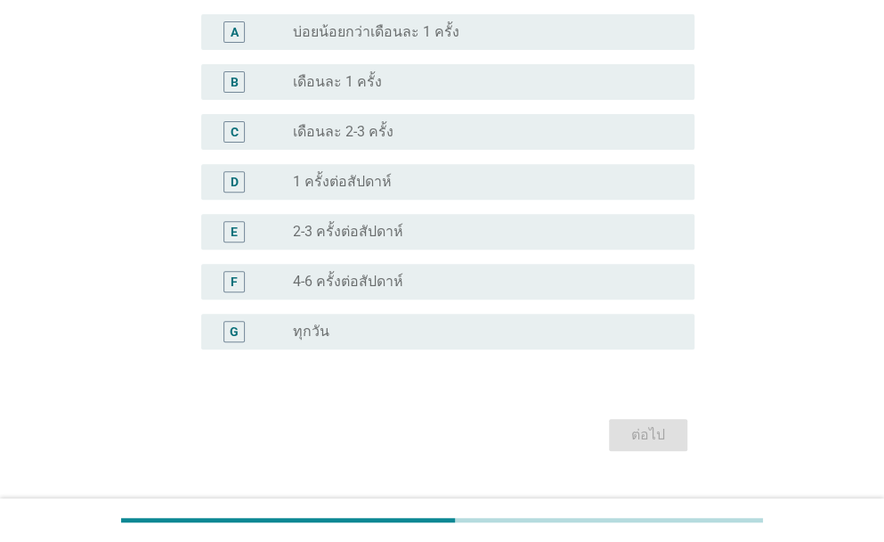
scroll to position [180, 0]
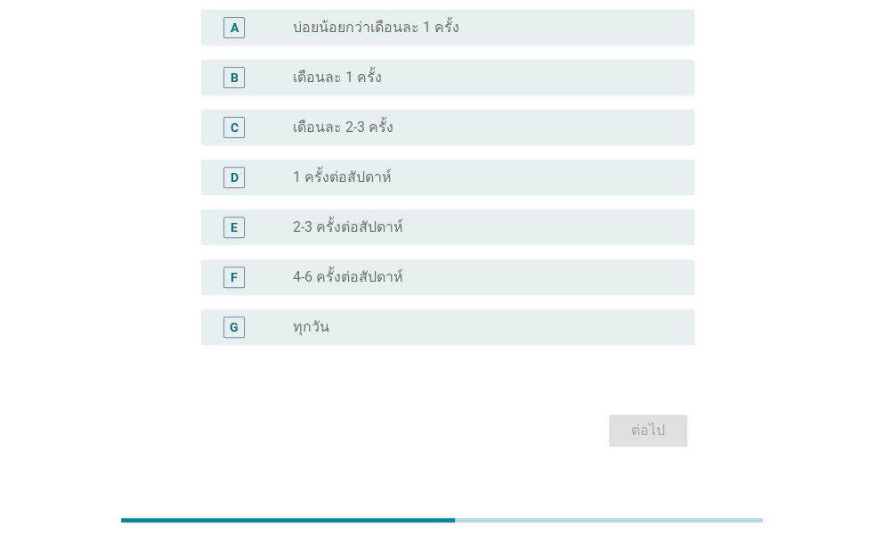
click at [399, 268] on div "radio_button_unchecked 4-6 ครั้งต่อสัปดาห์" at bounding box center [479, 277] width 373 height 18
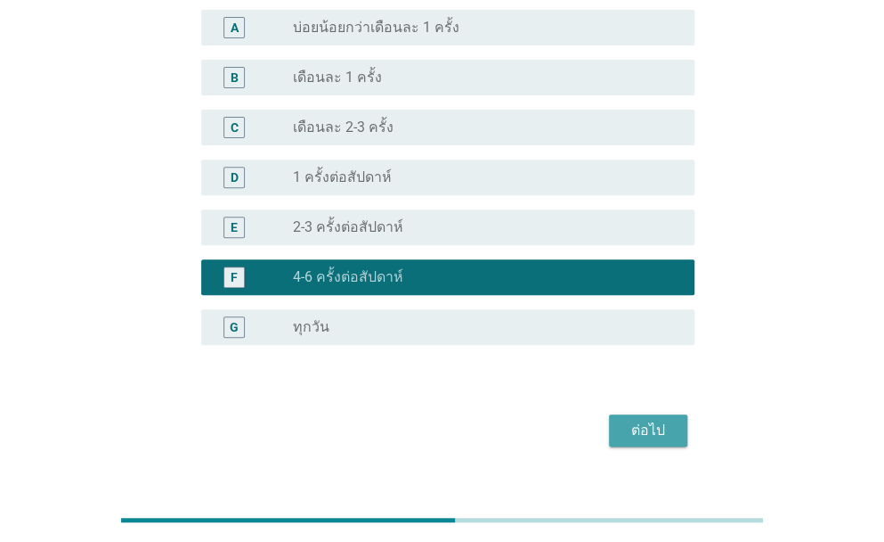
click at [650, 419] on div "ต่อไป" at bounding box center [648, 429] width 50 height 21
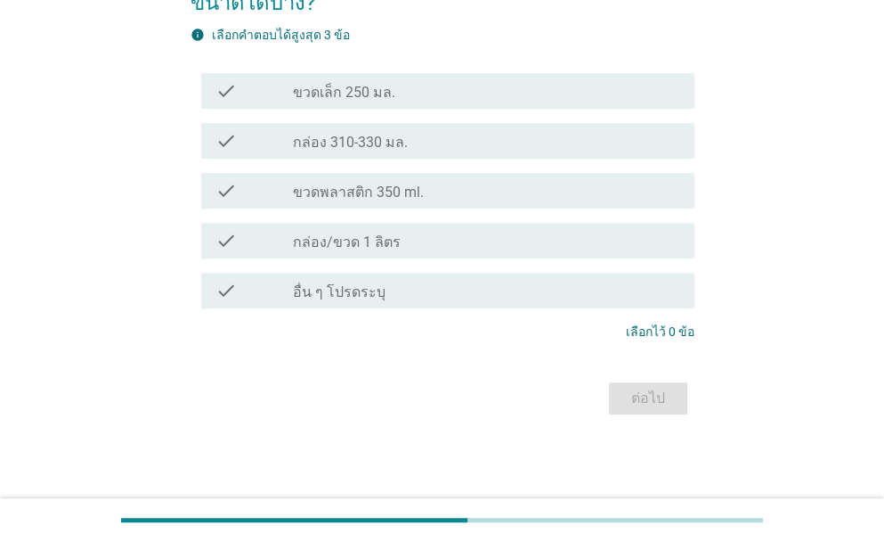
scroll to position [0, 0]
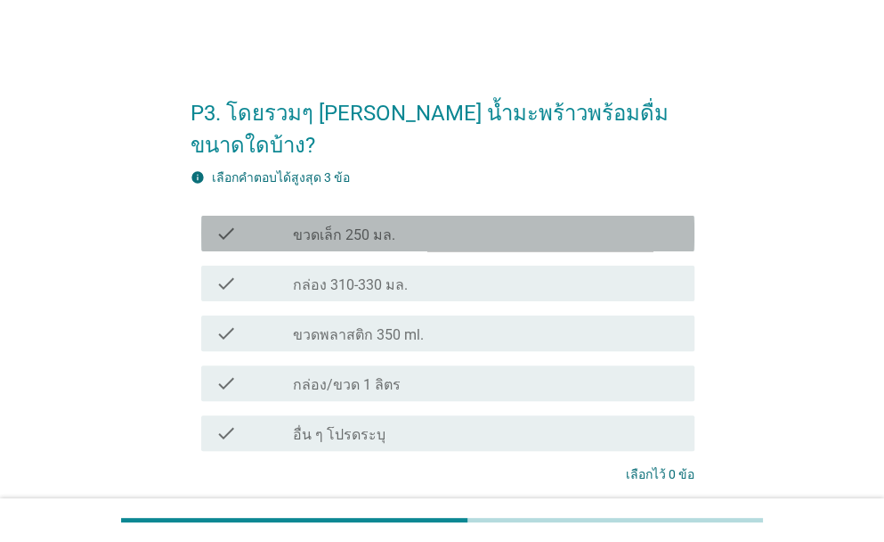
click at [436, 223] on div "check_box_outline_blank ขวดเล็ก 250 มล." at bounding box center [486, 233] width 387 height 21
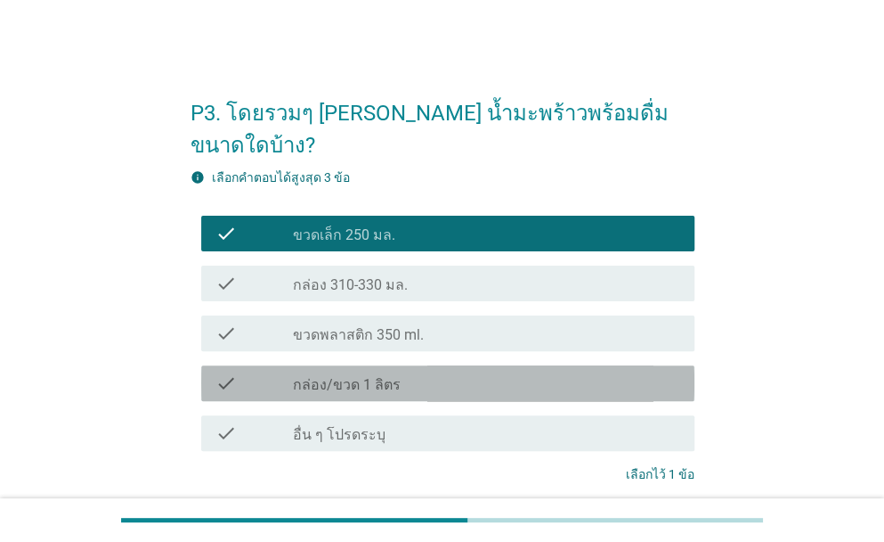
click at [403, 365] on div "check check_box_outline_blank กล่อง/ขวด 1 ลิตร" at bounding box center [447, 383] width 493 height 36
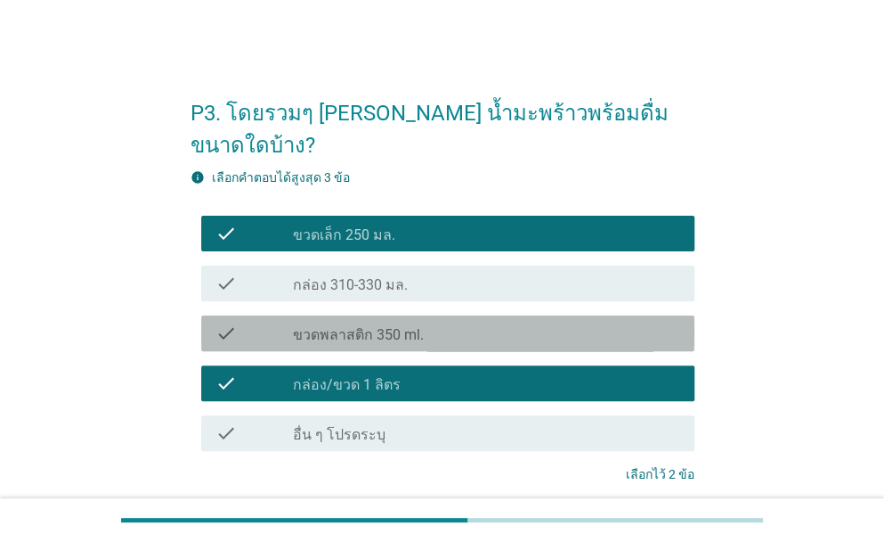
click at [469, 322] on div "check_box_outline_blank ขวดพลาสติก 350 ml." at bounding box center [486, 332] width 387 height 21
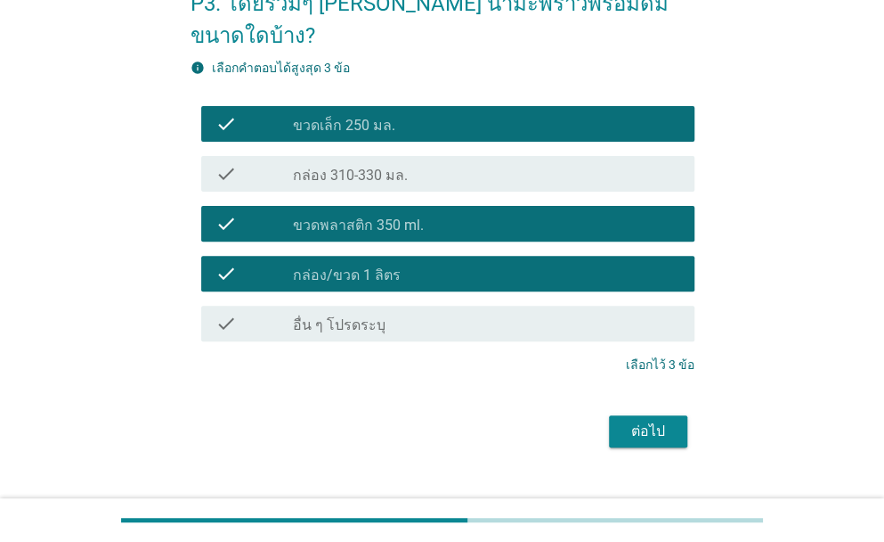
scroll to position [110, 0]
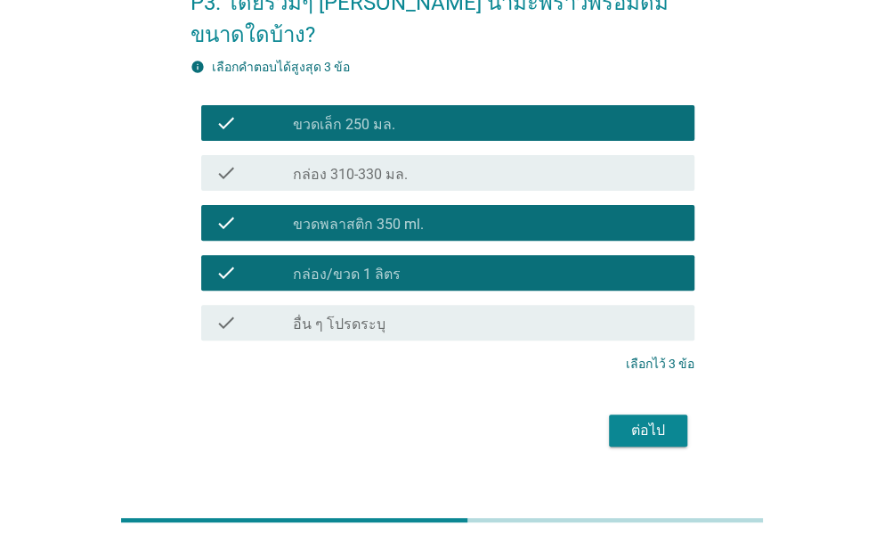
click at [647, 419] on div "ต่อไป" at bounding box center [648, 429] width 50 height 21
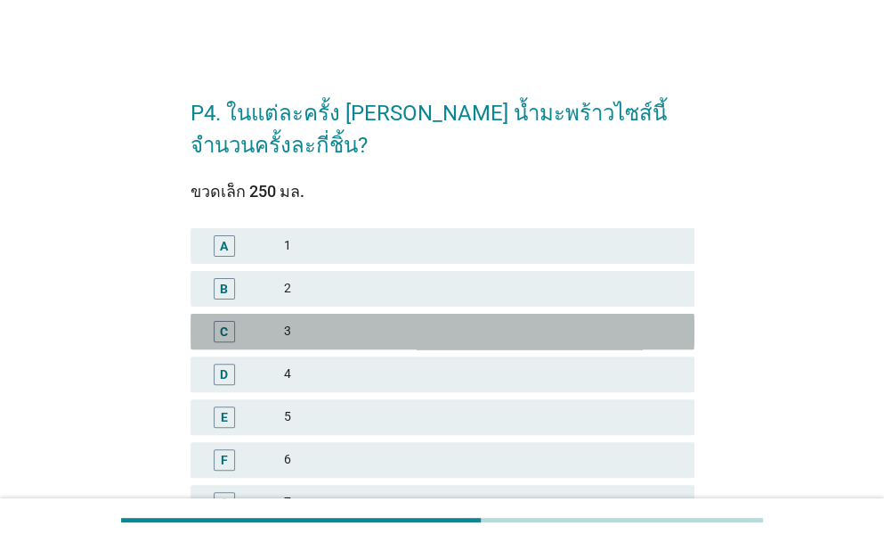
click at [367, 324] on div "3" at bounding box center [482, 331] width 396 height 21
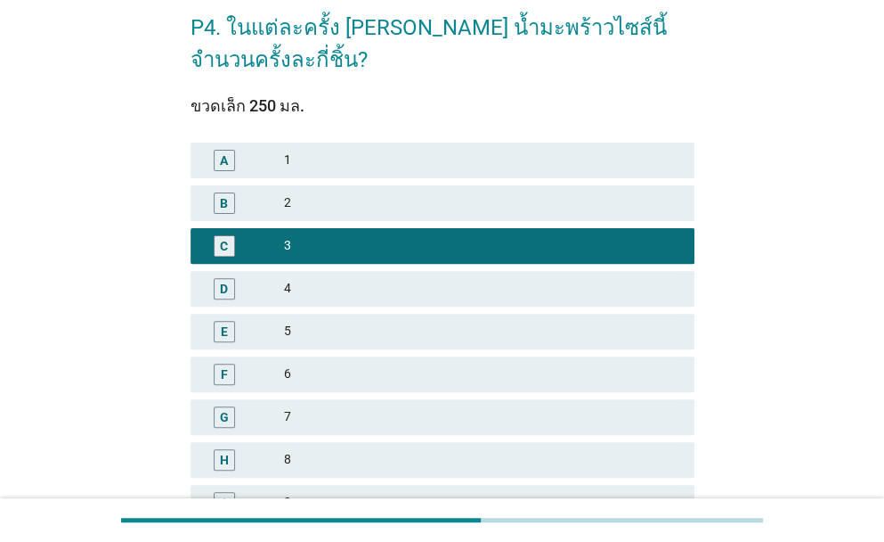
scroll to position [69, 0]
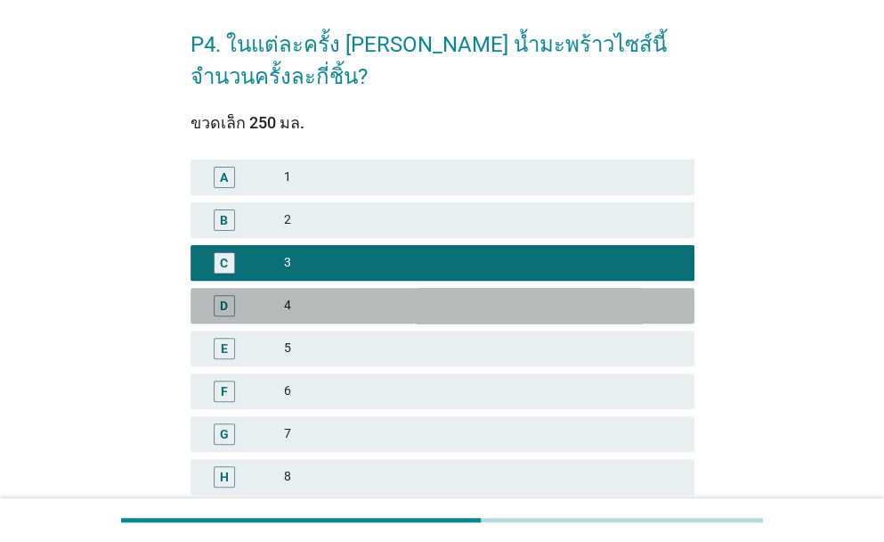
click at [332, 305] on div "4" at bounding box center [482, 305] width 396 height 21
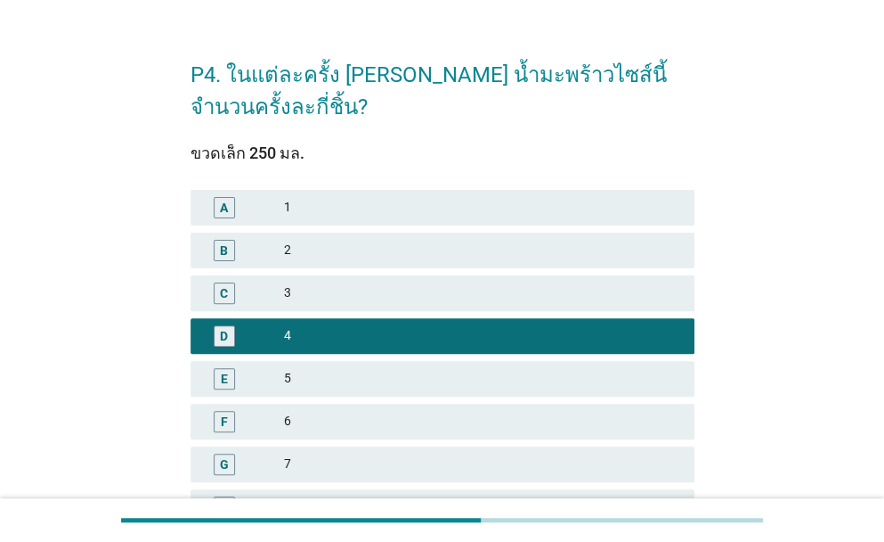
scroll to position [0, 0]
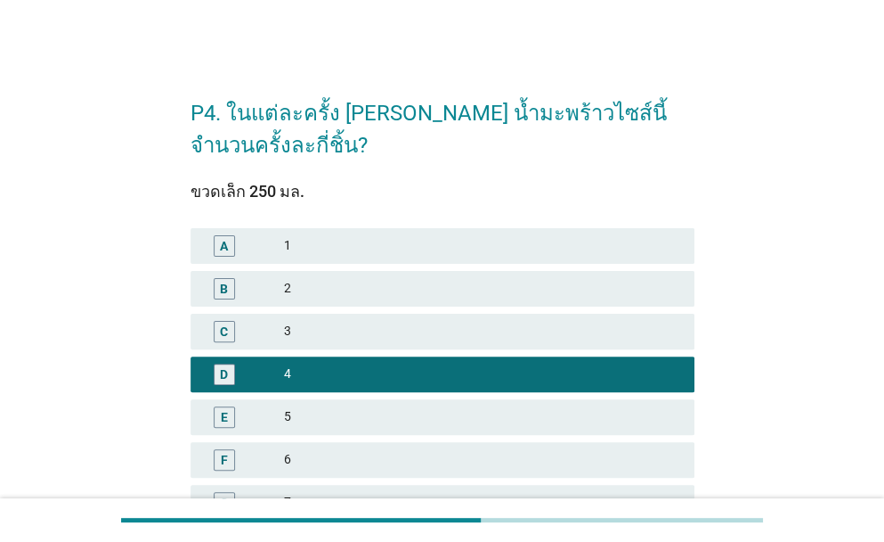
click at [363, 323] on div "3" at bounding box center [482, 331] width 396 height 21
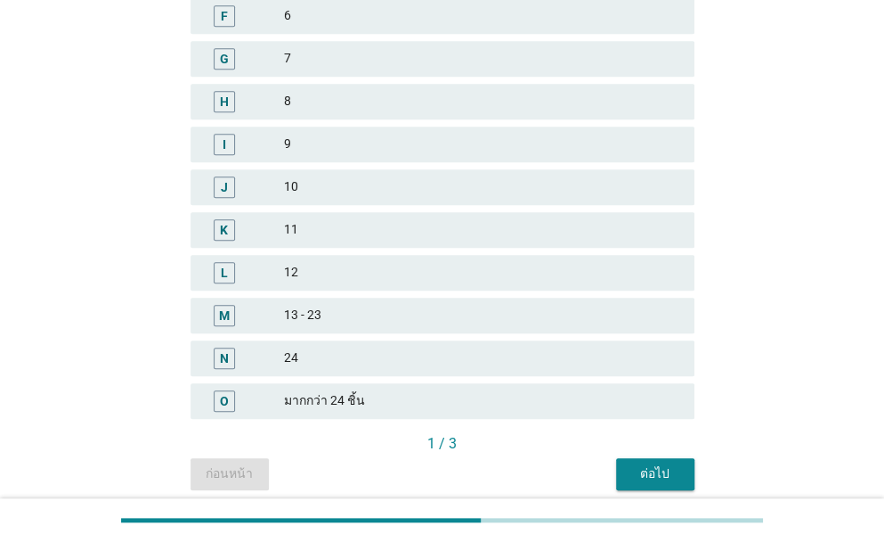
scroll to position [514, 0]
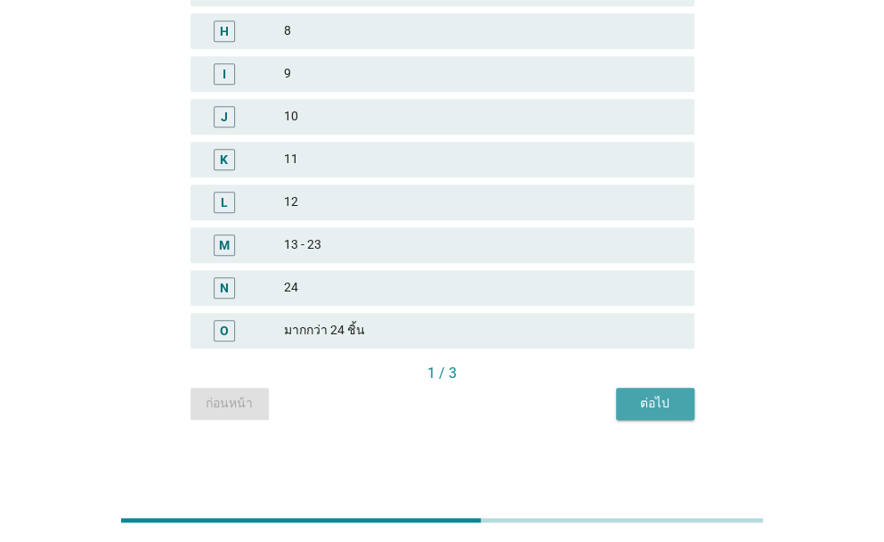
click at [663, 395] on div "ต่อไป" at bounding box center [656, 403] width 50 height 19
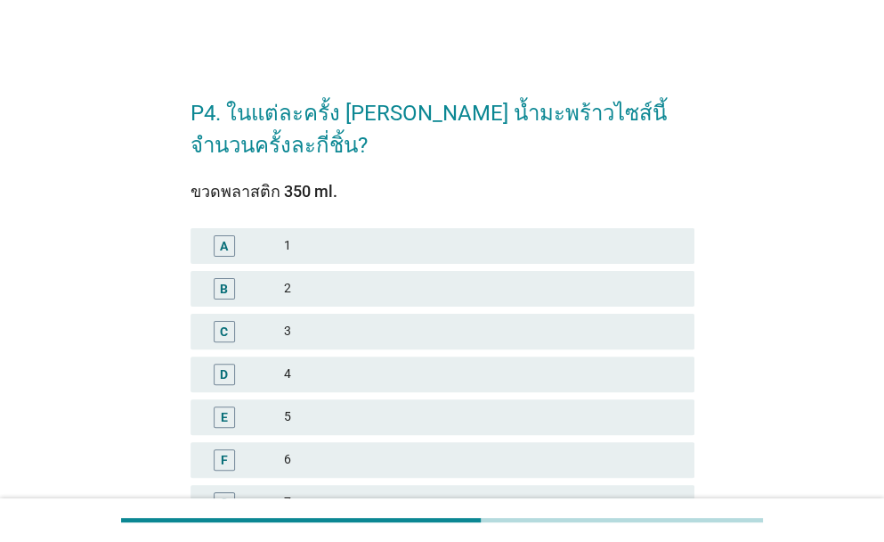
click at [337, 289] on div "2" at bounding box center [482, 288] width 396 height 21
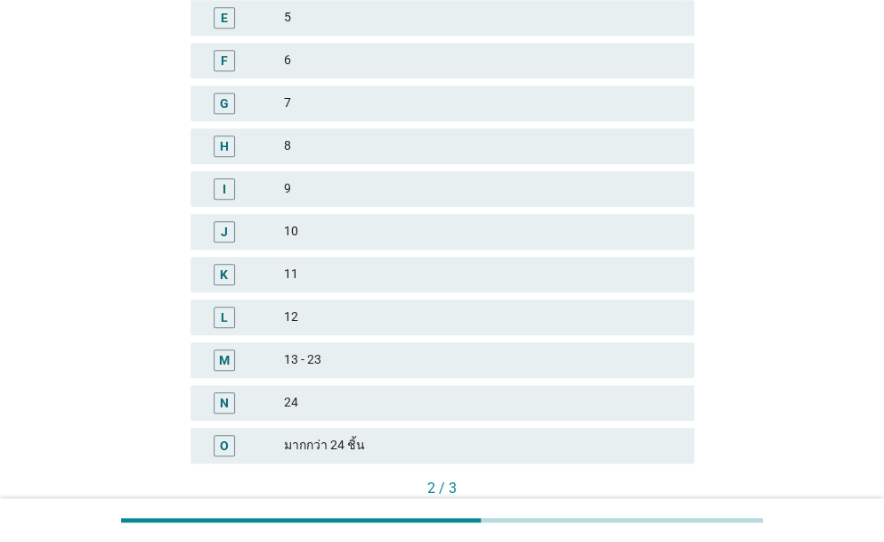
scroll to position [514, 0]
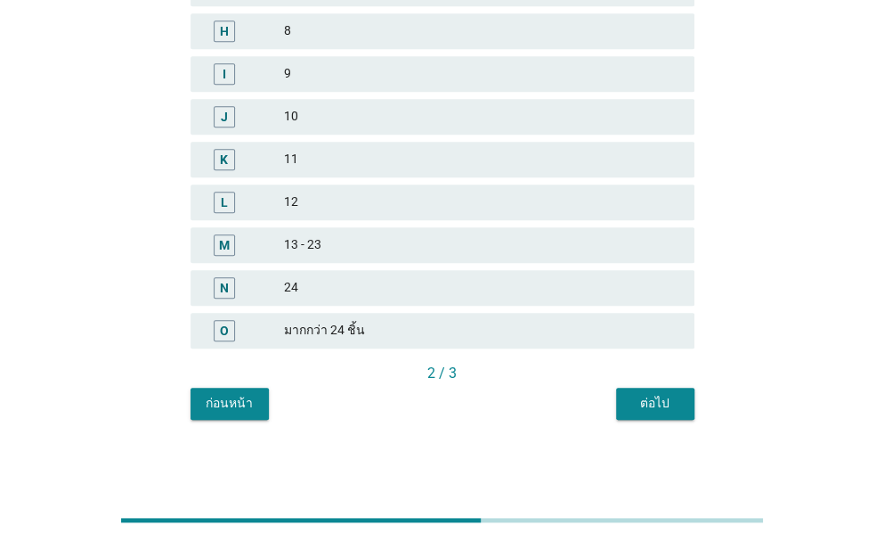
click at [639, 398] on div "ต่อไป" at bounding box center [656, 403] width 50 height 19
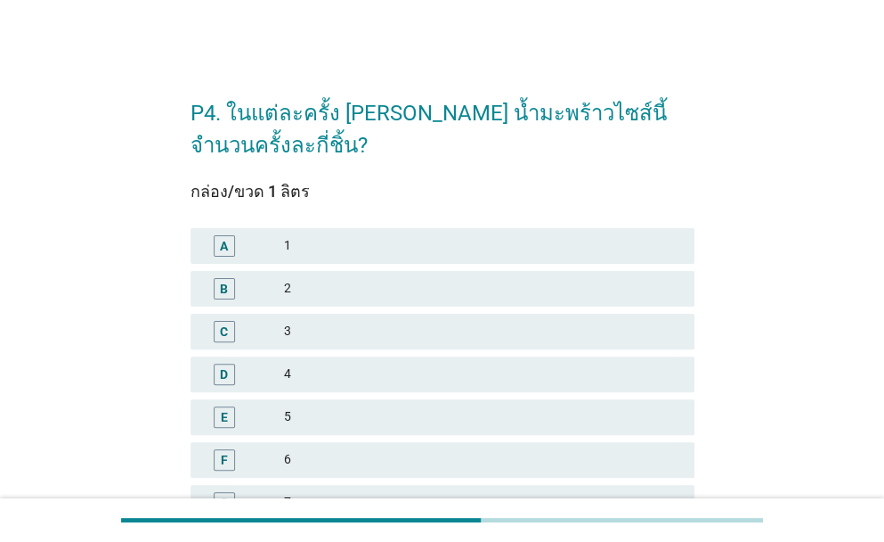
click at [360, 244] on div "1" at bounding box center [482, 245] width 396 height 21
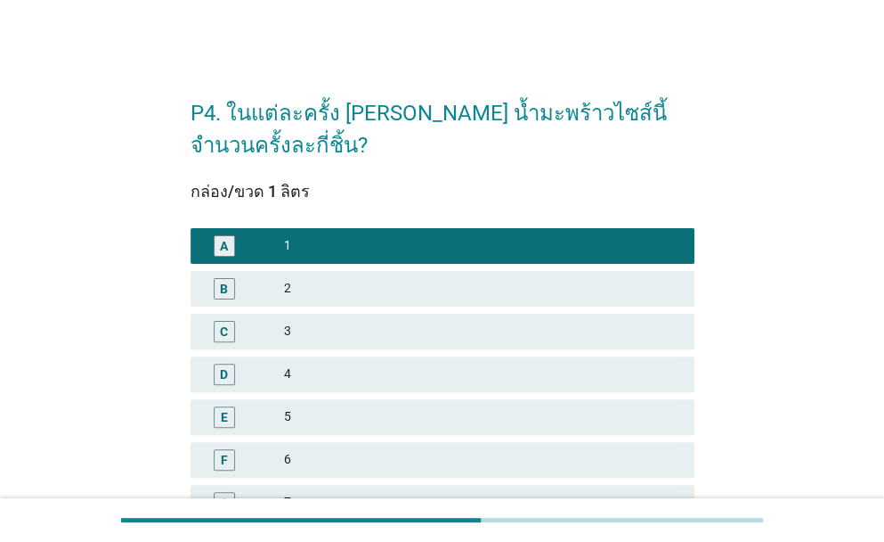
click at [377, 289] on div "2" at bounding box center [482, 288] width 396 height 21
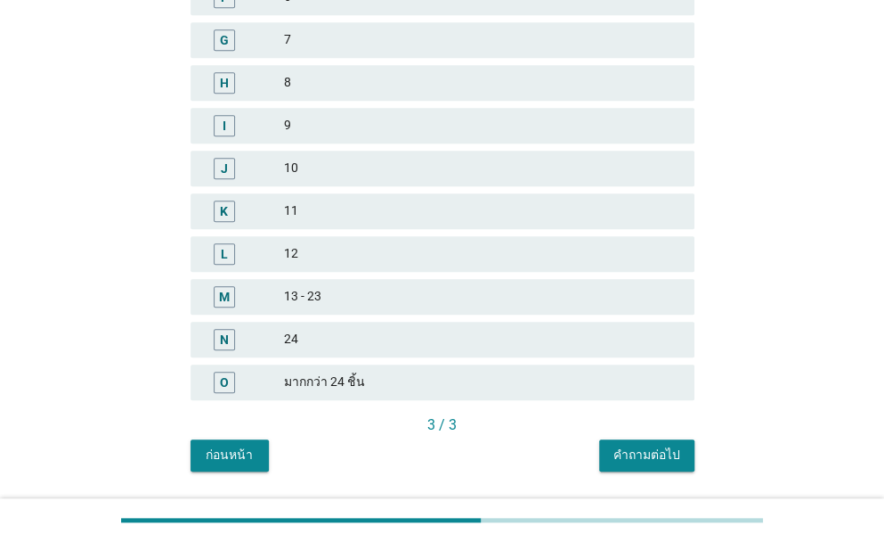
scroll to position [514, 0]
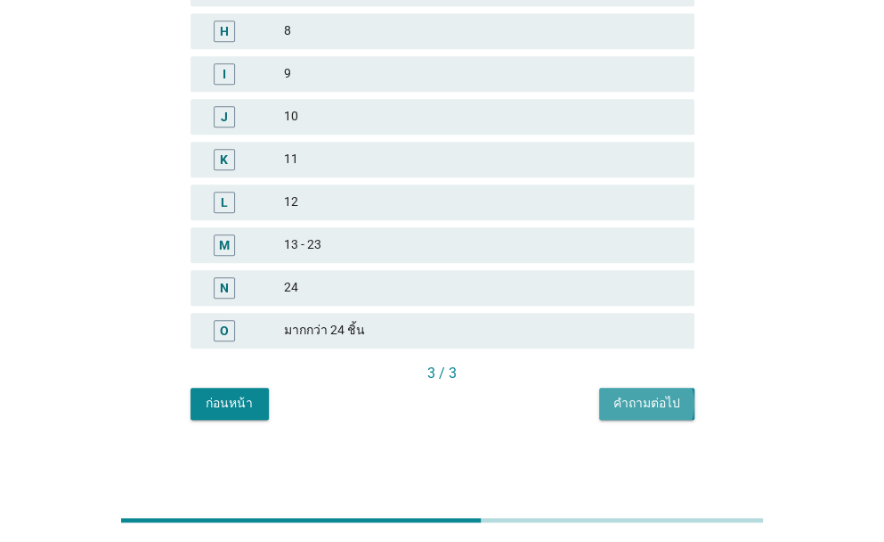
click at [637, 390] on button "คำถามต่อไป" at bounding box center [646, 403] width 95 height 32
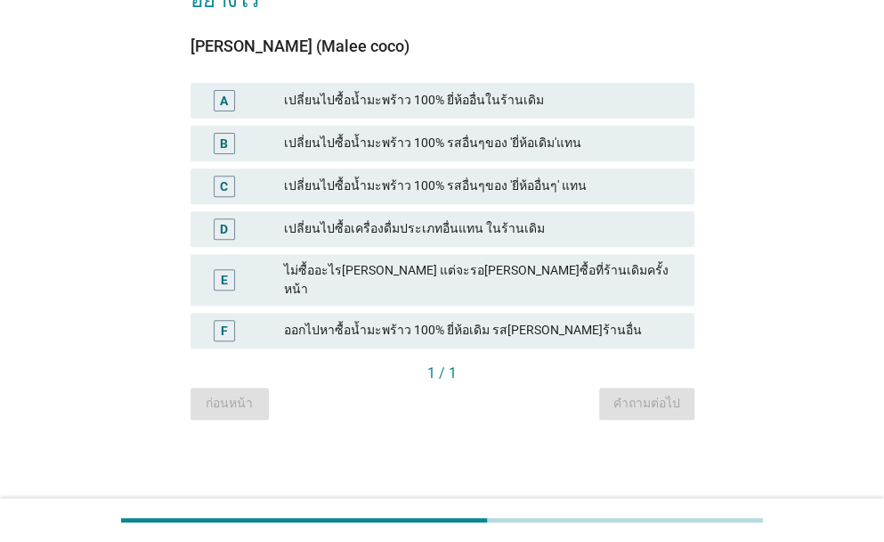
scroll to position [0, 0]
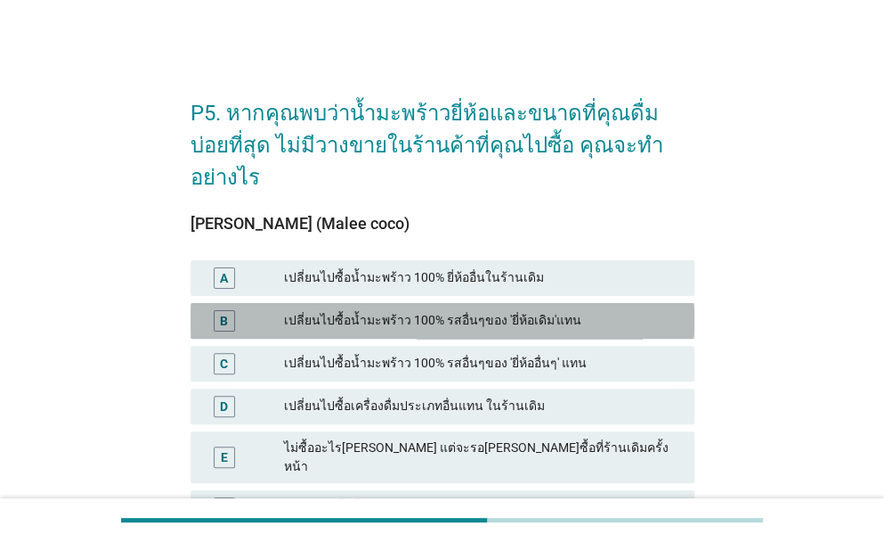
click at [582, 310] on div "เปลี่ยนไปซื้อน้ำมะพร้าว 100% รสอื่นๆของ 'ยี่ห้อเดิม'แทน" at bounding box center [482, 320] width 396 height 21
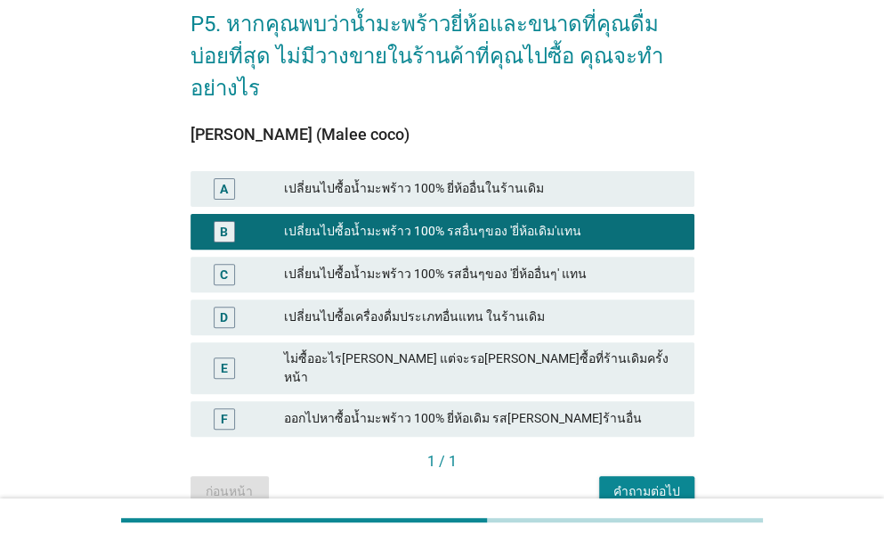
scroll to position [129, 0]
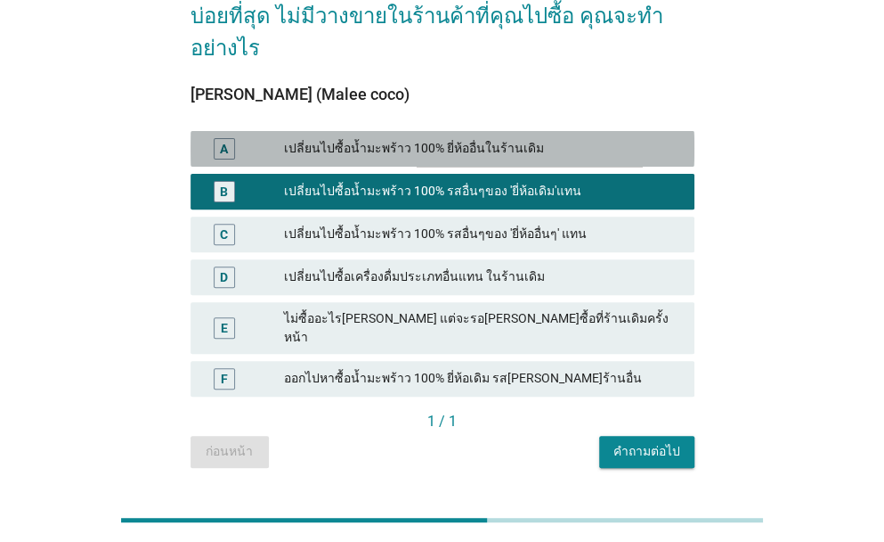
click at [605, 138] on div "เปลี่ยนไปซื้อน้ำมะพร้าว 100% ยี่ห้ออื่นในร้านเดิม" at bounding box center [482, 148] width 396 height 21
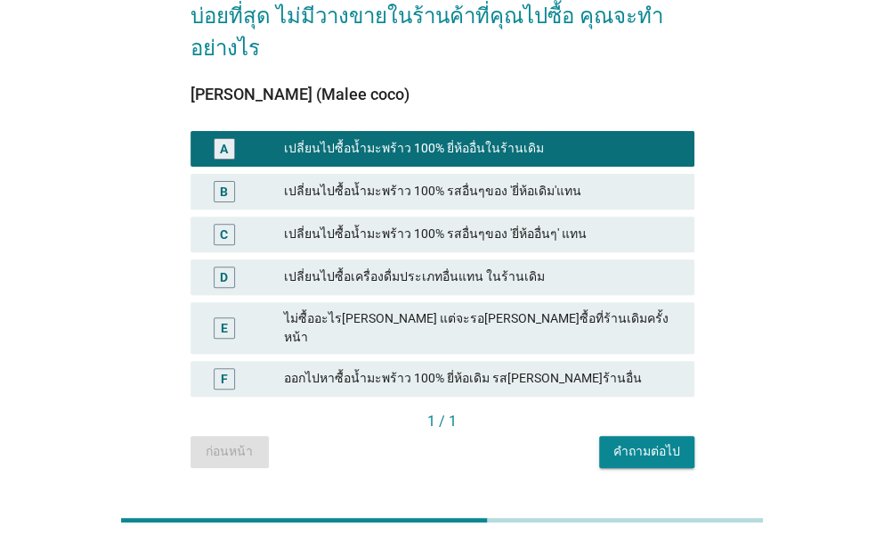
click at [625, 181] on div "เปลี่ยนไปซื้อน้ำมะพร้าว 100% รสอื่นๆของ 'ยี่ห้อเดิม'แทน" at bounding box center [482, 191] width 396 height 21
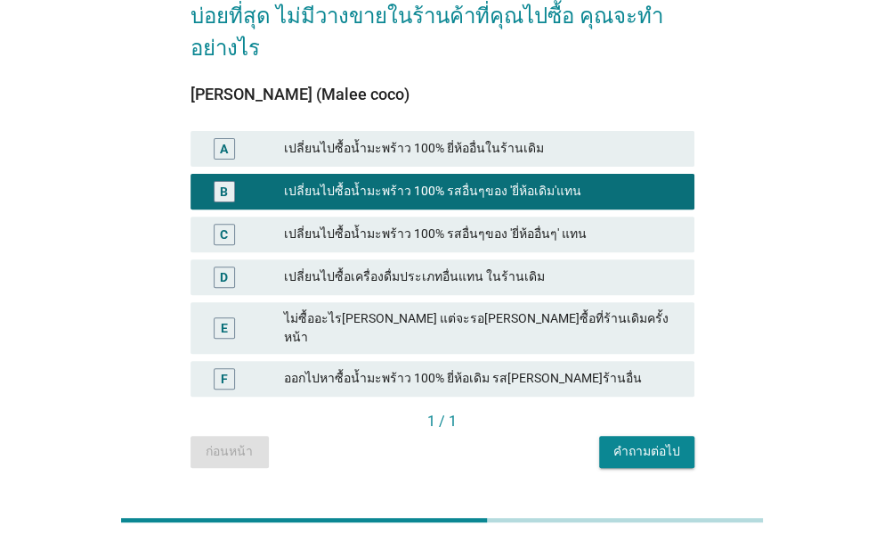
click at [672, 442] on div "คำถามต่อไป" at bounding box center [647, 451] width 67 height 19
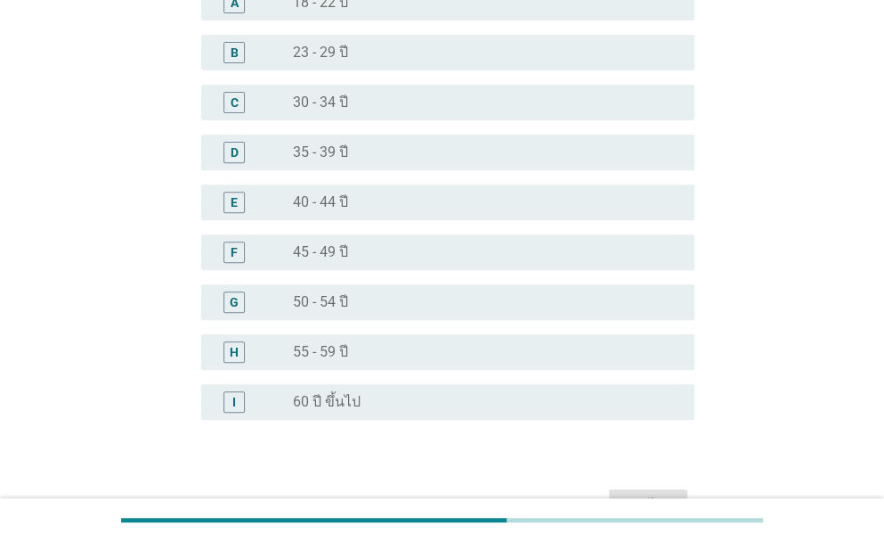
scroll to position [178, 0]
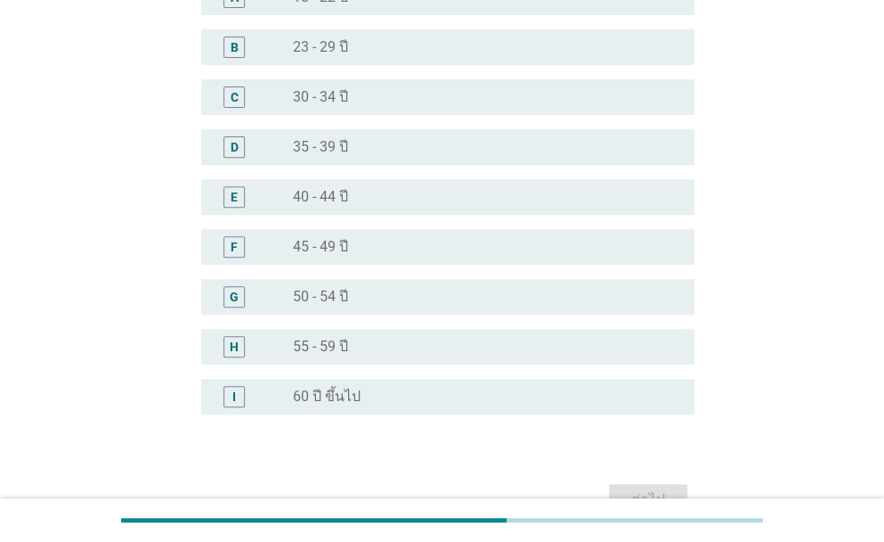
click at [414, 340] on div "radio_button_unchecked 55 - 59 ปี" at bounding box center [479, 347] width 373 height 18
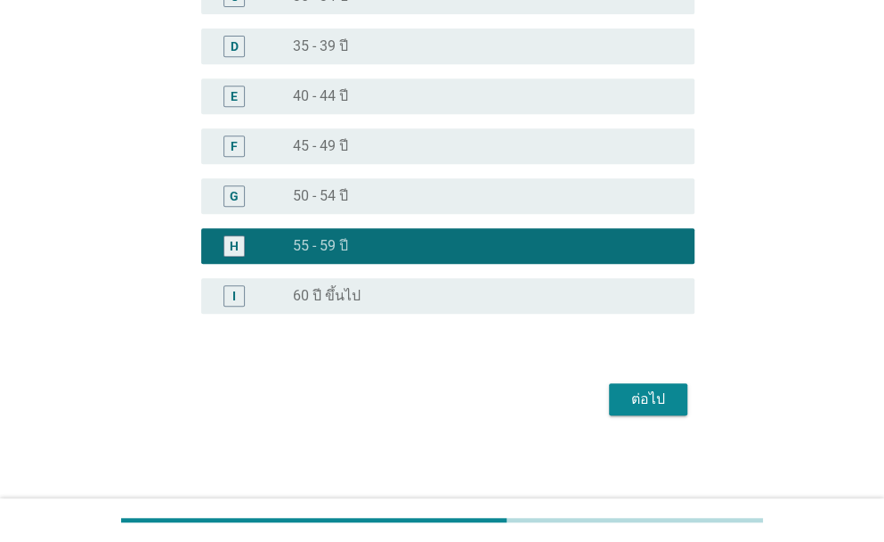
scroll to position [280, 0]
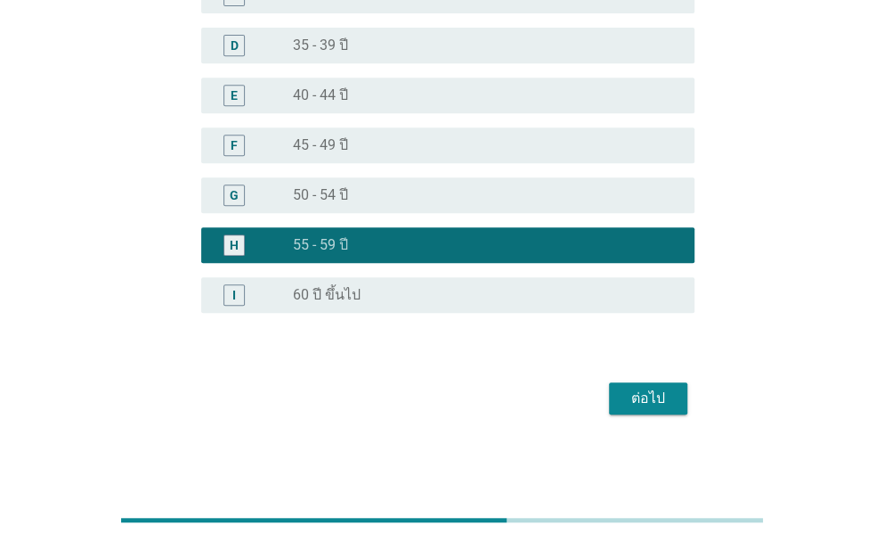
click at [666, 399] on div "ต่อไป" at bounding box center [648, 397] width 50 height 21
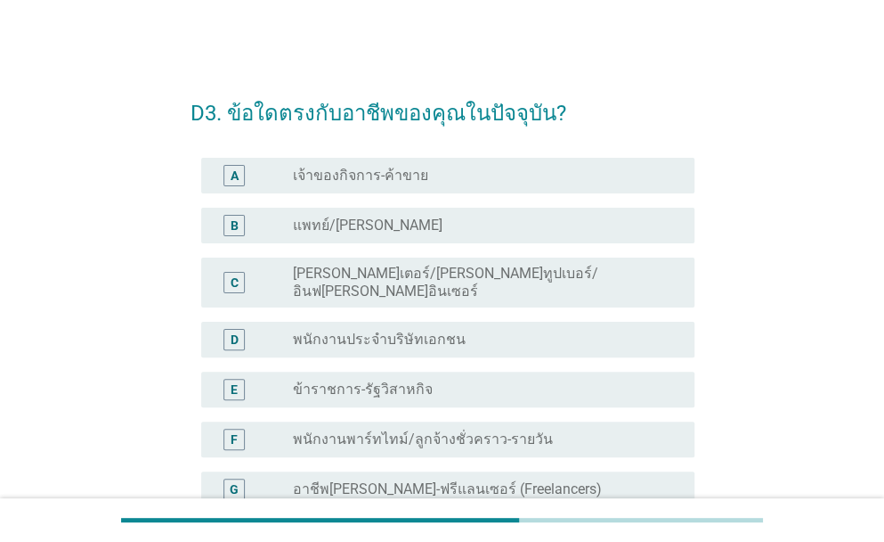
click at [538, 330] on div "radio_button_unchecked พนักงานประจำบริษัทเอกชน" at bounding box center [479, 339] width 373 height 18
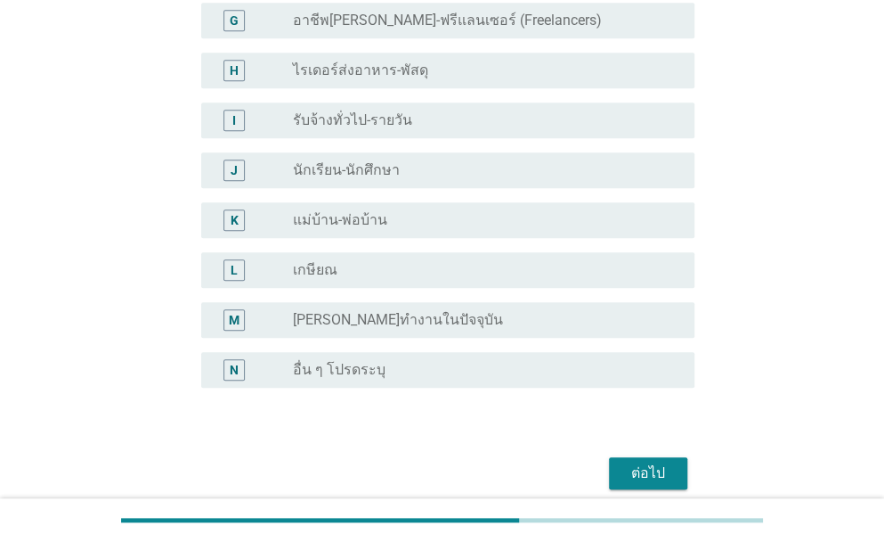
scroll to position [529, 0]
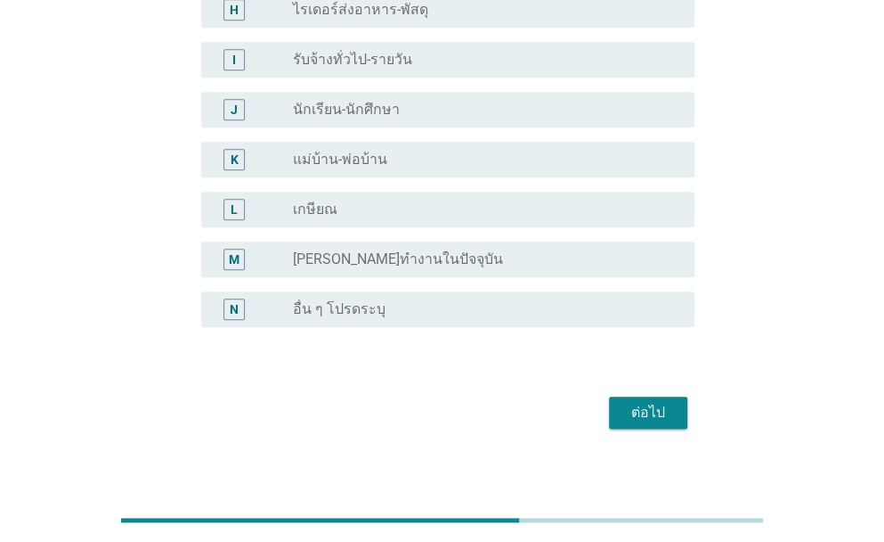
click at [645, 402] on div "ต่อไป" at bounding box center [648, 412] width 50 height 21
